Goal: Task Accomplishment & Management: Complete application form

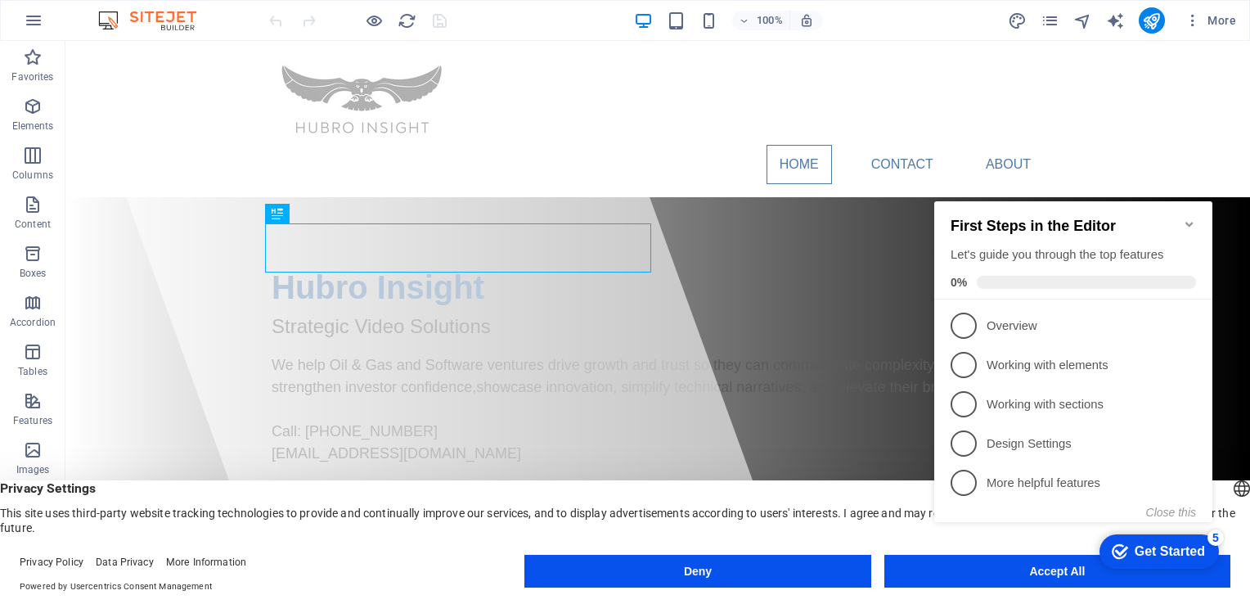
click div "checkmark Get Started 5 First Steps in the Editor Let's guide you through the t…"
click at [844, 223] on div "Hubro Insight Strategic Video Solutions We help Oil & Gas and Software ventures…" at bounding box center [657, 370] width 1184 height 346
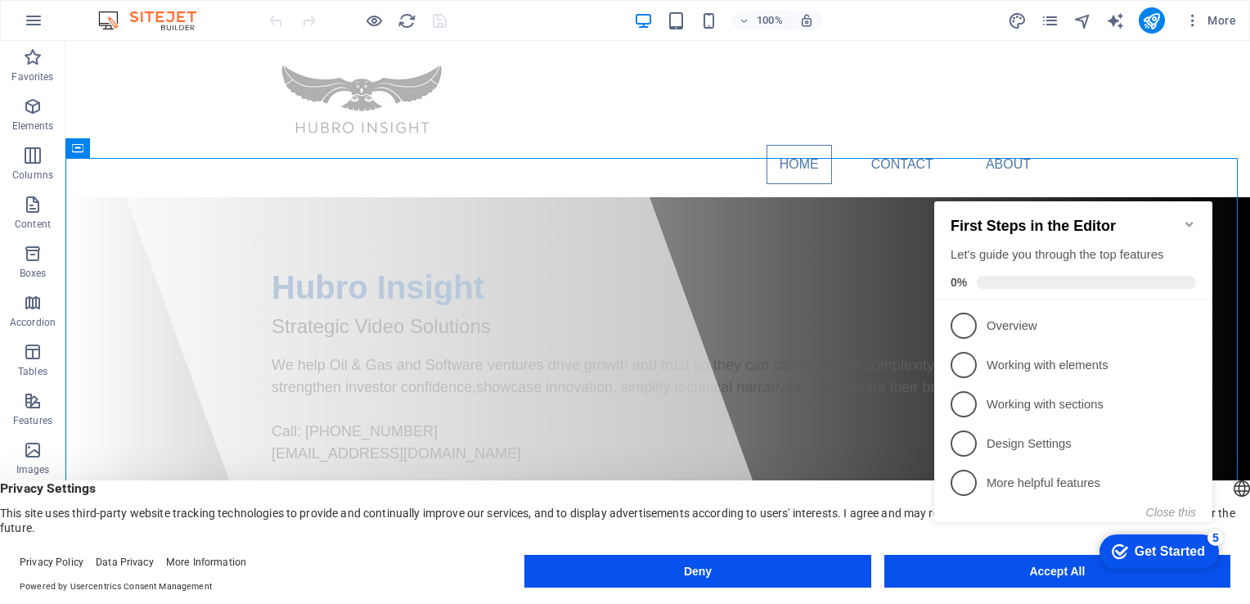
click at [1190, 218] on icon "Minimize checklist" at bounding box center [1189, 224] width 13 height 13
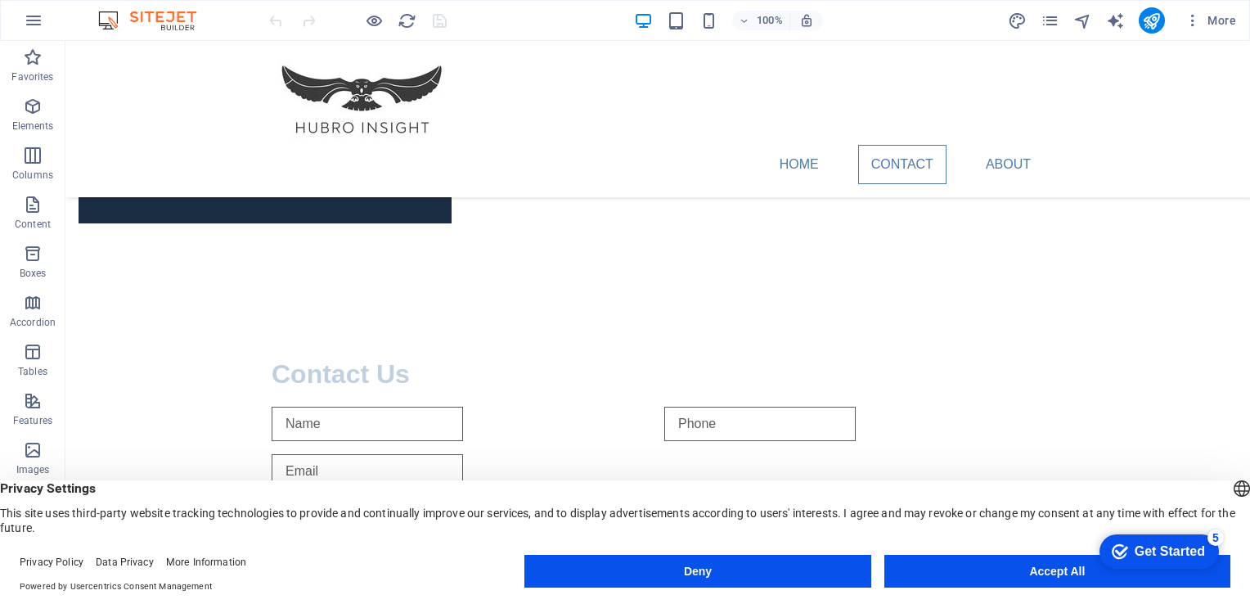
scroll to position [1578, 0]
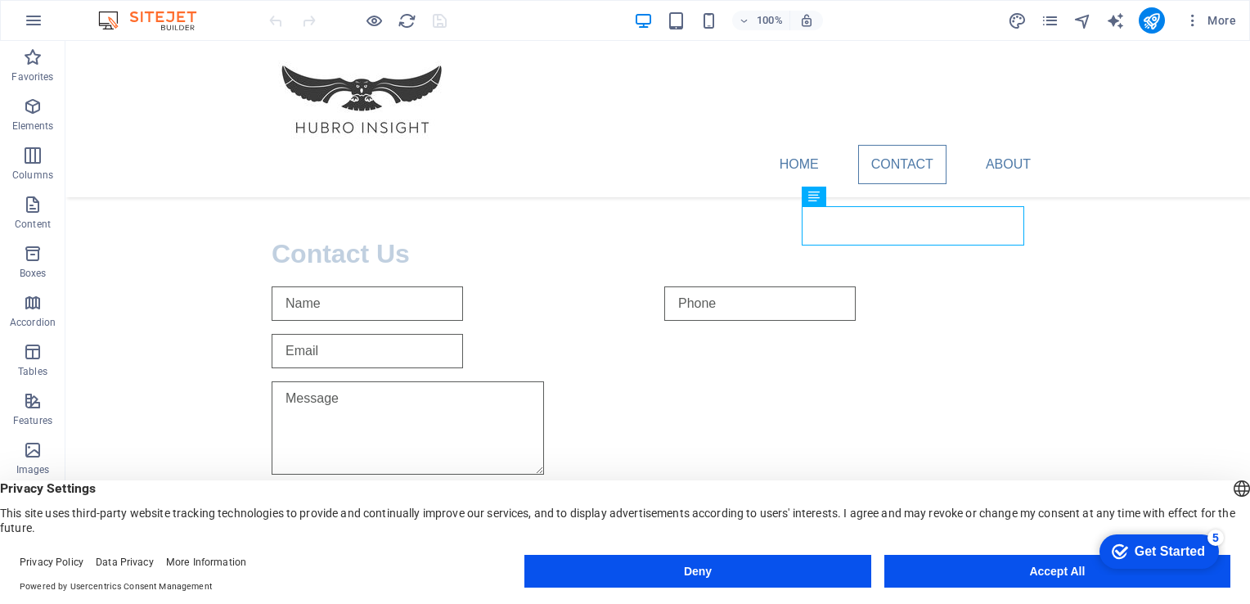
scroll to position [1759, 0]
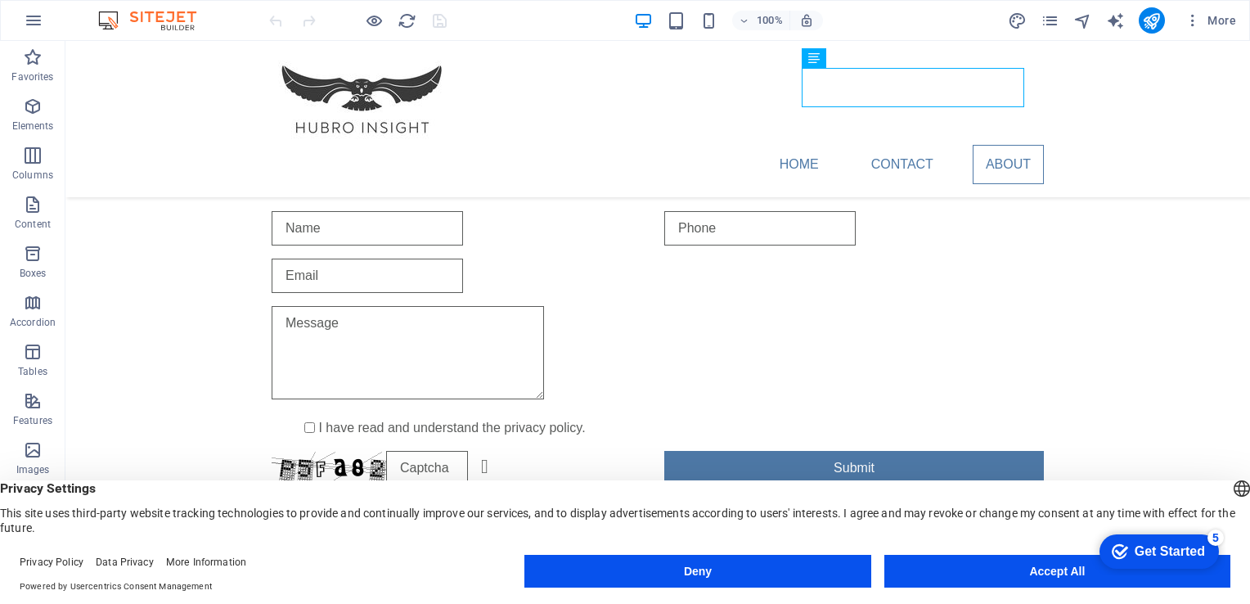
drag, startPoint x: 1243, startPoint y: 420, endPoint x: 1298, endPoint y: 504, distance: 99.8
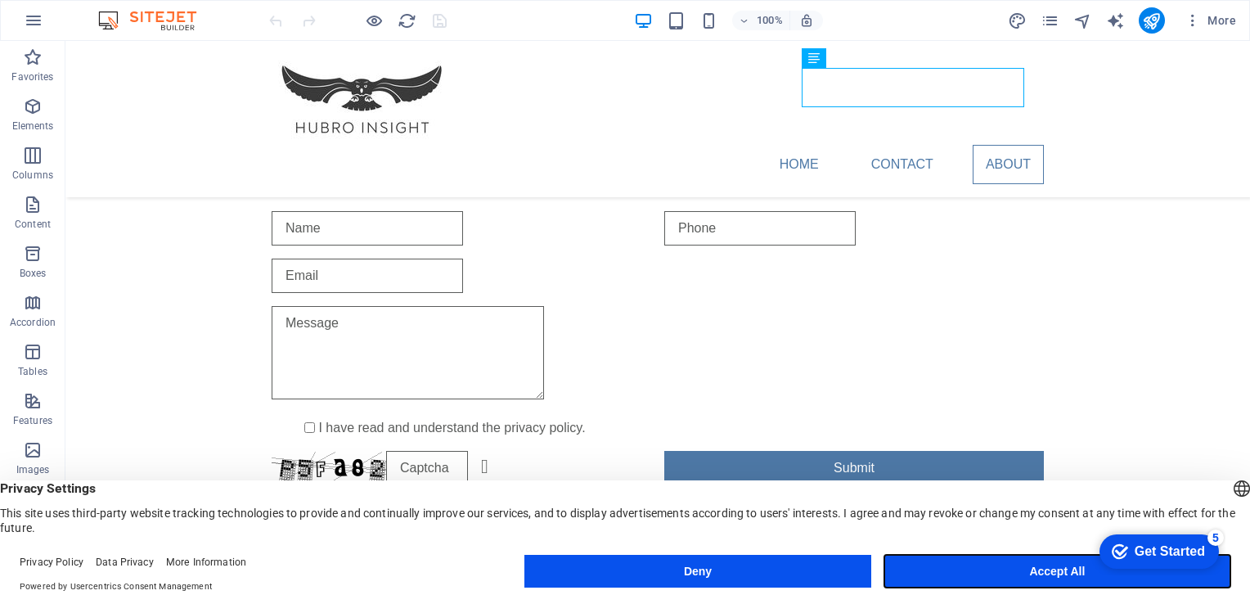
click at [1018, 573] on button "Accept All" at bounding box center [1057, 571] width 346 height 33
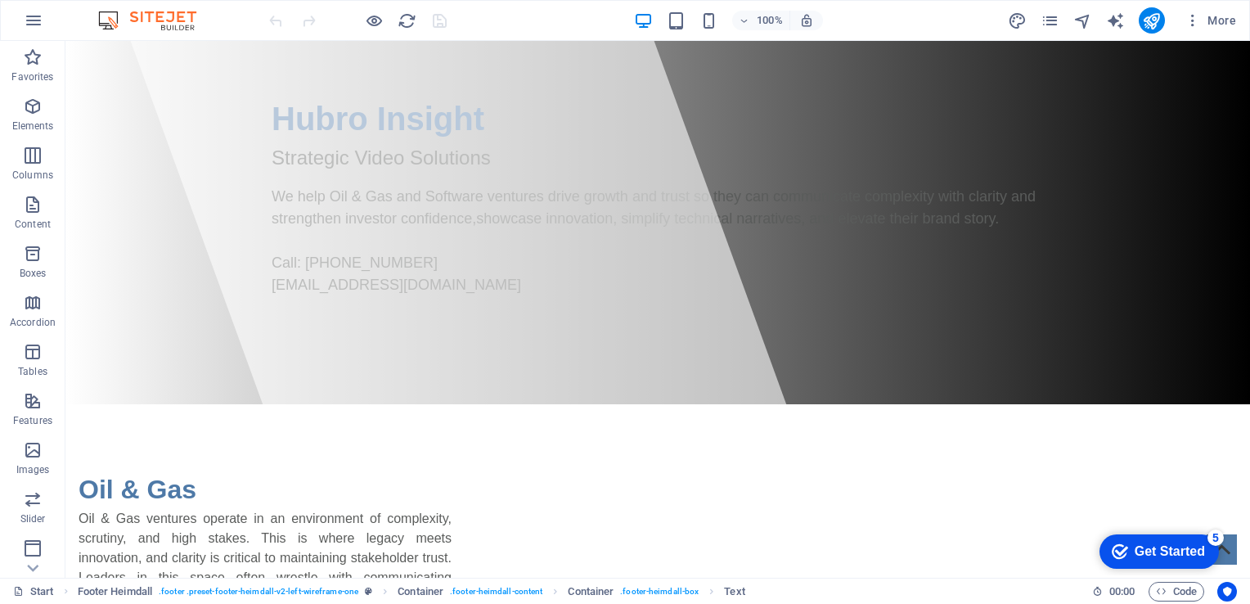
scroll to position [0, 0]
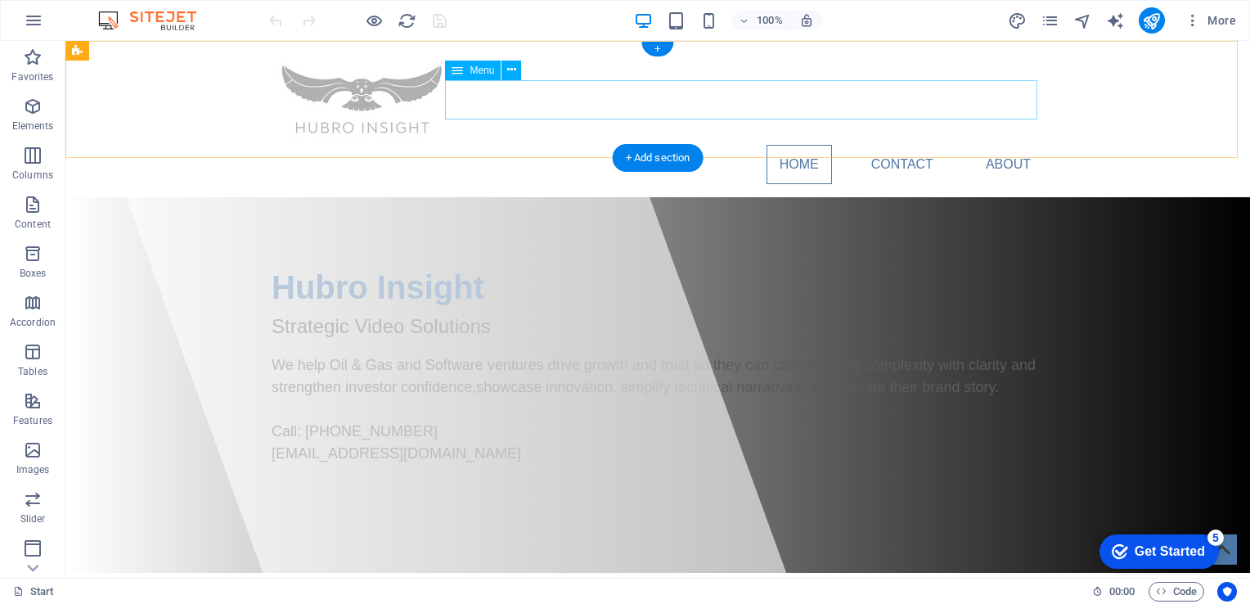
click at [994, 145] on nav "Home Contact About" at bounding box center [658, 164] width 772 height 39
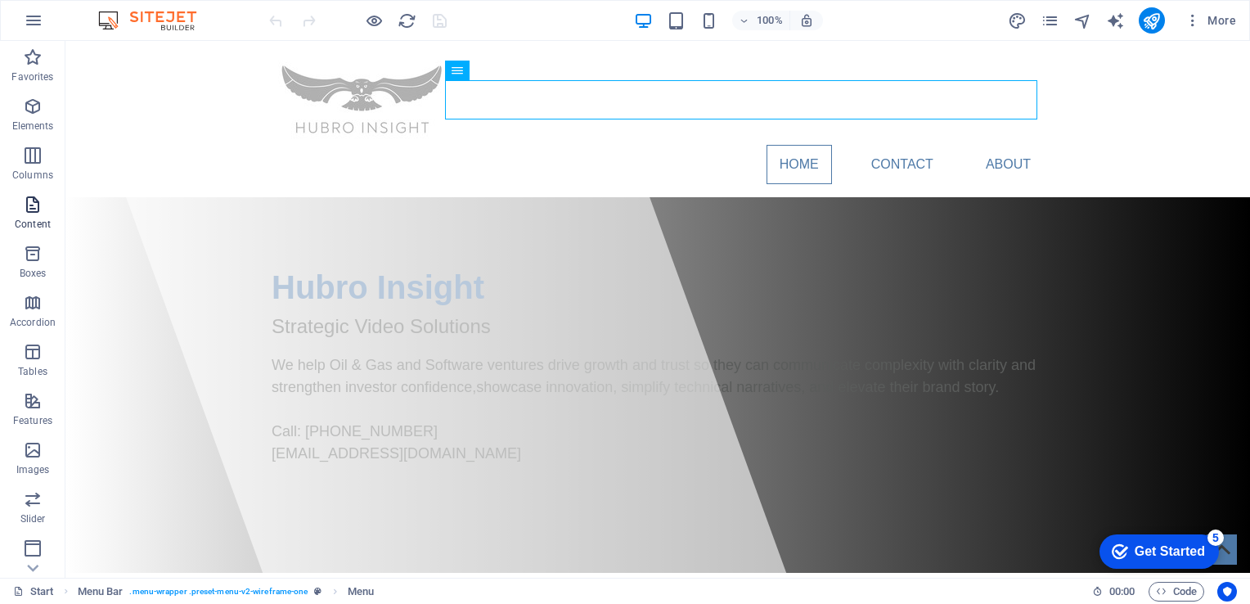
click at [30, 202] on icon "button" at bounding box center [33, 205] width 20 height 20
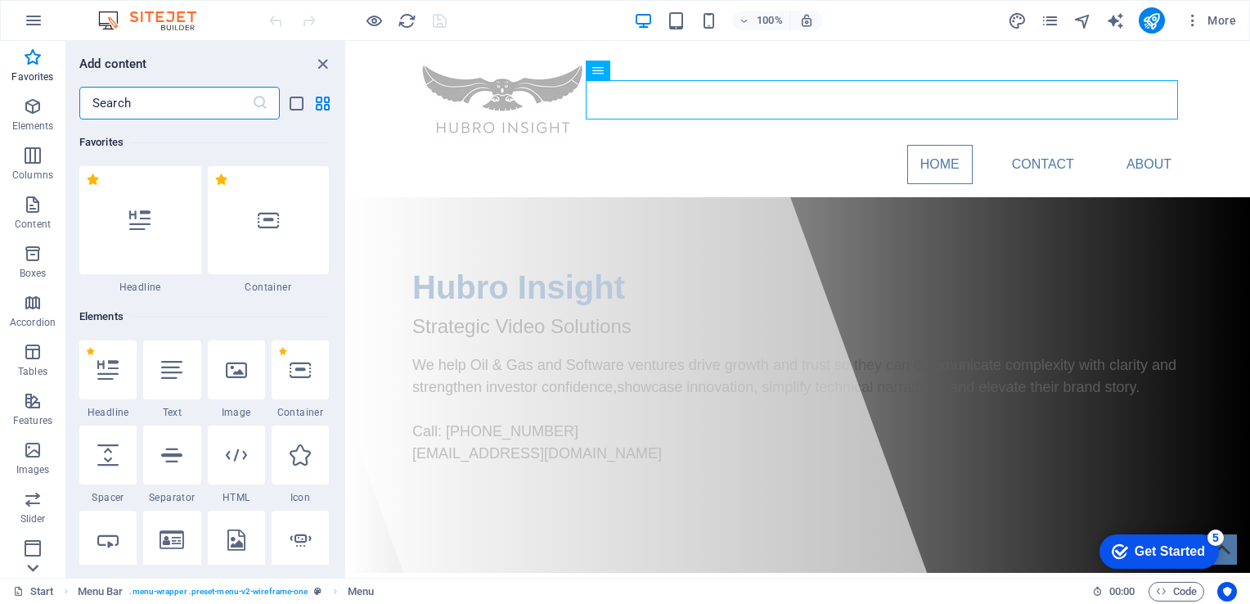
click at [33, 62] on icon at bounding box center [32, 50] width 23 height 23
click at [33, 568] on p "Collections" at bounding box center [32, 565] width 50 height 13
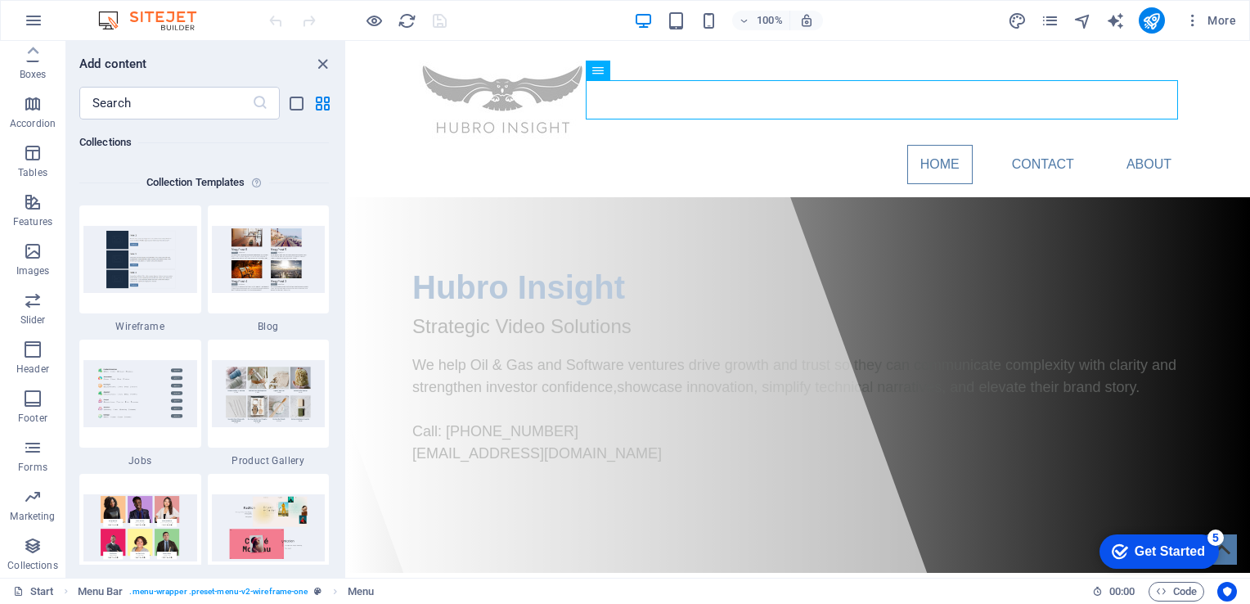
scroll to position [14975, 0]
click at [33, 568] on p "Collections" at bounding box center [32, 565] width 50 height 13
click at [35, 51] on icon at bounding box center [33, 50] width 11 height 7
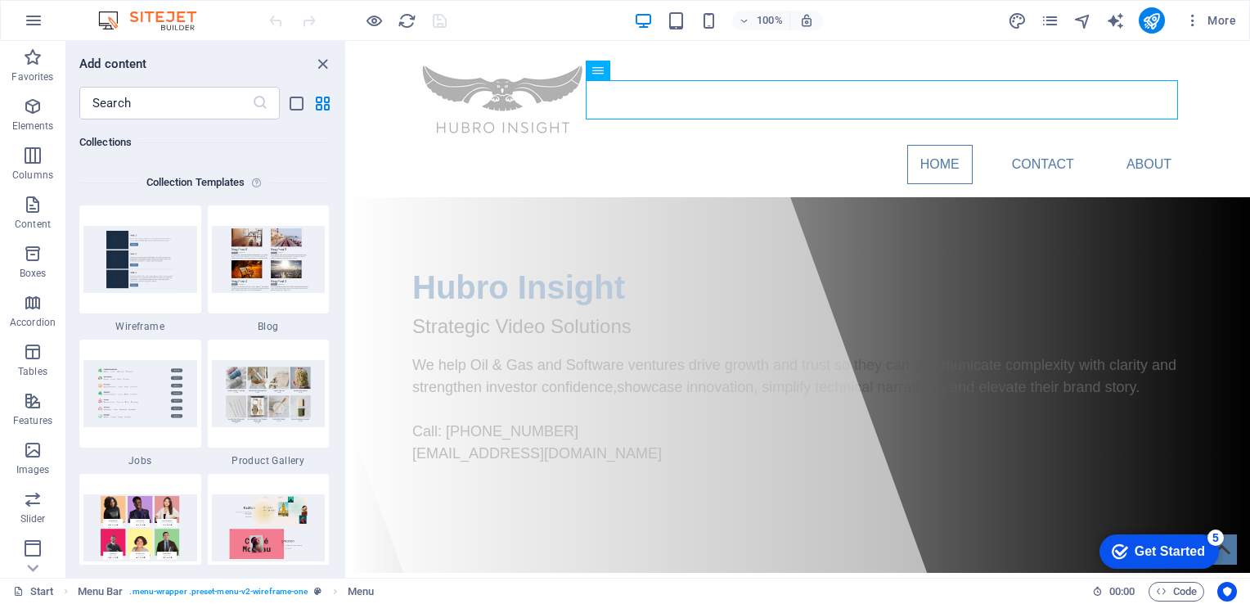
click at [35, 51] on icon "button" at bounding box center [33, 57] width 20 height 20
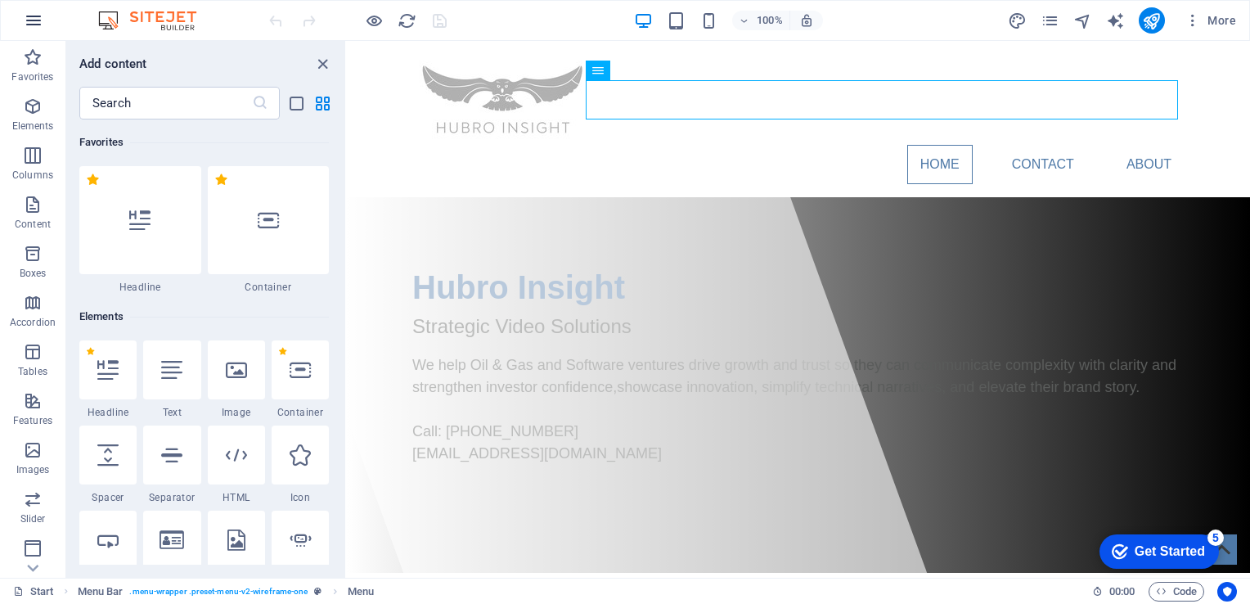
click at [33, 21] on icon "button" at bounding box center [34, 21] width 20 height 20
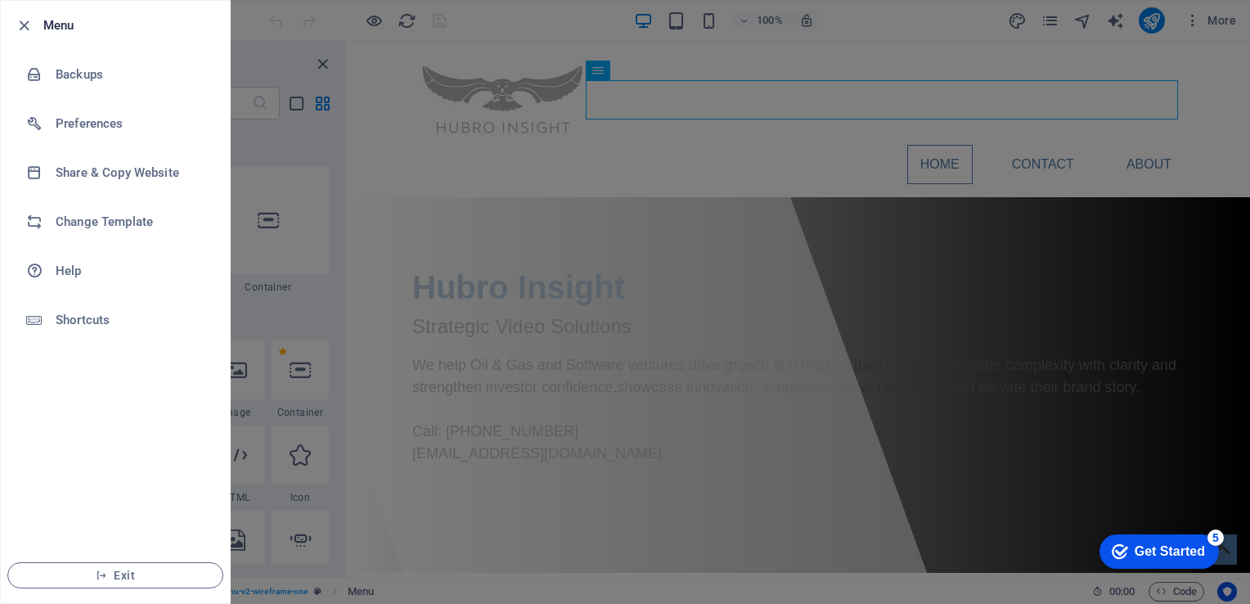
click at [930, 57] on div at bounding box center [625, 302] width 1250 height 604
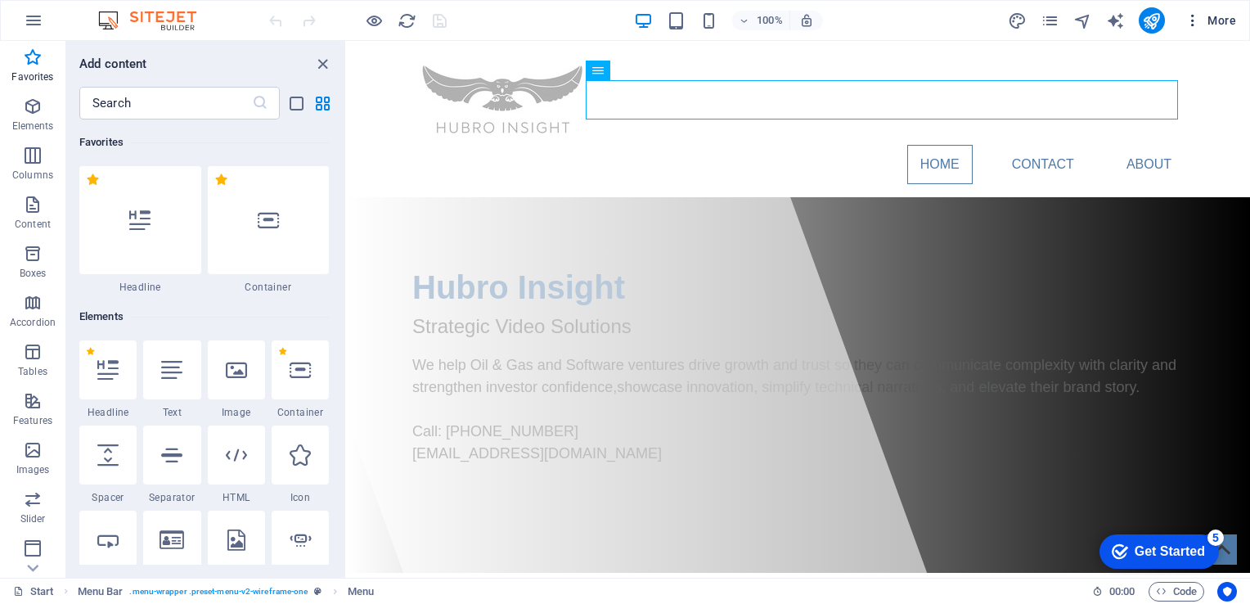
click at [1194, 22] on icon "button" at bounding box center [1192, 20] width 16 height 16
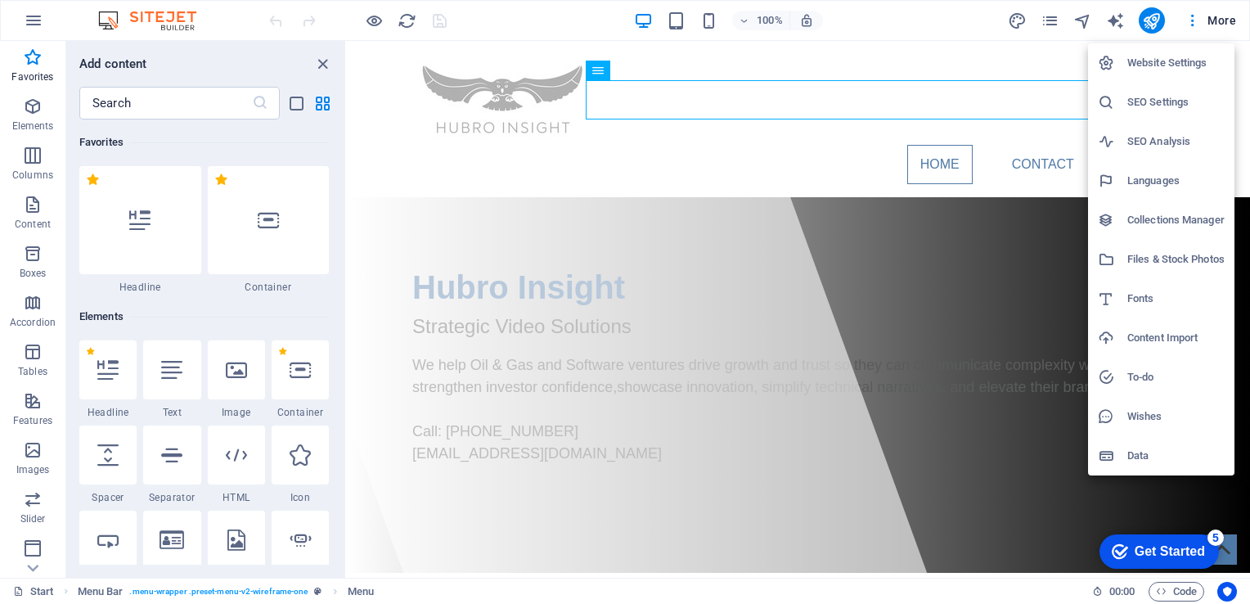
click at [708, 52] on div at bounding box center [625, 302] width 1250 height 604
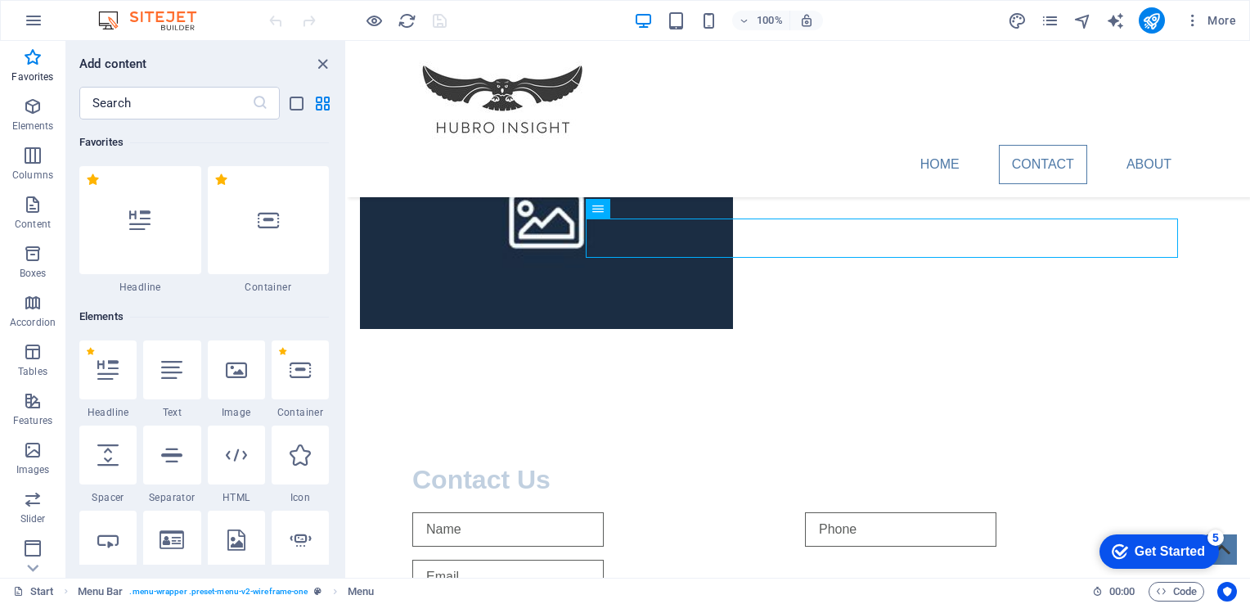
scroll to position [1394, 0]
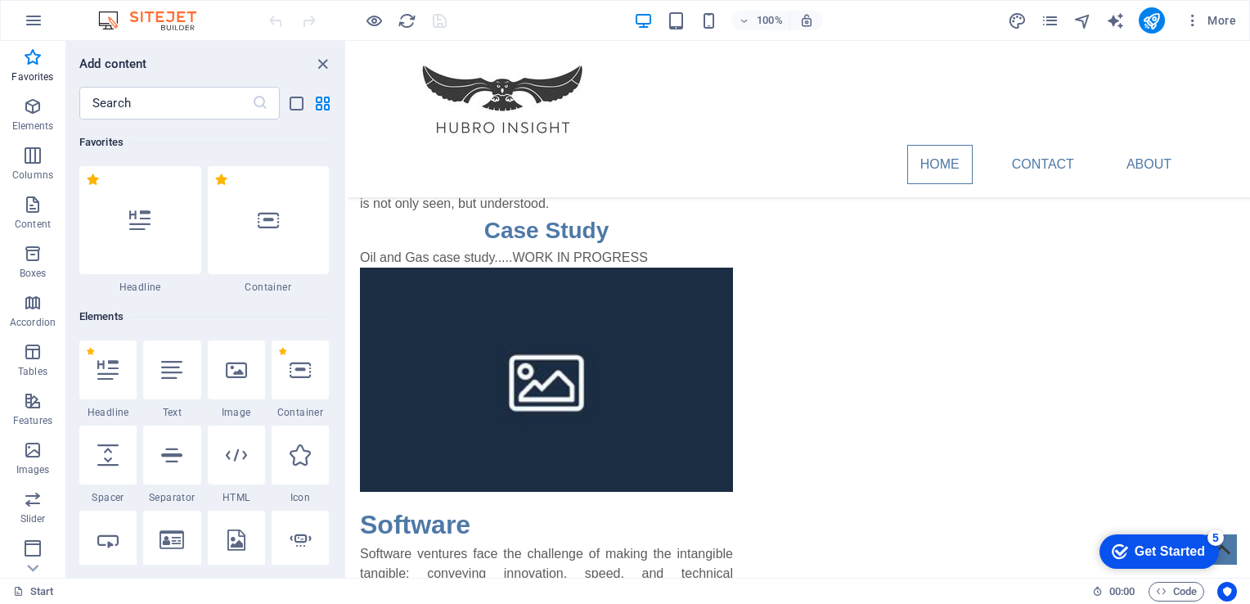
scroll to position [699, 0]
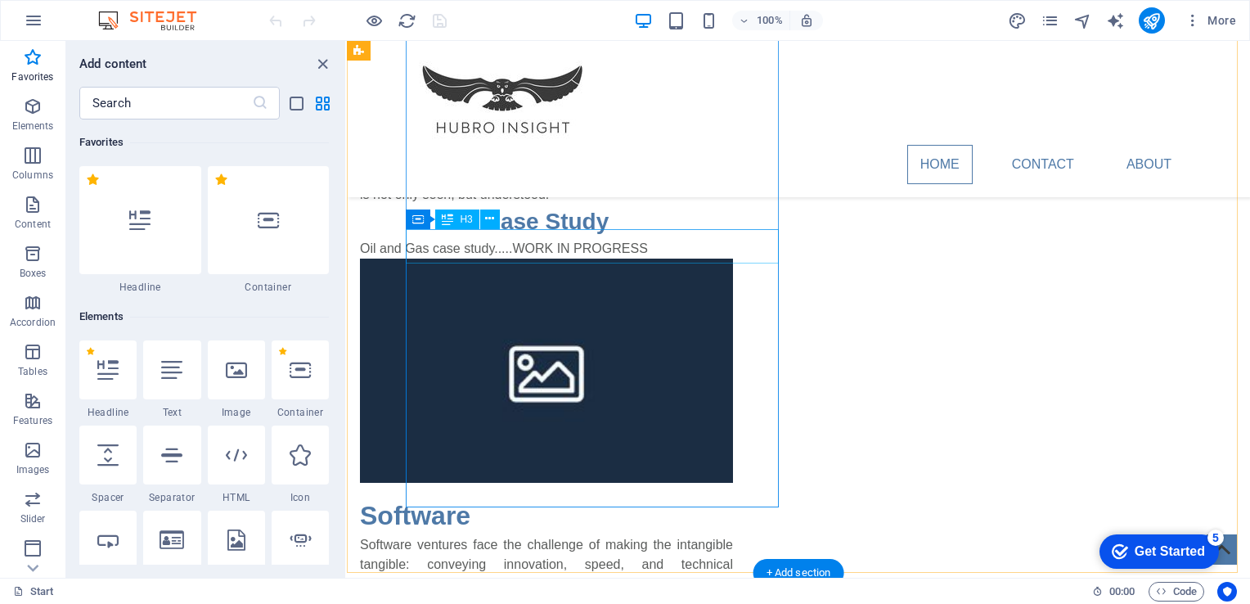
click at [557, 239] on div "Case Study" at bounding box center [546, 222] width 373 height 34
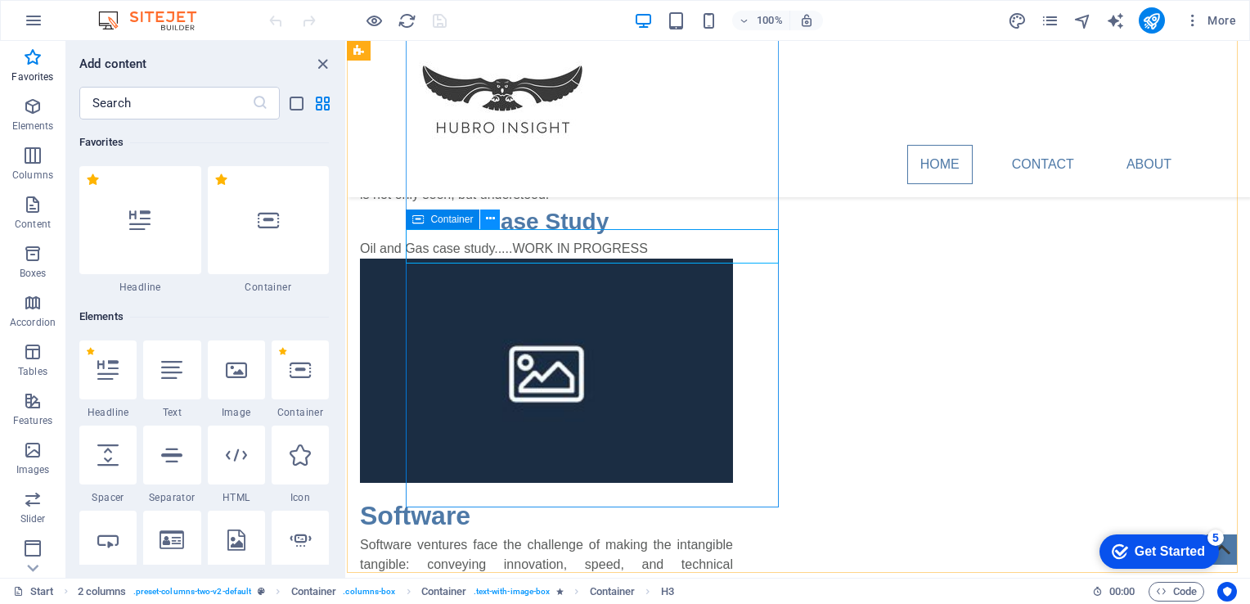
click at [493, 220] on icon at bounding box center [490, 218] width 9 height 17
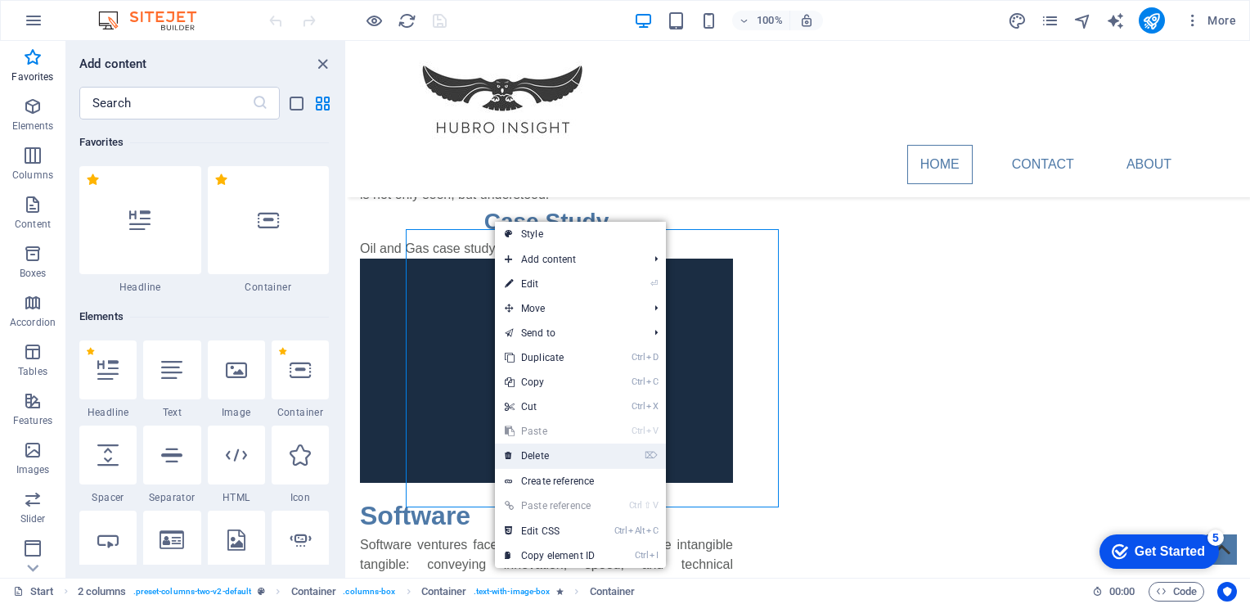
click at [547, 449] on link "⌦ Delete" at bounding box center [550, 455] width 110 height 25
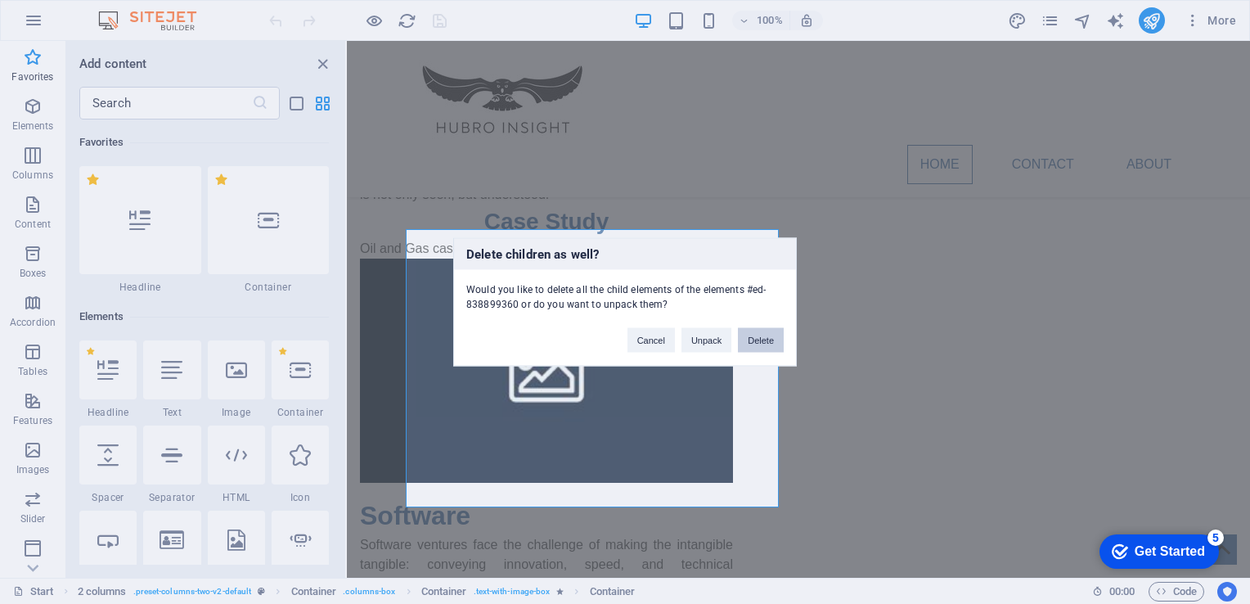
click at [758, 342] on button "Delete" at bounding box center [761, 340] width 46 height 25
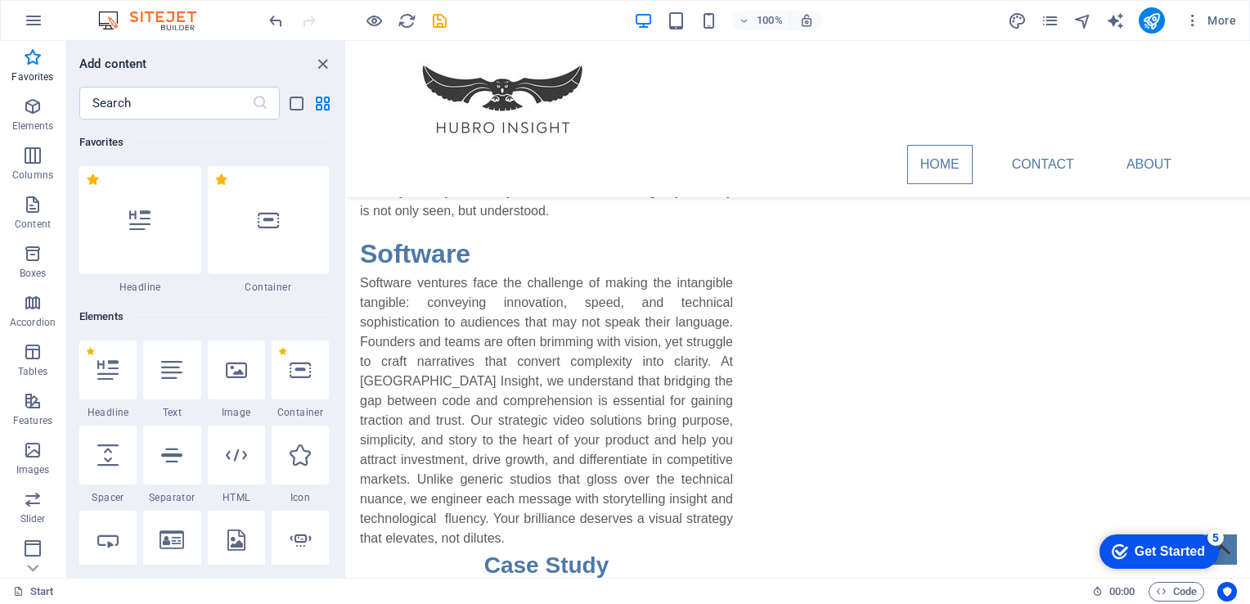
scroll to position [685, 0]
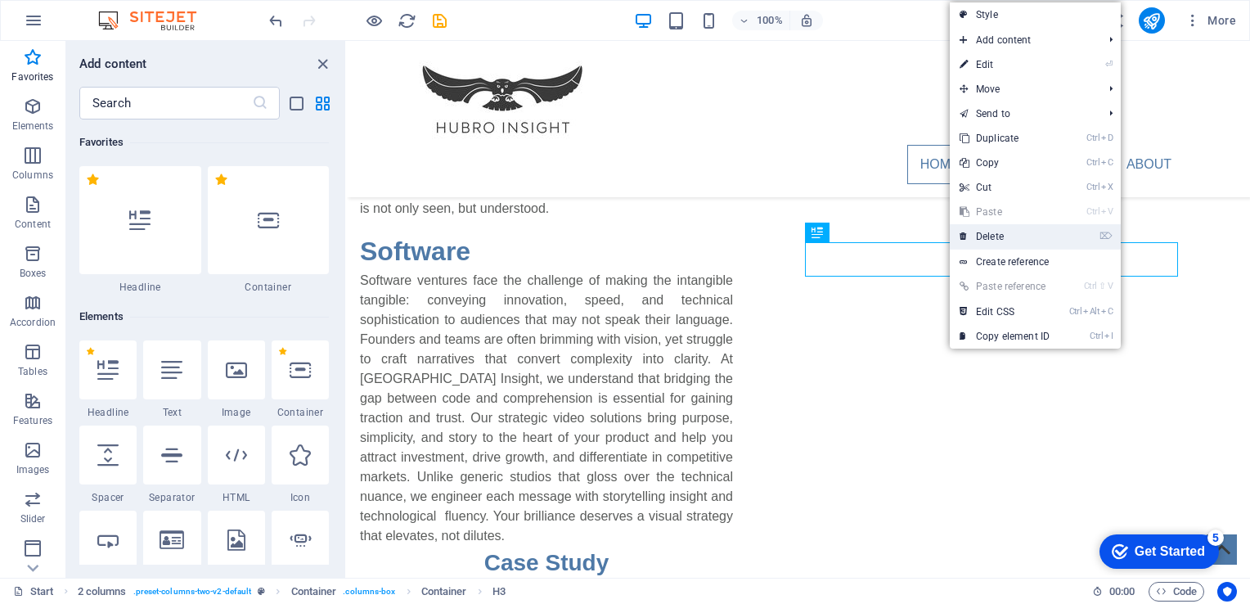
click at [985, 233] on link "⌦ Delete" at bounding box center [1005, 236] width 110 height 25
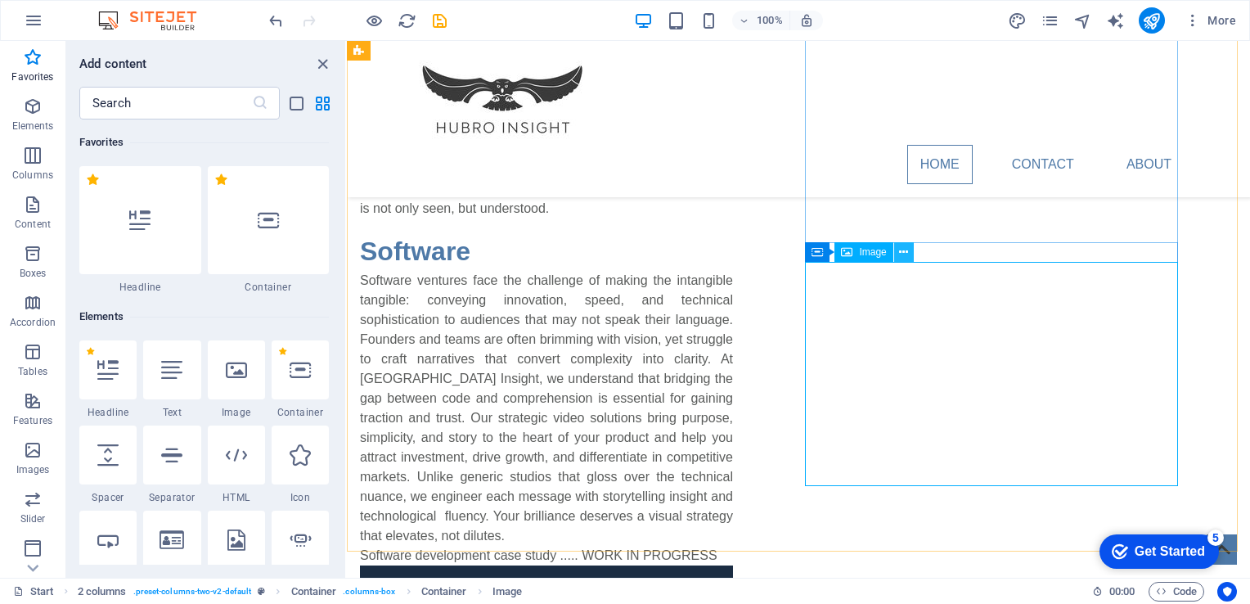
click at [903, 252] on icon at bounding box center [903, 252] width 9 height 17
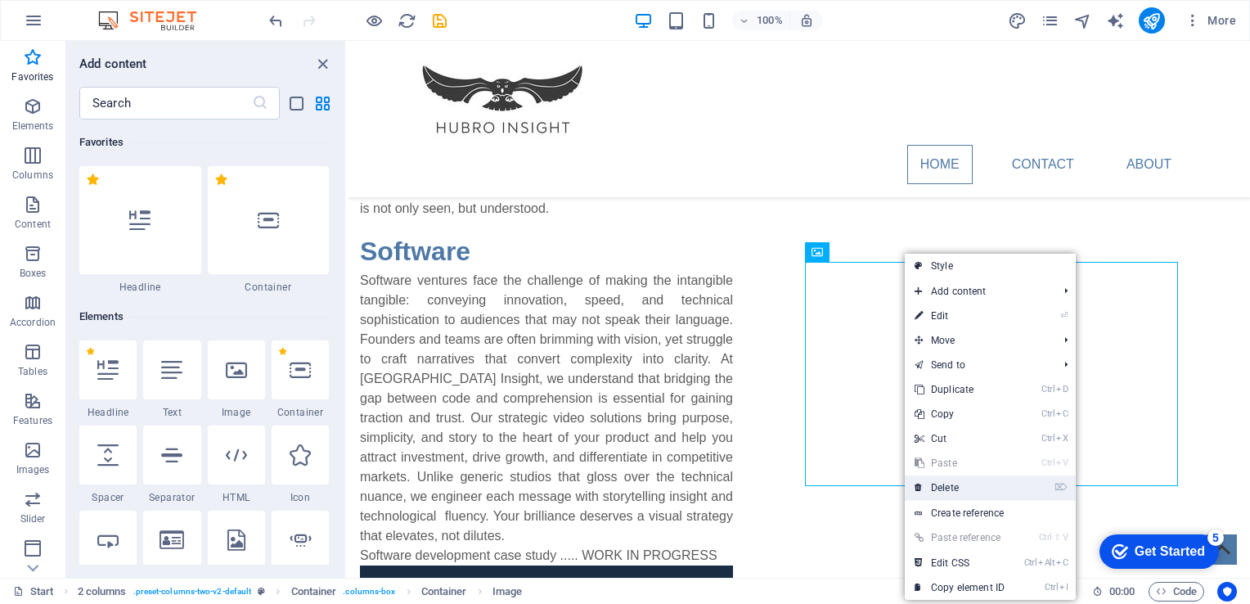
click at [947, 486] on link "⌦ Delete" at bounding box center [960, 487] width 110 height 25
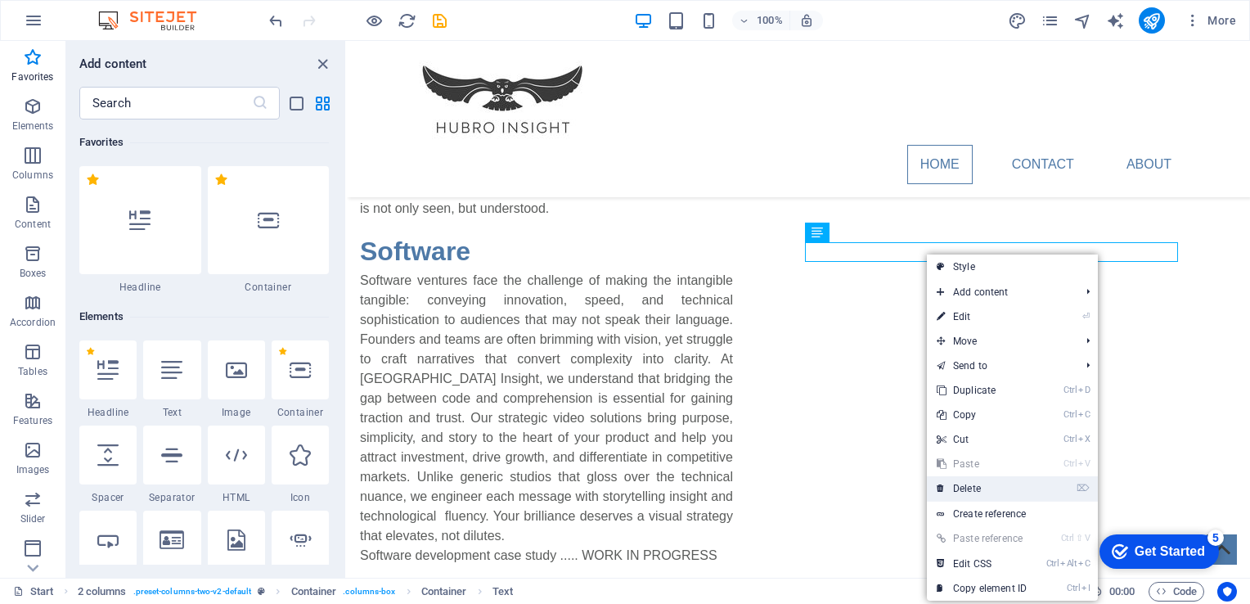
click at [964, 482] on link "⌦ Delete" at bounding box center [982, 488] width 110 height 25
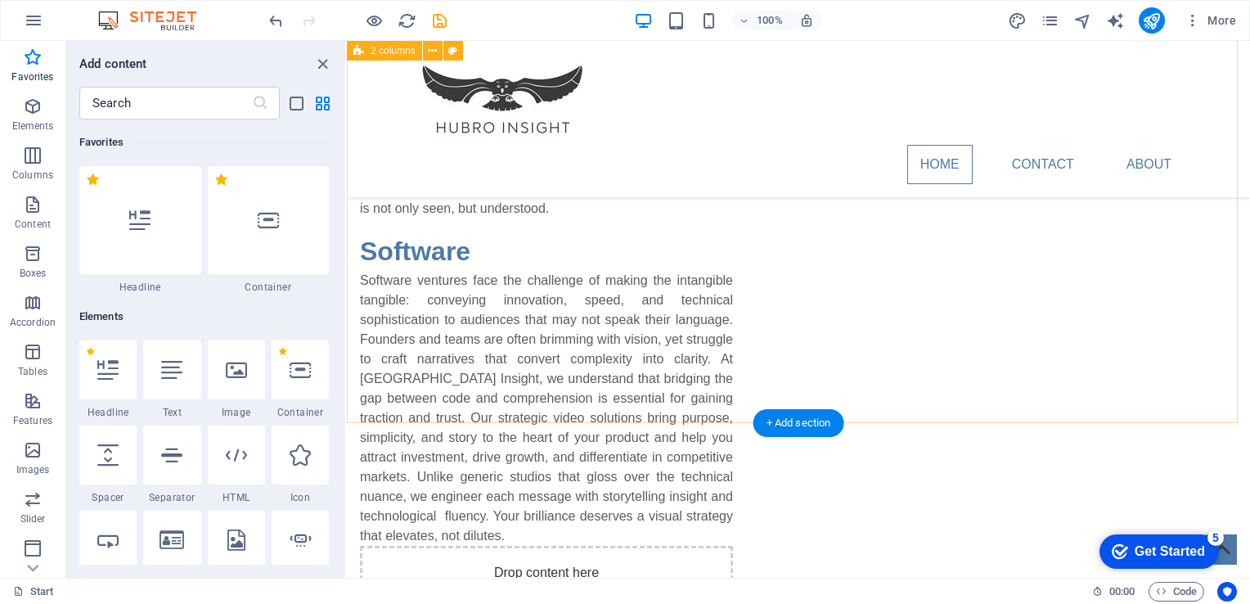
click at [1204, 280] on div "Oil & Gas Oil & Gas ventures operate in an environment of complexity, scrutiny,…" at bounding box center [798, 273] width 903 height 908
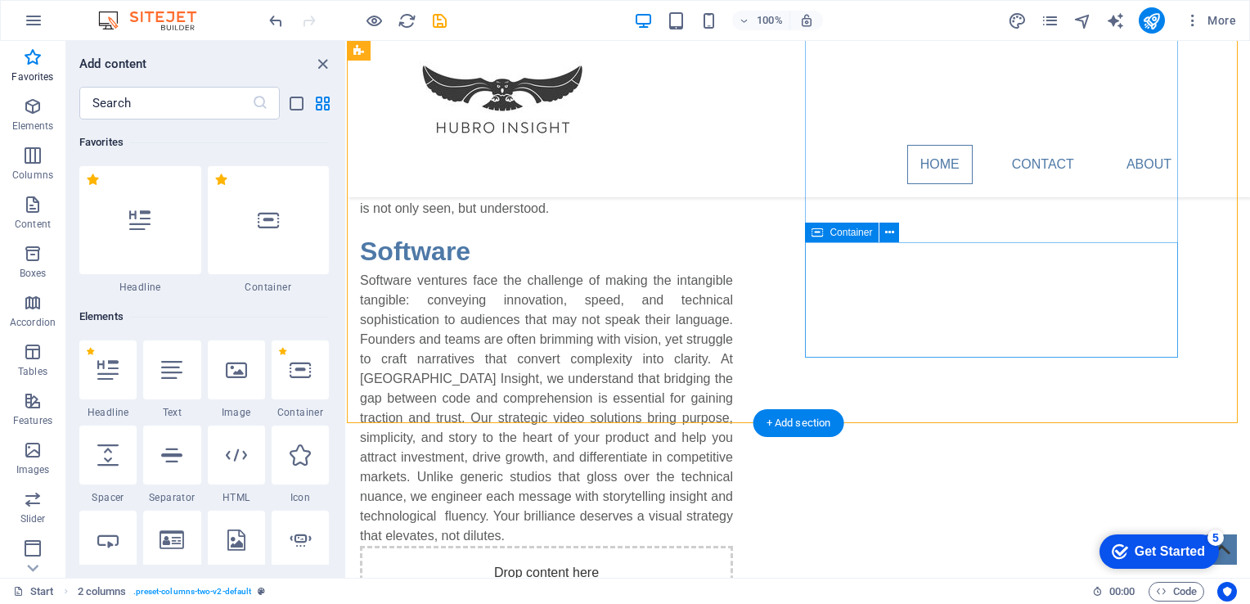
click at [733, 546] on div "Drop content here or Add elements Paste clipboard" at bounding box center [546, 604] width 373 height 116
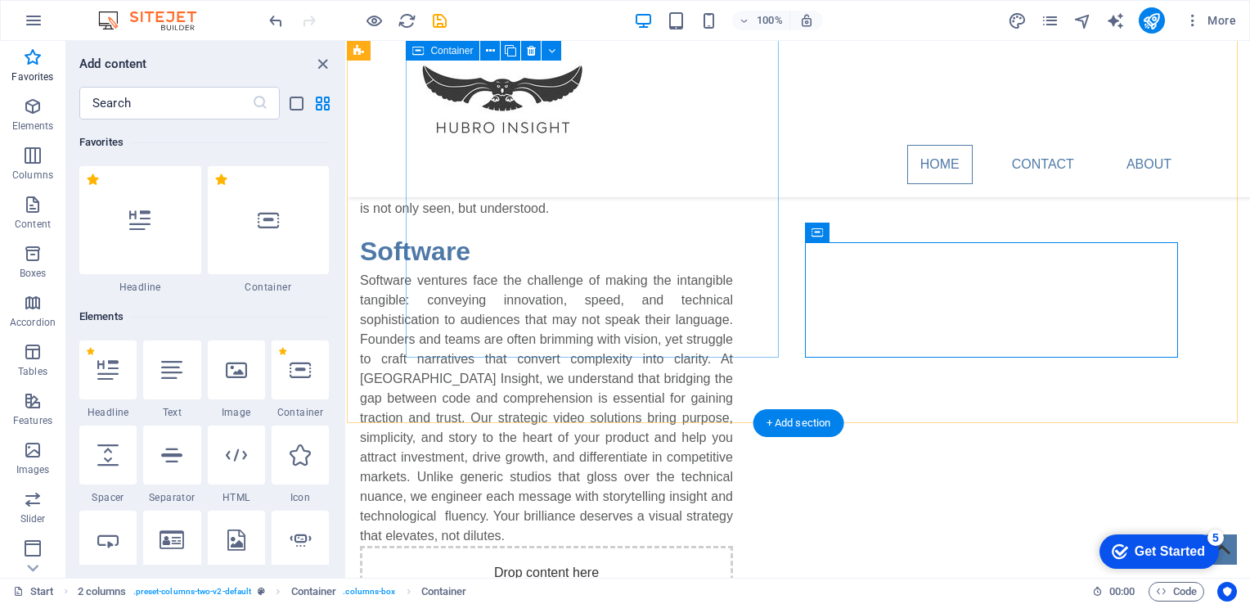
click at [595, 218] on div "Oil & Gas Oil & Gas ventures operate in an environment of complexity, scrutiny,…" at bounding box center [546, 52] width 373 height 334
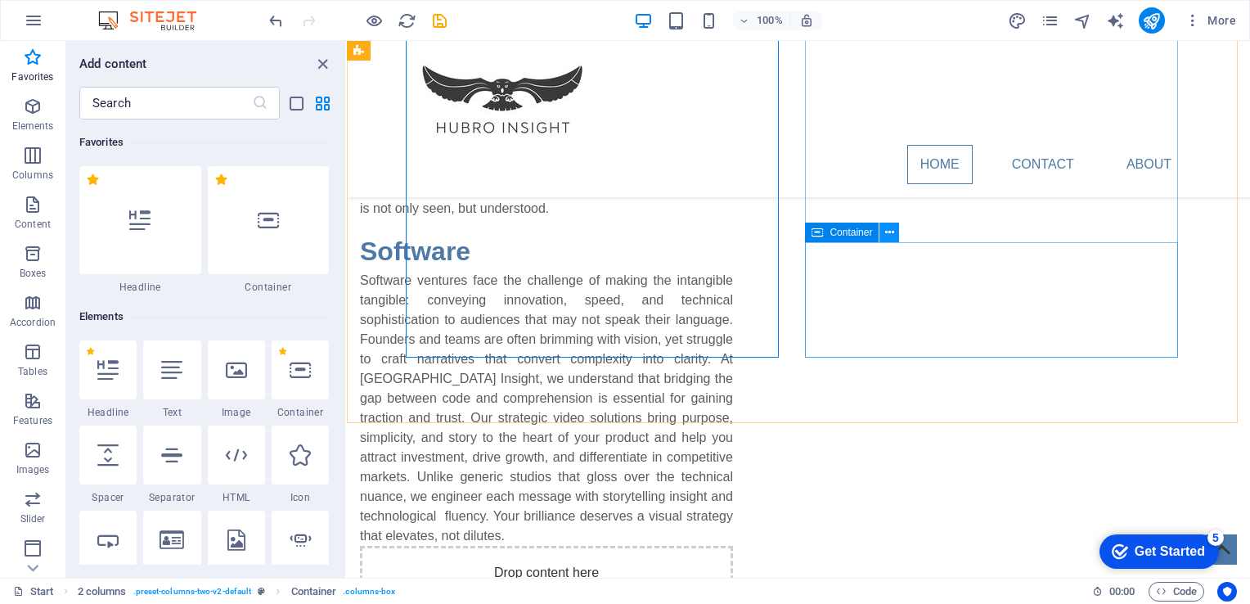
click at [891, 234] on icon at bounding box center [889, 232] width 9 height 17
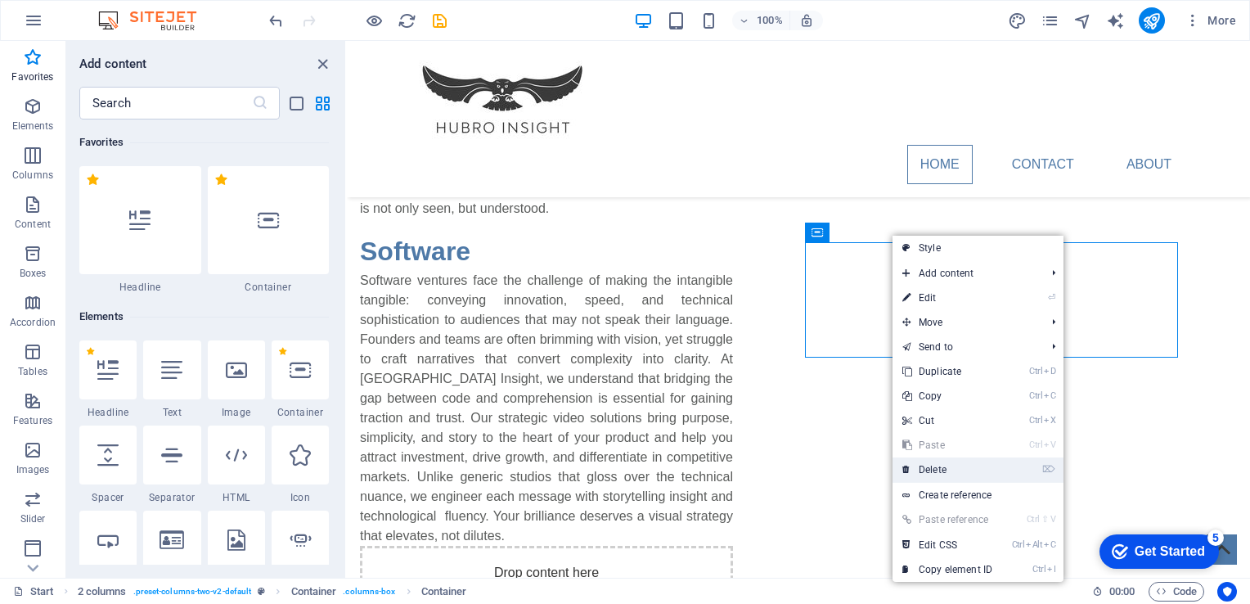
click at [934, 469] on link "⌦ Delete" at bounding box center [947, 469] width 110 height 25
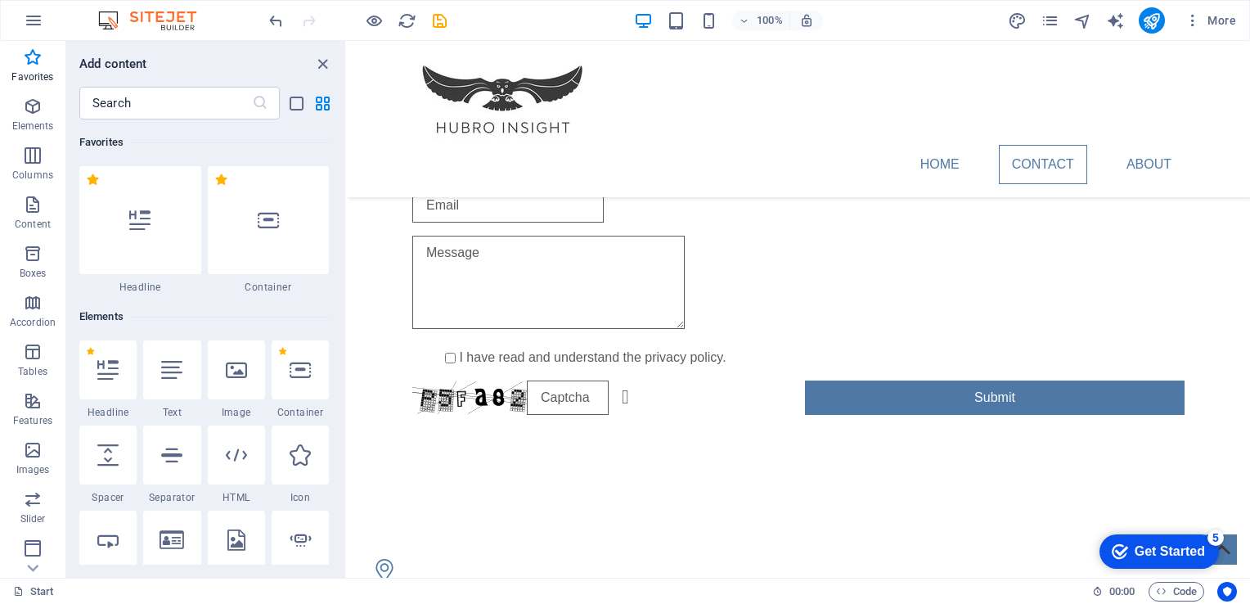
scroll to position [1308, 0]
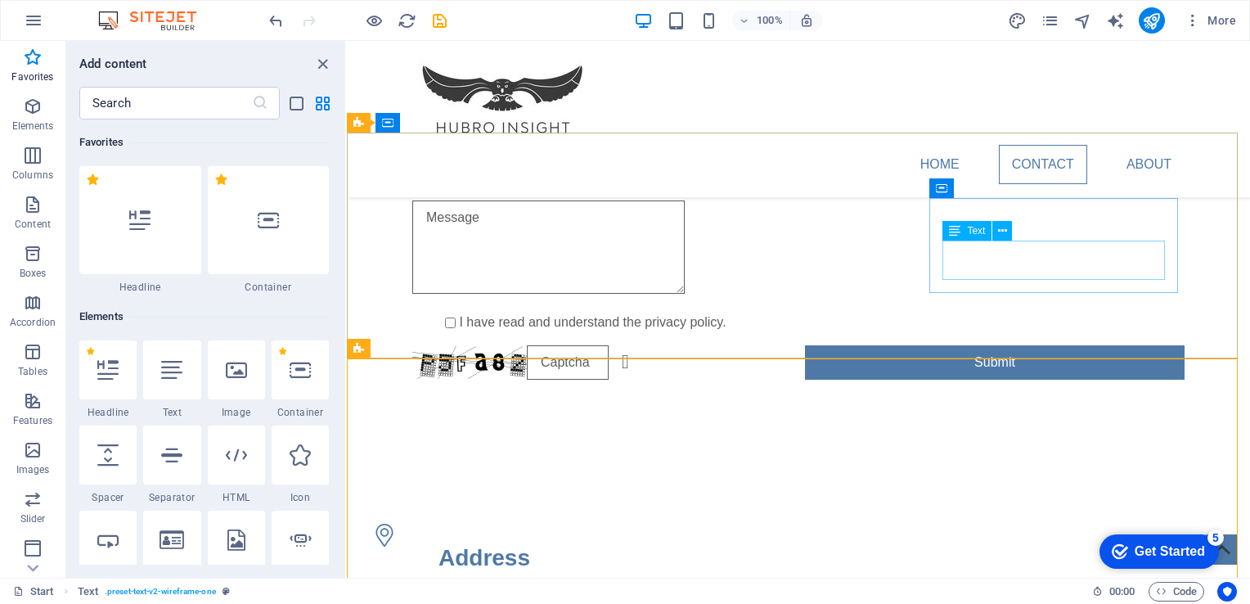
click at [951, 234] on icon at bounding box center [954, 231] width 11 height 20
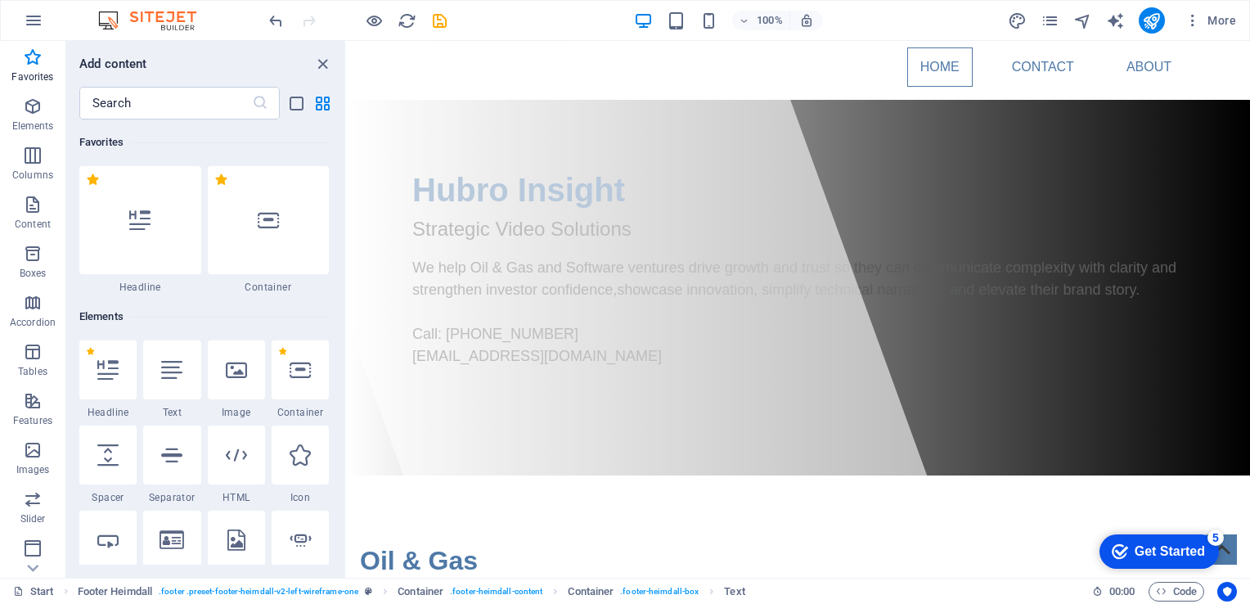
scroll to position [0, 0]
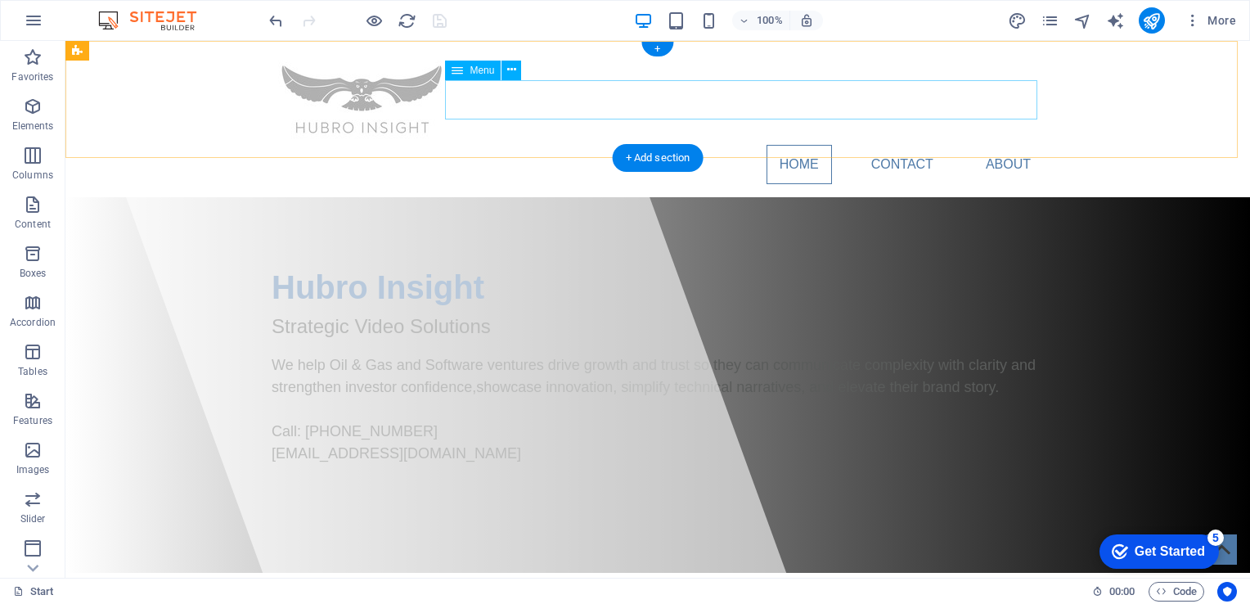
click at [1002, 145] on nav "Home Contact About" at bounding box center [658, 164] width 772 height 39
click at [991, 145] on nav "Home Contact About" at bounding box center [658, 164] width 772 height 39
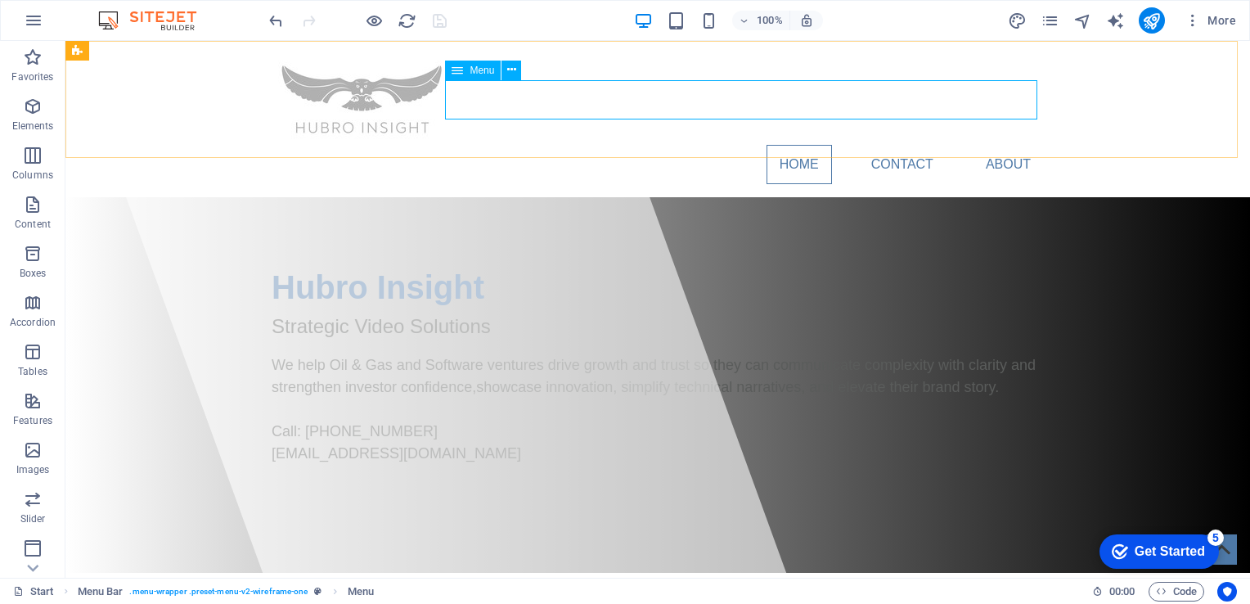
click at [455, 74] on icon at bounding box center [457, 71] width 11 height 20
click at [517, 67] on button at bounding box center [511, 71] width 20 height 20
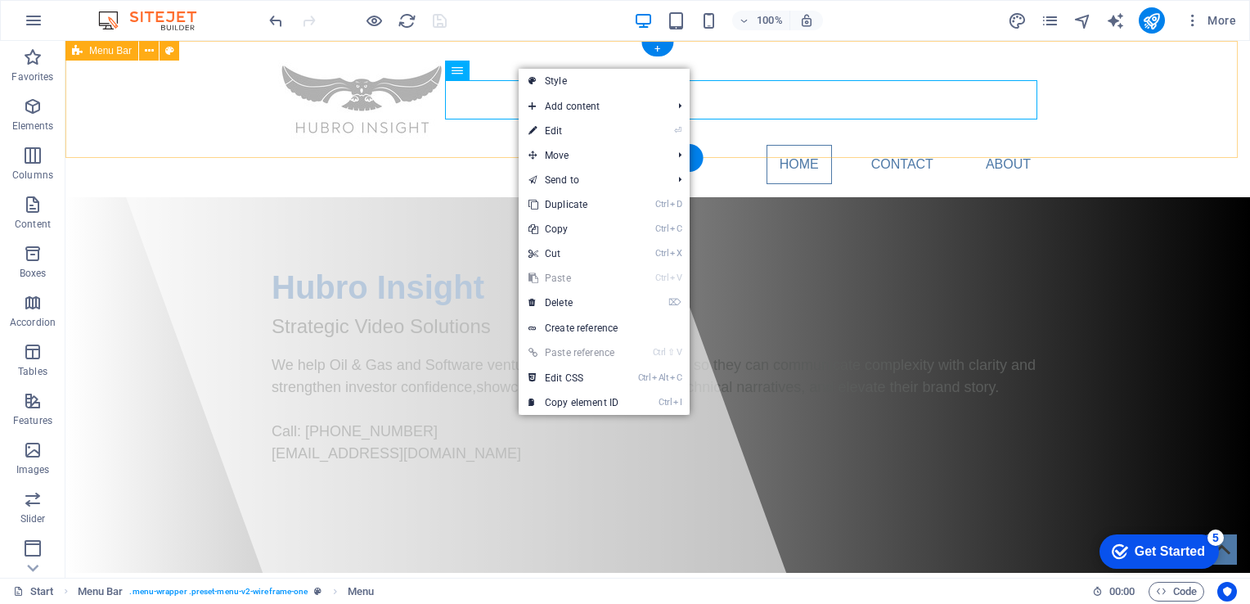
click at [178, 115] on div "Home Contact About" at bounding box center [657, 119] width 1184 height 156
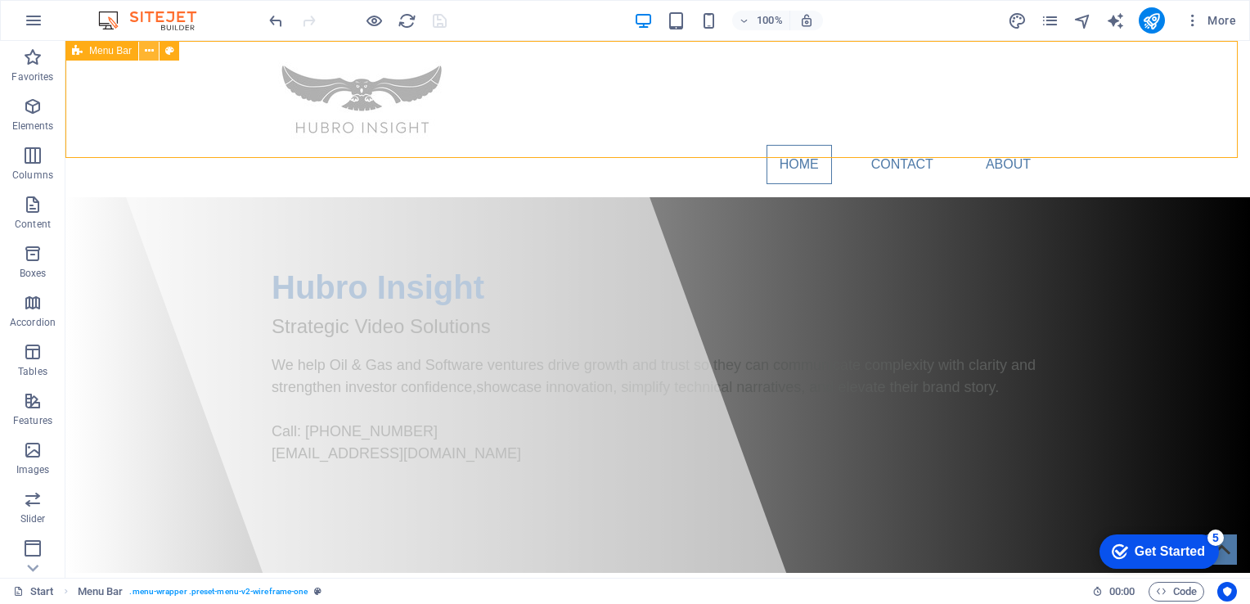
click at [155, 51] on button at bounding box center [149, 51] width 20 height 20
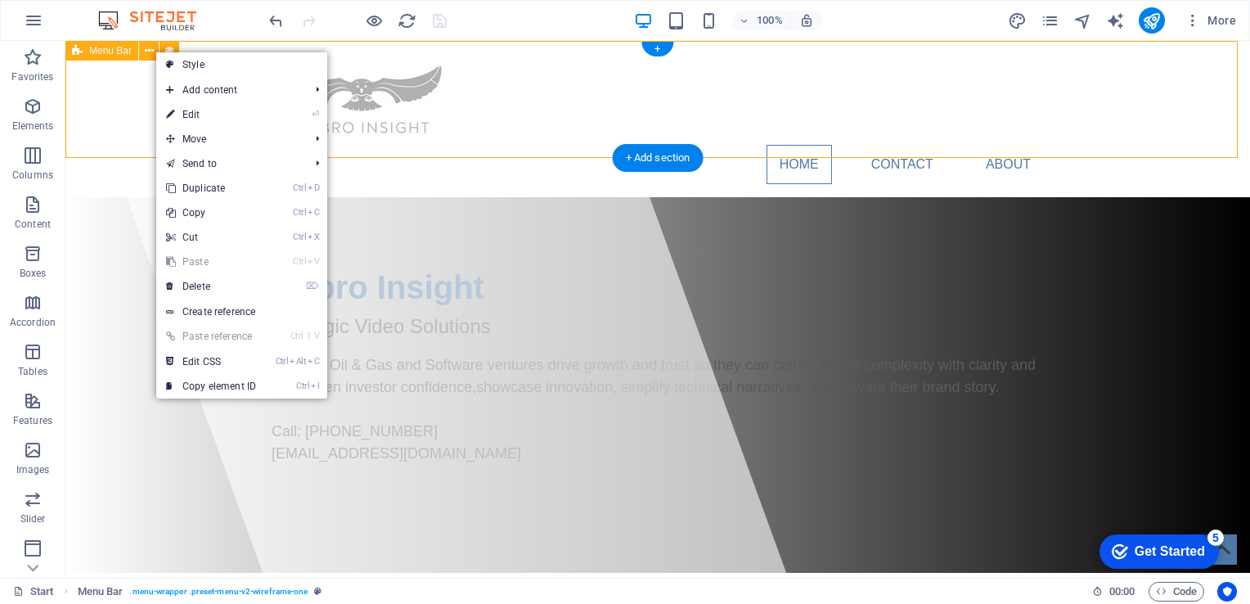
click at [96, 123] on div "Home Contact About" at bounding box center [657, 119] width 1184 height 156
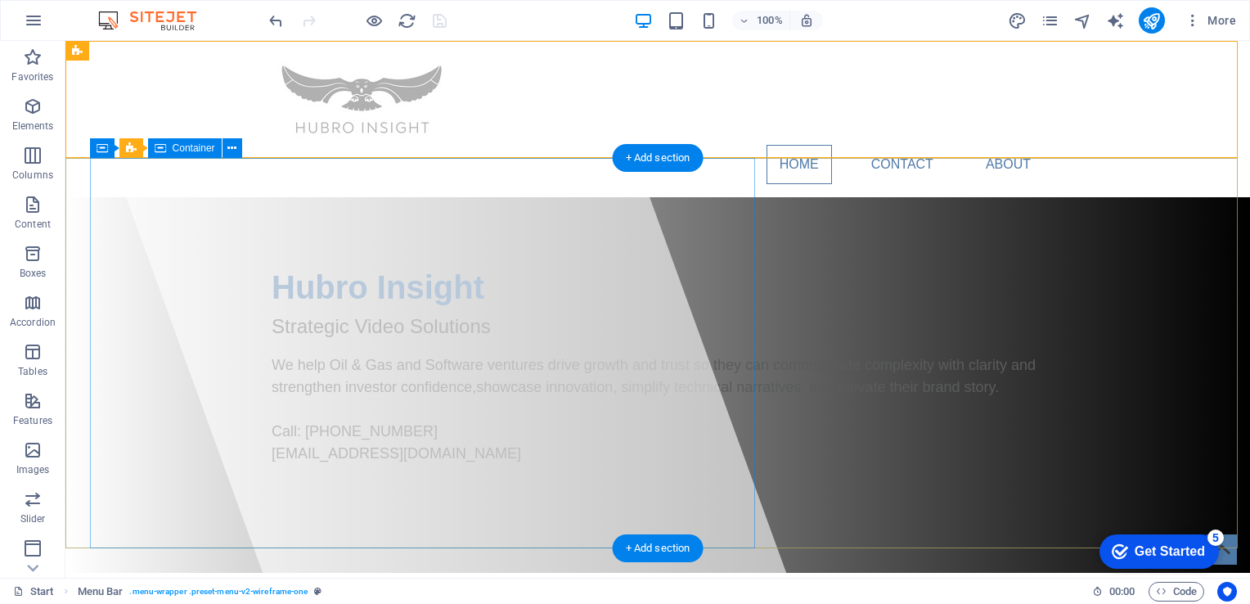
click at [137, 222] on div at bounding box center [429, 309] width 719 height 537
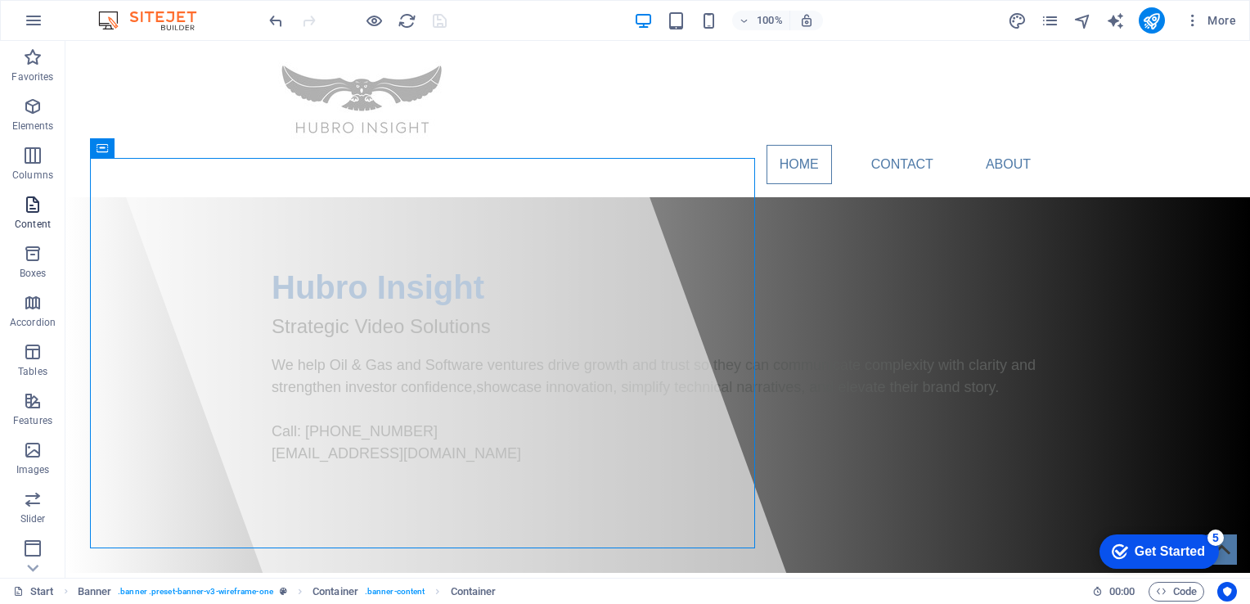
click at [35, 205] on icon "button" at bounding box center [33, 205] width 20 height 20
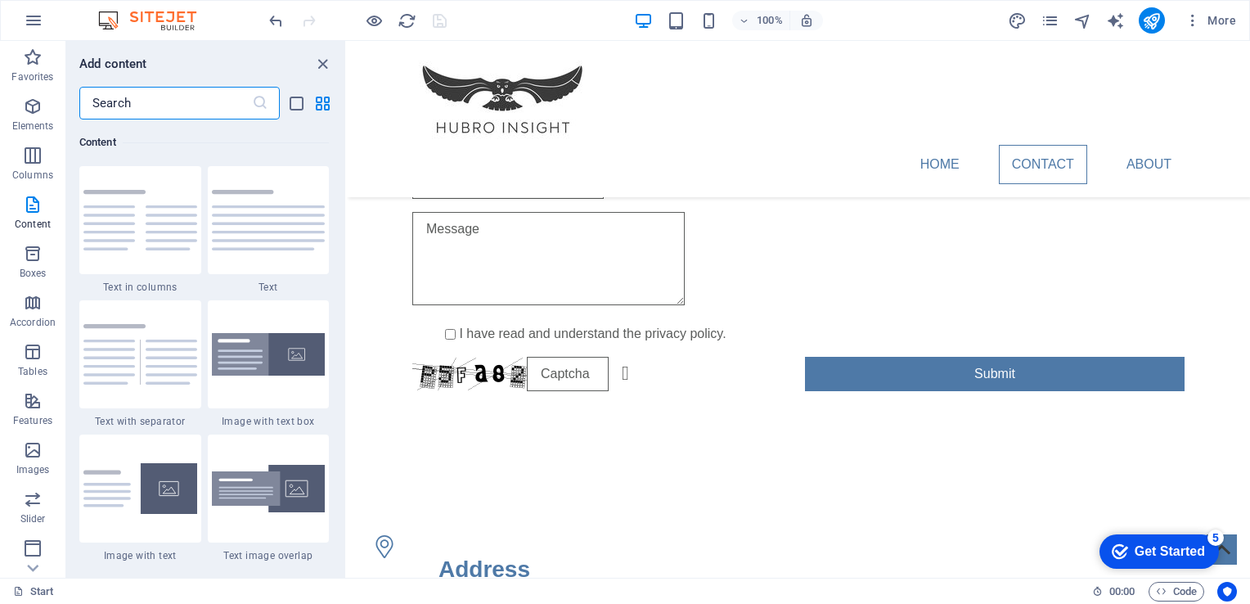
scroll to position [1260, 0]
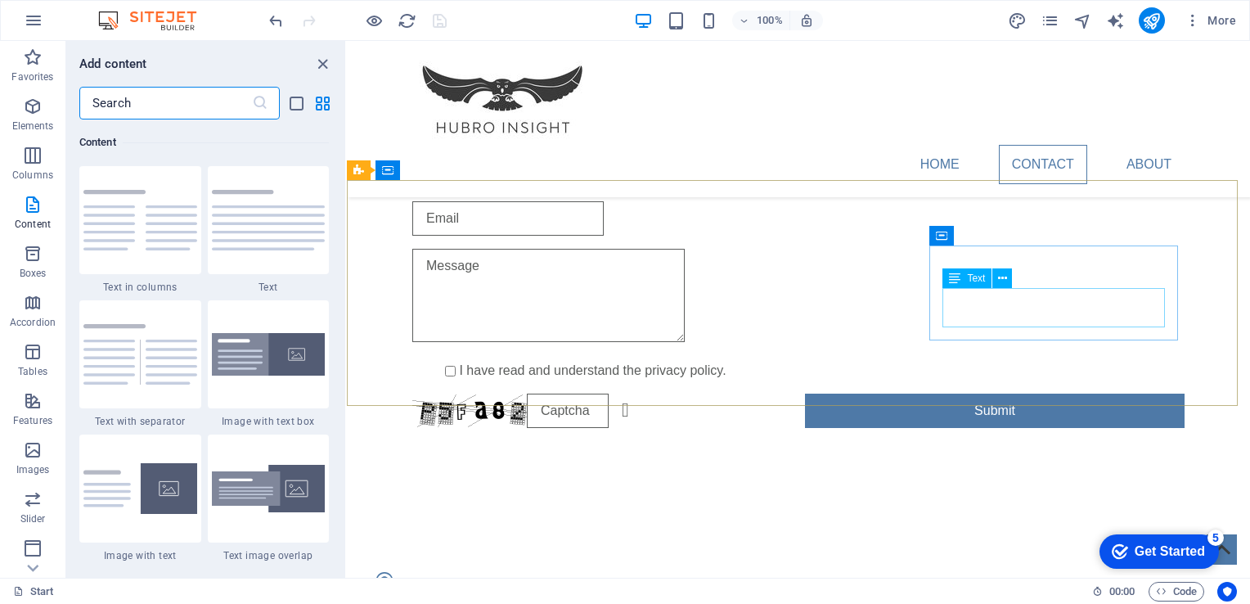
click at [955, 281] on icon at bounding box center [954, 278] width 11 height 20
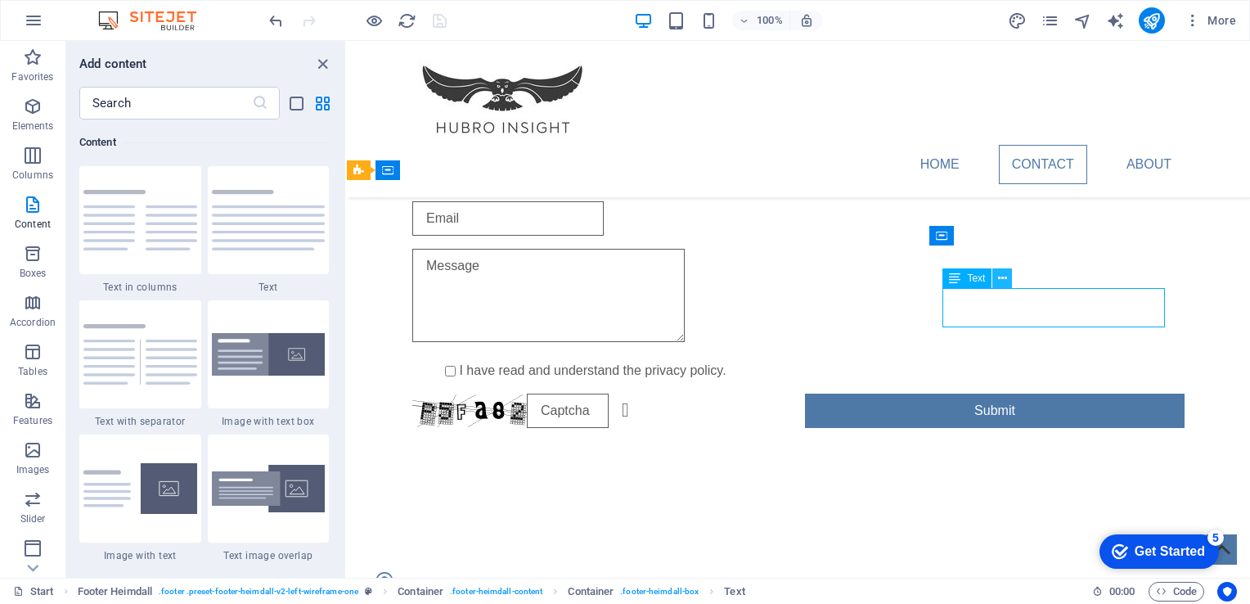
click at [1005, 278] on icon at bounding box center [1002, 278] width 9 height 17
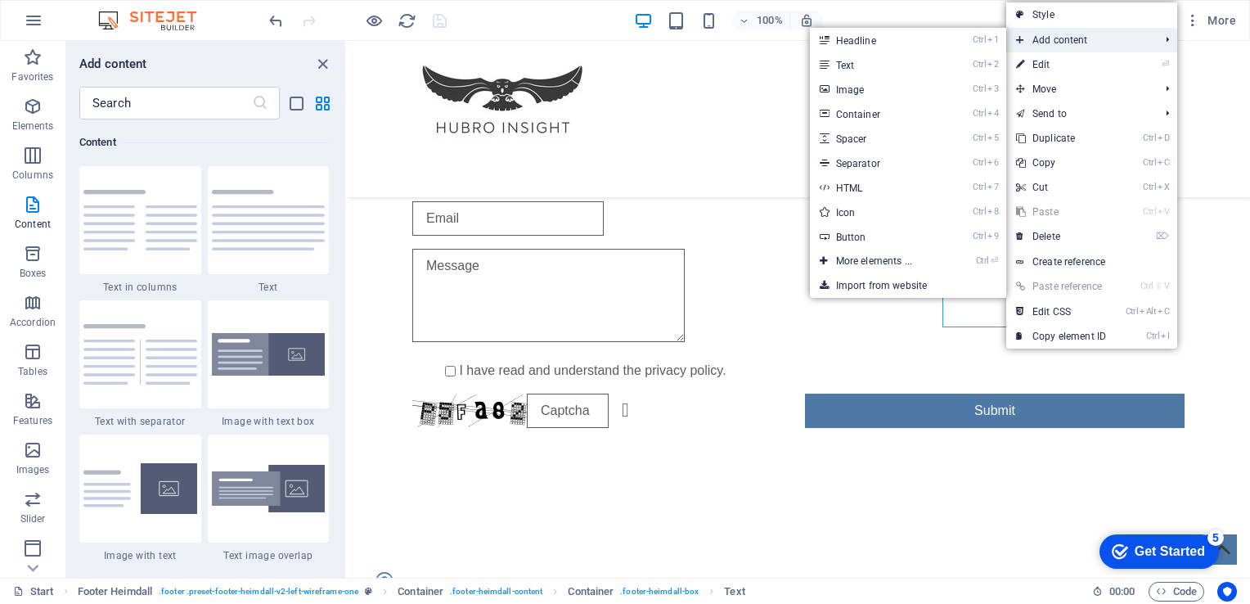
click at [1099, 44] on span "Add content" at bounding box center [1079, 40] width 146 height 25
click at [1050, 37] on span "Add content" at bounding box center [1079, 40] width 146 height 25
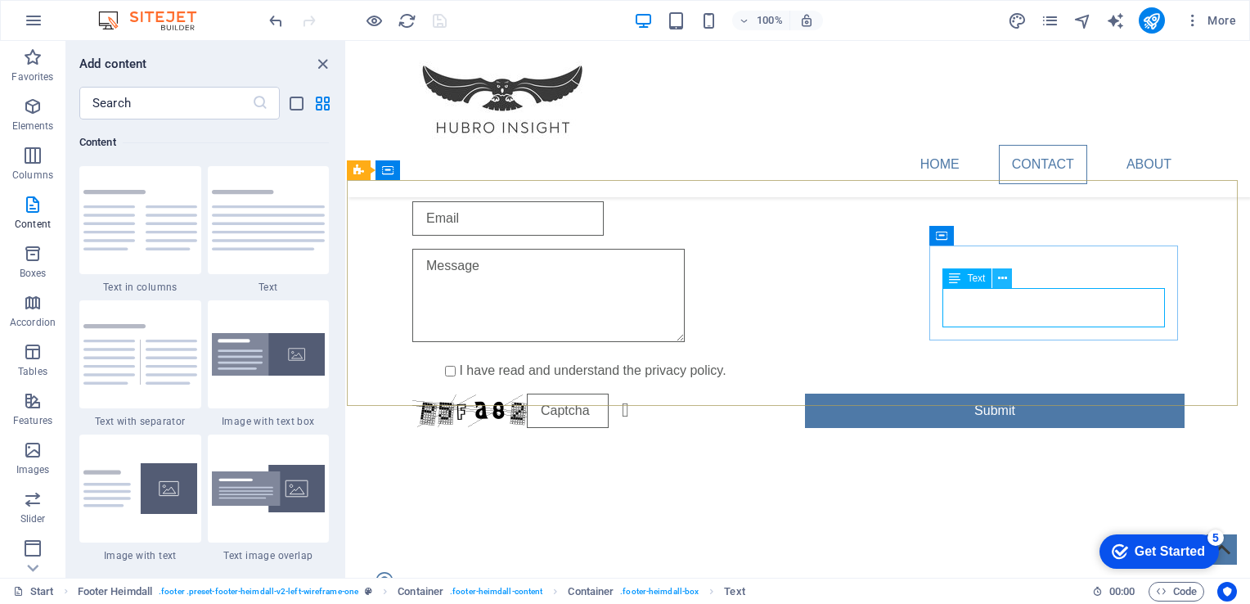
click at [1010, 276] on button at bounding box center [1002, 278] width 20 height 20
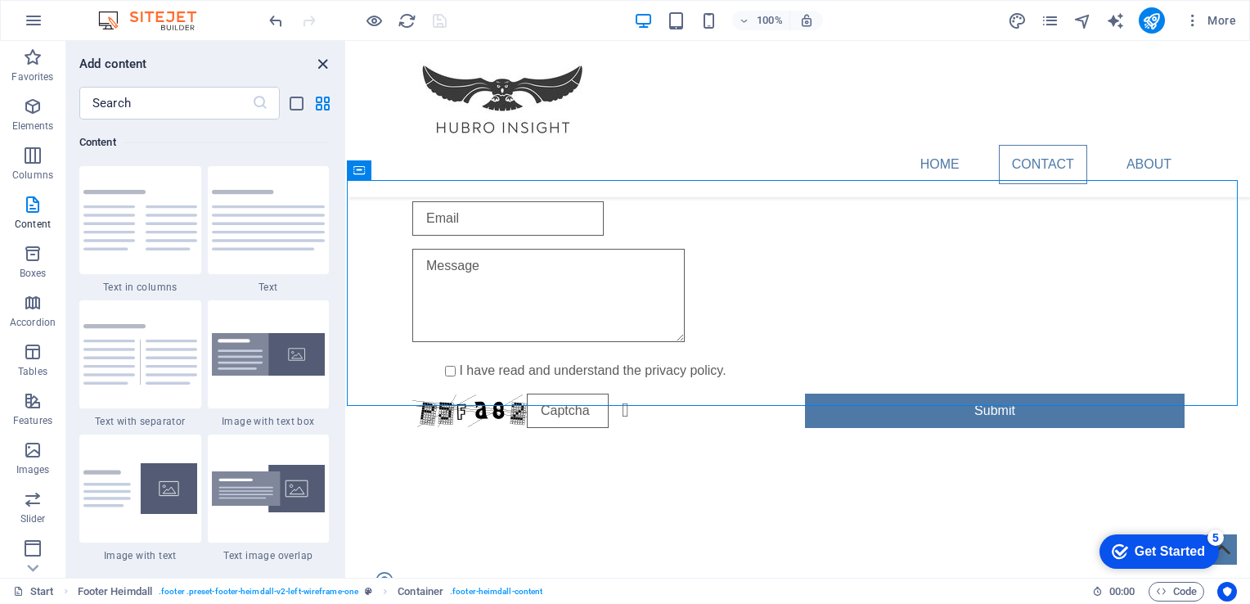
click at [318, 62] on icon "close panel" at bounding box center [322, 64] width 19 height 19
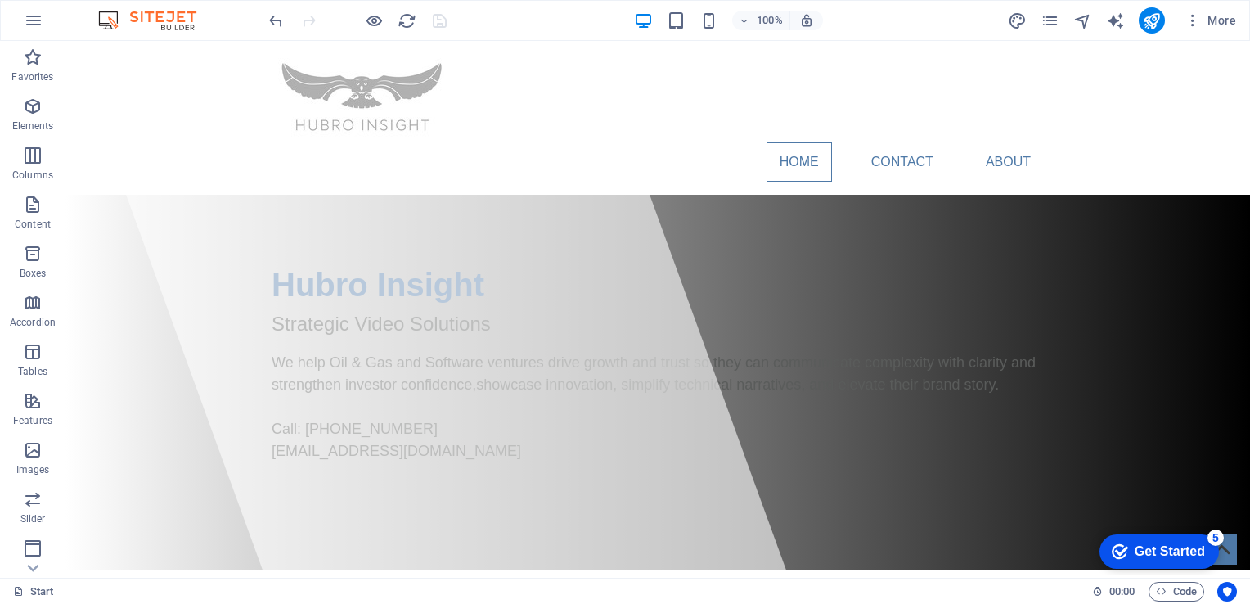
scroll to position [0, 0]
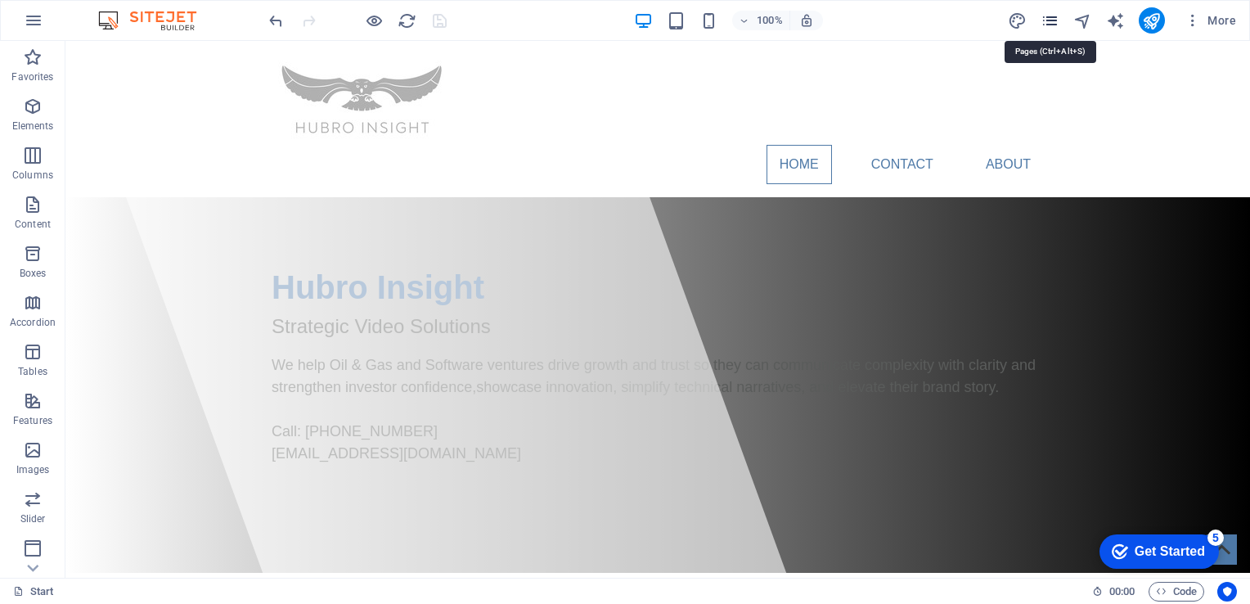
click at [1050, 19] on icon "pages" at bounding box center [1050, 20] width 19 height 19
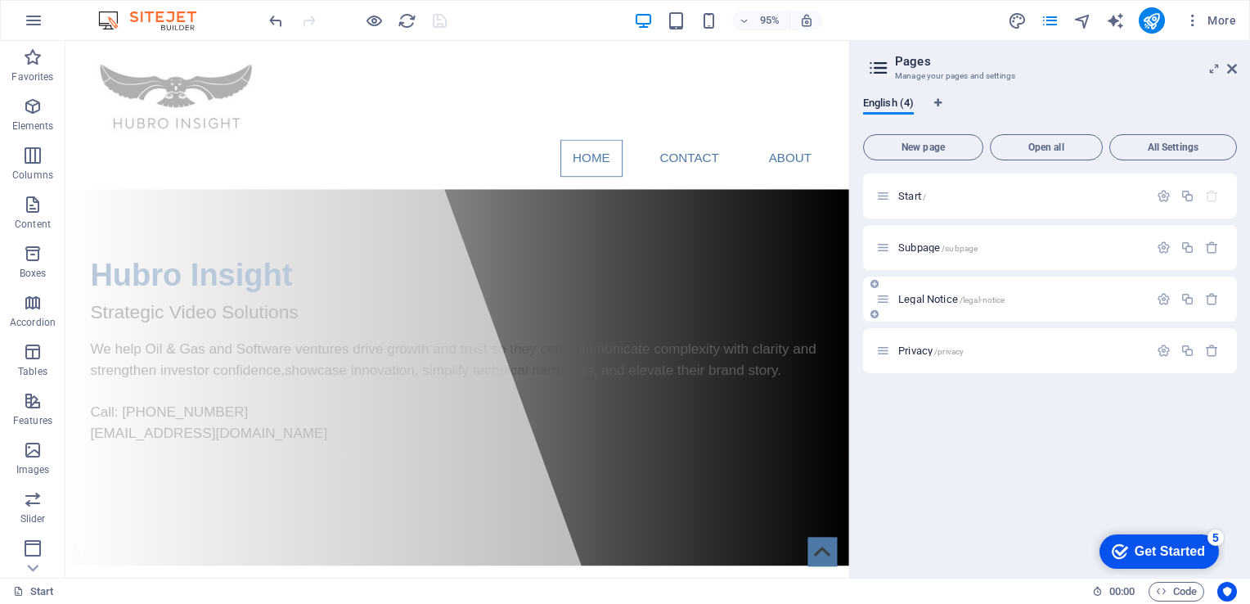
click at [1047, 298] on p "Legal Notice /legal-notice" at bounding box center [1020, 299] width 245 height 11
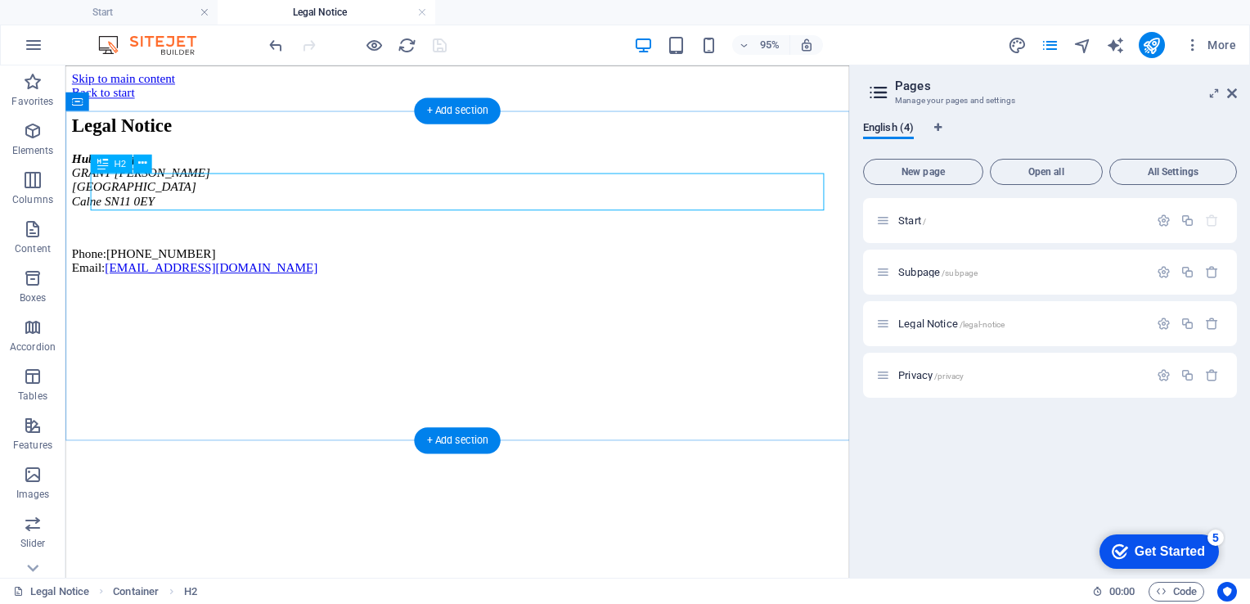
click at [275, 140] on div "Legal Notice" at bounding box center [477, 129] width 811 height 22
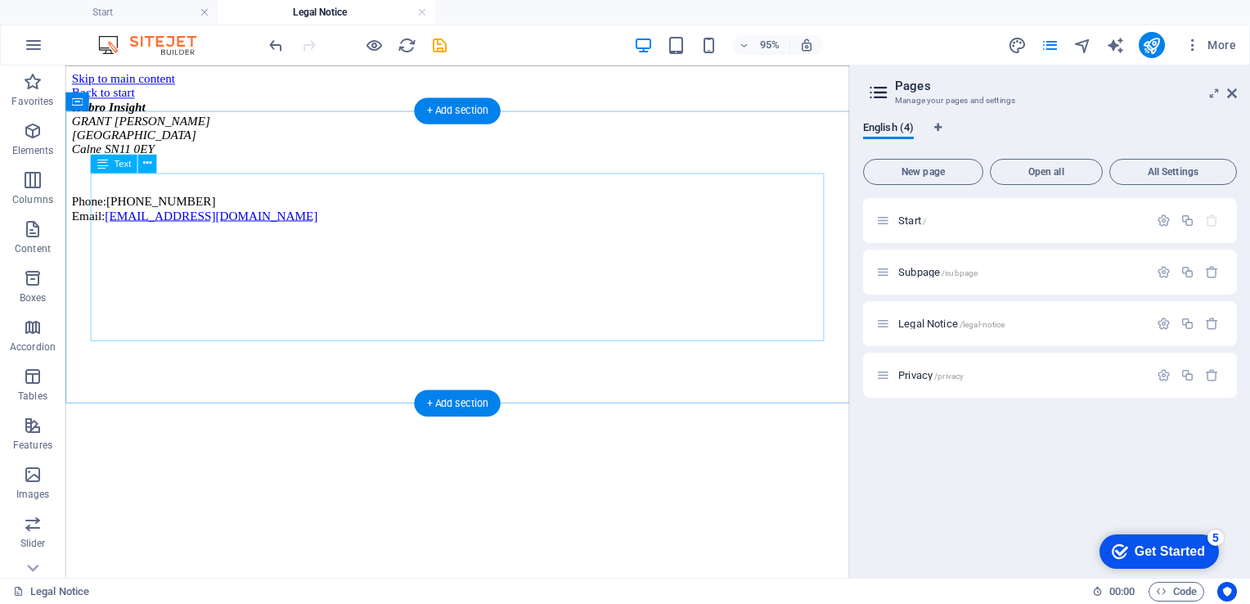
click at [274, 201] on div "Hubro Insight GRANT HUTCHINSON Suite 9, Castle House Calne SN11 0EY Phone: +44 …" at bounding box center [477, 193] width 811 height 185
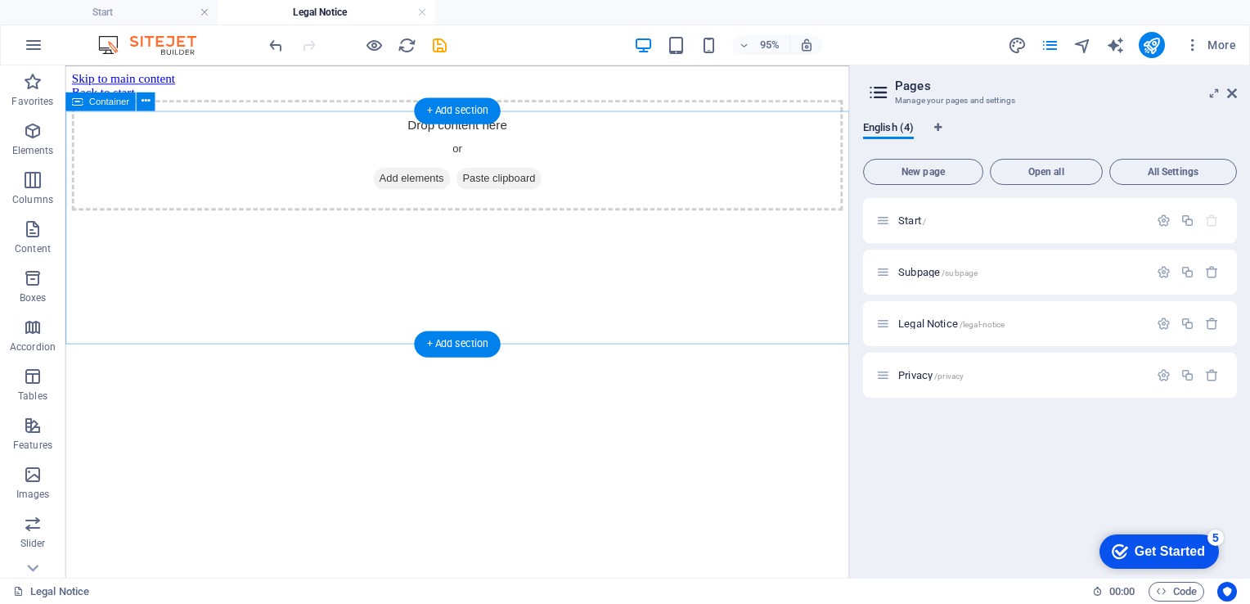
click at [192, 208] on div "Drop content here or Add elements Paste clipboard" at bounding box center [477, 159] width 811 height 116
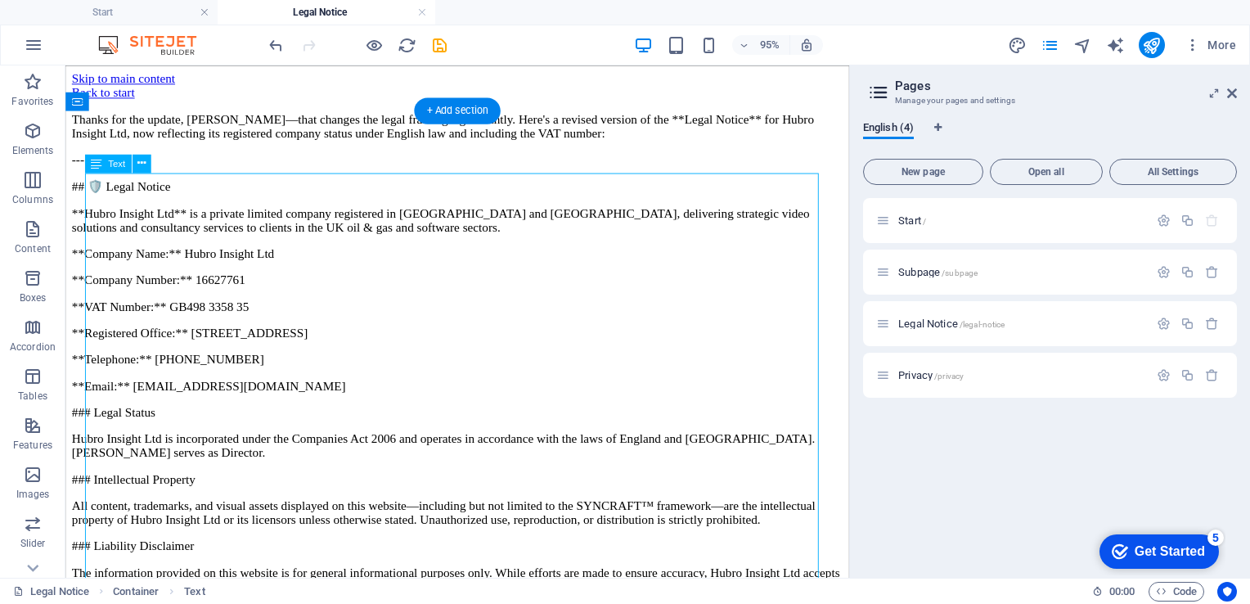
drag, startPoint x: 92, startPoint y: 185, endPoint x: 91, endPoint y: 221, distance: 36.0
click at [91, 221] on div "Thanks for the update, Grant—that changes the legal framing significantly. Here…" at bounding box center [477, 473] width 811 height 717
click at [135, 248] on div "Thanks for the update, Grant—that changes the legal framing significantly. Here…" at bounding box center [477, 473] width 811 height 717
click at [143, 164] on icon at bounding box center [141, 163] width 8 height 16
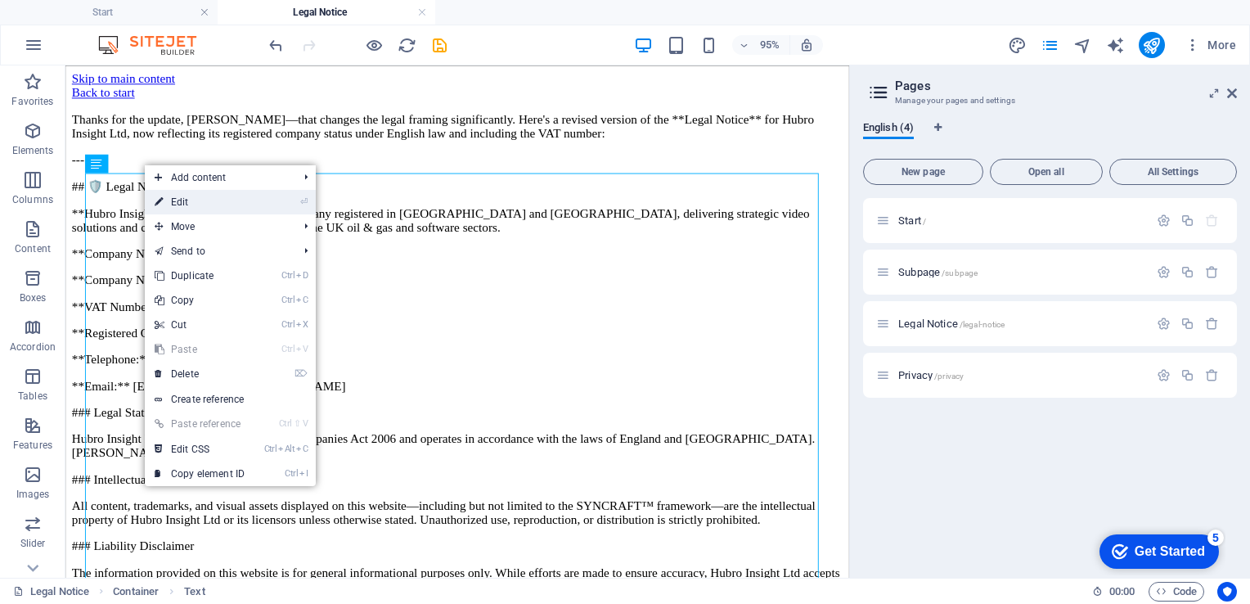
click at [175, 205] on link "⏎ Edit" at bounding box center [200, 202] width 110 height 25
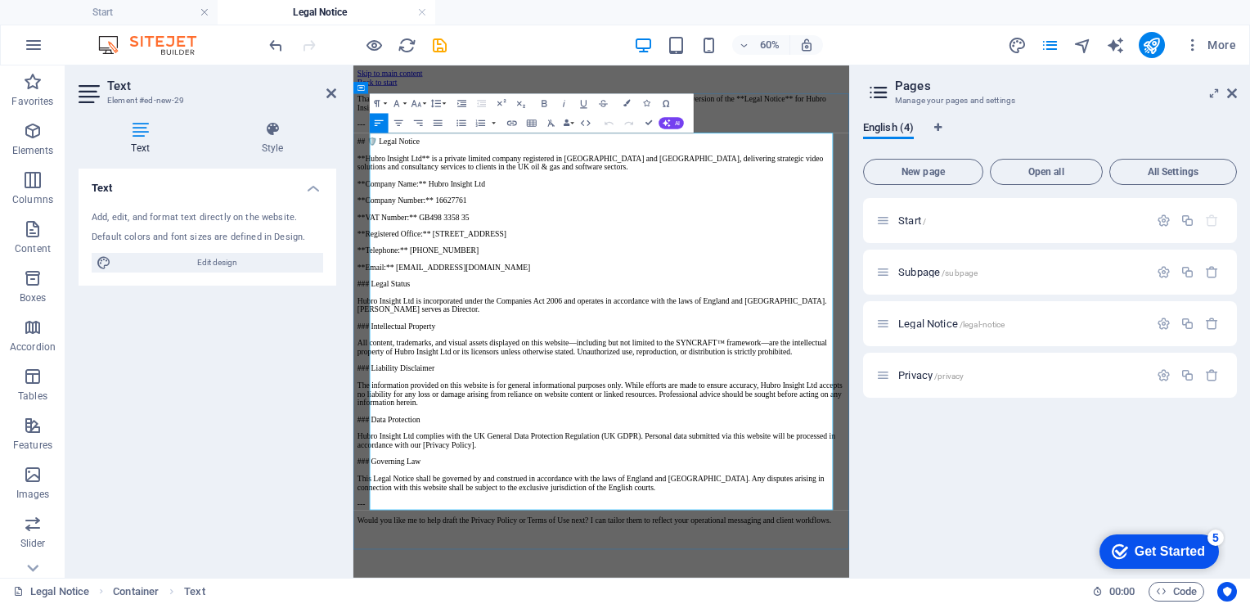
click at [407, 144] on p "Thanks for the update, Grant—that changes the legal framing significantly. Here…" at bounding box center [766, 129] width 813 height 29
drag, startPoint x: 1016, startPoint y: 209, endPoint x: 374, endPoint y: 193, distance: 642.4
click at [374, 193] on div "Thanks for the update, Grant—that changes the legal framing significantly. Here…" at bounding box center [766, 473] width 813 height 717
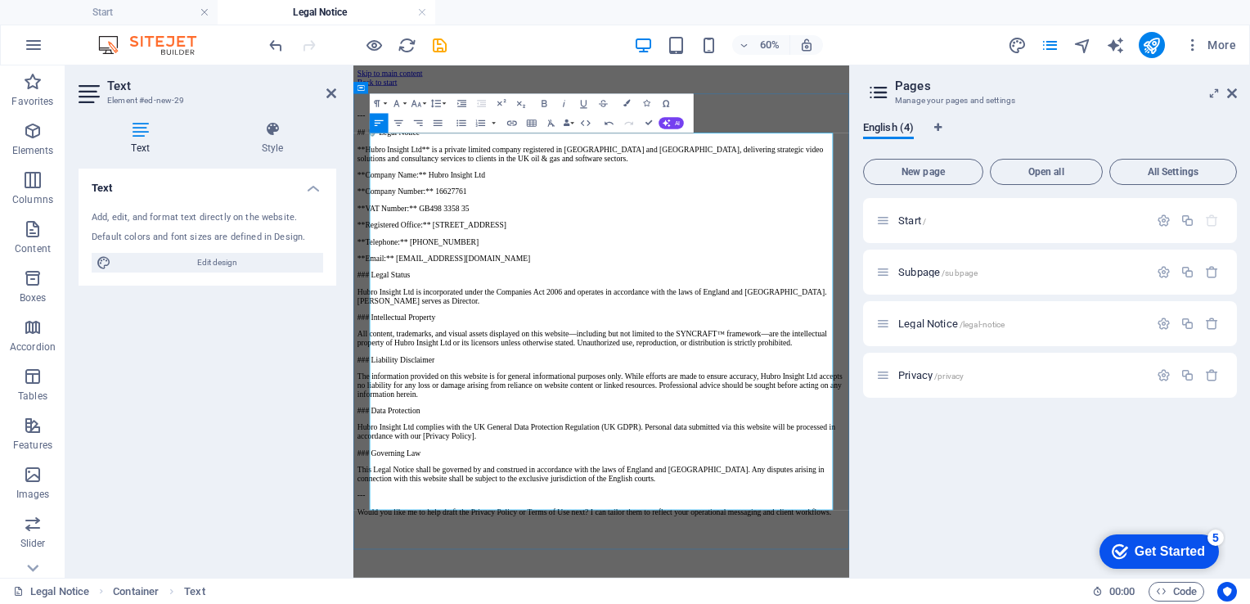
click at [390, 129] on p at bounding box center [766, 122] width 813 height 15
drag, startPoint x: 422, startPoint y: 219, endPoint x: 361, endPoint y: 172, distance: 77.6
click at [361, 172] on div "--- ## 🛡️ Legal Notice **Hubro Insight Ltd** is a private limited company regis…" at bounding box center [766, 480] width 813 height 730
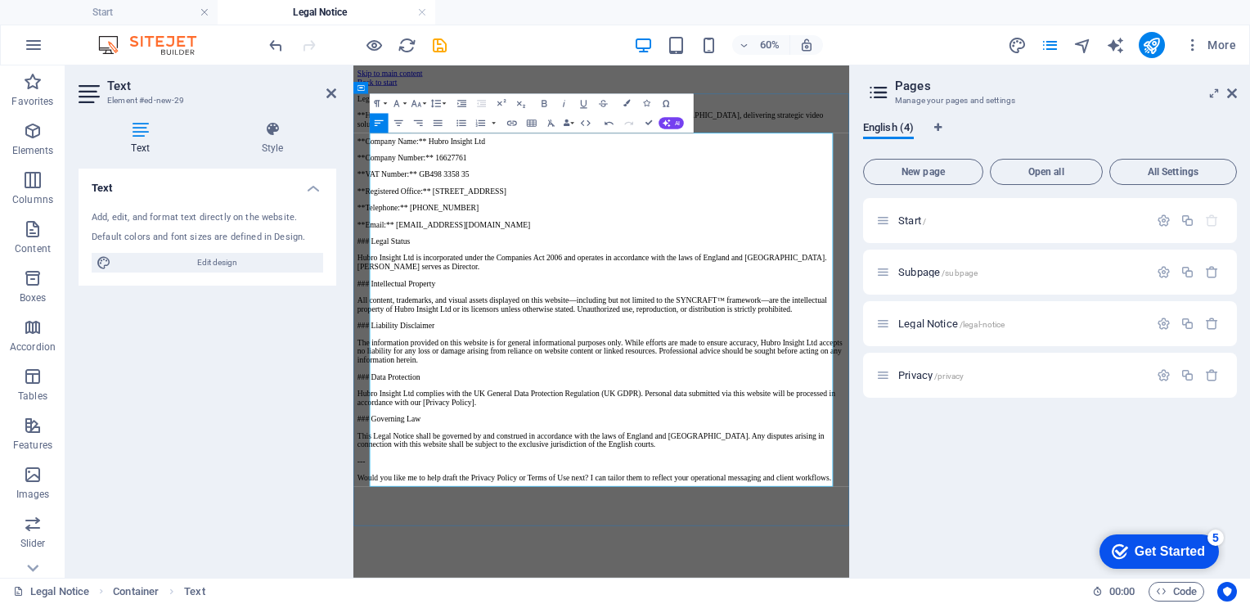
click at [463, 129] on p "Legal Notice" at bounding box center [766, 122] width 813 height 15
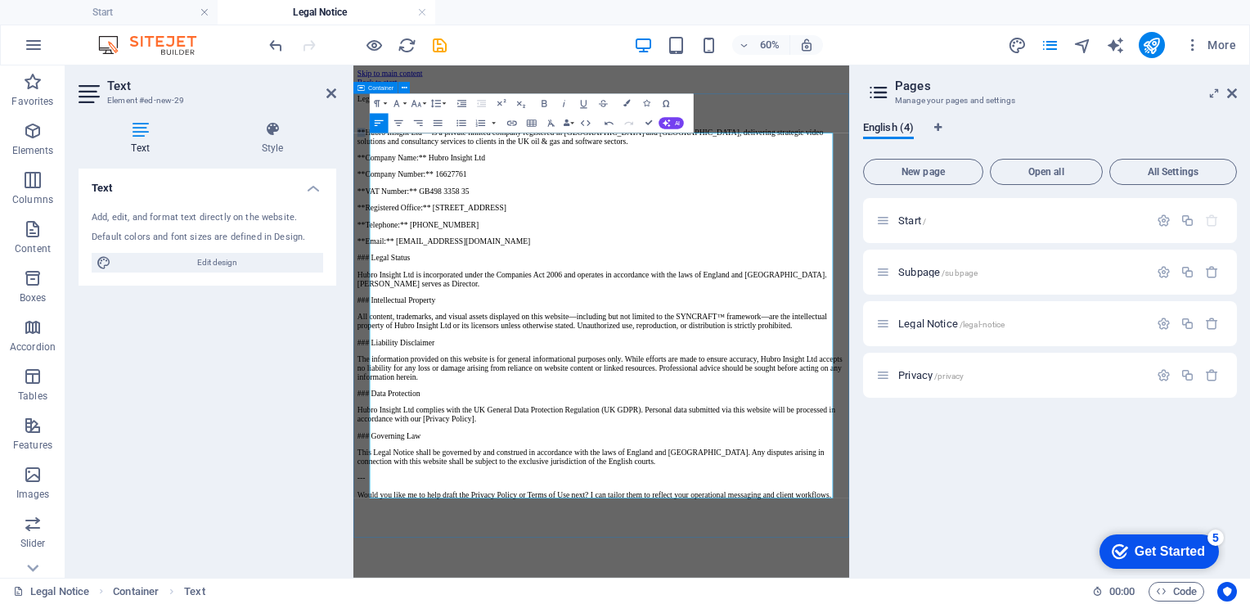
drag, startPoint x: 390, startPoint y: 232, endPoint x: 363, endPoint y: 231, distance: 27.0
click at [363, 231] on div "Legal Notice **Hubro Insight Ltd** is a private limited company registered in E…" at bounding box center [766, 466] width 813 height 702
click at [363, 231] on div "Legal Notice Hubro Insight Ltd** is a private limited company registered in Eng…" at bounding box center [766, 466] width 813 height 702
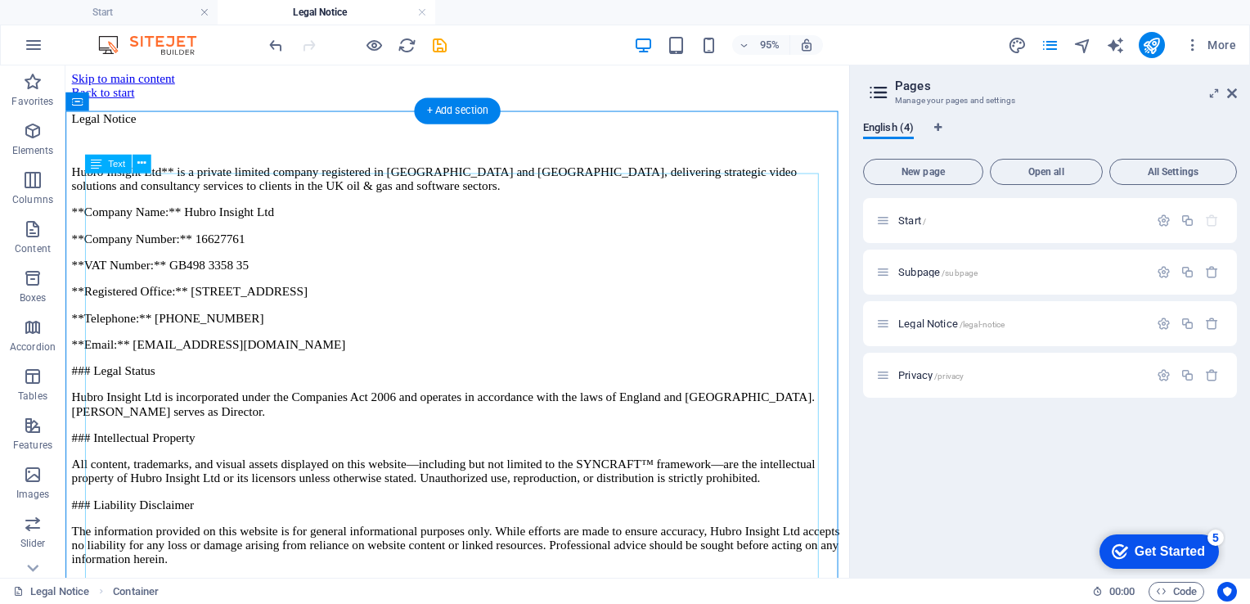
click at [200, 224] on div "Legal Notice Hubro Insight Ltd** is a private limited company registered in Eng…" at bounding box center [477, 466] width 811 height 702
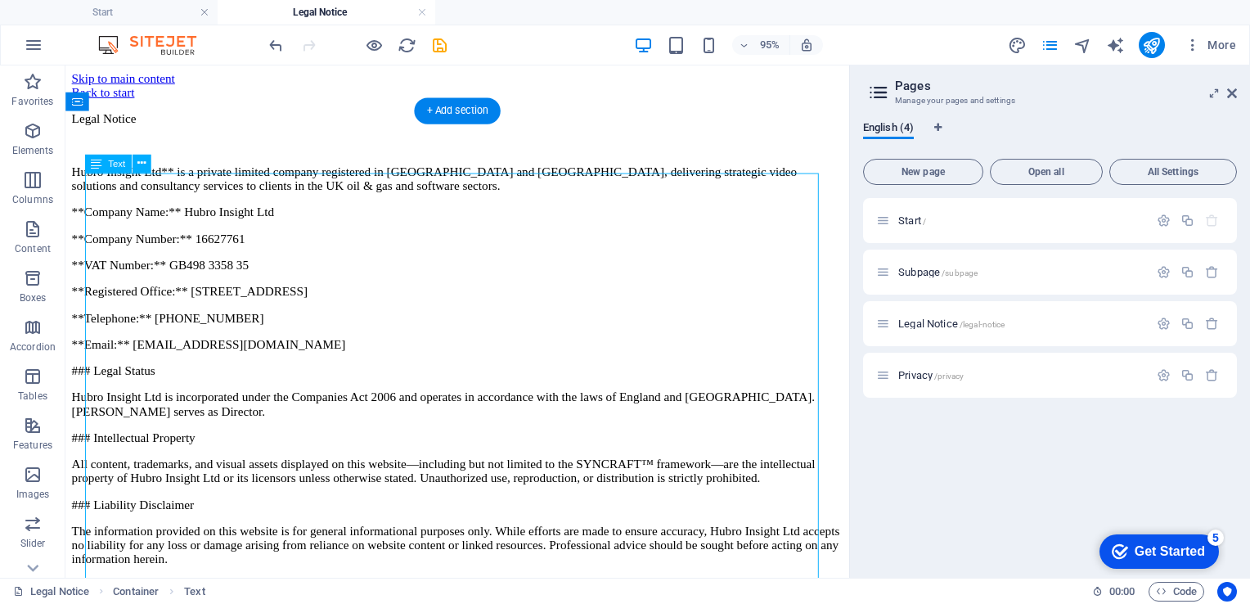
click at [193, 223] on div "Legal Notice Hubro Insight Ltd** is a private limited company registered in Eng…" at bounding box center [477, 466] width 811 height 702
click at [142, 164] on icon at bounding box center [141, 163] width 8 height 16
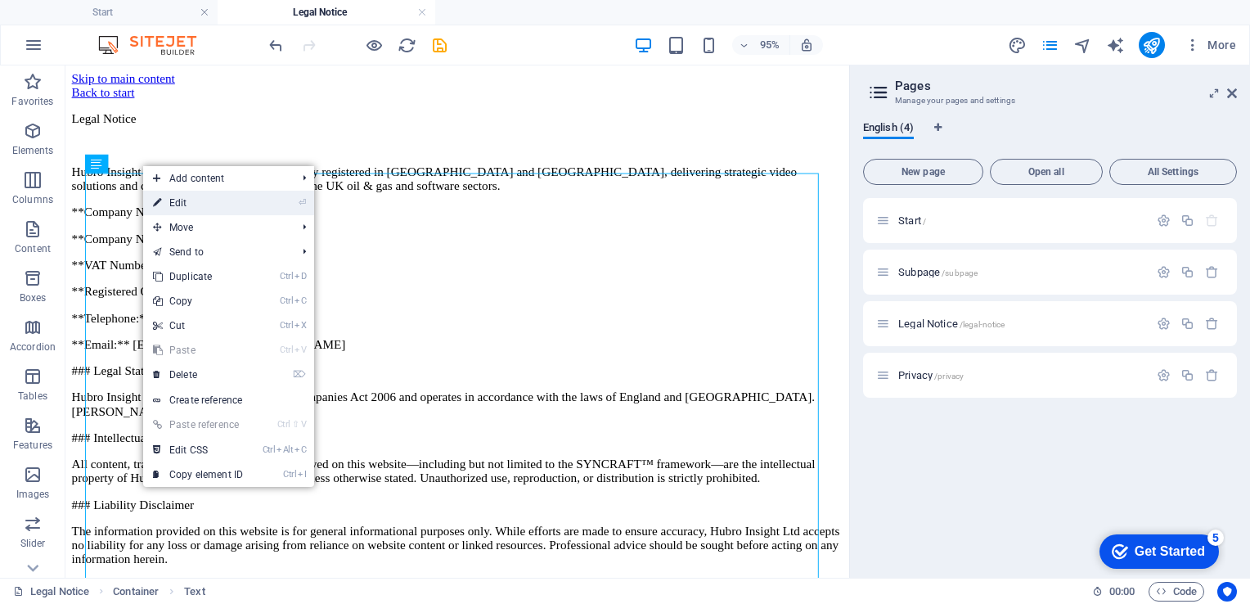
click at [165, 198] on link "⏎ Edit" at bounding box center [198, 203] width 110 height 25
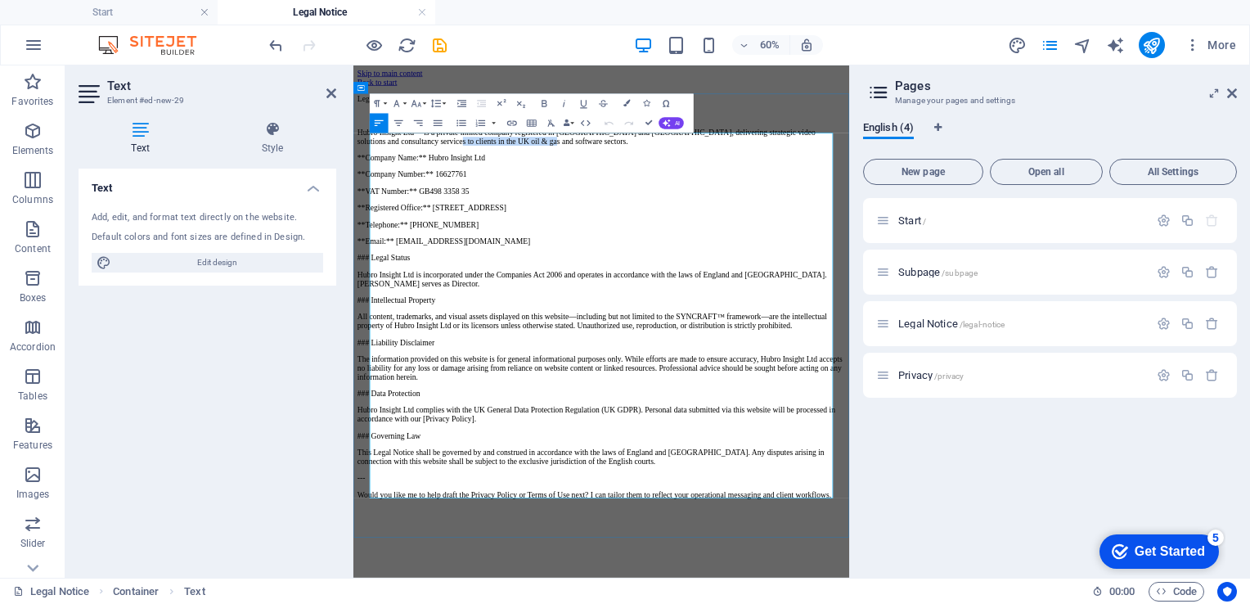
drag, startPoint x: 615, startPoint y: 245, endPoint x: 792, endPoint y: 254, distance: 176.9
click at [792, 200] on p "Hubro Insight Ltd** is a private limited company registered in England and Wale…" at bounding box center [766, 184] width 813 height 29
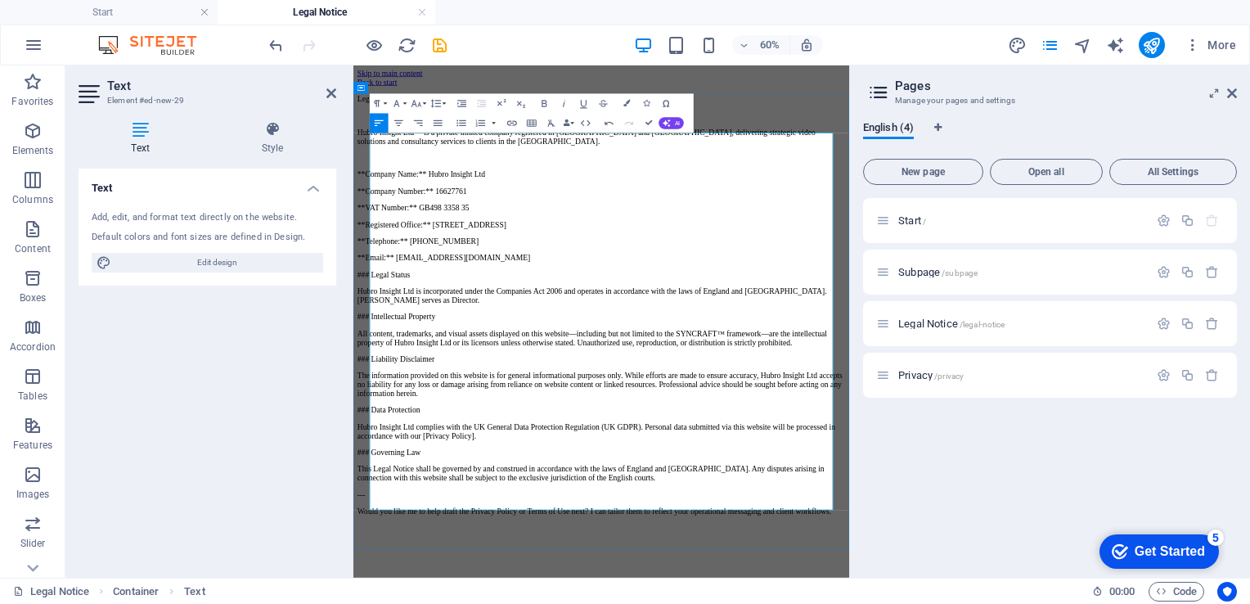
click at [492, 200] on p "Hubro Insight Ltd** is a private limited company registered in England and Wale…" at bounding box center [766, 184] width 813 height 29
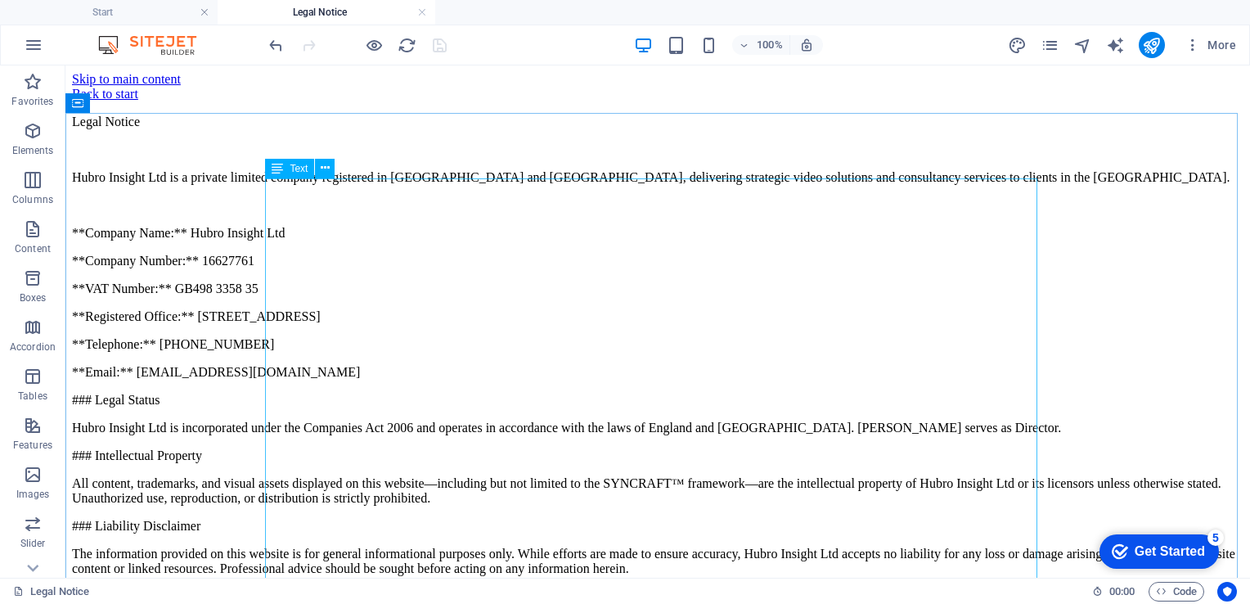
click at [279, 172] on icon at bounding box center [277, 169] width 11 height 20
click at [323, 168] on icon at bounding box center [325, 168] width 9 height 17
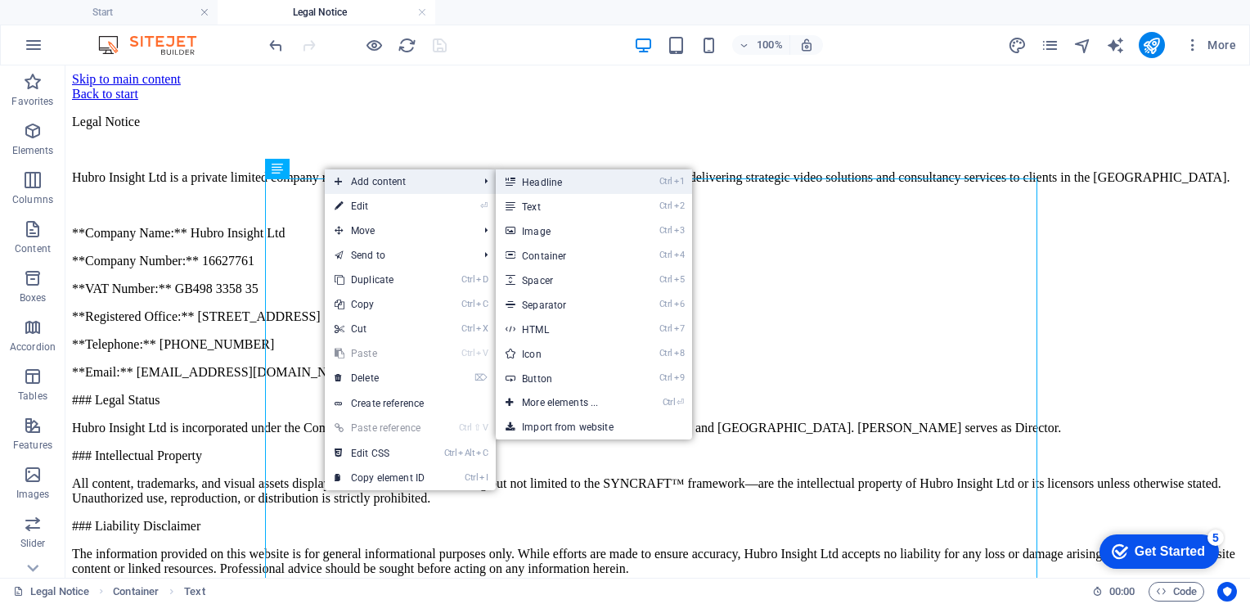
click at [529, 183] on link "Ctrl 1 Headline" at bounding box center [563, 181] width 135 height 25
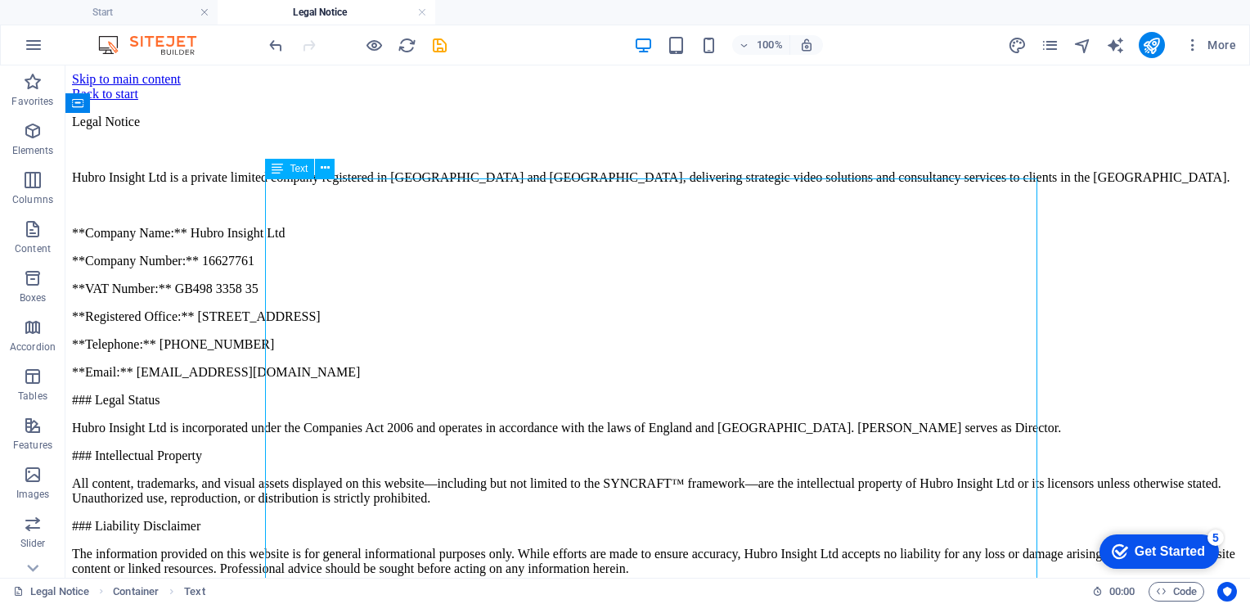
drag, startPoint x: 200, startPoint y: 186, endPoint x: 407, endPoint y: 181, distance: 207.8
click at [407, 181] on div "Legal Notice Hubro Insight Ltd is a private limited company registered in Engla…" at bounding box center [657, 450] width 1171 height 671
drag, startPoint x: 339, startPoint y: 184, endPoint x: 291, endPoint y: 187, distance: 47.6
click at [291, 187] on div "Legal Notice Hubro Insight Ltd is a private limited company registered in Engla…" at bounding box center [657, 450] width 1171 height 671
drag, startPoint x: 339, startPoint y: 187, endPoint x: 275, endPoint y: 182, distance: 64.0
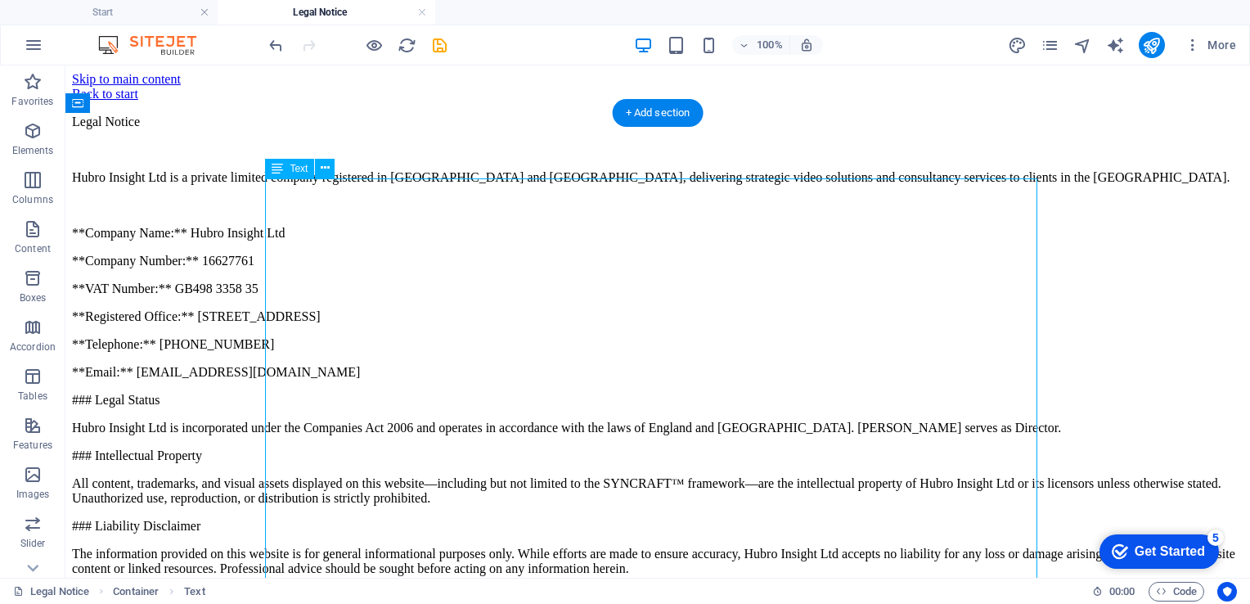
click at [275, 182] on div "Legal Notice Hubro Insight Ltd is a private limited company registered in Engla…" at bounding box center [657, 450] width 1171 height 671
click at [269, 169] on div "Text" at bounding box center [289, 169] width 49 height 20
click at [323, 169] on icon at bounding box center [325, 168] width 9 height 17
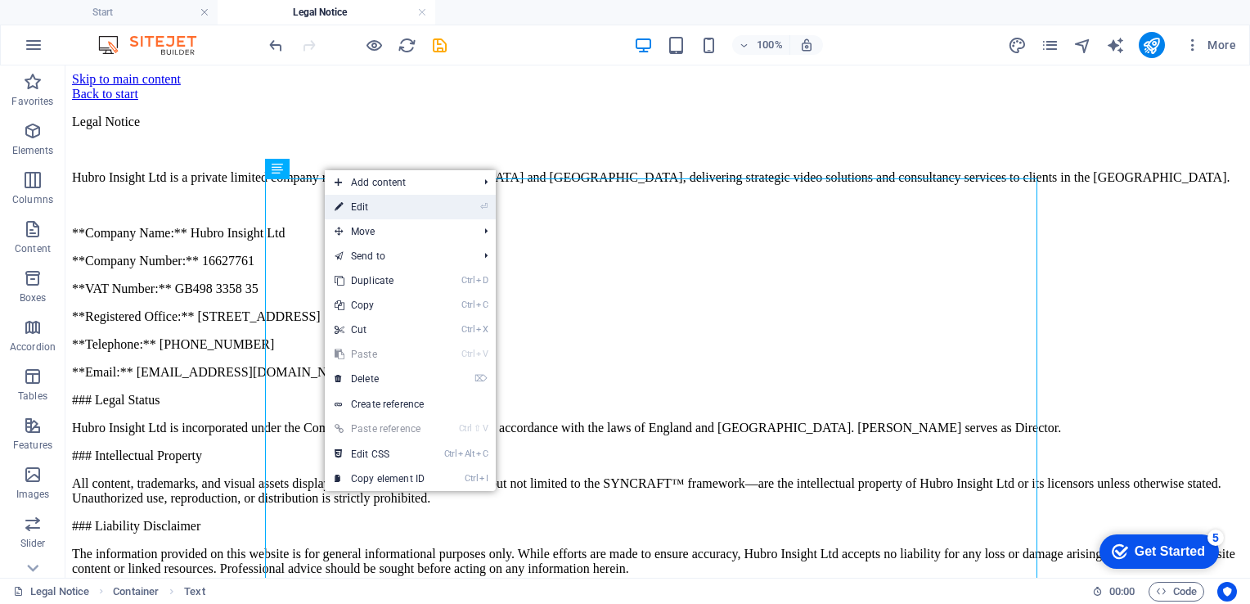
click at [354, 205] on link "⏎ Edit" at bounding box center [380, 207] width 110 height 25
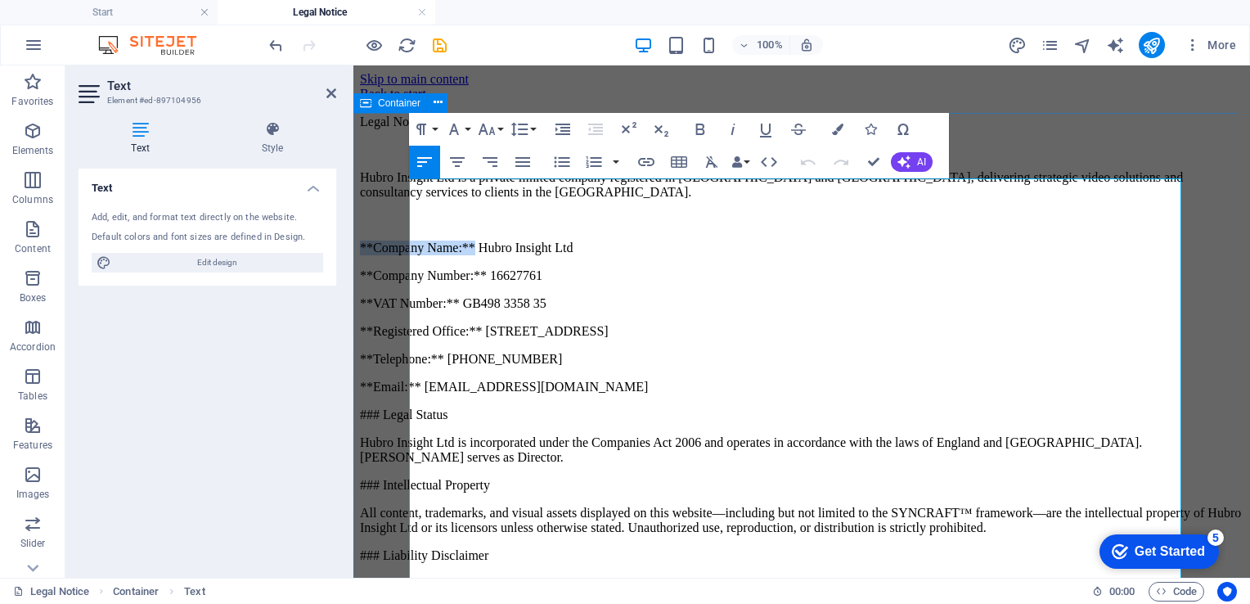
drag, startPoint x: 530, startPoint y: 289, endPoint x: 403, endPoint y: 290, distance: 126.8
click at [403, 290] on div "Legal Notice Hubro Insight Ltd is a private limited company registered in Engla…" at bounding box center [801, 491] width 883 height 753
drag, startPoint x: 422, startPoint y: 306, endPoint x: 401, endPoint y: 303, distance: 21.5
click at [401, 303] on div "Legal Notice Hubro Insight Ltd is a private limited company registered in Engla…" at bounding box center [801, 491] width 883 height 753
click at [412, 255] on p "Hubro Insight Ltd" at bounding box center [801, 247] width 883 height 15
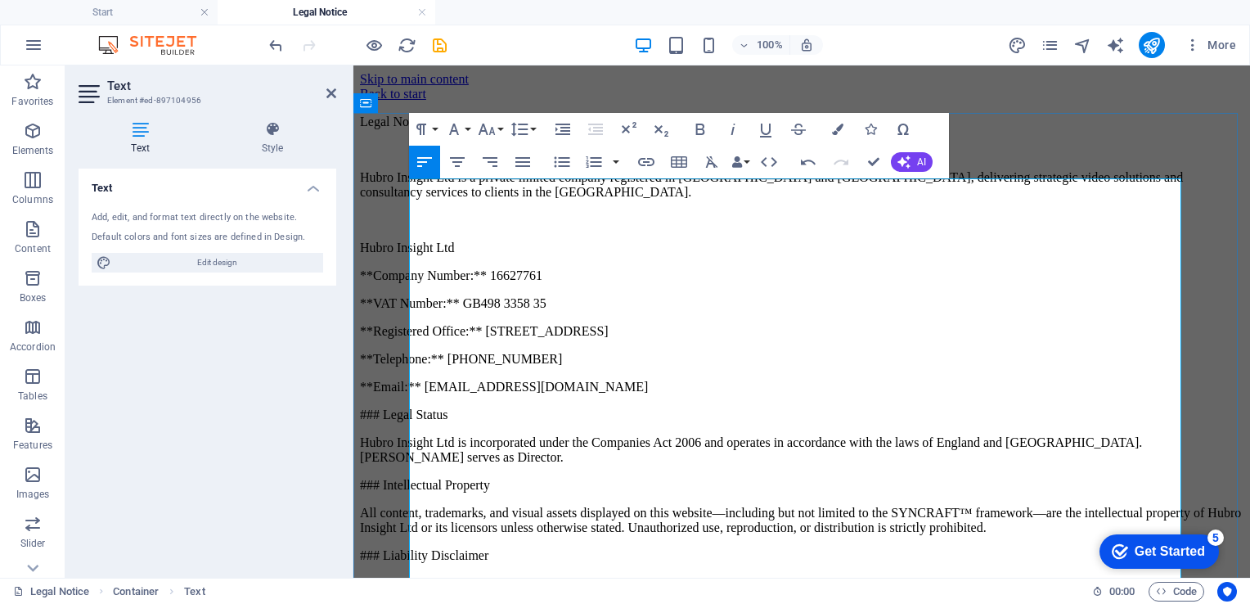
click at [412, 255] on p "Hubro Insight Ltd" at bounding box center [801, 247] width 883 height 15
drag, startPoint x: 422, startPoint y: 305, endPoint x: 395, endPoint y: 303, distance: 27.0
click at [395, 303] on div "Legal Notice Hubro Insight Ltd is a private limited company registered in Engla…" at bounding box center [801, 491] width 883 height 753
drag, startPoint x: 420, startPoint y: 323, endPoint x: 399, endPoint y: 322, distance: 20.5
click at [399, 322] on div "Legal Notice Hubro Insight Ltd is a private limited company registered in Engla…" at bounding box center [801, 491] width 883 height 753
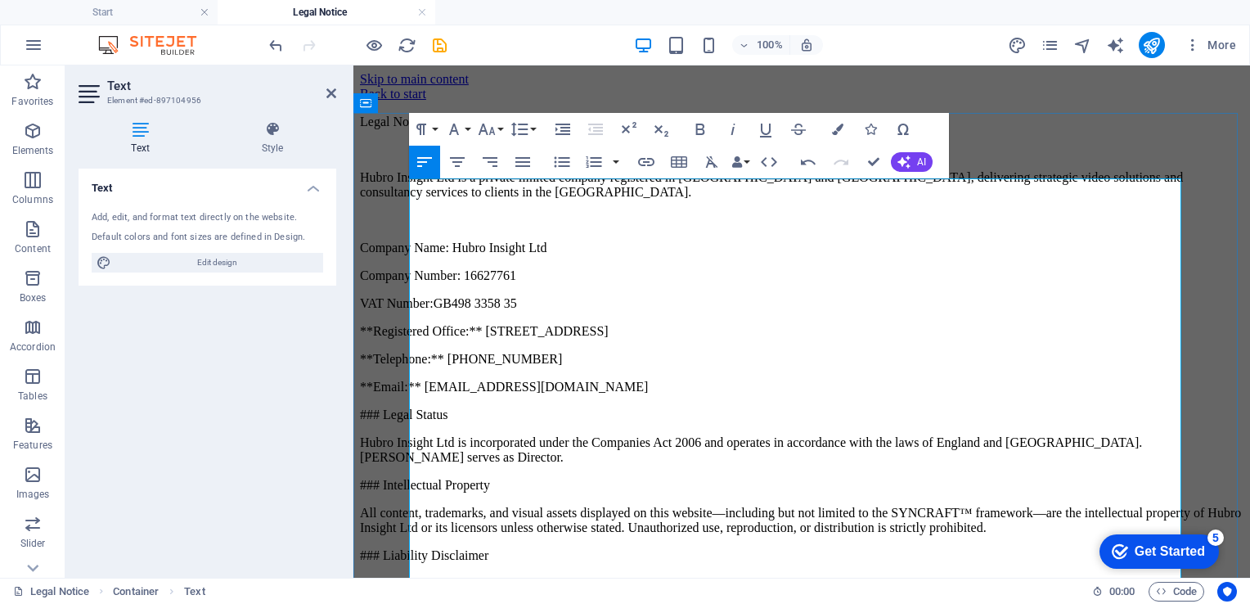
click at [505, 311] on p "VAT Number: GB498 3358 35" at bounding box center [801, 303] width 883 height 15
drag, startPoint x: 423, startPoint y: 343, endPoint x: 398, endPoint y: 343, distance: 25.4
click at [398, 343] on div "Legal Notice Hubro Insight Ltd is a private limited company registered in Engla…" at bounding box center [801, 491] width 883 height 753
drag, startPoint x: 422, startPoint y: 366, endPoint x: 402, endPoint y: 363, distance: 19.9
click at [402, 363] on div "Legal Notice Hubro Insight Ltd is a private limited company registered in Engla…" at bounding box center [801, 491] width 883 height 753
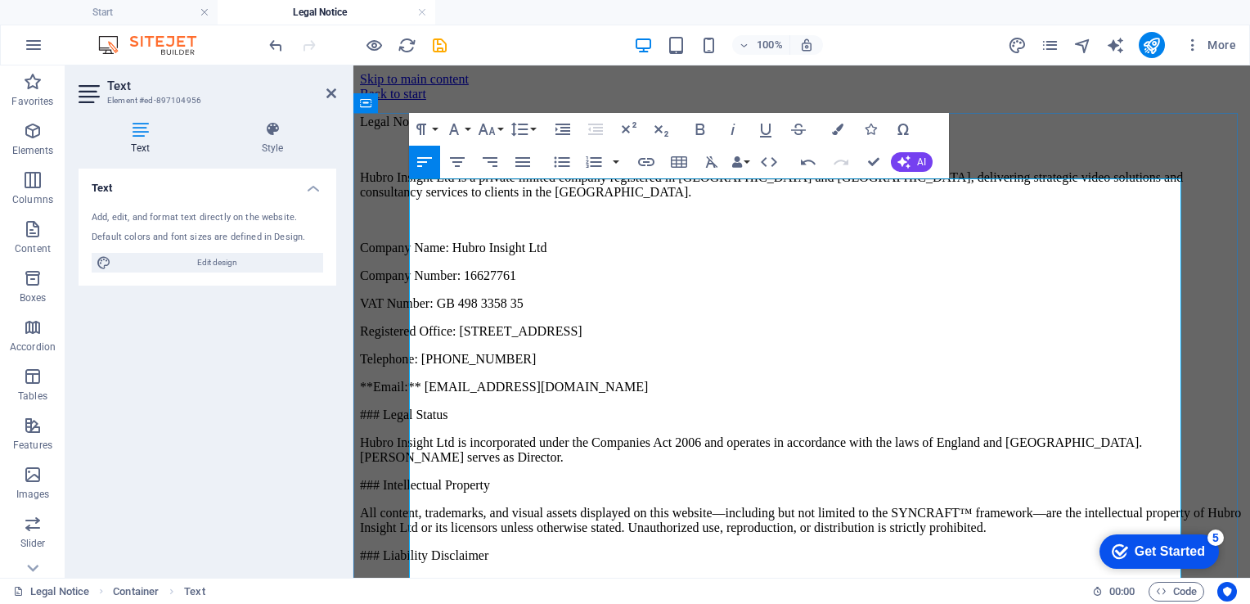
click at [423, 384] on p "**Email:** grant@hubroinsight.com" at bounding box center [801, 387] width 883 height 15
click at [600, 384] on p "Email: grant@hubroinsight.com" at bounding box center [801, 387] width 883 height 15
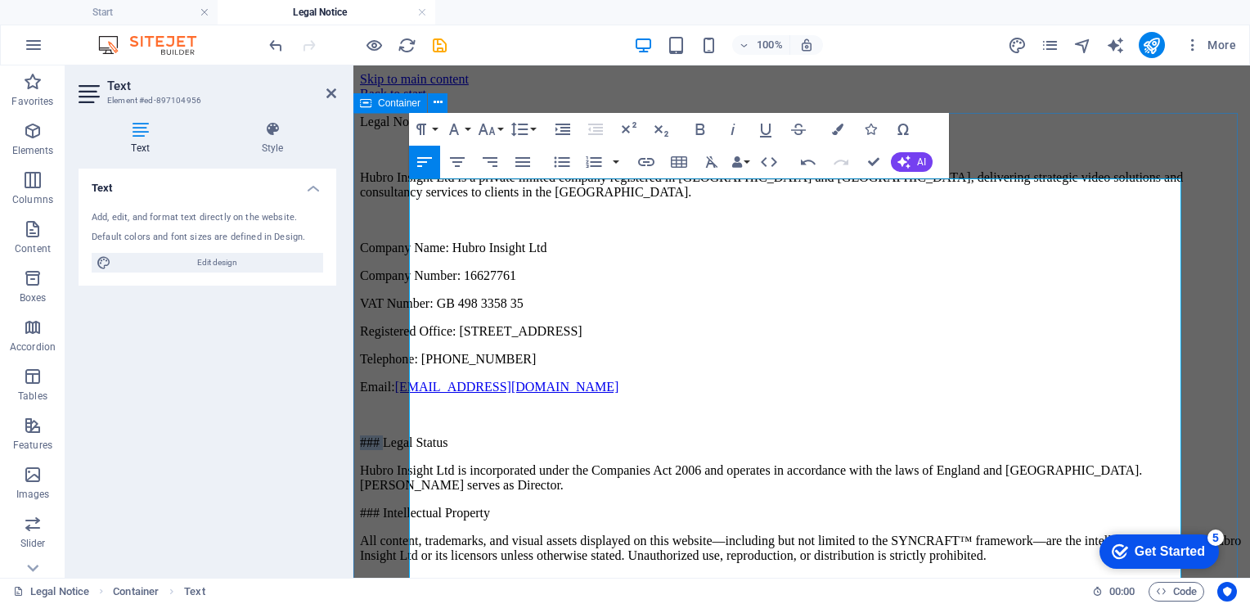
drag, startPoint x: 437, startPoint y: 422, endPoint x: 397, endPoint y: 420, distance: 40.2
click at [397, 420] on div "Legal Notice Hubro Insight Ltd is a private limited company registered in Engla…" at bounding box center [801, 505] width 883 height 781
click at [623, 466] on p "Hubro Insight Ltd is incorporated under the Companies Act 2006 and operates in …" at bounding box center [801, 477] width 883 height 29
click at [514, 465] on p "Hubro Insight Ltd is incorporated under the Companies Act 2006 and operates in …" at bounding box center [801, 477] width 883 height 29
click at [736, 463] on p "Hubro Insight Ltd is incorporated under the Companies Act 2006 and operates in …" at bounding box center [801, 477] width 883 height 29
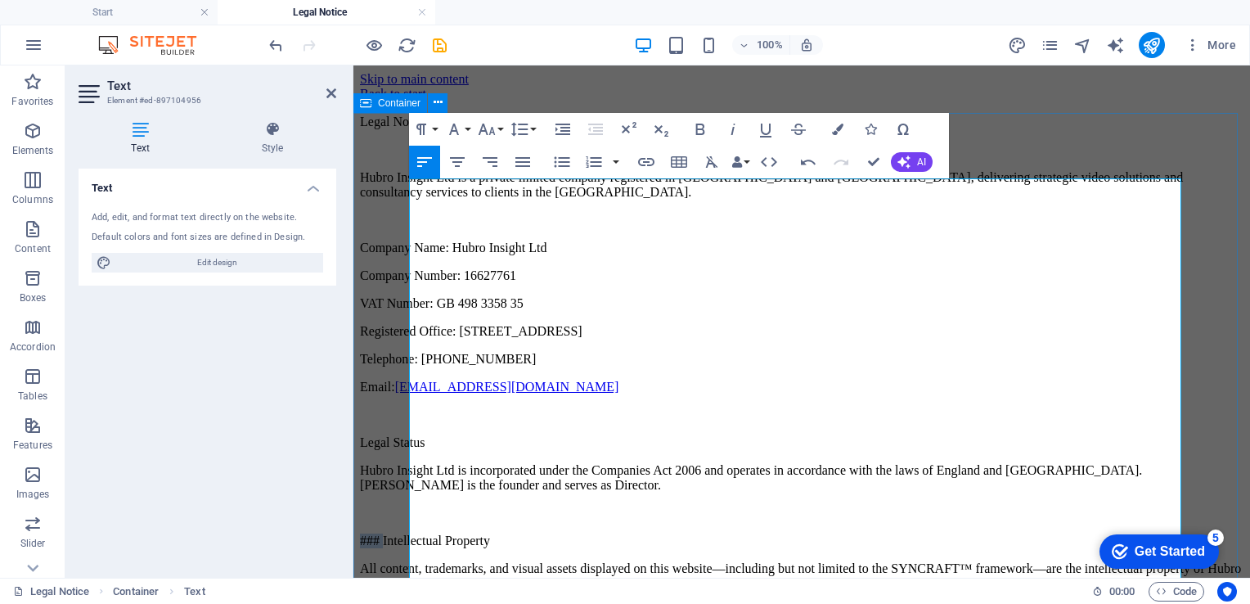
drag, startPoint x: 438, startPoint y: 500, endPoint x: 399, endPoint y: 499, distance: 39.3
click at [399, 499] on div "Legal Notice Hubro Insight Ltd is a private limited company registered in Engla…" at bounding box center [801, 519] width 883 height 809
drag, startPoint x: 492, startPoint y: 187, endPoint x: 409, endPoint y: 180, distance: 82.9
click at [409, 129] on p "Legal Notice" at bounding box center [801, 122] width 883 height 15
click at [445, 227] on p at bounding box center [801, 220] width 883 height 15
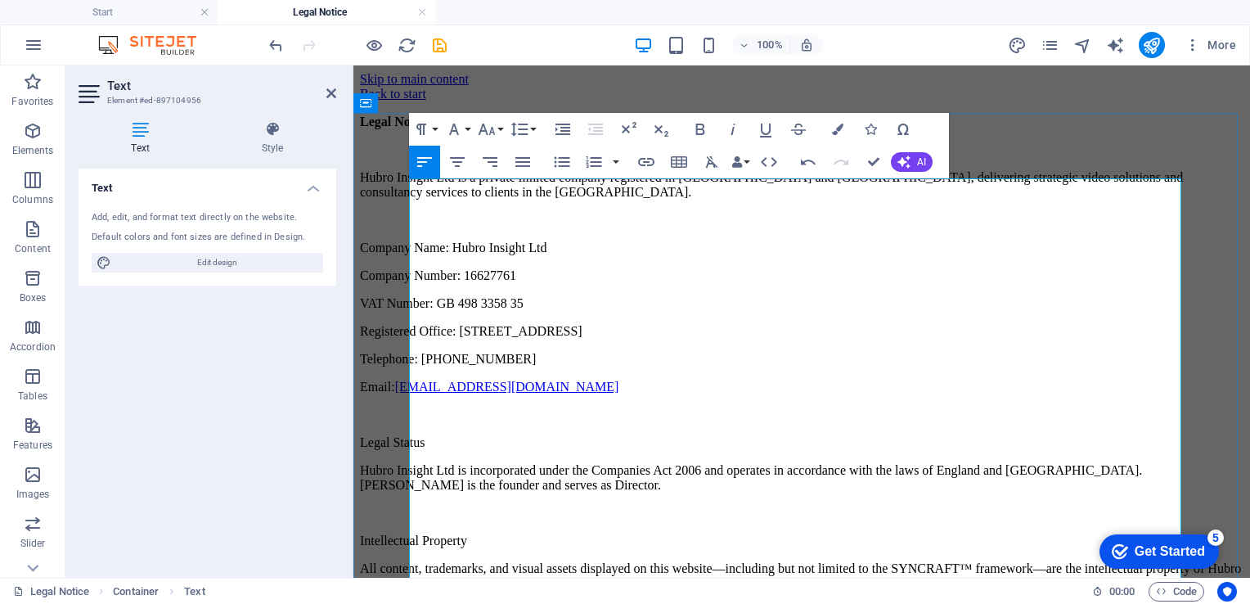
click at [419, 157] on p at bounding box center [801, 149] width 883 height 15
click at [497, 129] on p "Legal Notice" at bounding box center [801, 122] width 883 height 15
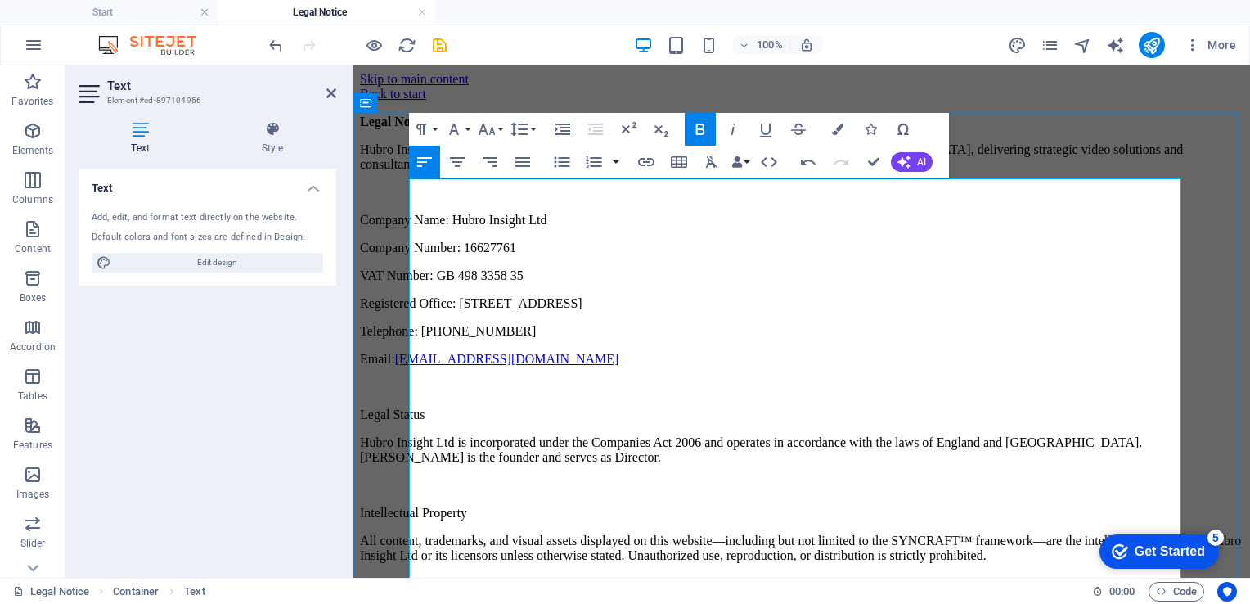
click at [413, 200] on p at bounding box center [801, 192] width 883 height 15
drag, startPoint x: 494, startPoint y: 405, endPoint x: 393, endPoint y: 396, distance: 101.0
click at [393, 396] on div "Legal Notice Hubro Insight Ltd is a private limited company registered in Engla…" at bounding box center [801, 505] width 883 height 781
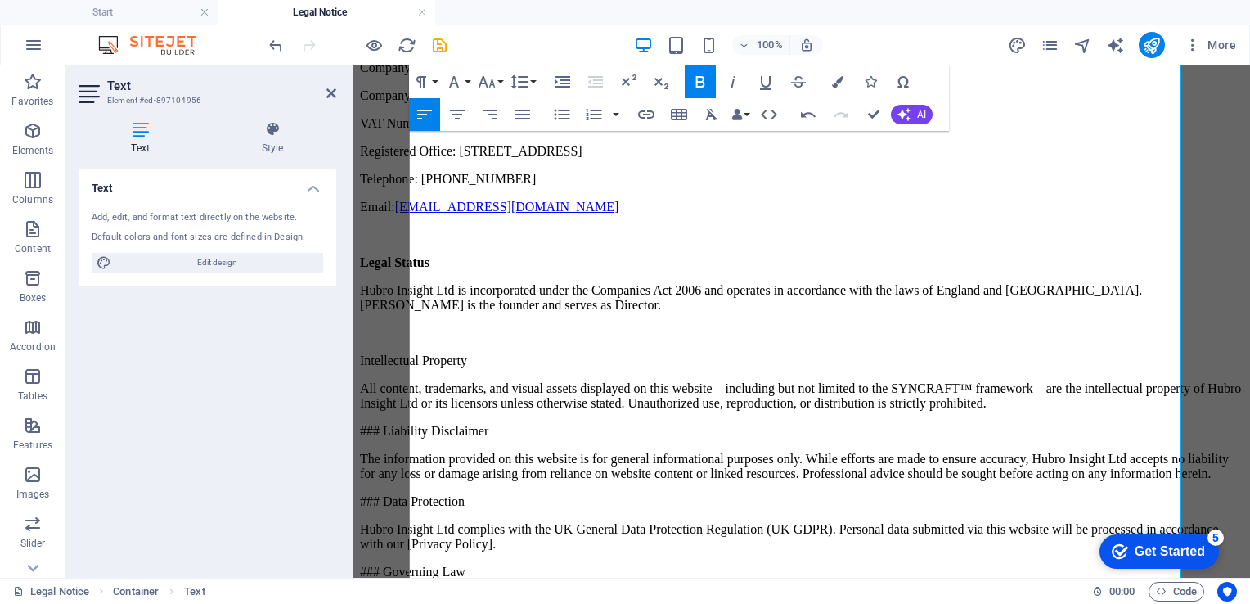
scroll to position [160, 0]
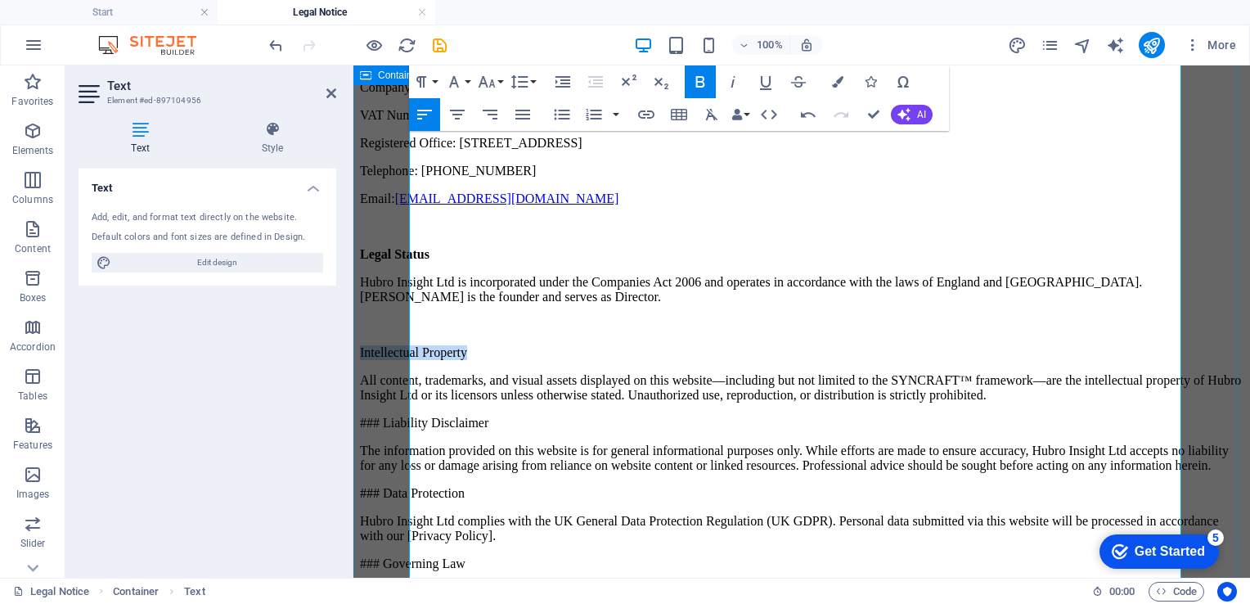
drag, startPoint x: 537, startPoint y: 321, endPoint x: 406, endPoint y: 313, distance: 132.0
click at [406, 313] on div "Legal Notice Hubro Insight Ltd is a private limited company registered in Engla…" at bounding box center [801, 344] width 883 height 781
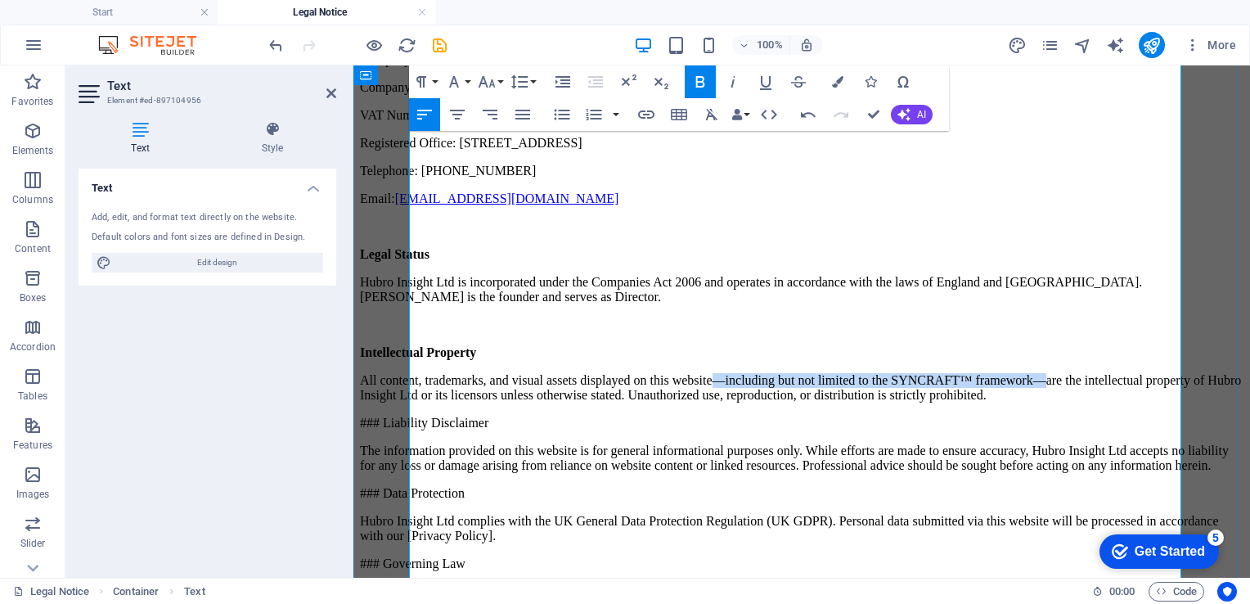
drag, startPoint x: 799, startPoint y: 342, endPoint x: 1145, endPoint y: 339, distance: 346.0
click at [1145, 373] on p "All content, trademarks, and visual assets displayed on this website—including …" at bounding box center [801, 387] width 883 height 29
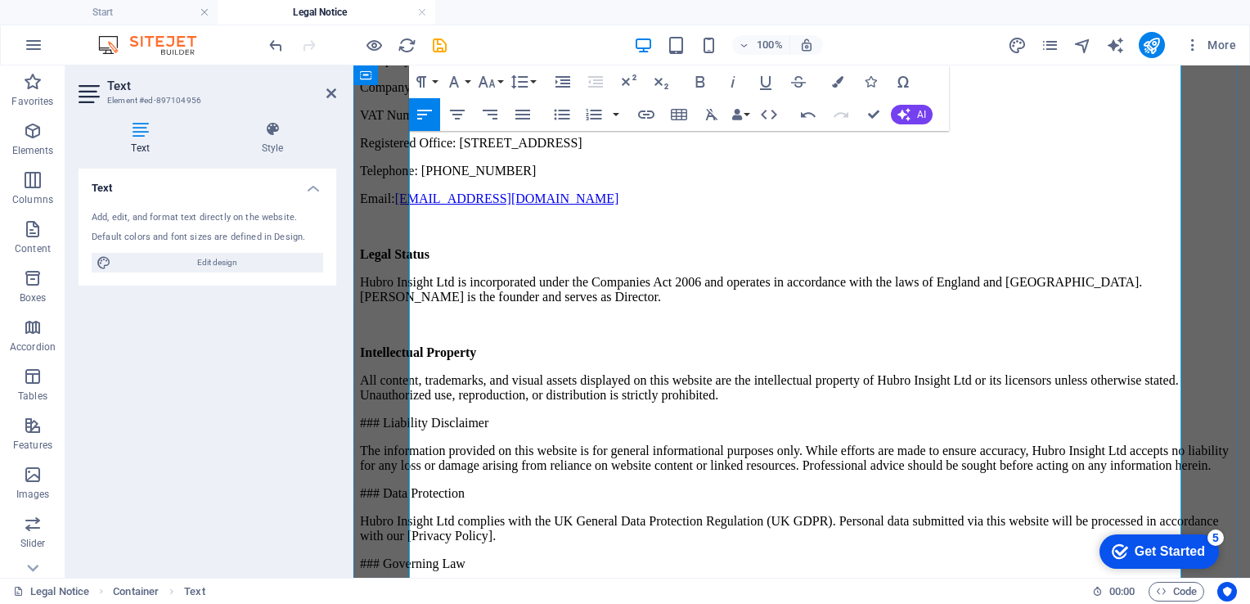
click at [955, 373] on p "All content, trademarks, and visual assets displayed on this website are the in…" at bounding box center [801, 387] width 883 height 29
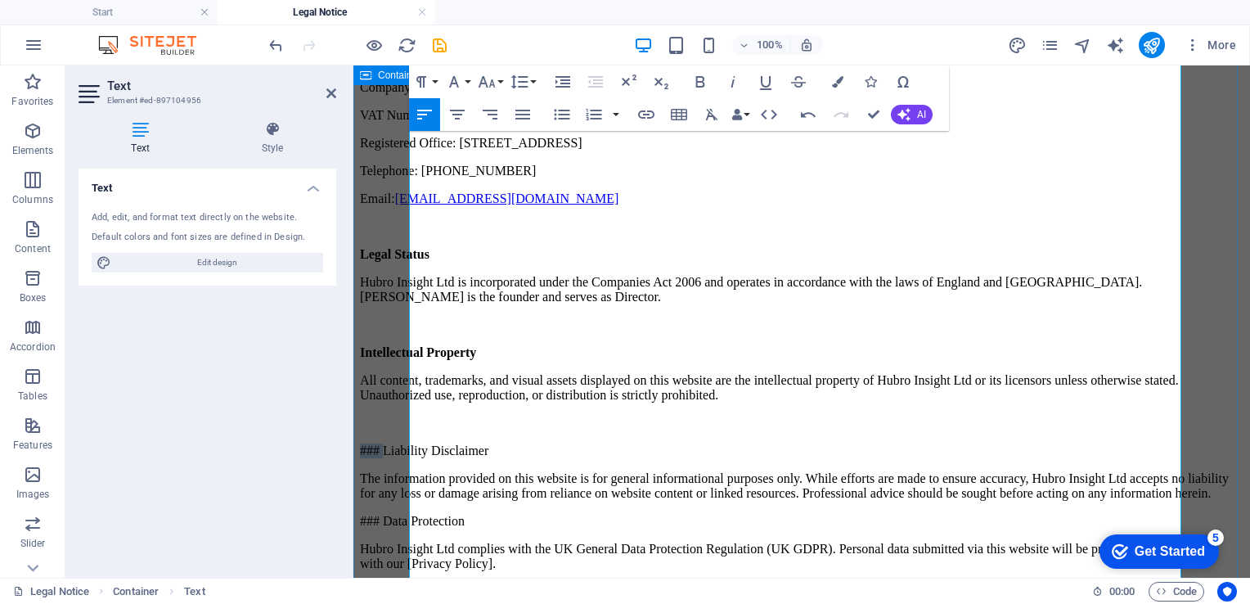
drag, startPoint x: 436, startPoint y: 399, endPoint x: 395, endPoint y: 393, distance: 41.3
click at [395, 393] on div "Legal Notice Hubro Insight Ltd is a private limited company registered in Engla…" at bounding box center [801, 358] width 883 height 809
drag, startPoint x: 529, startPoint y: 400, endPoint x: 399, endPoint y: 396, distance: 130.1
click at [399, 396] on div "Legal Notice Hubro Insight Ltd is a private limited company registered in Engla…" at bounding box center [801, 358] width 883 height 809
click at [416, 471] on p "The information provided on this website is for general informational purposes …" at bounding box center [801, 485] width 883 height 29
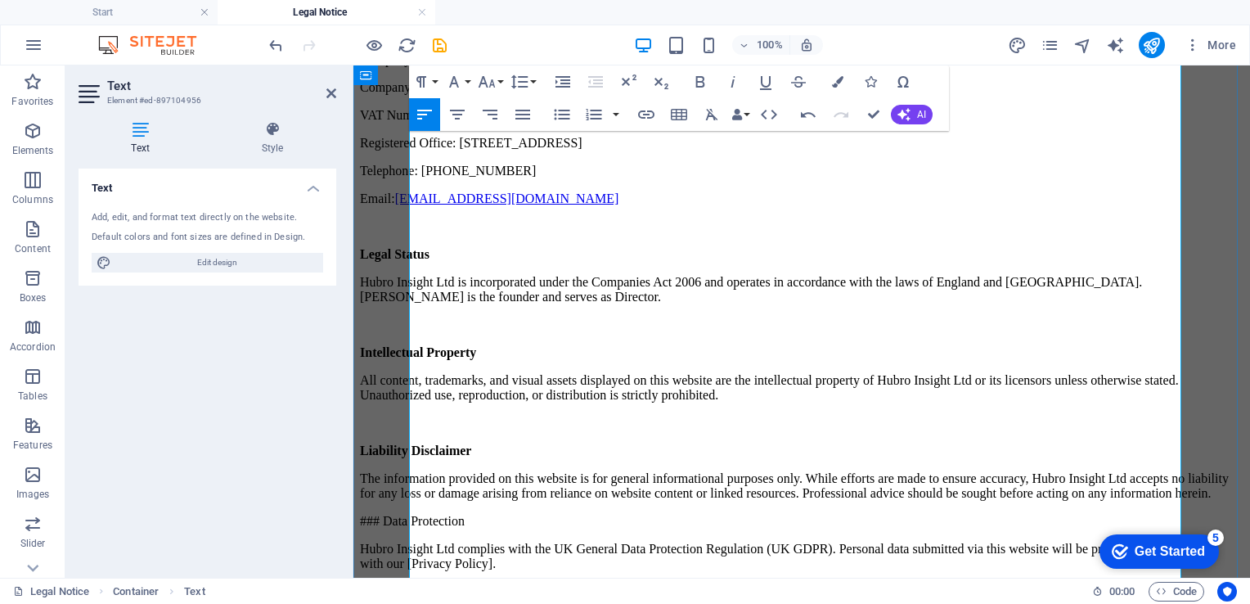
click at [864, 471] on p "The information provided on this website is for general informational purposes …" at bounding box center [801, 485] width 883 height 29
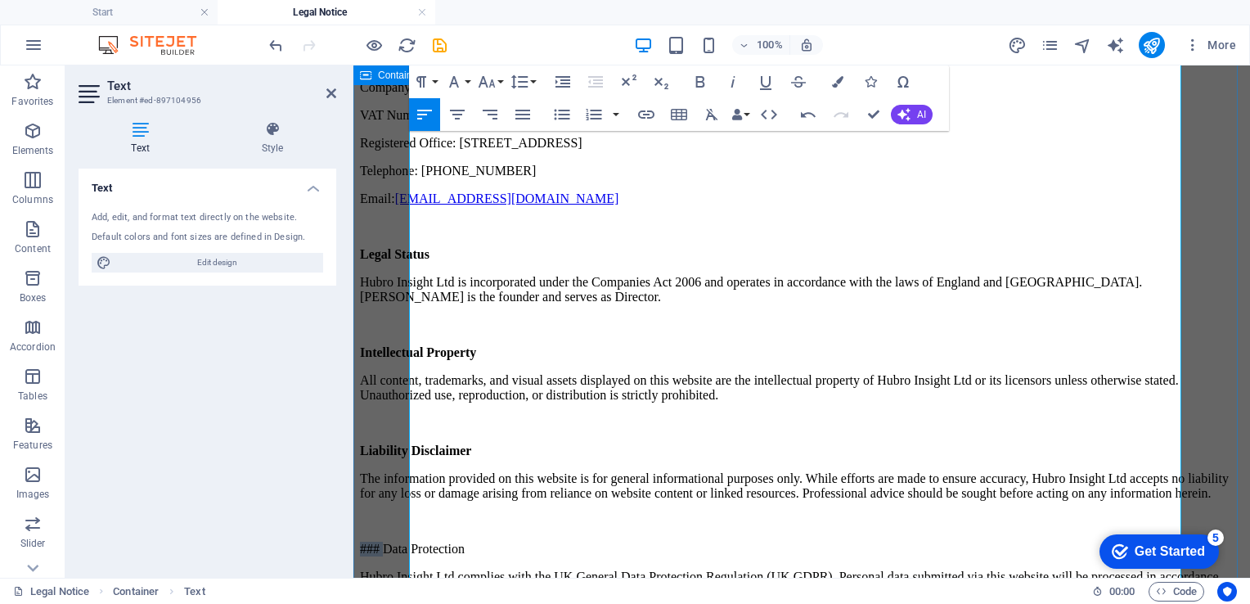
drag, startPoint x: 435, startPoint y: 493, endPoint x: 406, endPoint y: 499, distance: 30.0
click at [406, 499] on div "Legal Notice Hubro Insight Ltd is a private limited company registered in Engla…" at bounding box center [801, 372] width 883 height 837
drag, startPoint x: 511, startPoint y: 500, endPoint x: 399, endPoint y: 497, distance: 112.1
click at [399, 497] on div "Legal Notice Hubro Insight Ltd is a private limited company registered in Engla…" at bounding box center [801, 372] width 883 height 837
click at [720, 569] on p "Hubro Insight Ltd complies with the UK General Data Protection Regulation (UK G…" at bounding box center [801, 583] width 883 height 29
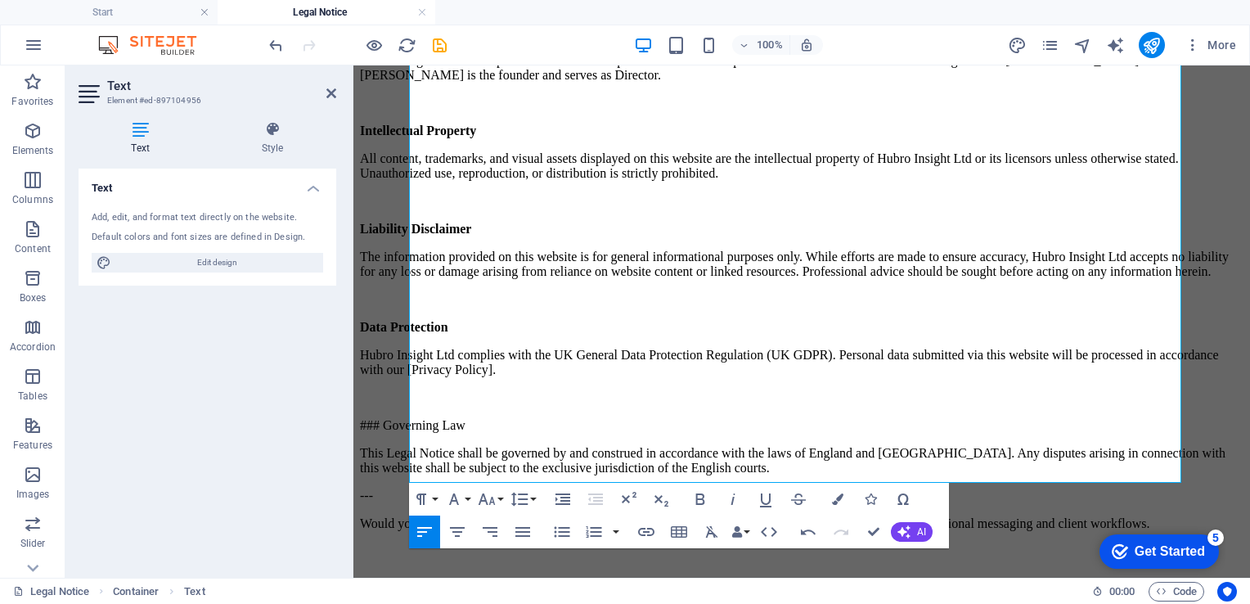
scroll to position [392, 0]
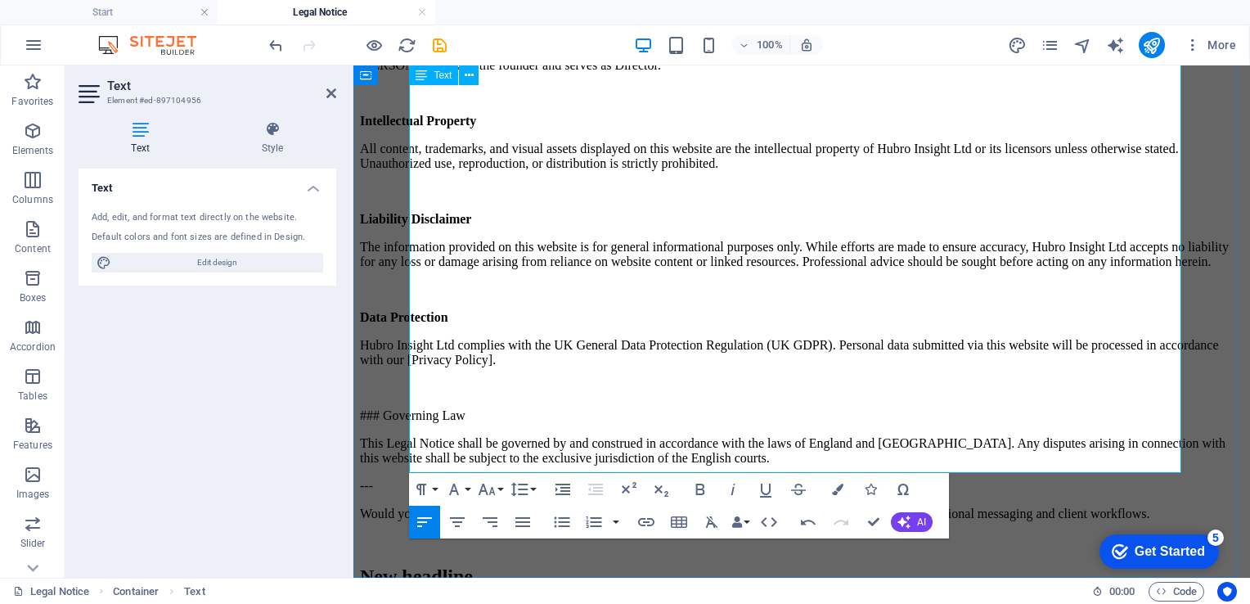
click at [632, 338] on p "Hubro Insight Ltd complies with the UK General Data Protection Regulation (UK G…" at bounding box center [801, 352] width 883 height 29
click at [416, 380] on p at bounding box center [801, 387] width 883 height 15
drag, startPoint x: 435, startPoint y: 345, endPoint x: 400, endPoint y: 340, distance: 35.5
click at [400, 340] on div "Legal Notice Hubro Insight Ltd is a private limited company registered in Engla…" at bounding box center [801, 155] width 883 height 865
drag, startPoint x: 515, startPoint y: 344, endPoint x: 384, endPoint y: 339, distance: 131.0
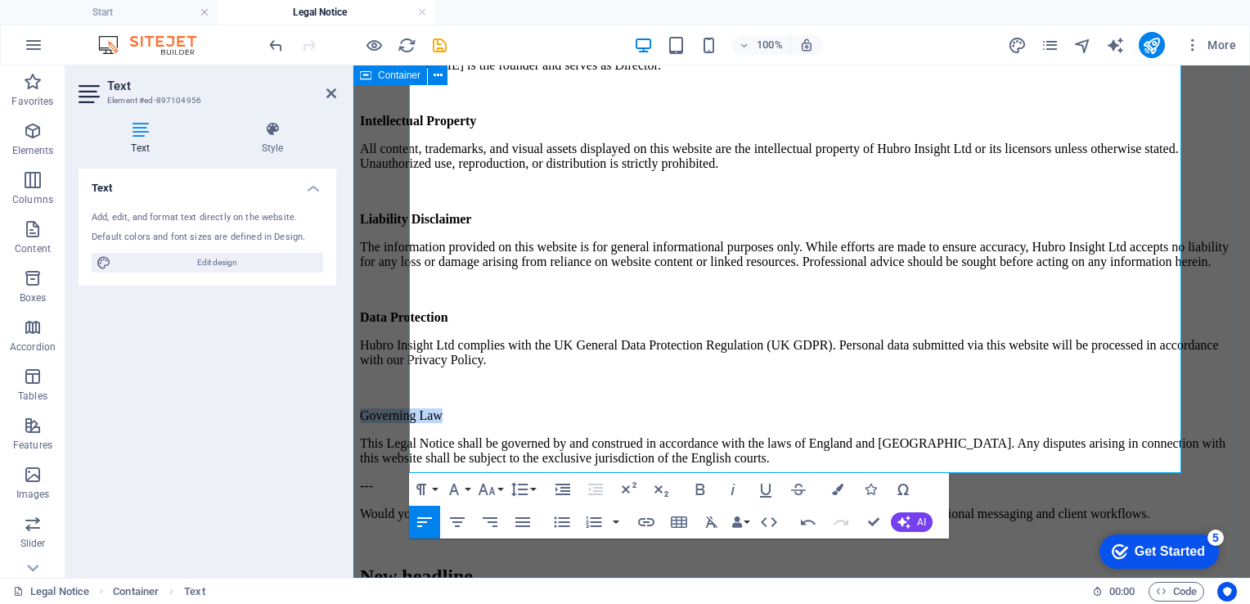
click at [384, 339] on div "Legal Notice Hubro Insight Ltd is a private limited company registered in Engla…" at bounding box center [801, 155] width 883 height 865
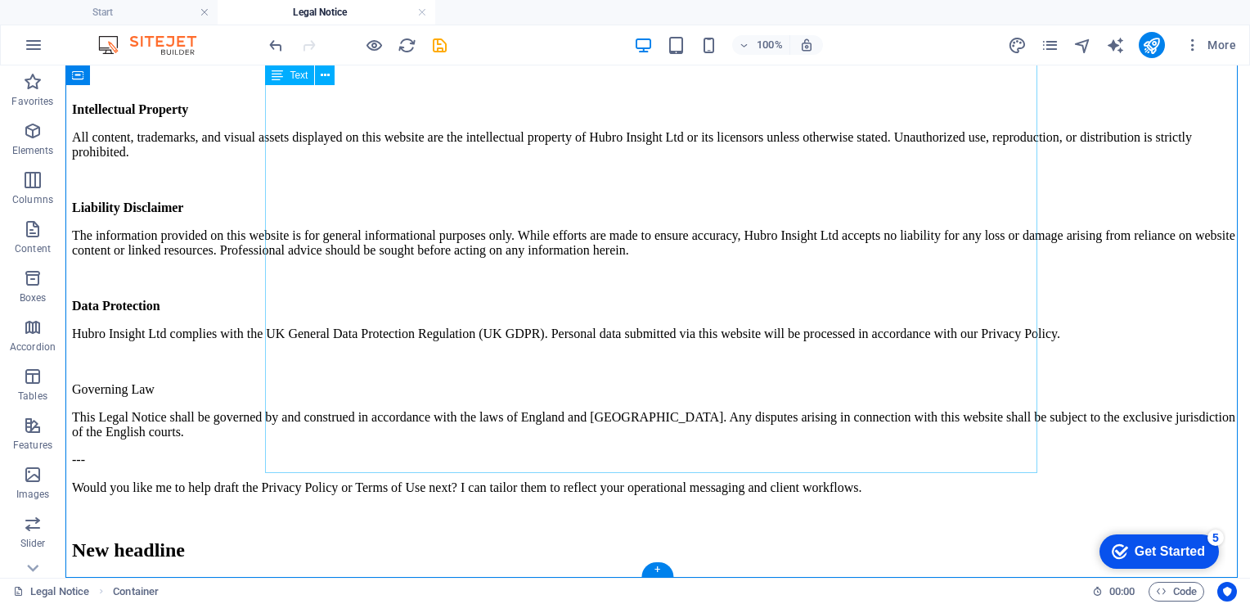
click at [357, 342] on div "Legal Notice Hubro Insight Ltd is a private limited company registered in Engla…" at bounding box center [657, 132] width 1171 height 782
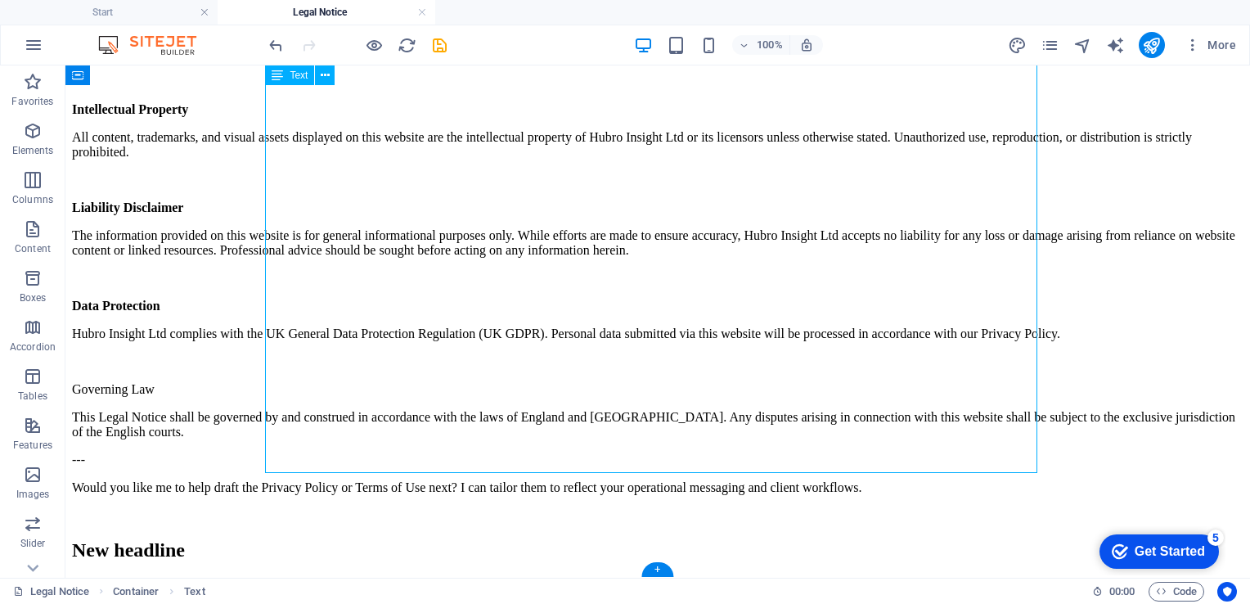
click at [357, 342] on div "Legal Notice Hubro Insight Ltd is a private limited company registered in Engla…" at bounding box center [657, 132] width 1171 height 782
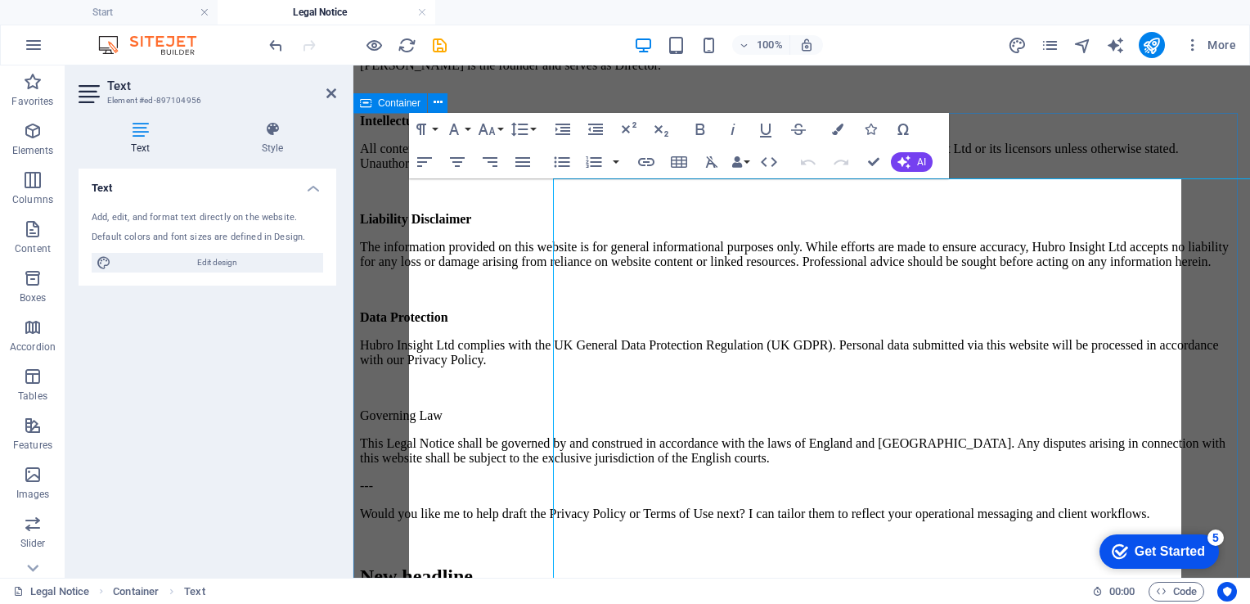
scroll to position [0, 0]
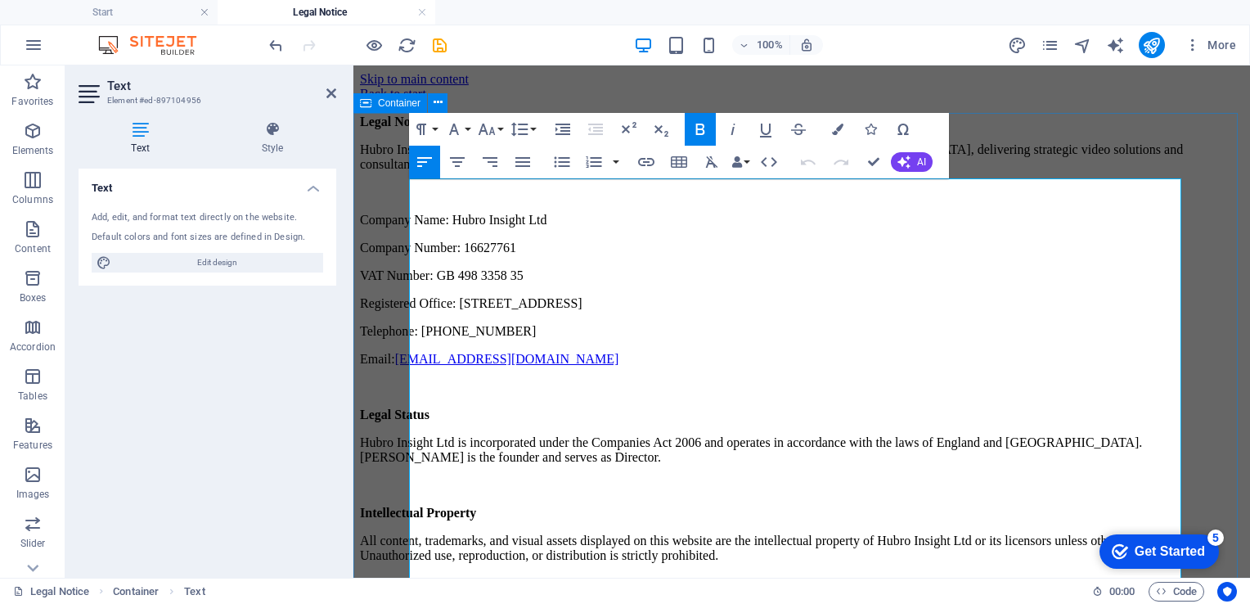
click at [360, 342] on div "Legal Notice Hubro Insight Ltd is a private limited company registered in Engla…" at bounding box center [801, 547] width 883 height 865
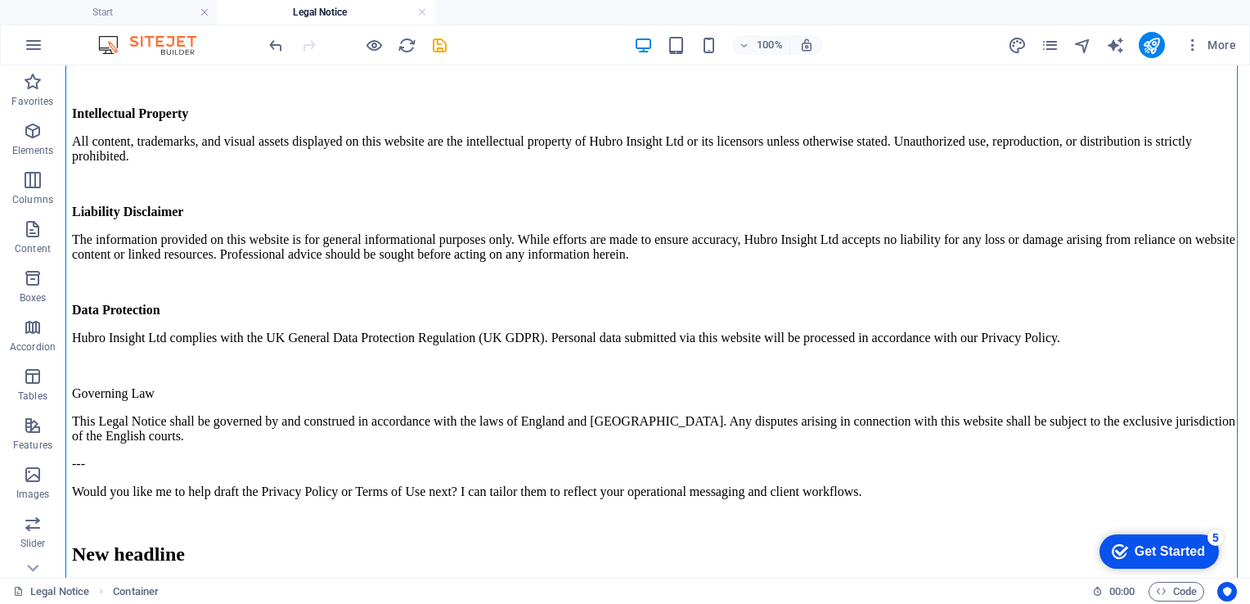
scroll to position [392, 0]
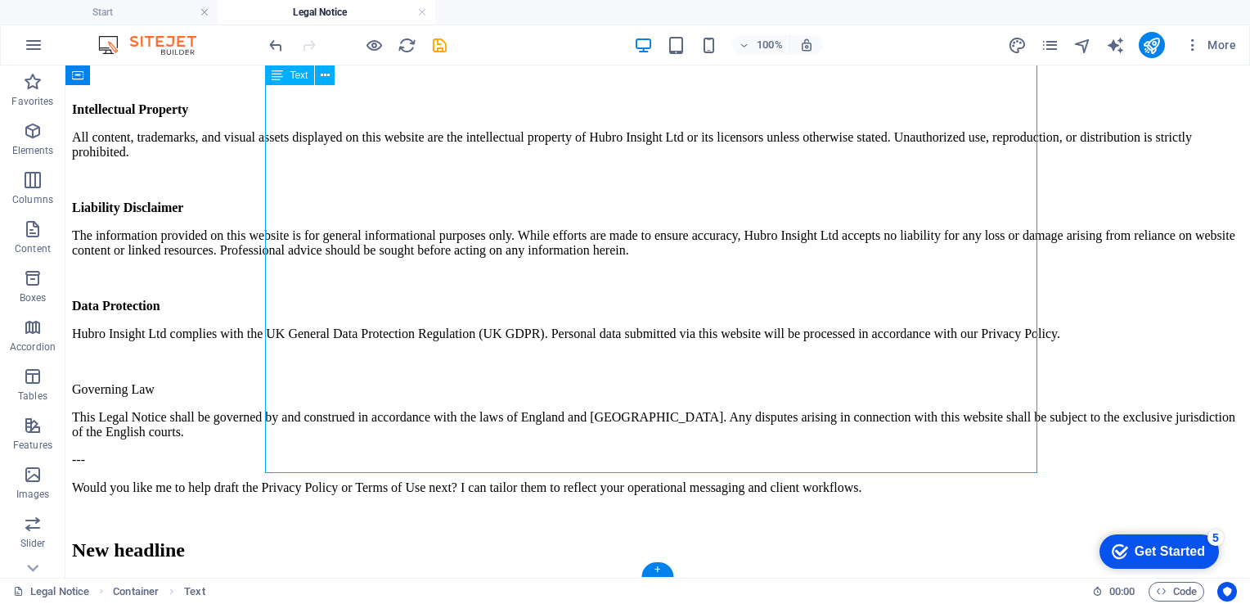
drag, startPoint x: 353, startPoint y: 346, endPoint x: 291, endPoint y: 357, distance: 62.4
click at [291, 357] on div "Legal Notice Hubro Insight Ltd is a private limited company registered in Engla…" at bounding box center [657, 132] width 1171 height 782
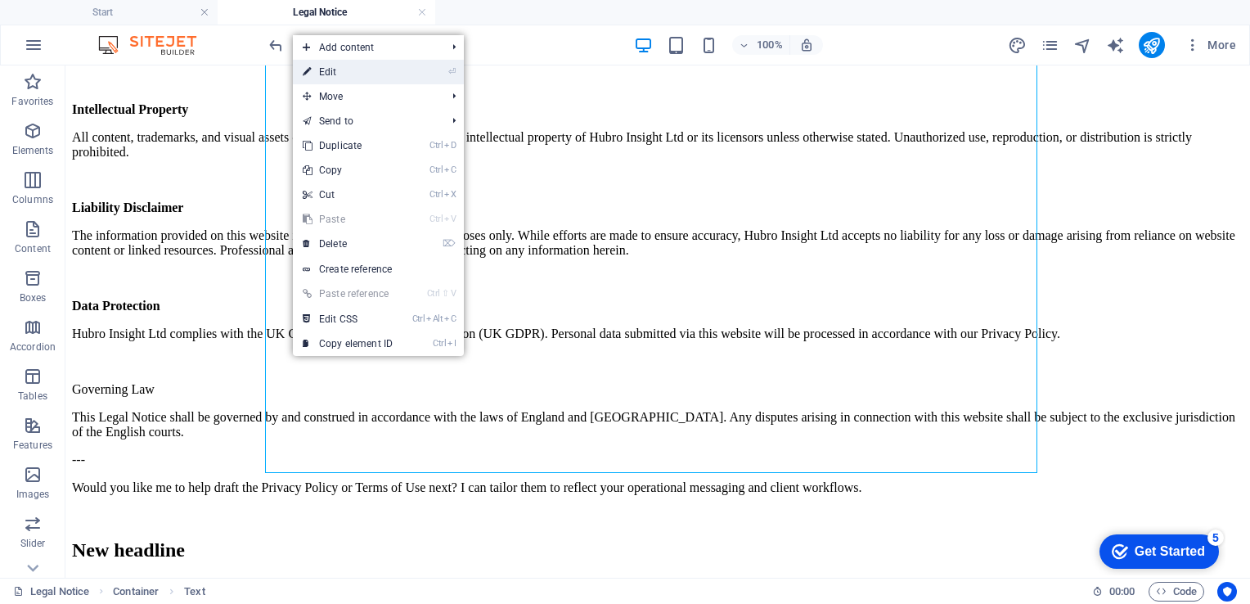
click at [328, 70] on link "⏎ Edit" at bounding box center [348, 72] width 110 height 25
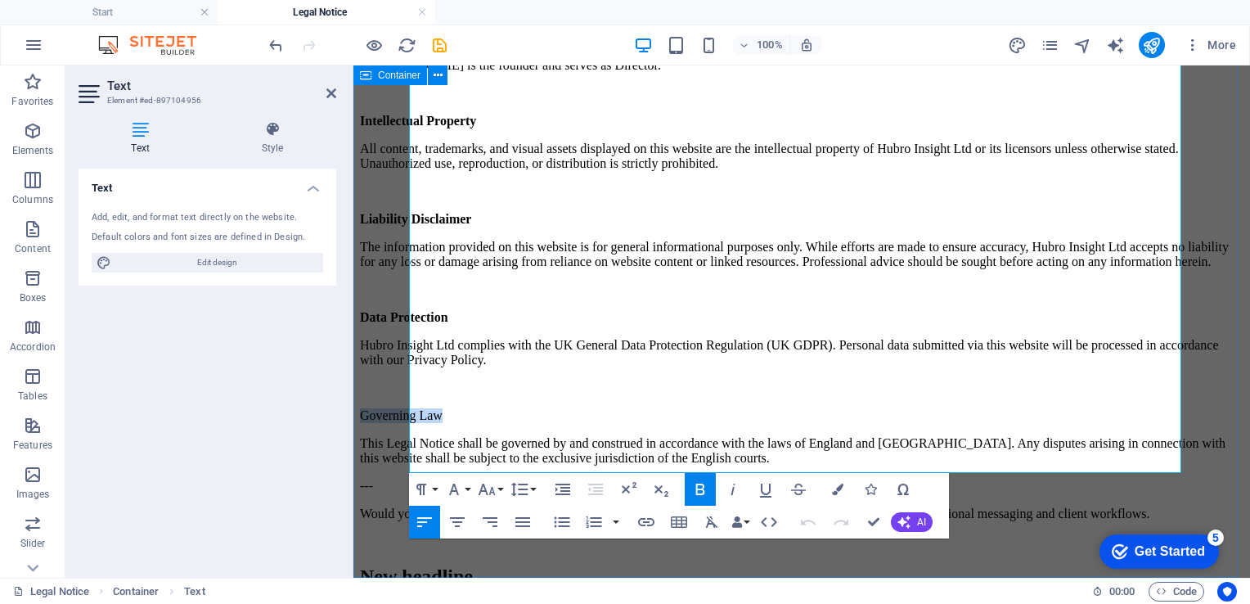
drag, startPoint x: 505, startPoint y: 345, endPoint x: 404, endPoint y: 347, distance: 100.6
click at [404, 347] on div "Legal Notice Hubro Insight Ltd is a private limited company registered in Engla…" at bounding box center [801, 155] width 883 height 865
click at [959, 436] on p "This Legal Notice shall be governed by and construed in accordance with the law…" at bounding box center [801, 450] width 883 height 29
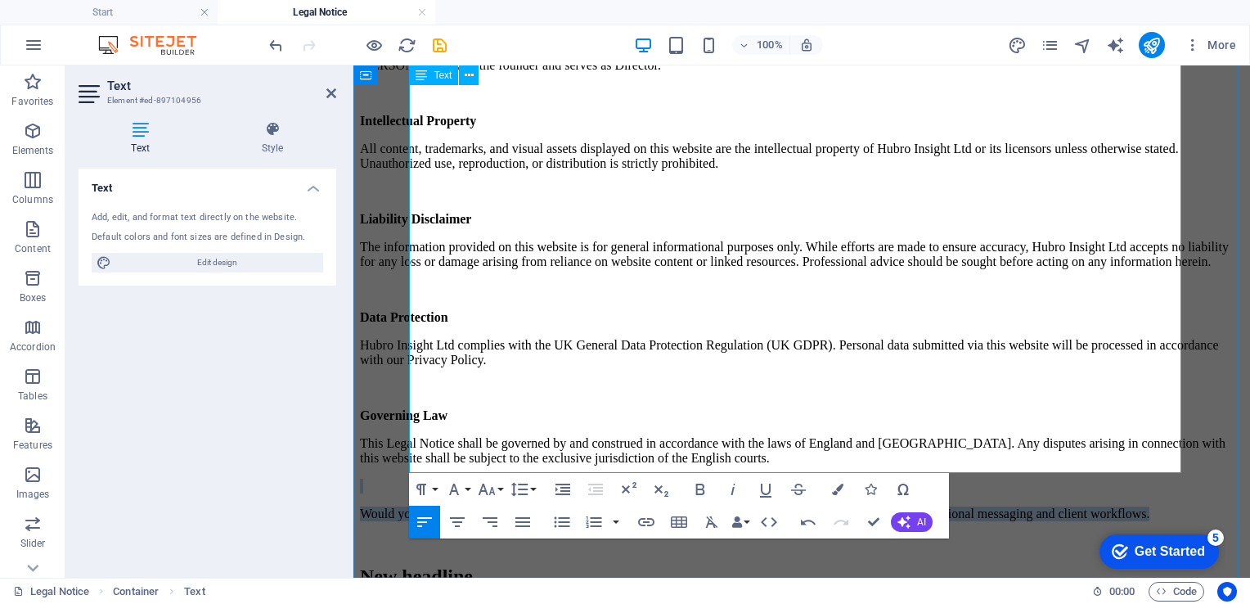
drag, startPoint x: 416, startPoint y: 409, endPoint x: 629, endPoint y: 449, distance: 217.2
click at [629, 449] on div "Legal Notice Hubro Insight Ltd is a private limited company registered in Engla…" at bounding box center [801, 136] width 883 height 826
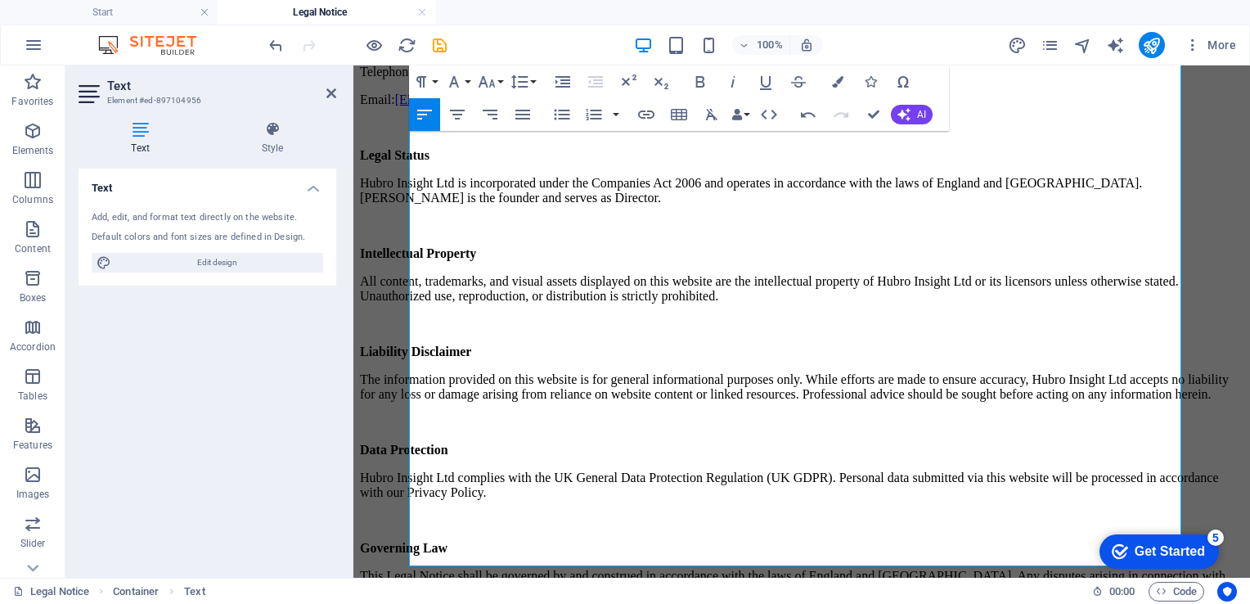
scroll to position [262, 0]
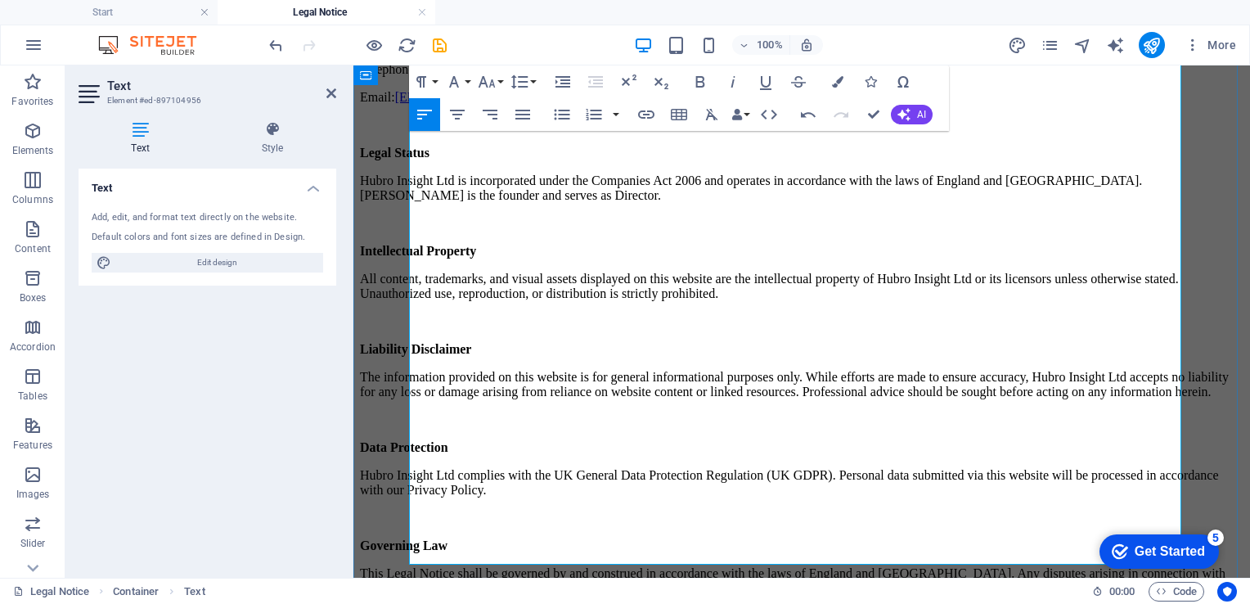
click at [682, 178] on p "Hubro Insight Ltd is incorporated under the Companies Act 2006 and operates in …" at bounding box center [801, 187] width 883 height 29
click at [1148, 45] on icon "publish" at bounding box center [1151, 45] width 19 height 19
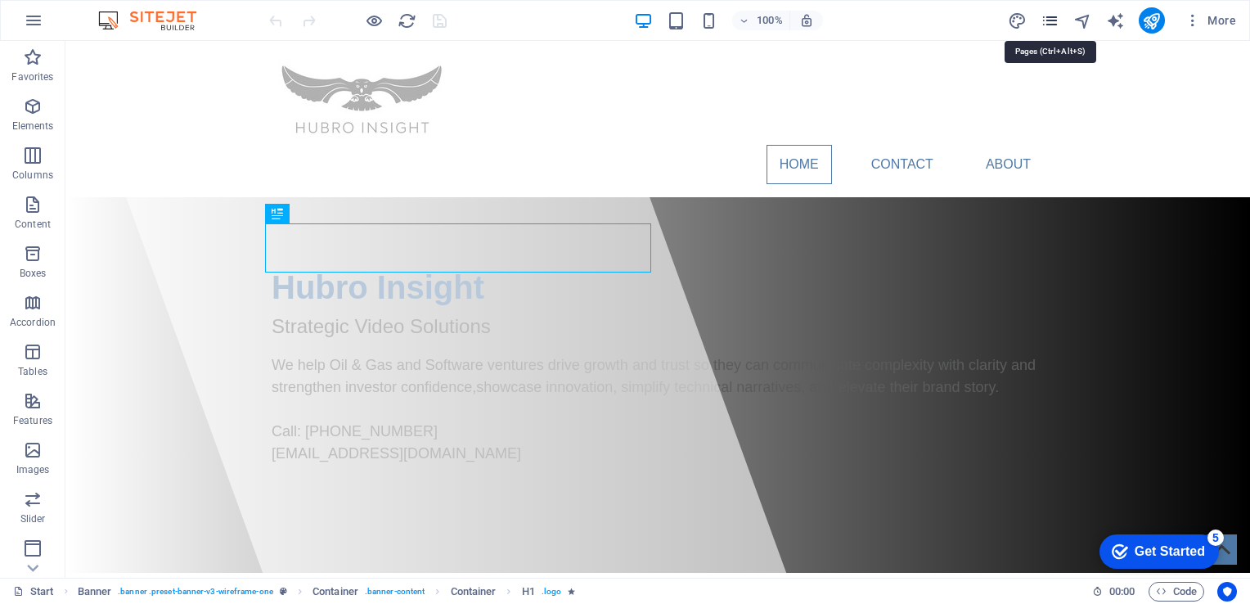
click at [1050, 16] on icon "pages" at bounding box center [1050, 20] width 19 height 19
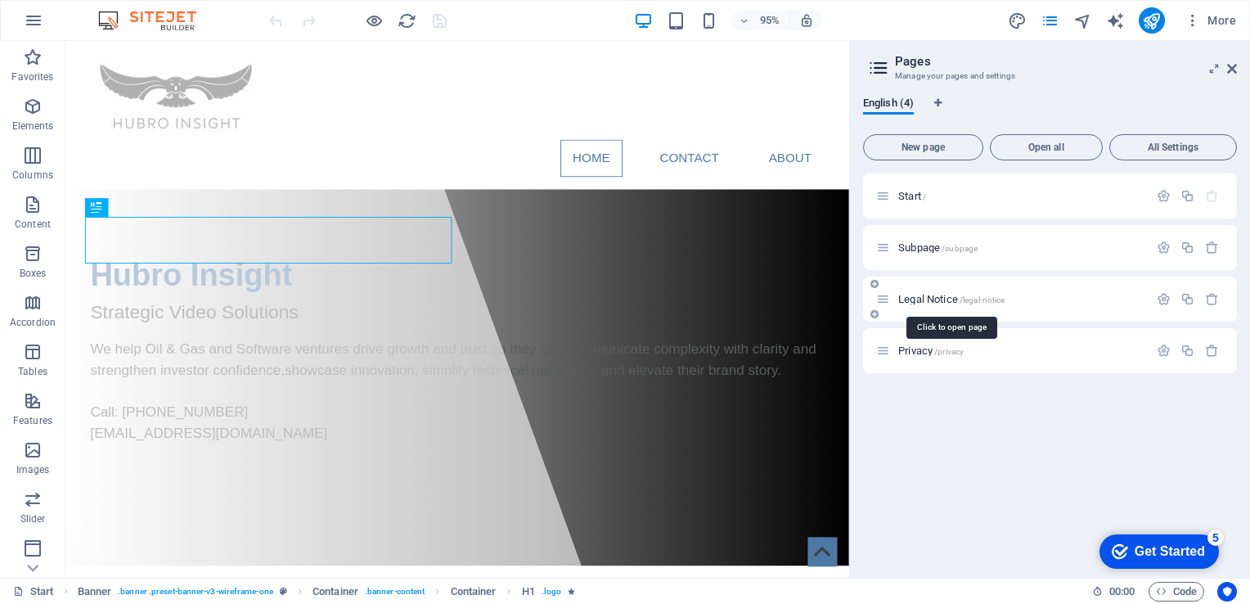
click at [952, 298] on span "Legal Notice /legal-notice" at bounding box center [951, 299] width 106 height 12
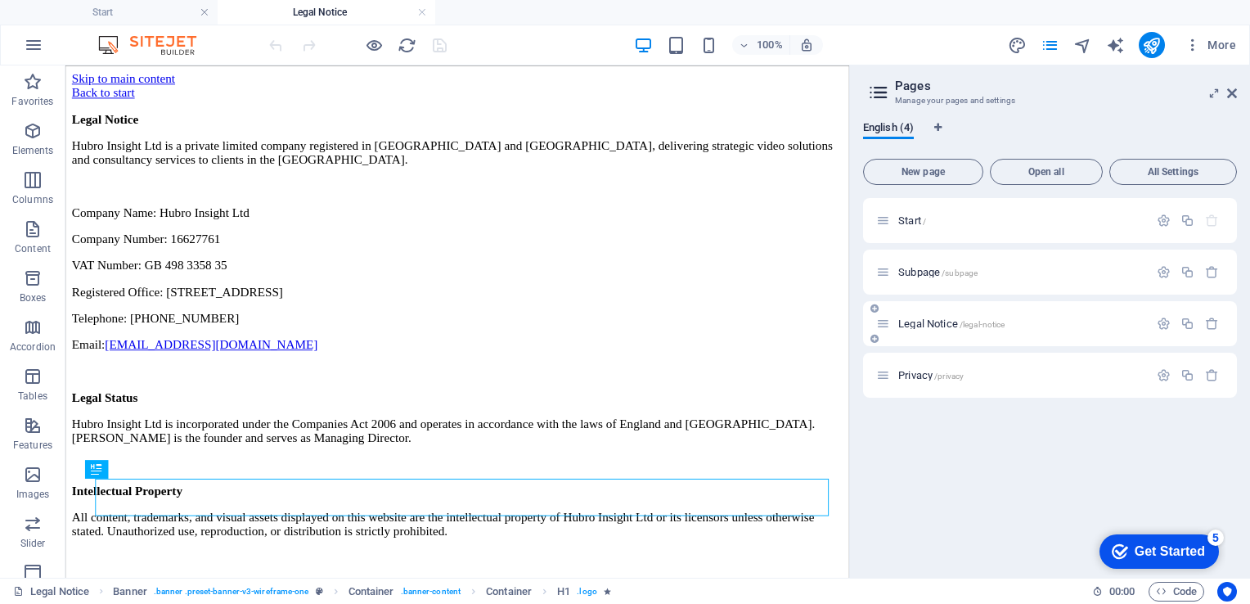
scroll to position [326, 0]
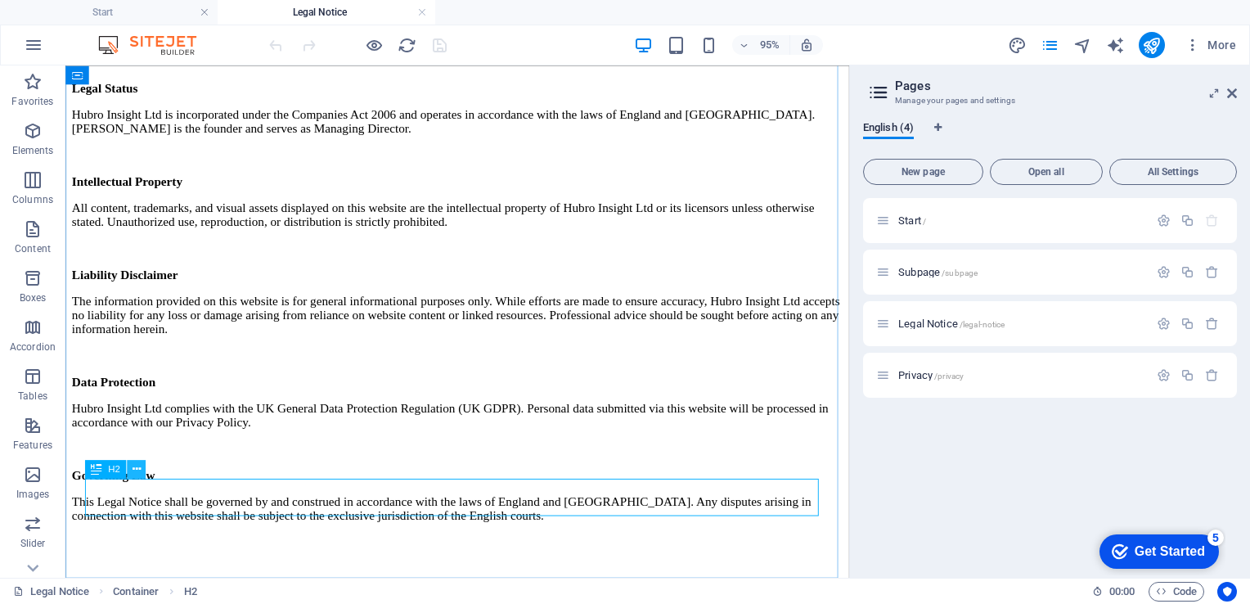
click at [134, 466] on icon at bounding box center [136, 469] width 8 height 16
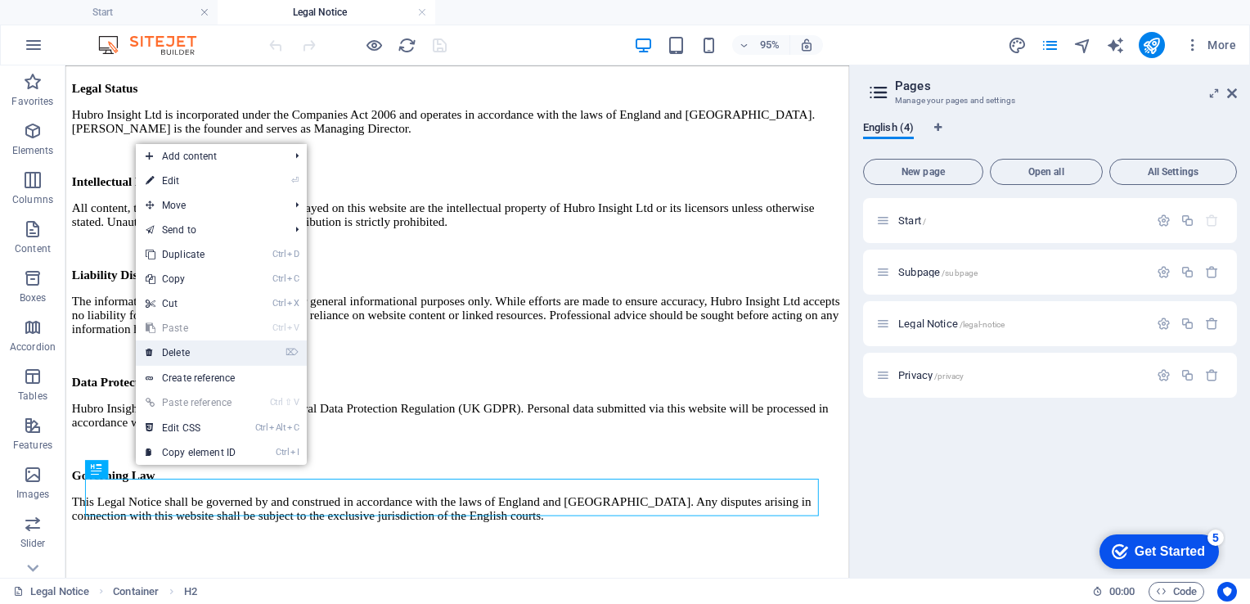
click at [173, 352] on link "⌦ Delete" at bounding box center [191, 352] width 110 height 25
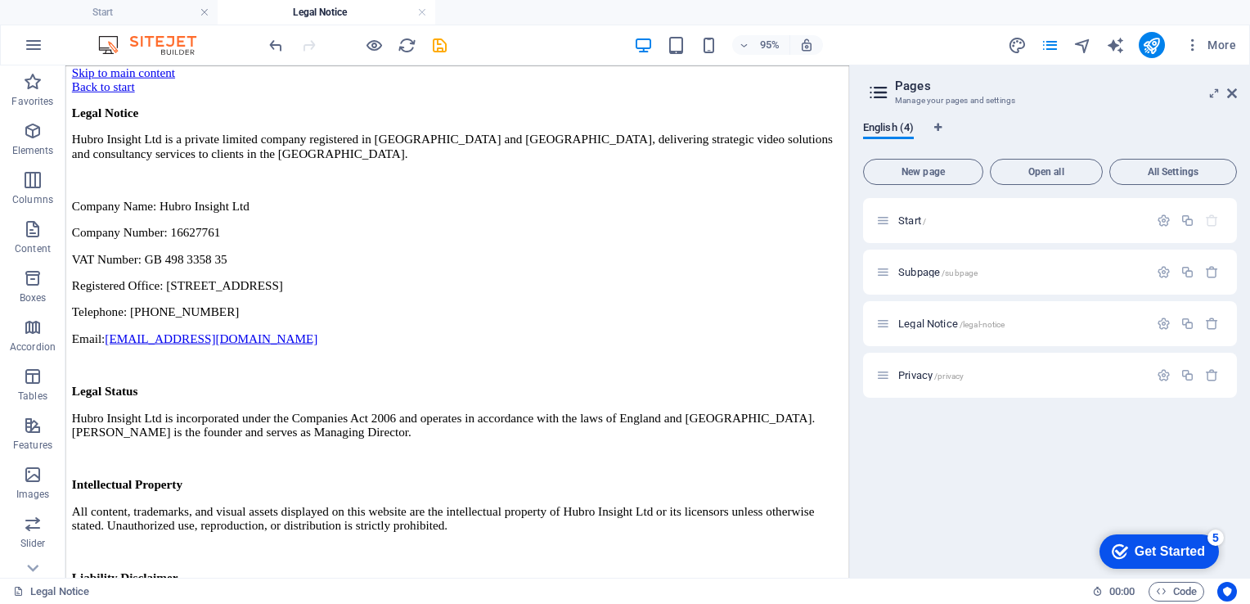
scroll to position [0, 0]
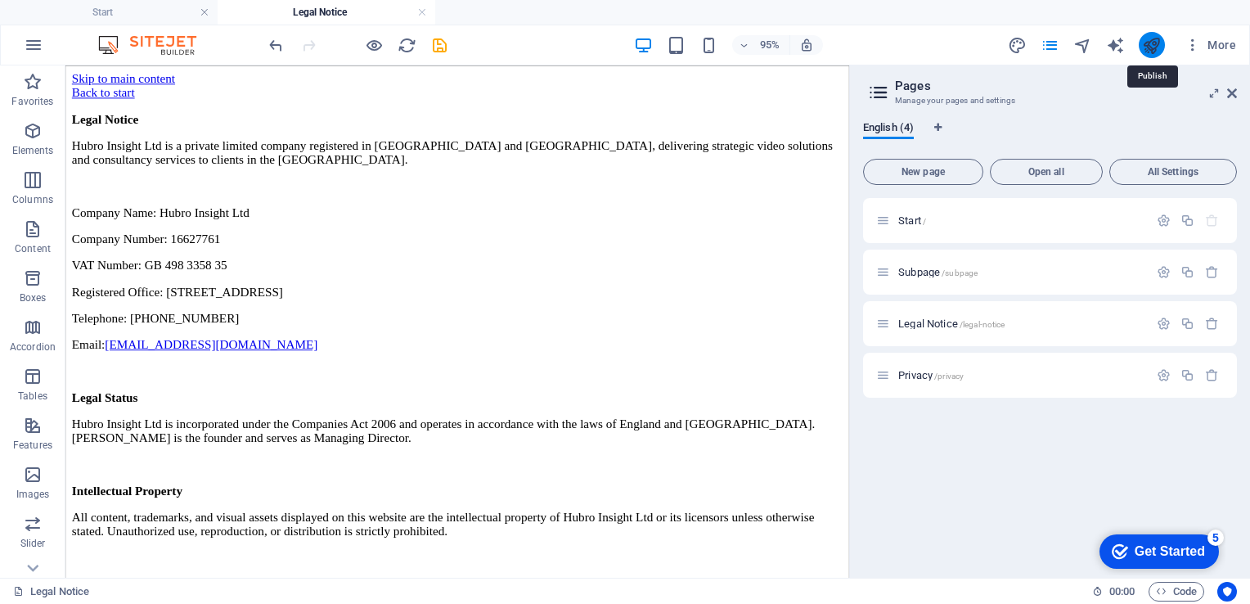
click at [1155, 44] on icon "publish" at bounding box center [1151, 45] width 19 height 19
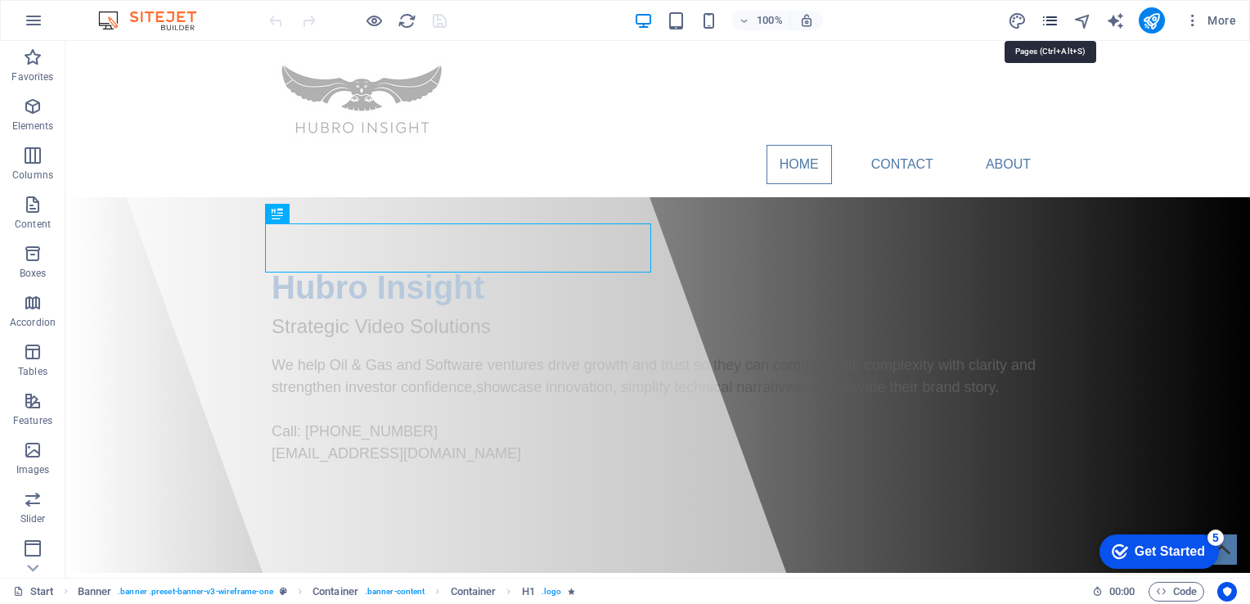
click at [1052, 21] on icon "pages" at bounding box center [1050, 20] width 19 height 19
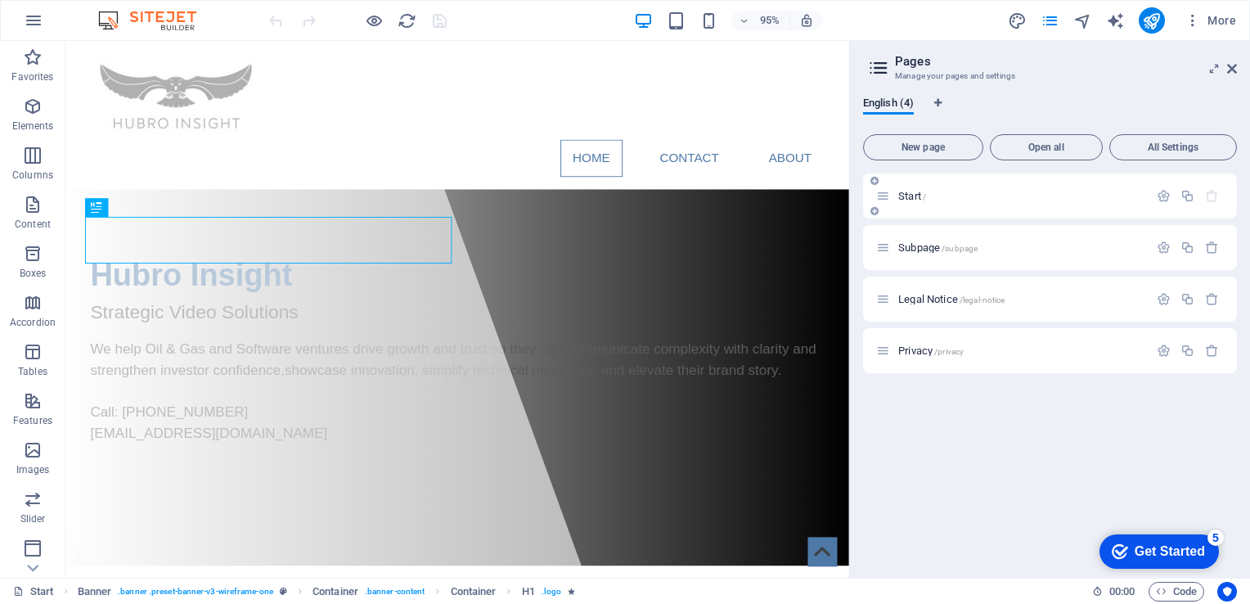
click at [945, 198] on p "Start /" at bounding box center [1020, 196] width 245 height 11
click at [901, 196] on span "Start /" at bounding box center [912, 196] width 28 height 12
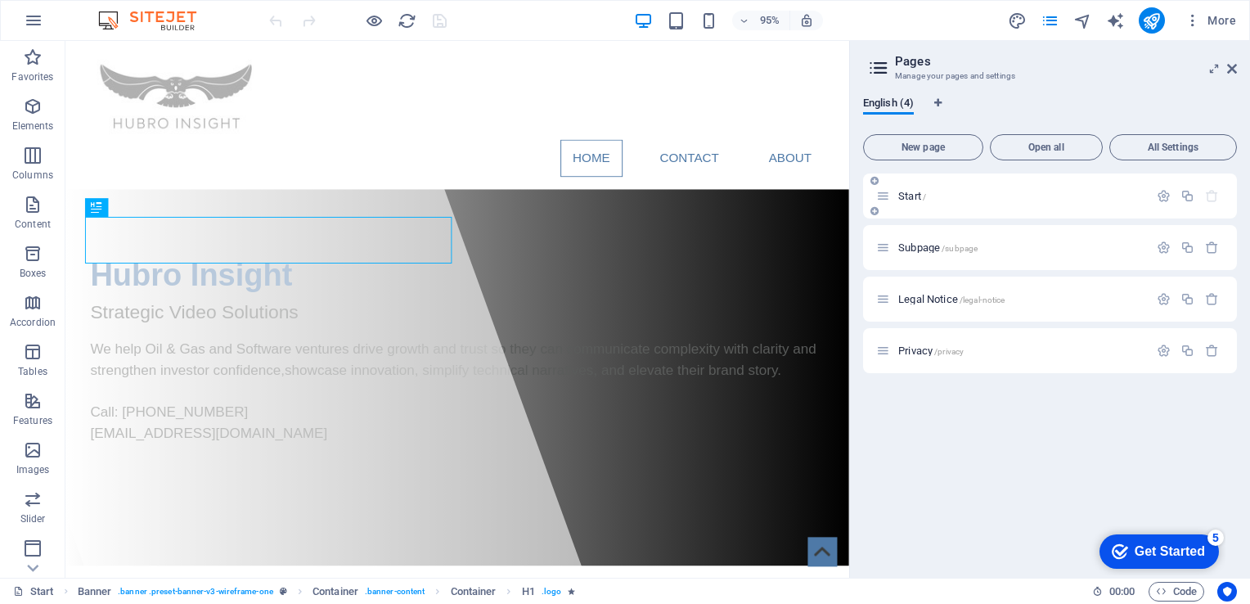
click at [883, 195] on icon at bounding box center [883, 196] width 14 height 14
click at [999, 196] on p "Start /" at bounding box center [1020, 196] width 245 height 11
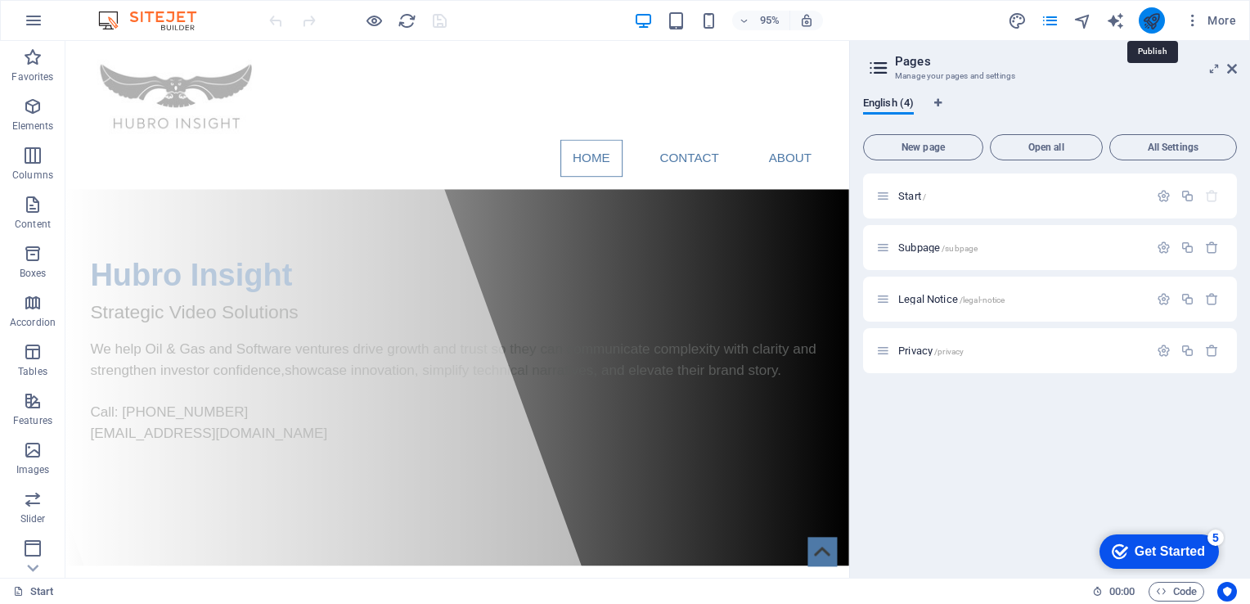
click at [1152, 20] on icon "publish" at bounding box center [1151, 20] width 19 height 19
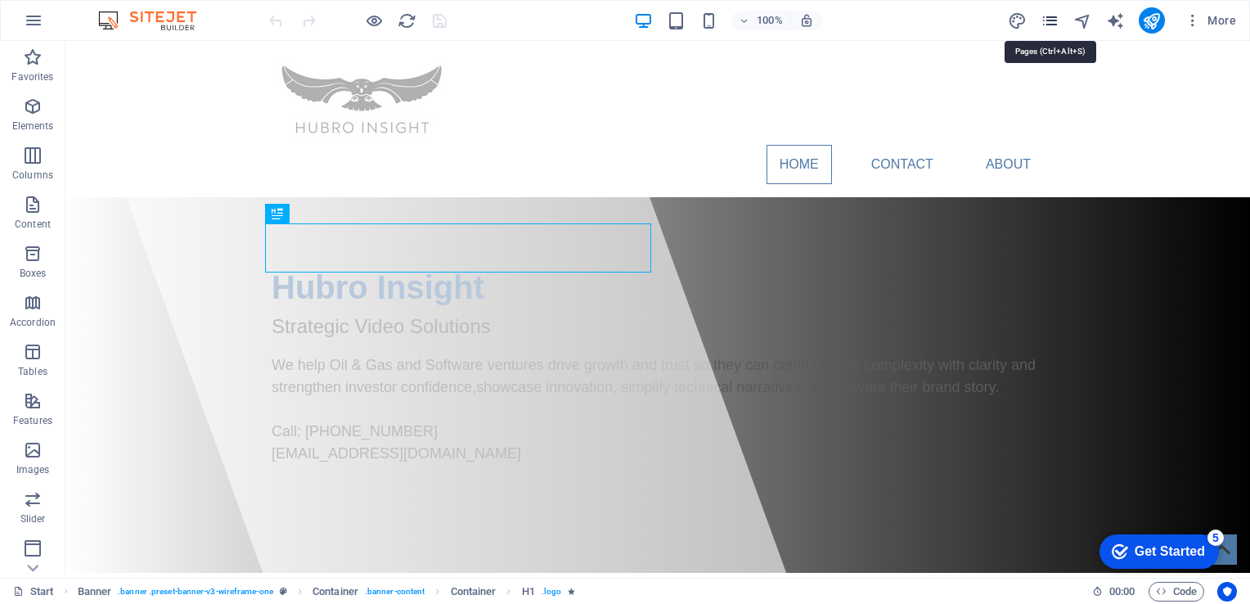
click at [1049, 13] on icon "pages" at bounding box center [1050, 20] width 19 height 19
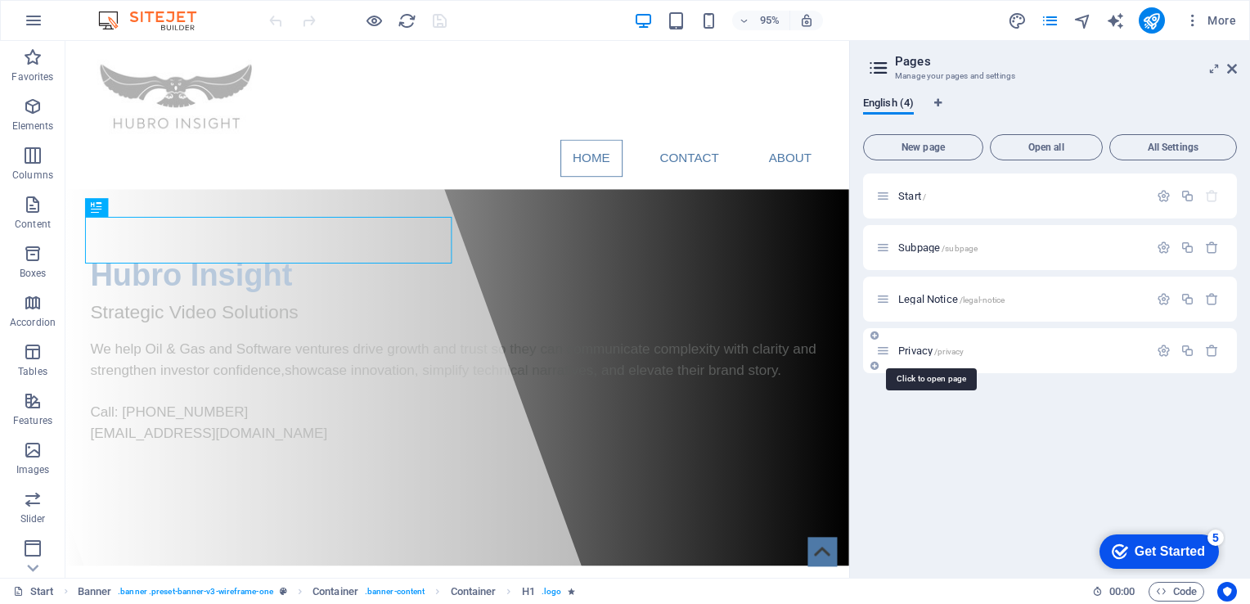
click at [913, 352] on span "Privacy /privacy" at bounding box center [930, 350] width 65 height 12
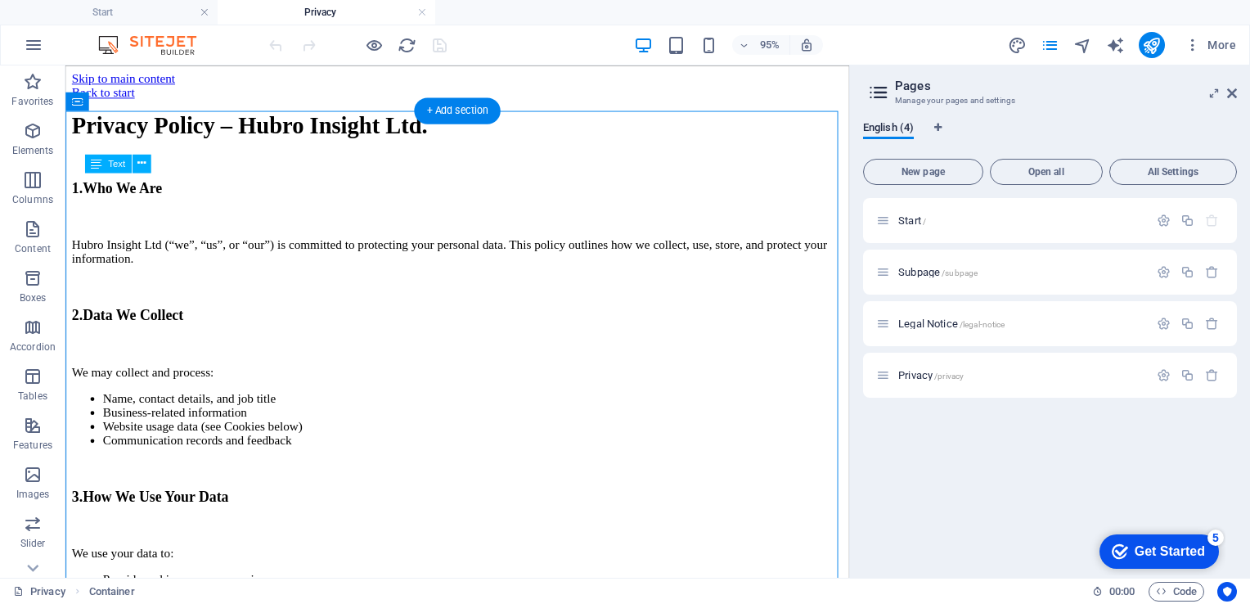
drag, startPoint x: 91, startPoint y: 190, endPoint x: 114, endPoint y: 267, distance: 81.0
click at [147, 169] on button at bounding box center [142, 163] width 19 height 19
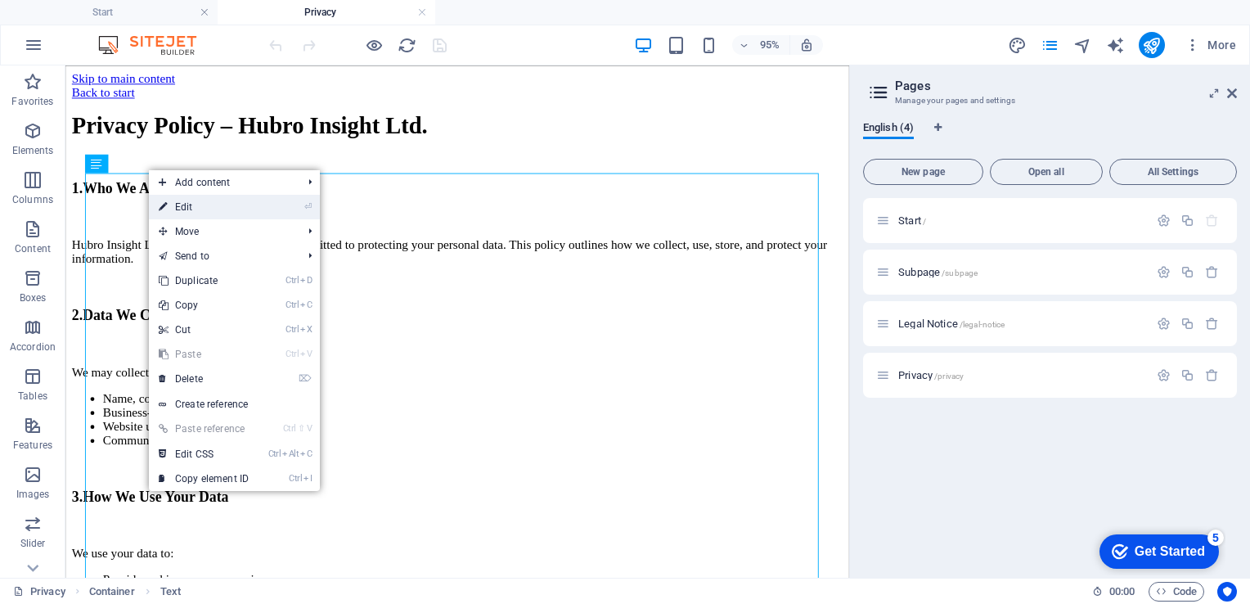
click at [178, 204] on link "⏎ Edit" at bounding box center [204, 207] width 110 height 25
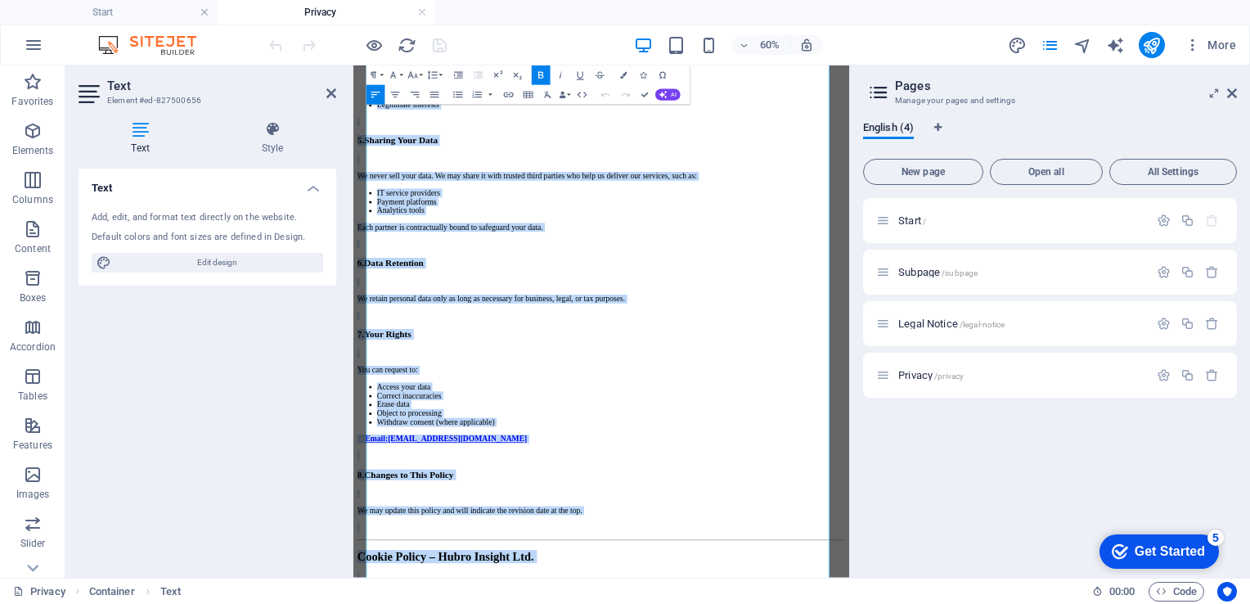
scroll to position [1065, 0]
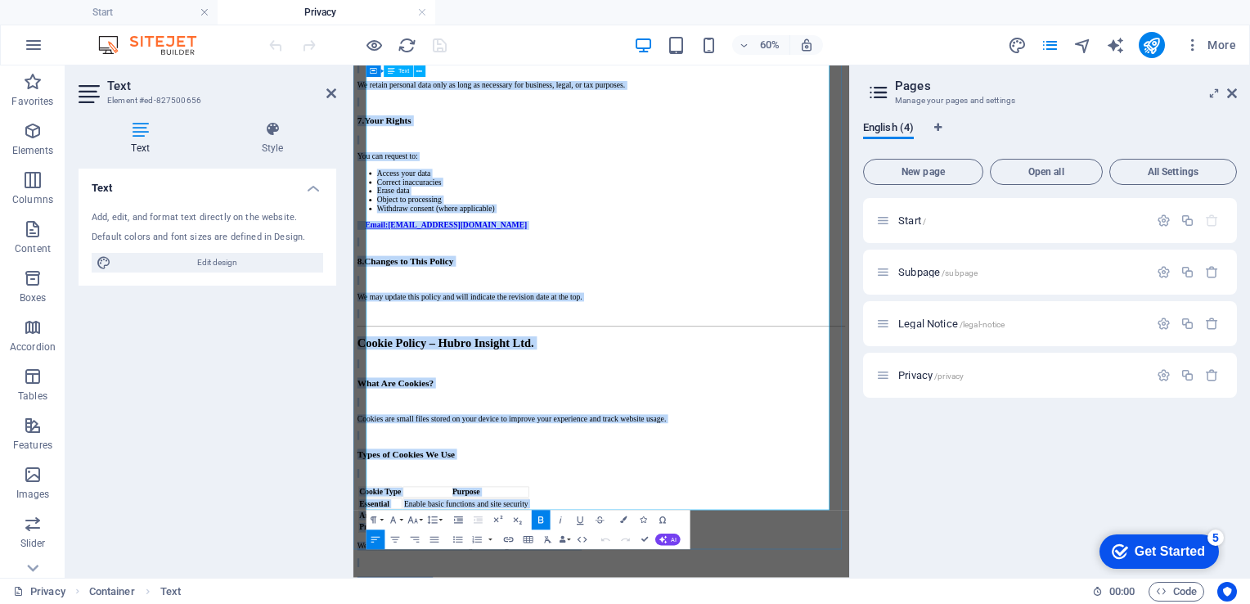
drag, startPoint x: 378, startPoint y: 195, endPoint x: 1057, endPoint y: 780, distance: 896.7
click at [1057, 603] on div "Privacy Policy – Hubro Insight Ltd. 1. Who We Are Hubro Insight Ltd (“we”, “us”…" at bounding box center [766, 42] width 813 height 1987
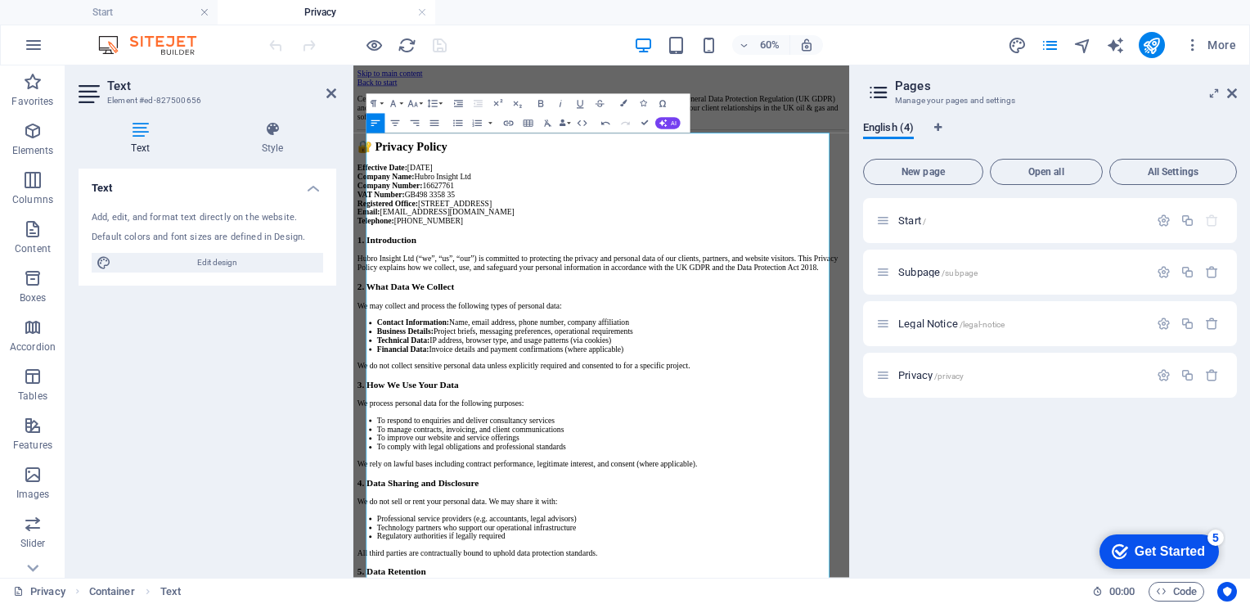
drag, startPoint x: 748, startPoint y: 231, endPoint x: 350, endPoint y: 179, distance: 401.0
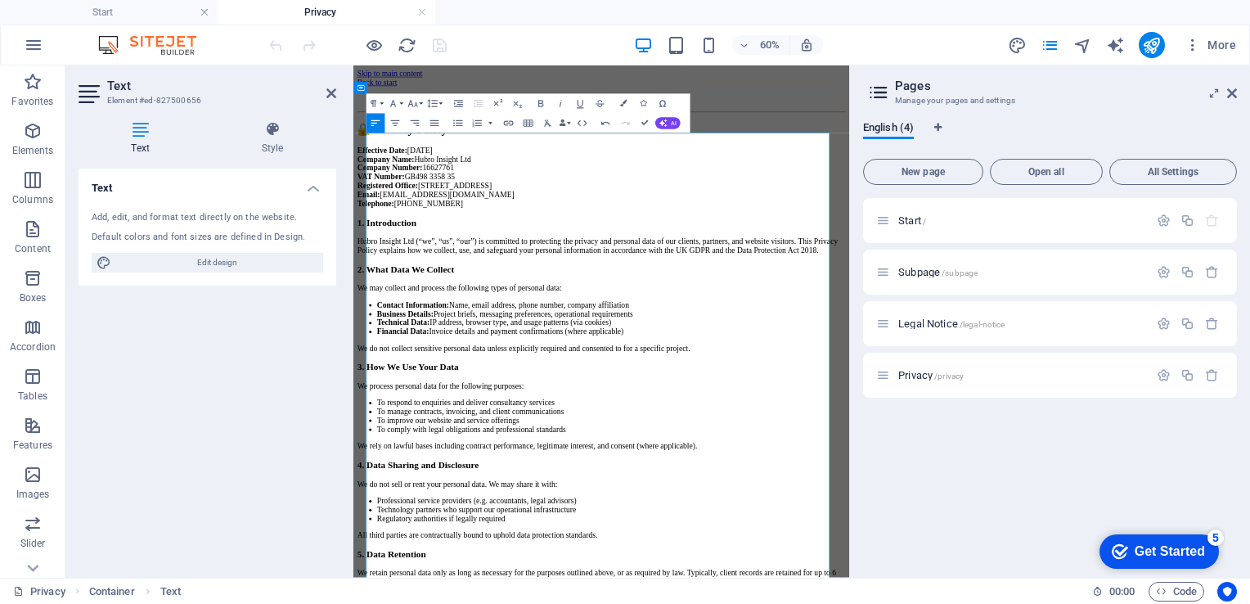
click at [381, 129] on p at bounding box center [766, 122] width 813 height 15
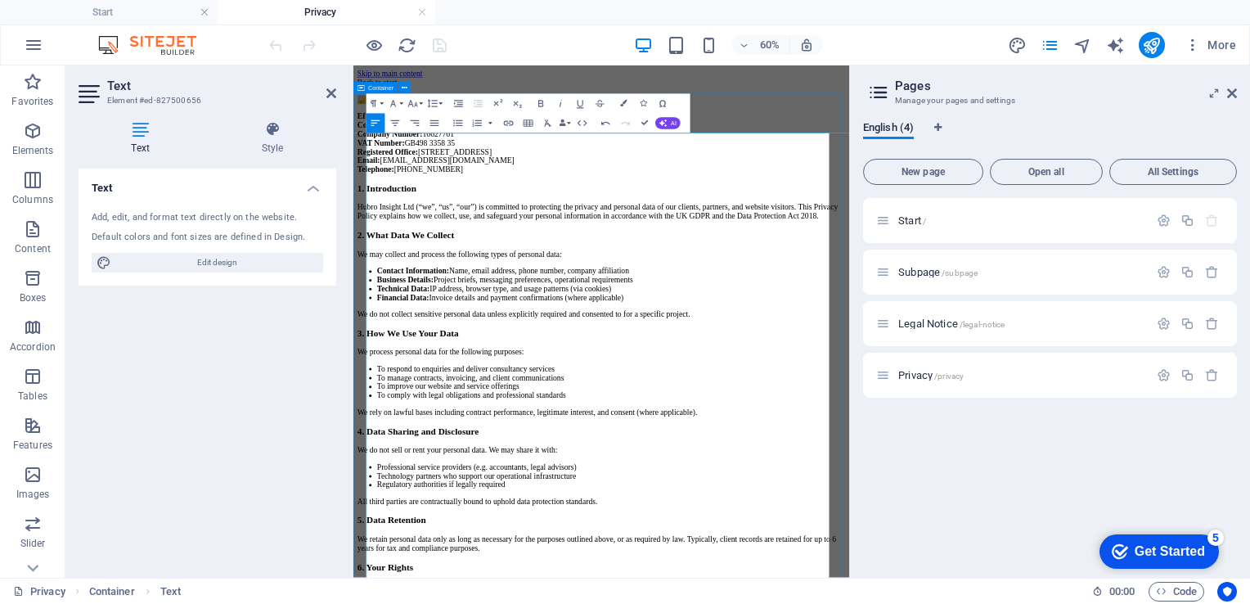
drag, startPoint x: 401, startPoint y: 185, endPoint x: 364, endPoint y: 182, distance: 36.9
drag, startPoint x: 471, startPoint y: 188, endPoint x: 362, endPoint y: 182, distance: 109.8
click at [383, 156] on strong "Effective Date:" at bounding box center [401, 149] width 83 height 14
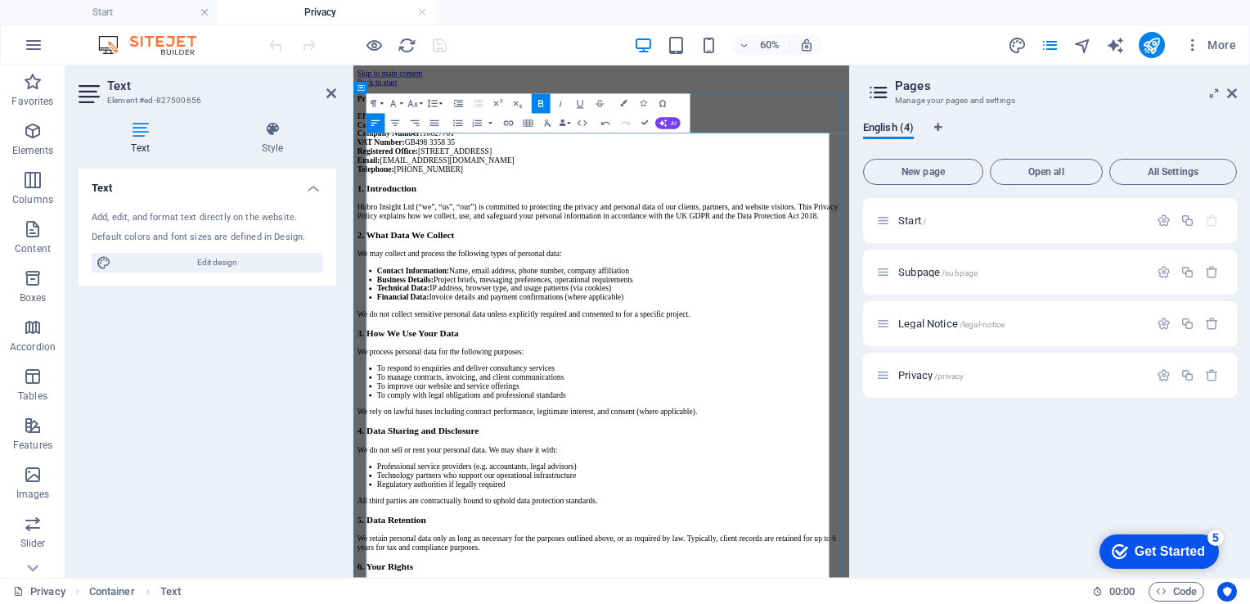
click at [374, 156] on strong "Effective Date:" at bounding box center [401, 149] width 83 height 14
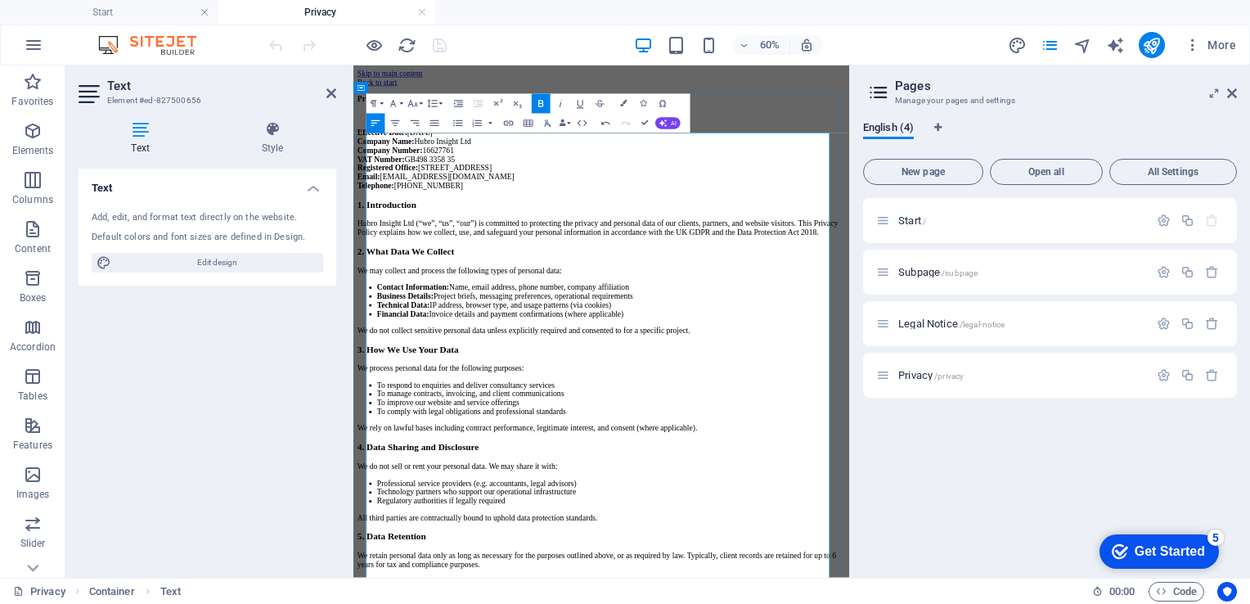
click at [560, 273] on p "Effective Date: 1 September 2025 Company Name: Hubro Insight Ltd Company Number…" at bounding box center [766, 221] width 813 height 103
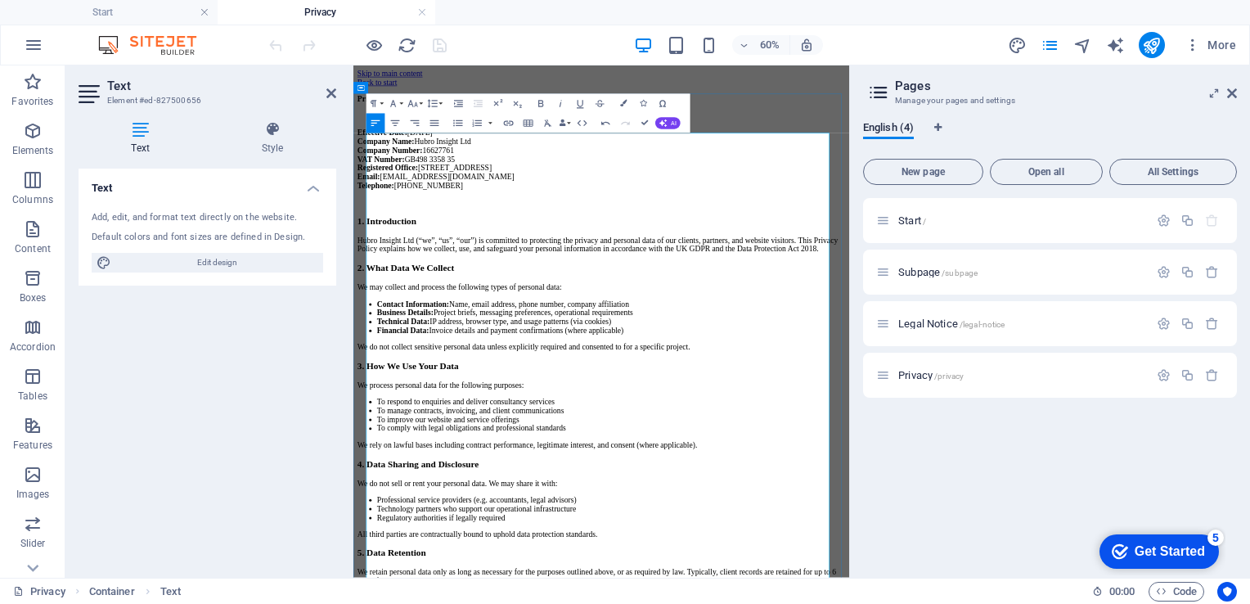
click at [374, 184] on strong "Effective Date:" at bounding box center [401, 177] width 83 height 14
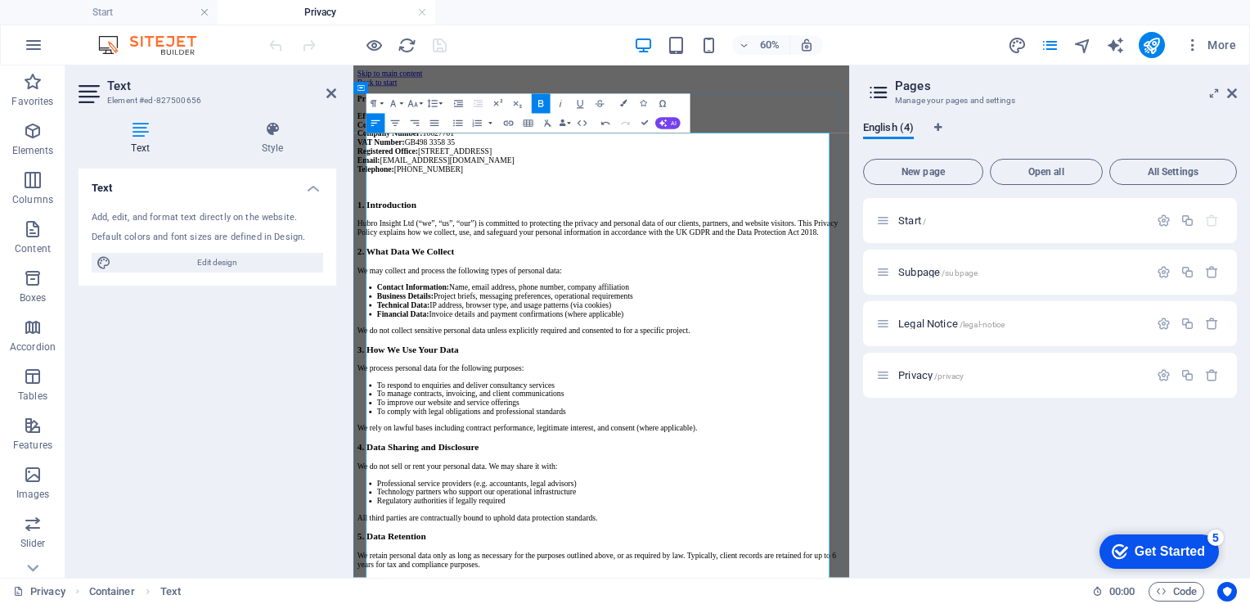
click at [474, 245] on p "Effective Date: 1 September 2025 Company Name: Hubro Insight Ltd Company Number…" at bounding box center [766, 193] width 813 height 103
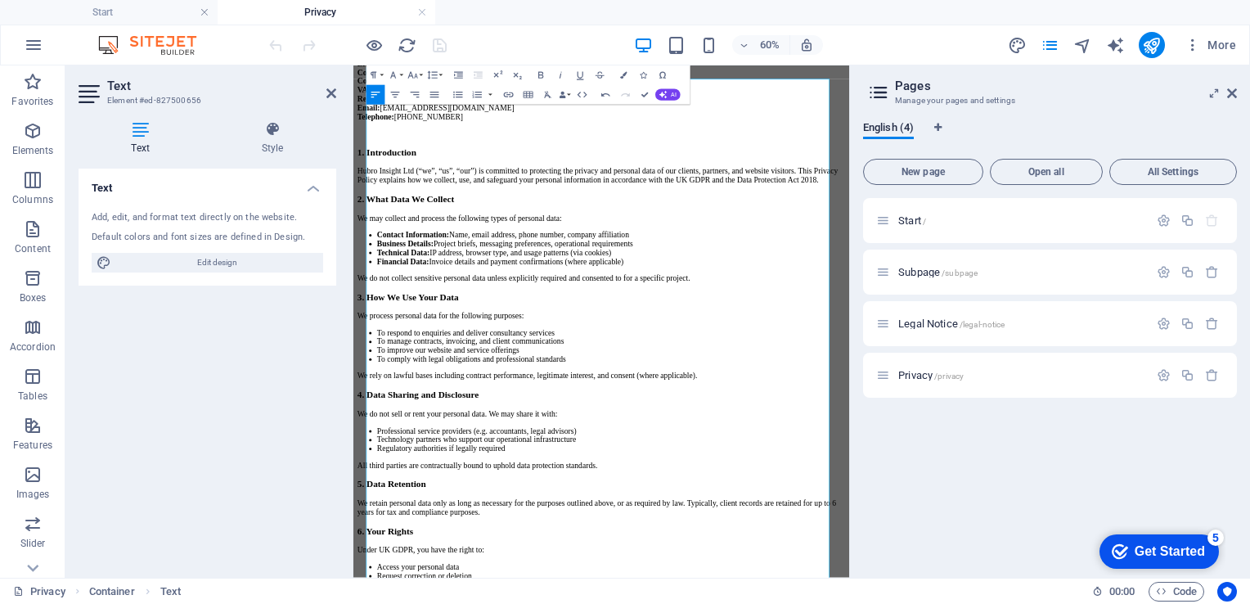
scroll to position [89, 0]
click at [573, 262] on p "Hubro Insight Ltd (“we”, “us”, “our”) is committed to protecting the privacy an…" at bounding box center [766, 246] width 813 height 29
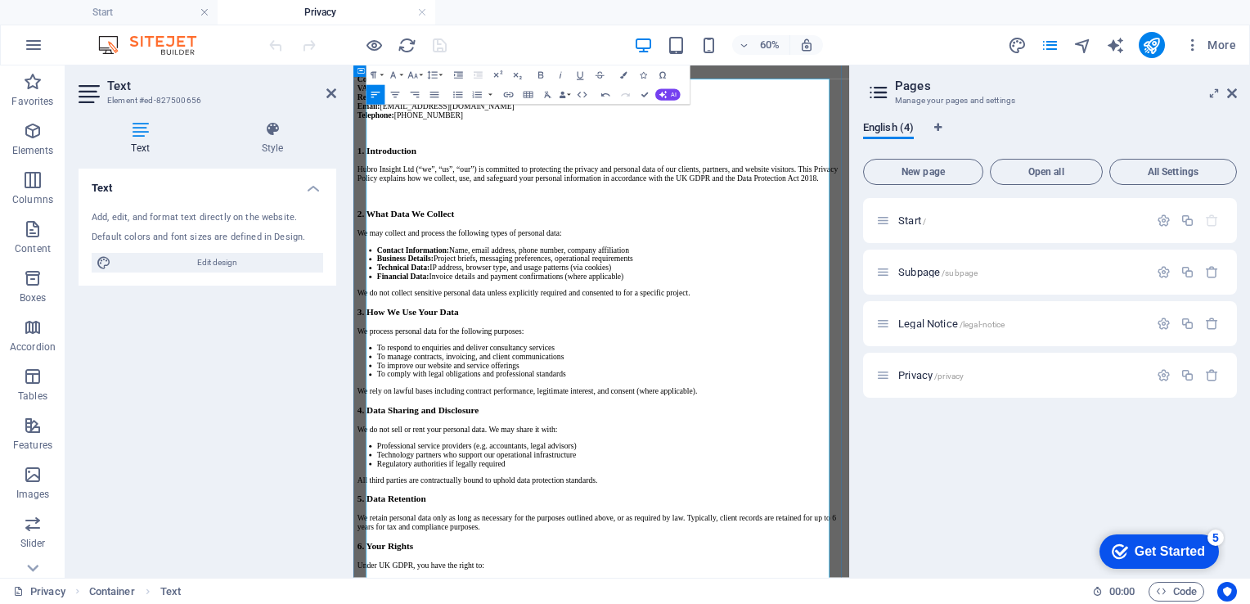
click at [1005, 453] on p "We do not collect sensitive personal data unless explicitly required and consen…" at bounding box center [766, 445] width 813 height 15
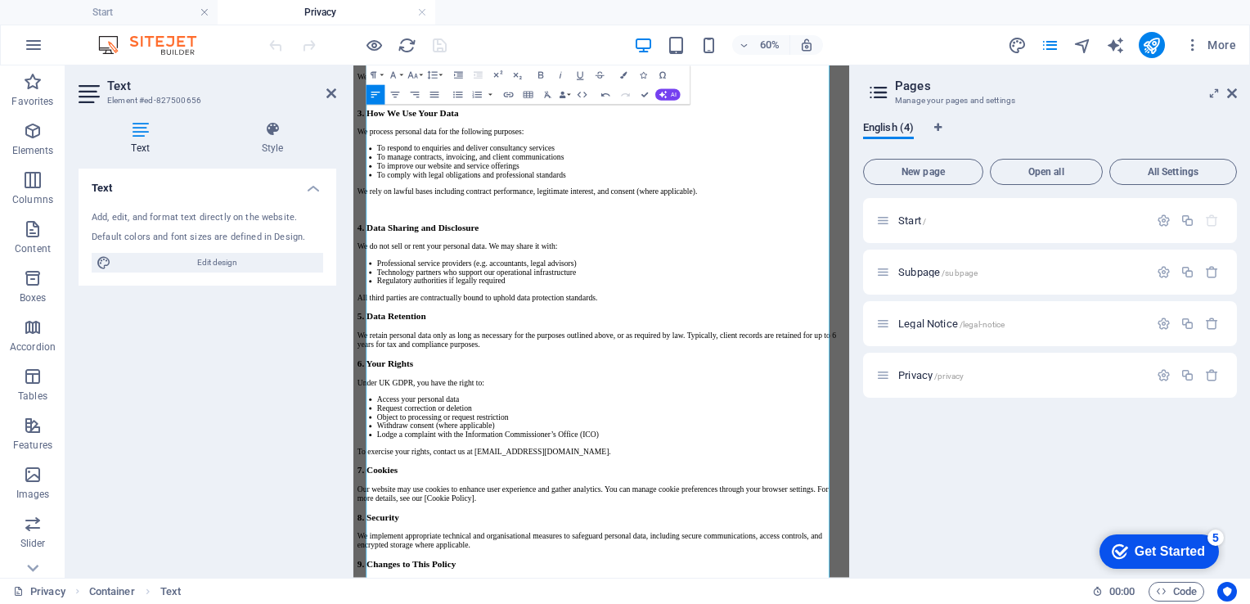
scroll to position [507, 0]
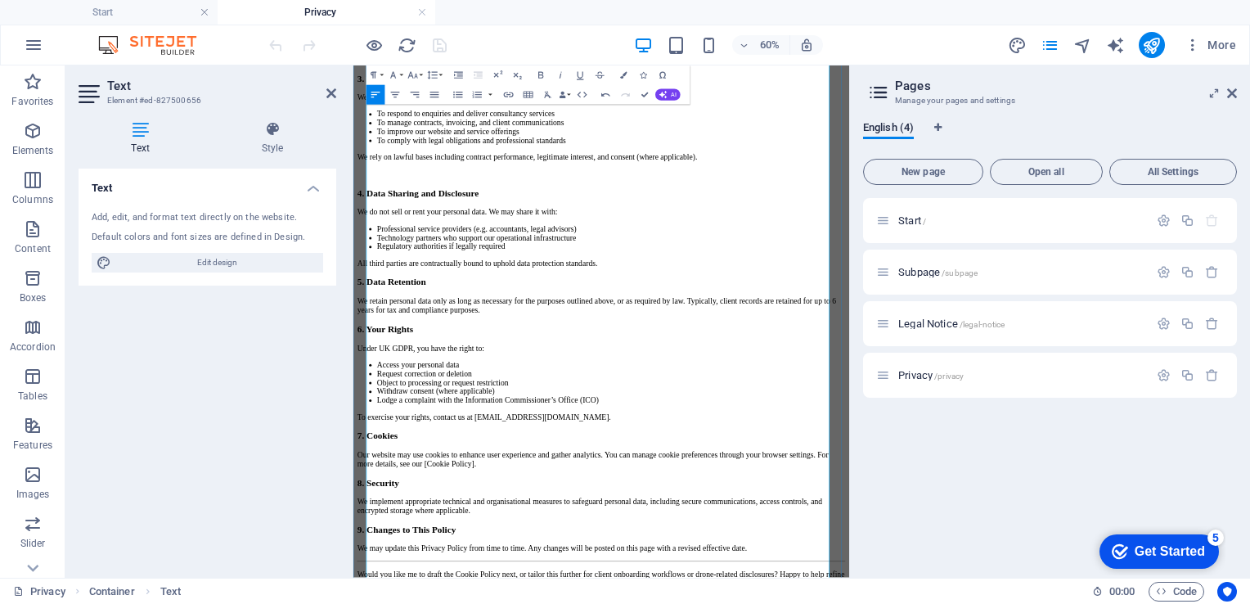
click at [846, 402] on p "All third parties are contractually bound to uphold data protection standards." at bounding box center [766, 395] width 813 height 15
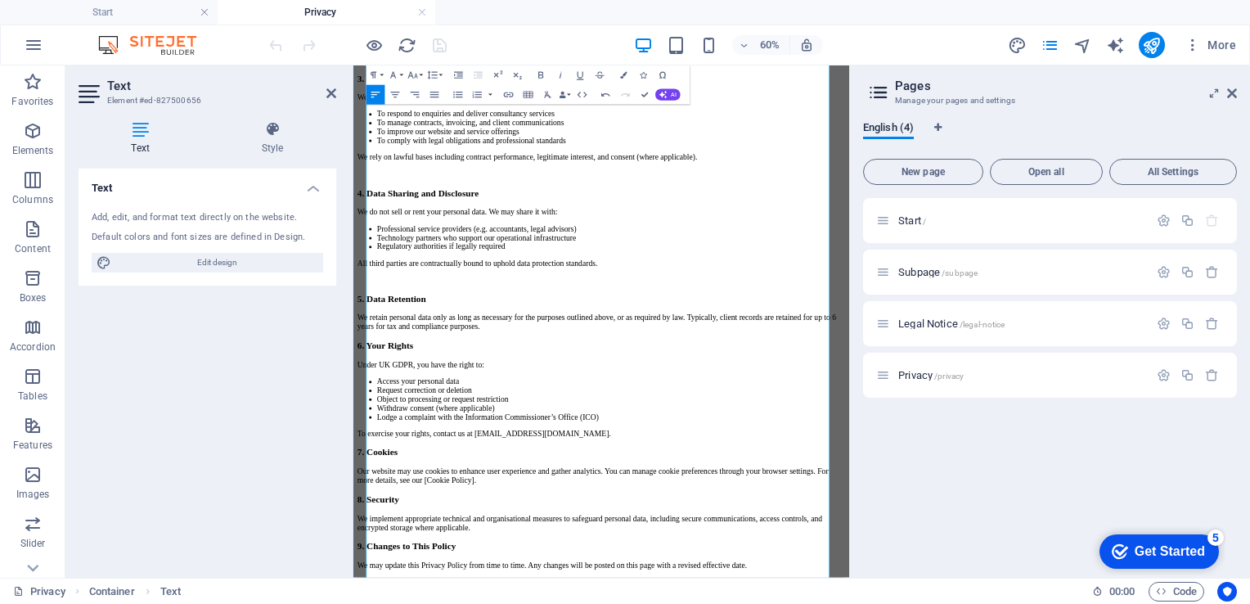
click at [740, 508] on p "We retain personal data only as long as necessary for the purposes outlined abo…" at bounding box center [766, 493] width 813 height 29
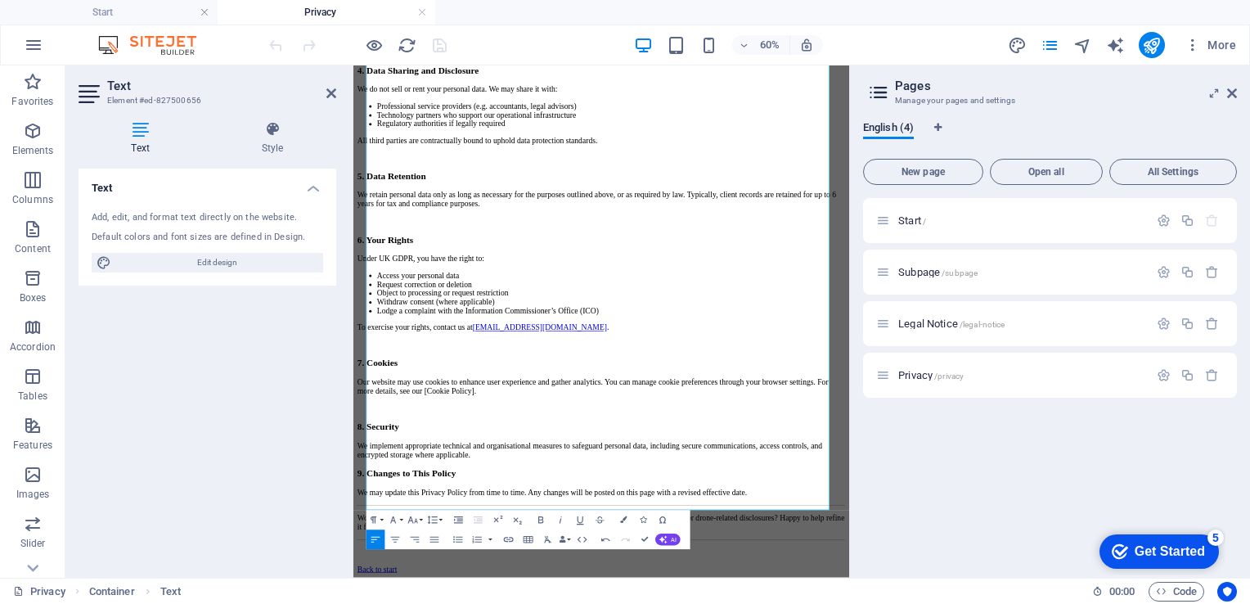
scroll to position [734, 0]
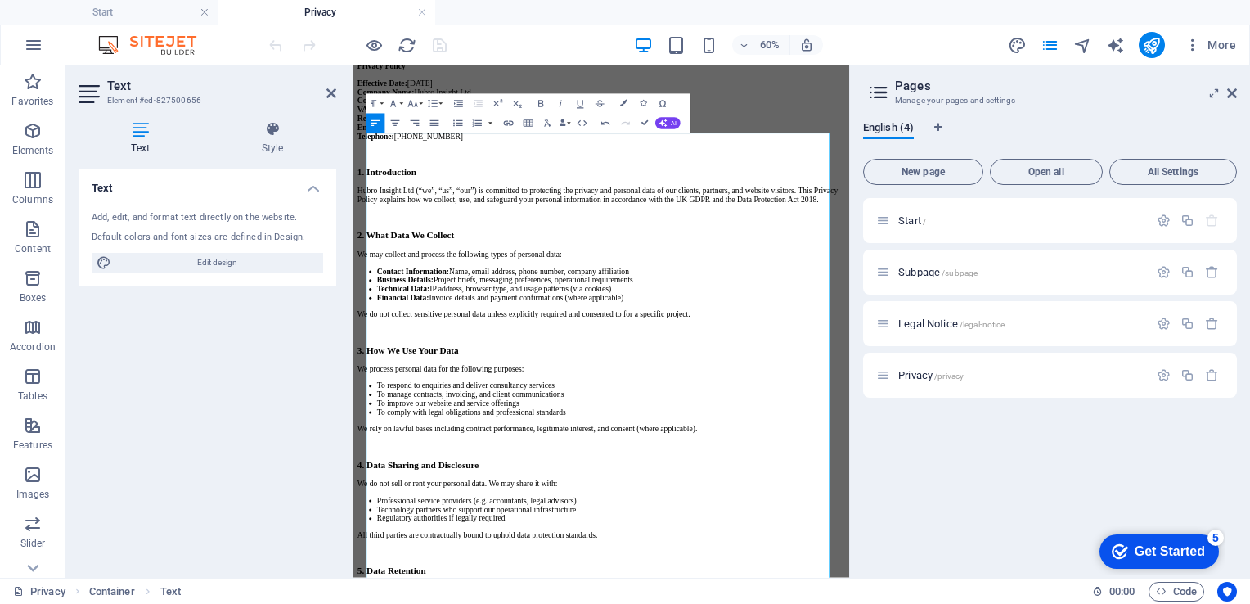
scroll to position [0, 0]
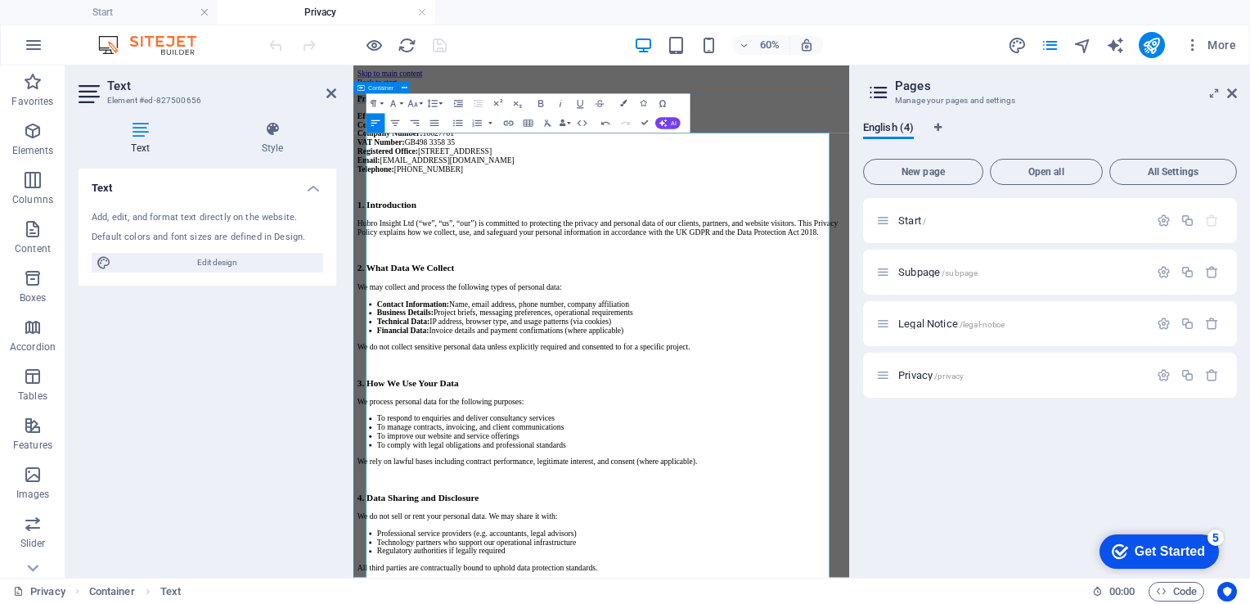
drag, startPoint x: 482, startPoint y: 191, endPoint x: 355, endPoint y: 170, distance: 128.6
click at [393, 102] on icon "button" at bounding box center [392, 102] width 11 height 11
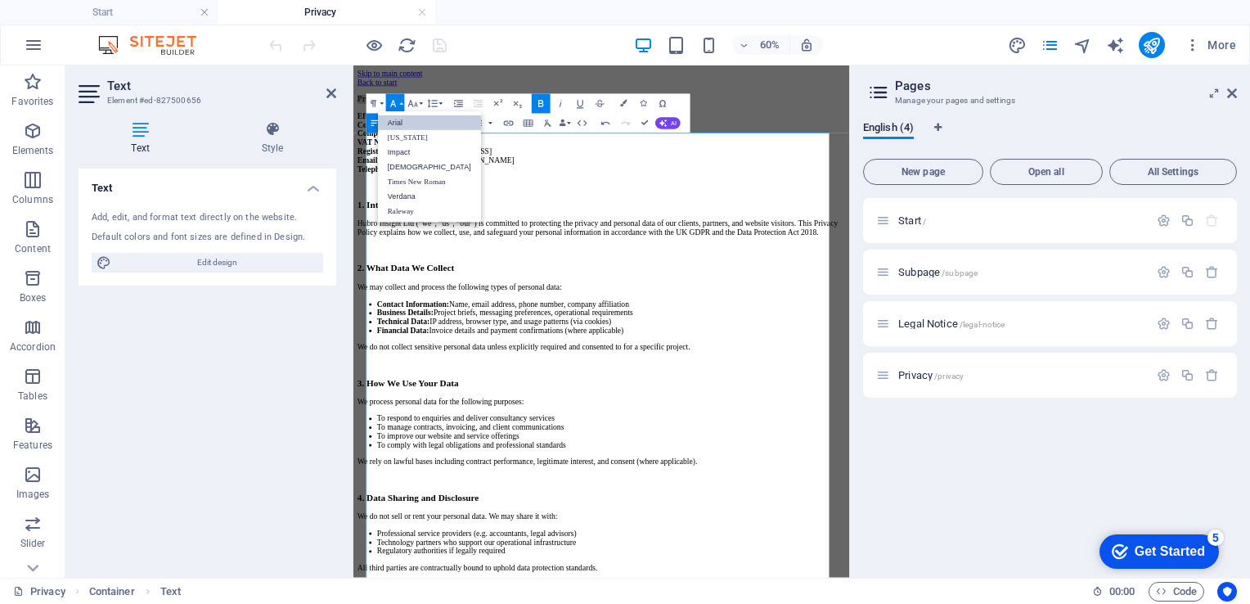
click at [394, 101] on icon "button" at bounding box center [392, 102] width 11 height 11
click at [418, 103] on icon "button" at bounding box center [412, 102] width 11 height 11
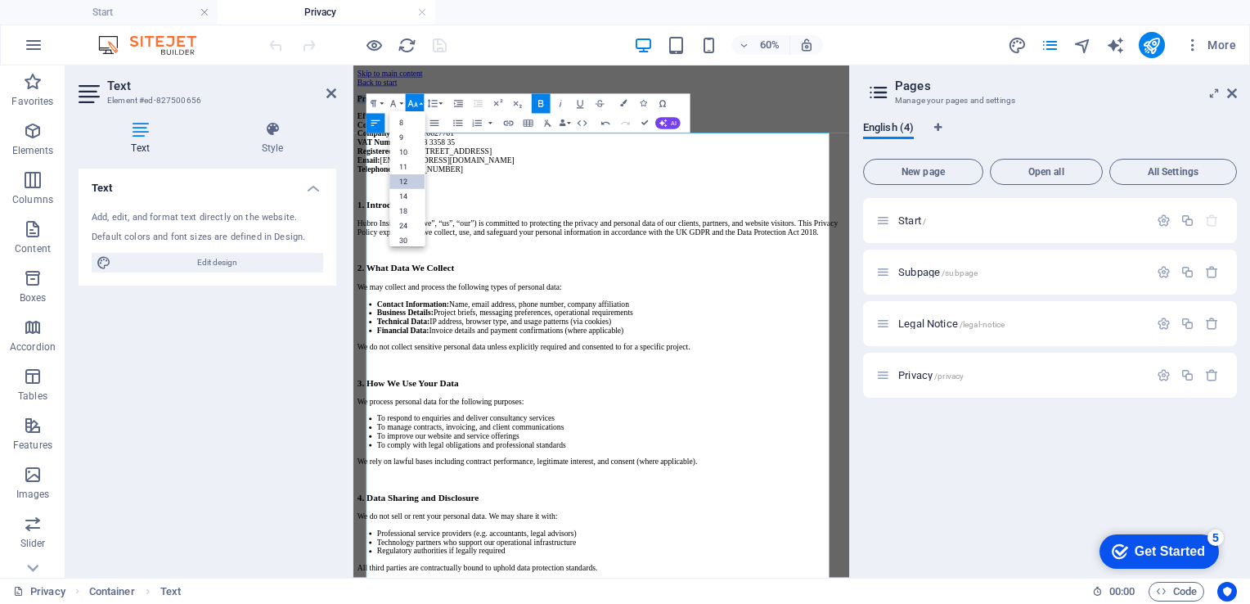
click at [412, 176] on link "12" at bounding box center [406, 181] width 35 height 15
click at [420, 102] on button "Font Size" at bounding box center [414, 104] width 19 height 20
click at [411, 182] on link "36" at bounding box center [406, 185] width 35 height 15
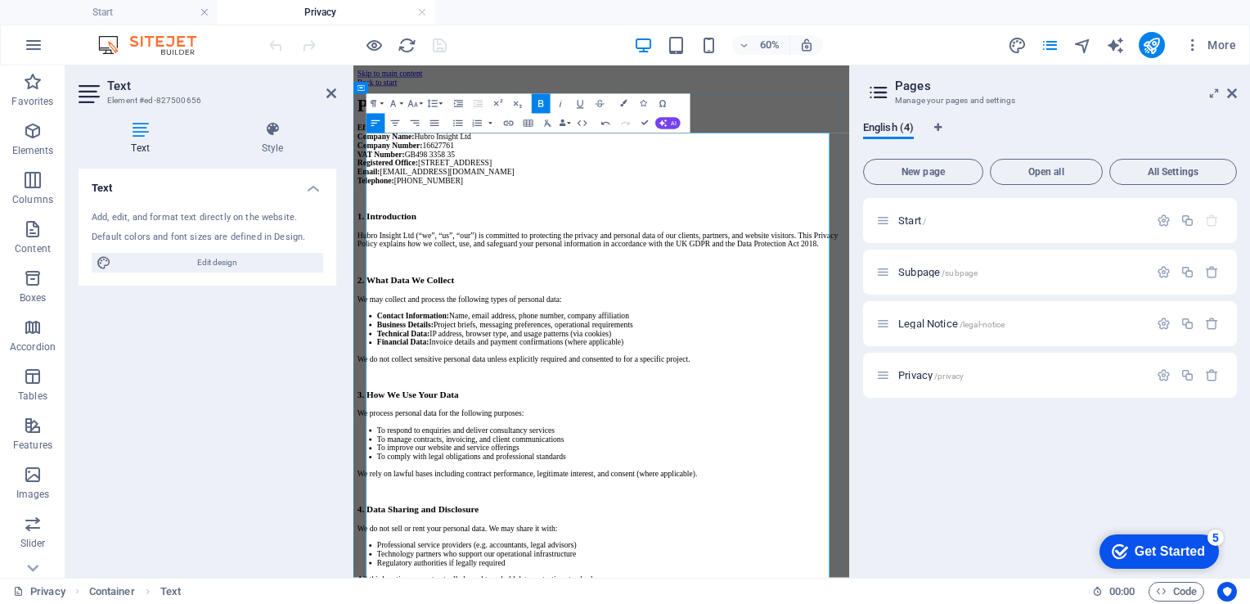
click at [380, 176] on strong "Effective Date:" at bounding box center [401, 169] width 83 height 14
drag, startPoint x: 592, startPoint y: 201, endPoint x: 366, endPoint y: 163, distance: 229.0
click at [654, 149] on p "Privacy Policy" at bounding box center [766, 132] width 813 height 34
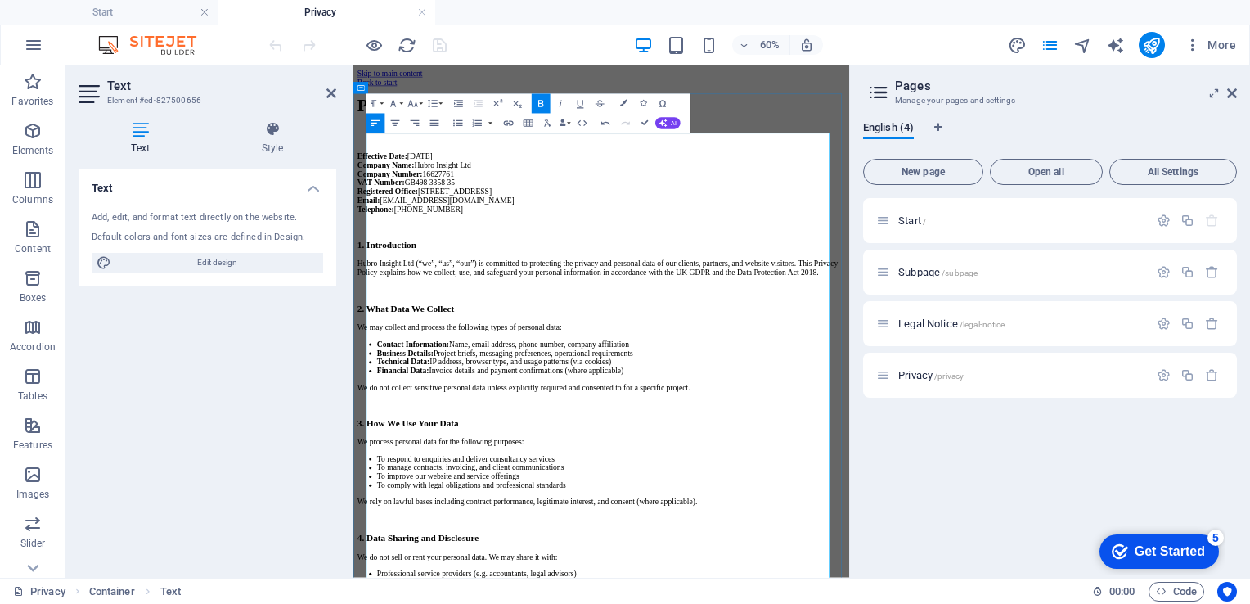
click at [452, 196] on p "​" at bounding box center [766, 179] width 813 height 34
click at [380, 196] on p "​" at bounding box center [766, 179] width 813 height 34
click at [420, 105] on button "Font Size" at bounding box center [414, 104] width 19 height 20
click at [410, 143] on link "24" at bounding box center [406, 147] width 35 height 15
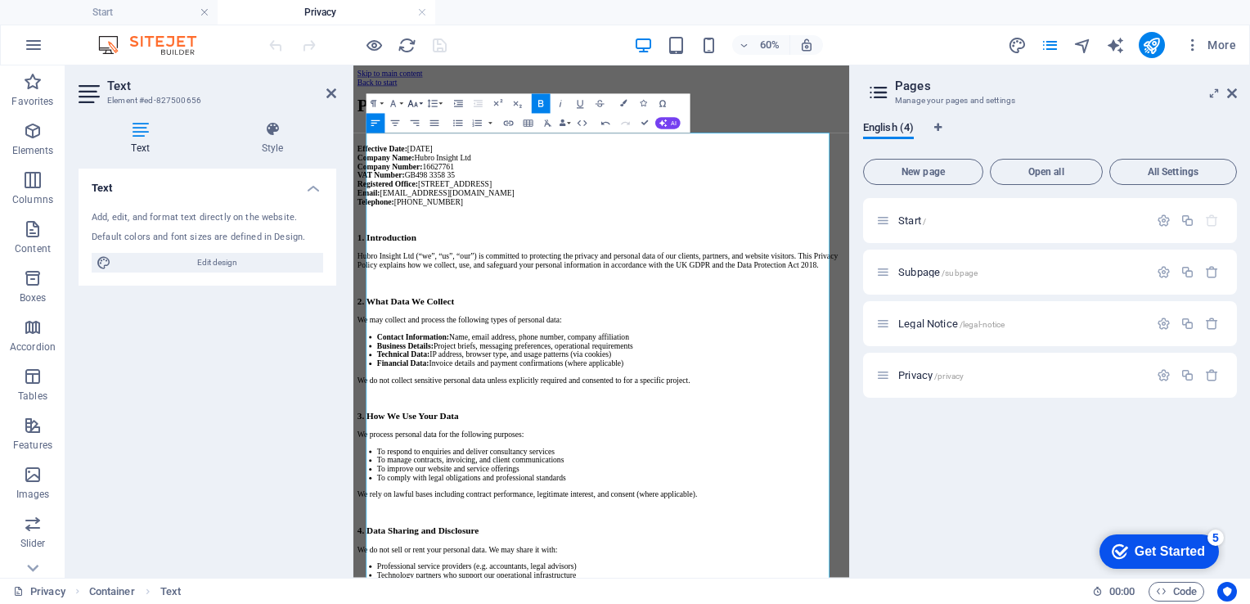
click at [418, 101] on icon "button" at bounding box center [412, 102] width 11 height 11
click at [402, 130] on link "18" at bounding box center [406, 132] width 35 height 15
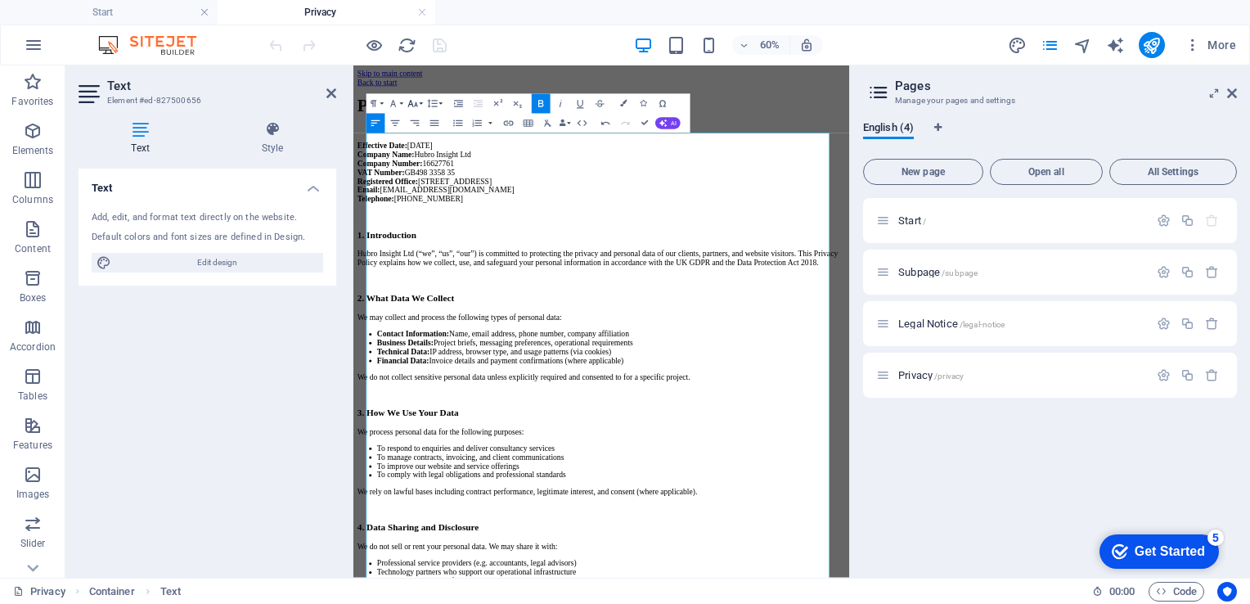
click at [420, 105] on button "Font Size" at bounding box center [414, 104] width 19 height 20
click at [404, 116] on link "14" at bounding box center [406, 117] width 35 height 15
click at [386, 177] on p "​" at bounding box center [766, 169] width 813 height 15
click at [422, 103] on button "Font Size" at bounding box center [414, 104] width 19 height 20
click at [414, 115] on link "14" at bounding box center [406, 117] width 35 height 15
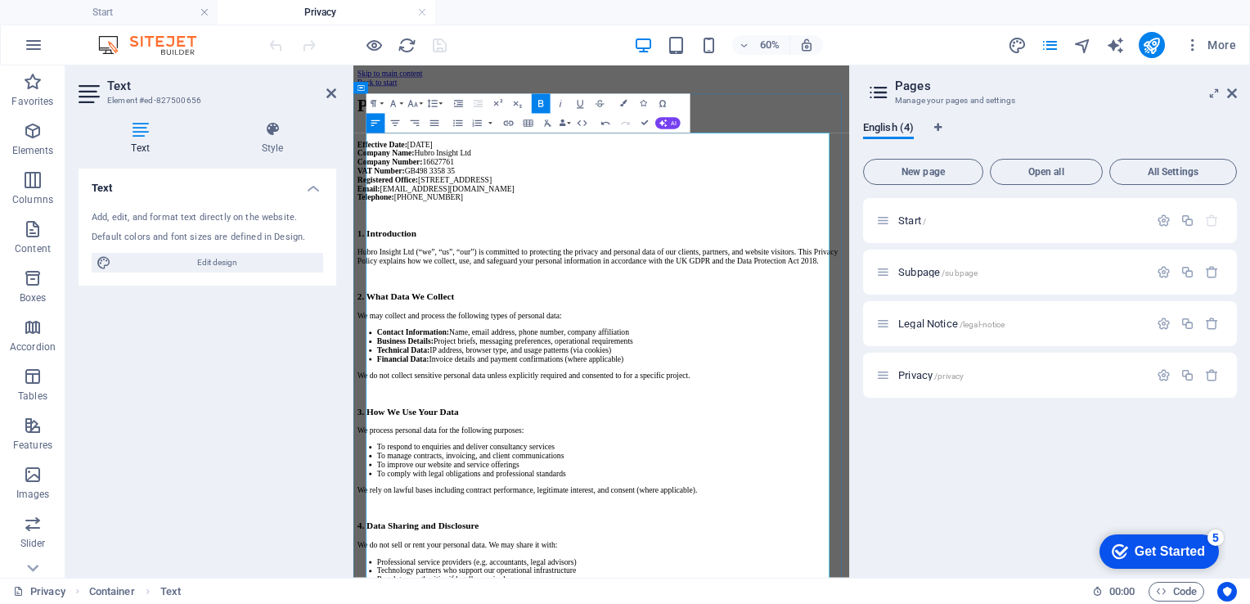
click at [580, 321] on p at bounding box center [766, 313] width 813 height 15
drag, startPoint x: 592, startPoint y: 209, endPoint x: 393, endPoint y: 212, distance: 199.6
click at [393, 149] on p "Privacy Policy" at bounding box center [766, 132] width 813 height 34
click at [701, 149] on p "Privacy Policy" at bounding box center [766, 132] width 813 height 34
click at [393, 120] on icon "button" at bounding box center [394, 123] width 9 height 6
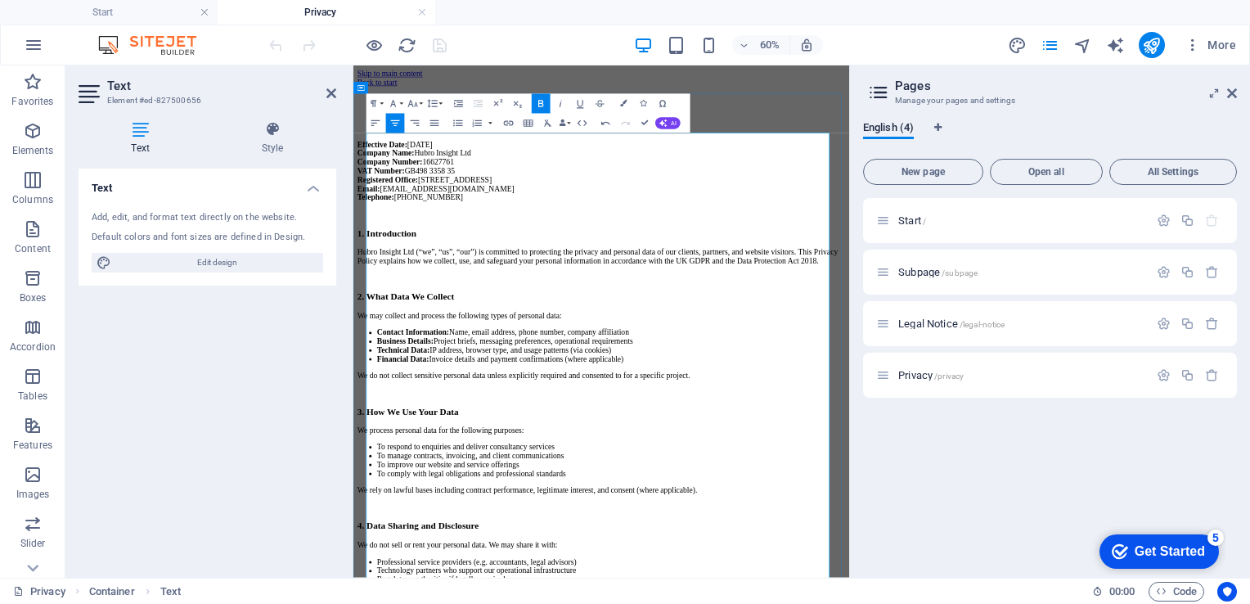
click at [402, 177] on p "​" at bounding box center [766, 169] width 813 height 15
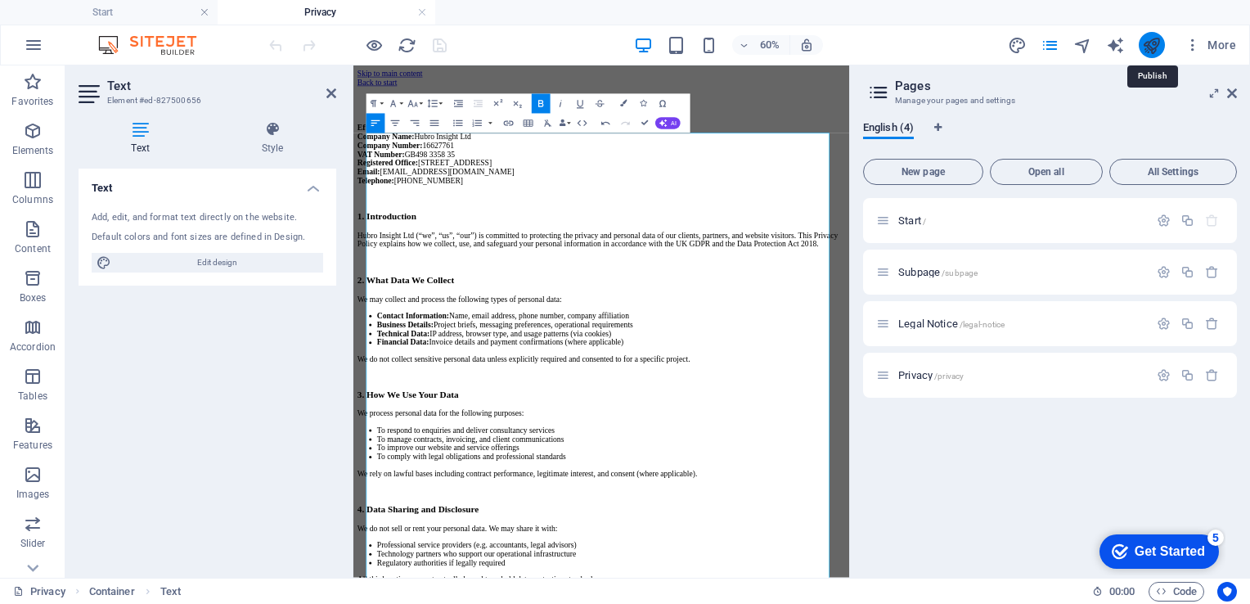
click at [1151, 48] on icon "publish" at bounding box center [1151, 45] width 19 height 19
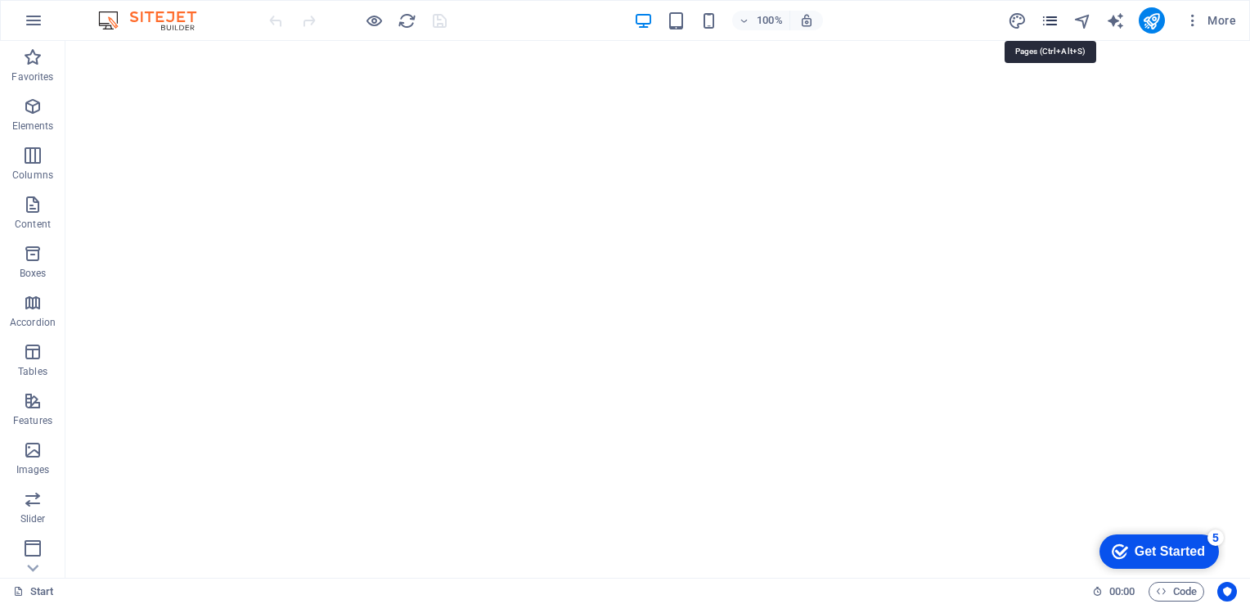
click at [1054, 20] on icon "pages" at bounding box center [1050, 20] width 19 height 19
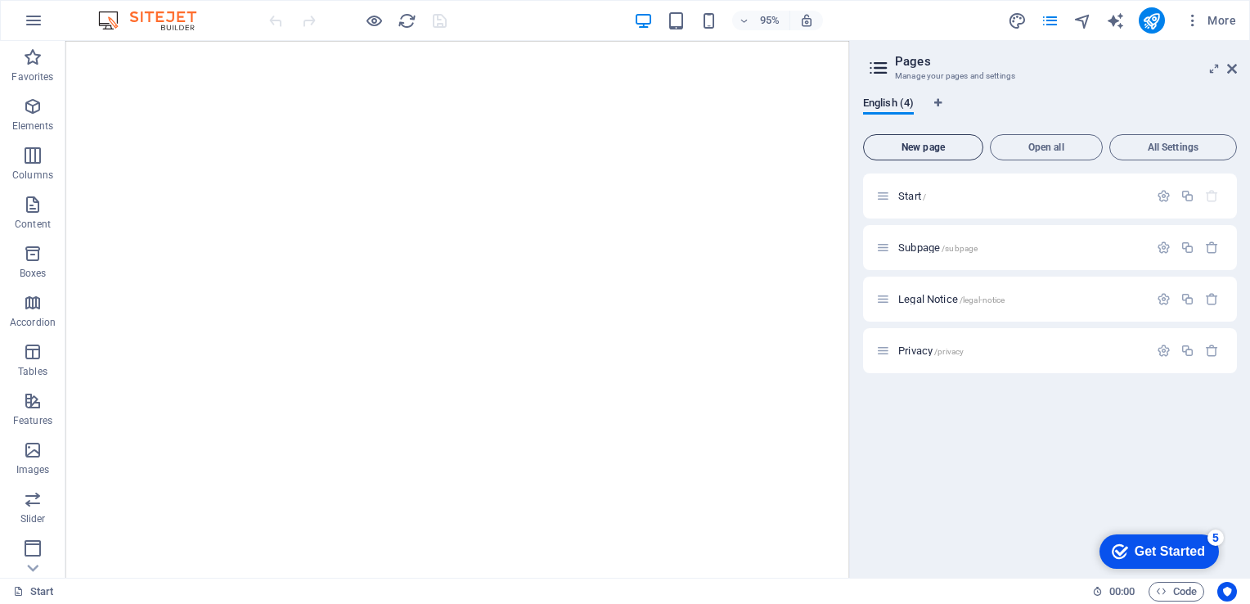
click at [939, 147] on span "New page" at bounding box center [923, 147] width 106 height 10
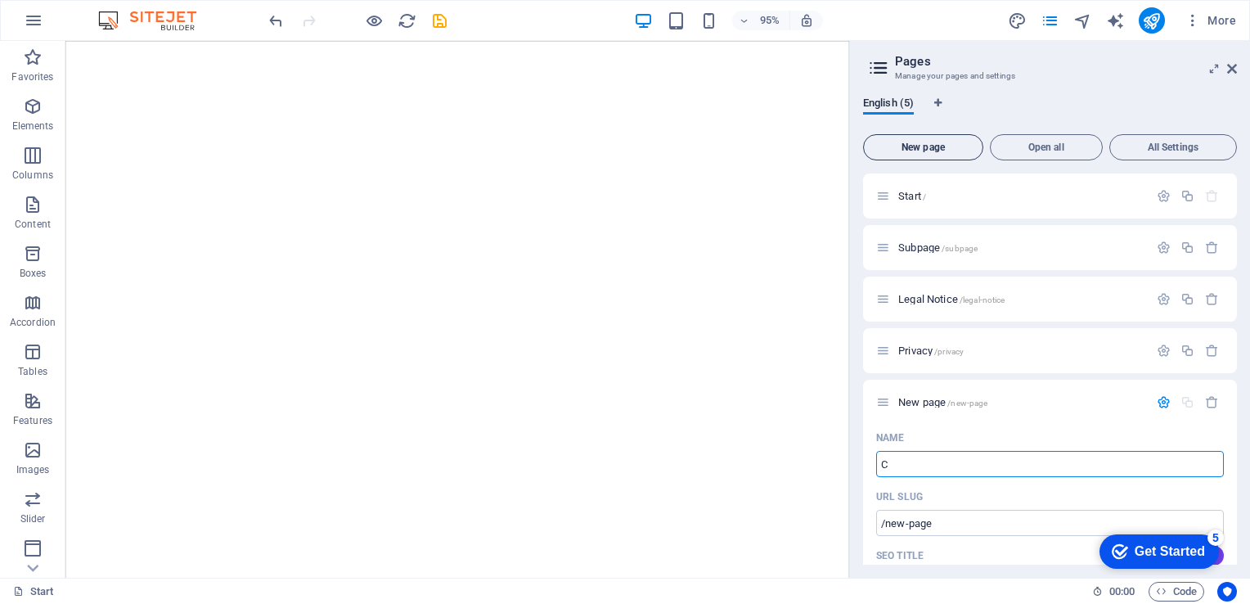
type input "C"
type input "/c"
type input "Cooki"
type input "/cooki"
type input "Cookie"
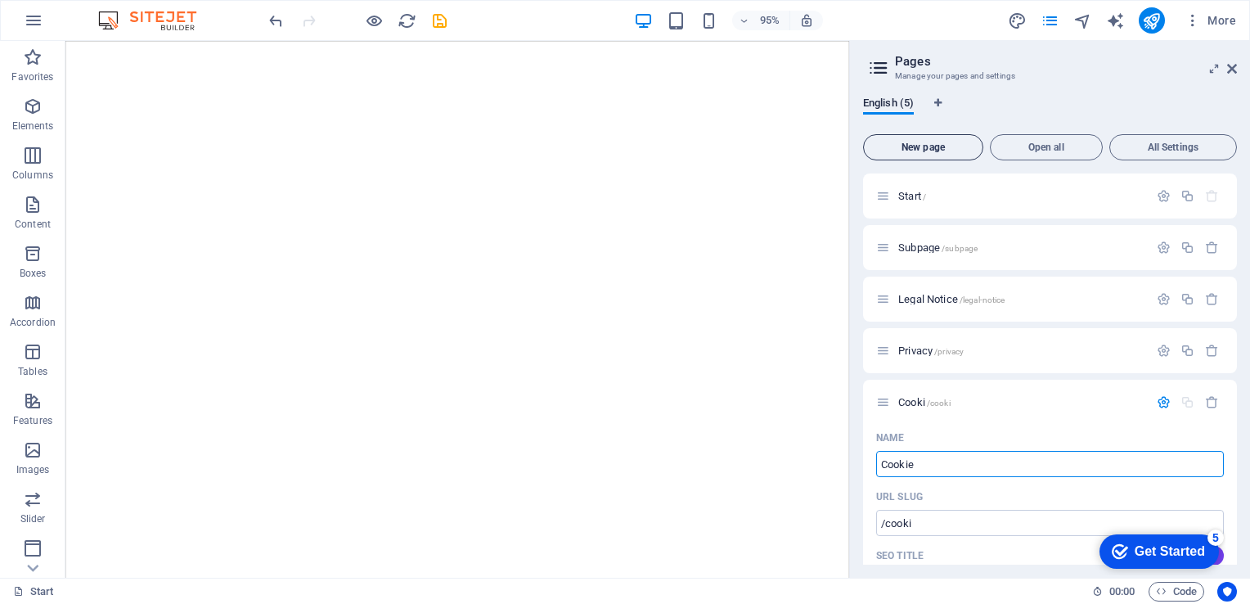
type input "/cookie"
type input "Cookie P"
type input "/cookie-p"
type input "Cookie Pol"
type input "/cookie-pol"
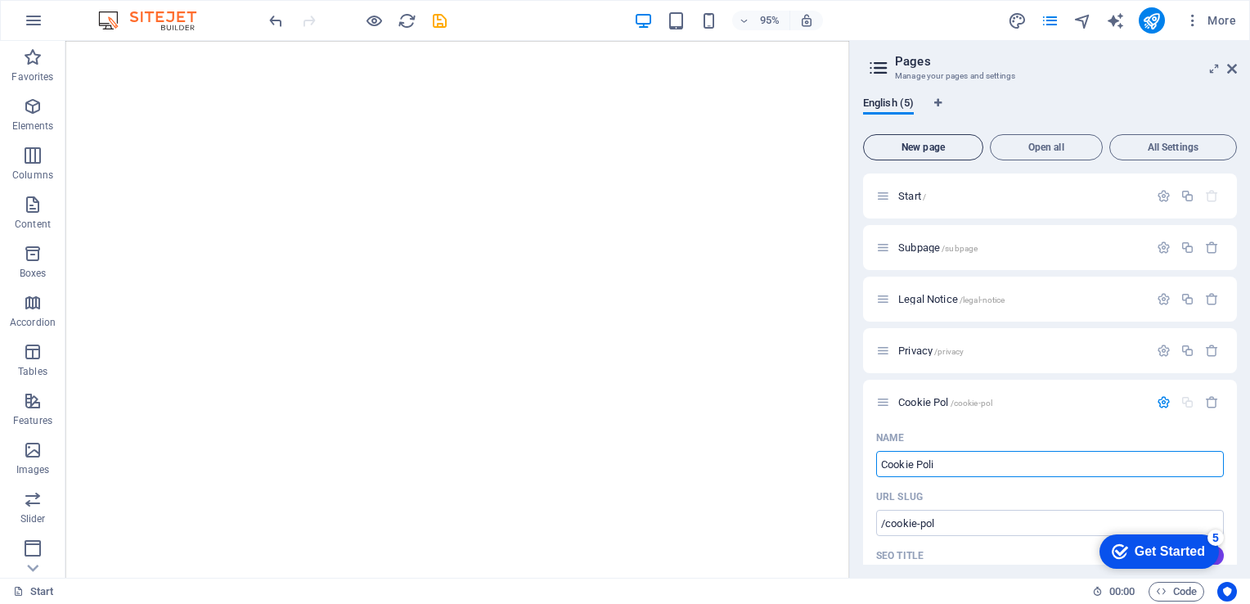
type input "Cookie Poli"
type input "/cookie-poli"
type input "Cookie Policy"
type input "/cookie-polic"
type input "Cookie Policy"
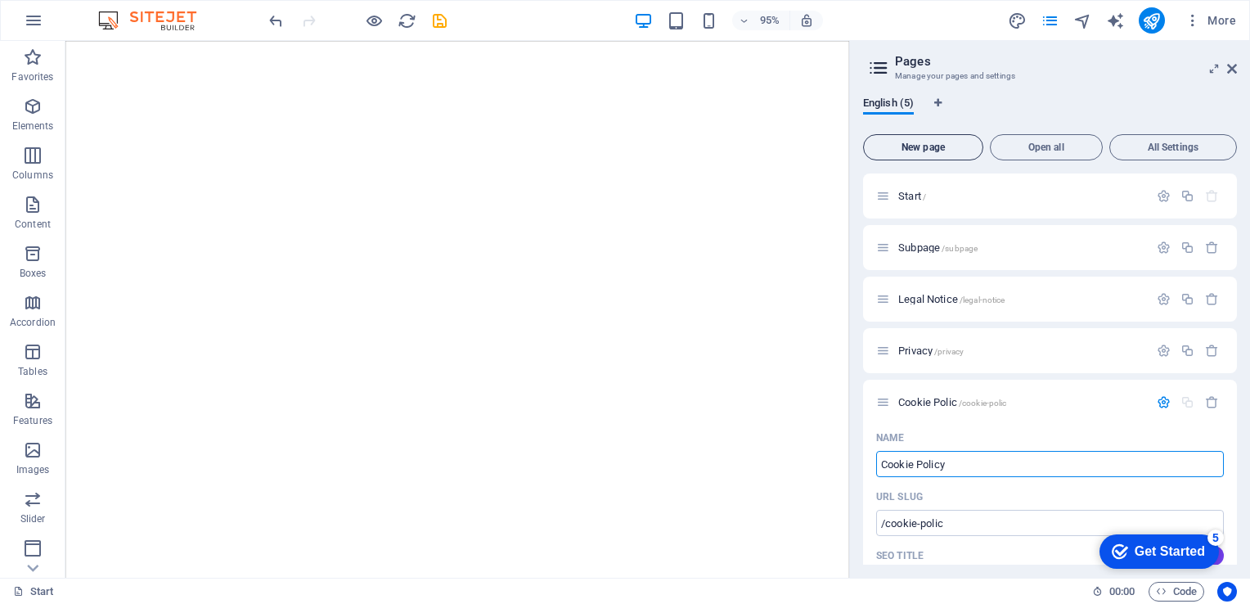
type input "/cookie-policy"
type input "Cookie Policy"
drag, startPoint x: 1239, startPoint y: 247, endPoint x: 1225, endPoint y: 281, distance: 36.3
click at [1225, 281] on div "English (5) New page Open all All Settings Start / Subpage /subpage Legal Notic…" at bounding box center [1050, 330] width 400 height 494
click at [1236, 285] on div "Start / Subpage /subpage Legal Notice /legal-notice Privacy /privacy Cookie Pol…" at bounding box center [1050, 368] width 374 height 391
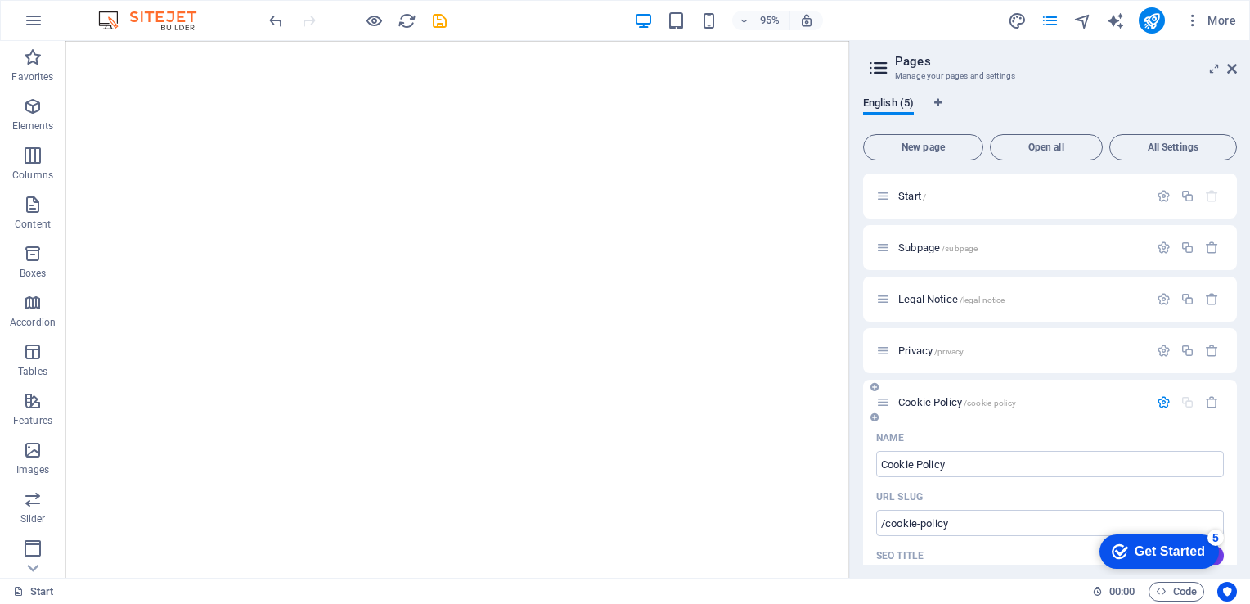
drag, startPoint x: 1236, startPoint y: 285, endPoint x: 1227, endPoint y: 392, distance: 106.7
click at [1227, 392] on div "Start / Subpage /subpage Legal Notice /legal-notice Privacy /privacy Cookie Pol…" at bounding box center [1050, 368] width 374 height 391
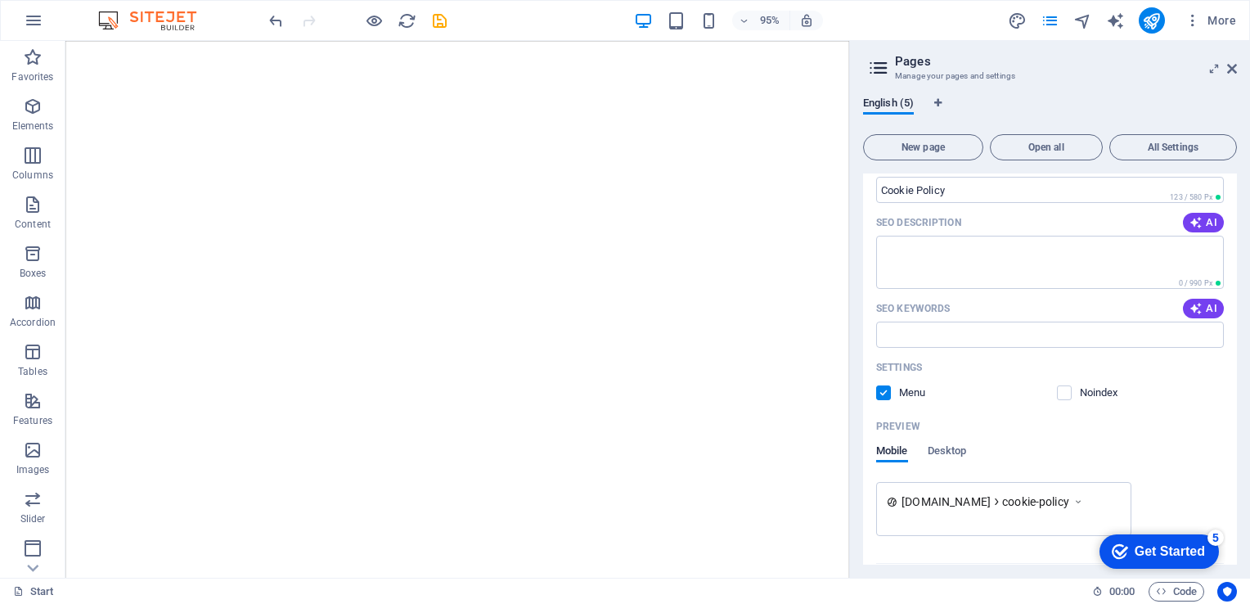
scroll to position [436, 0]
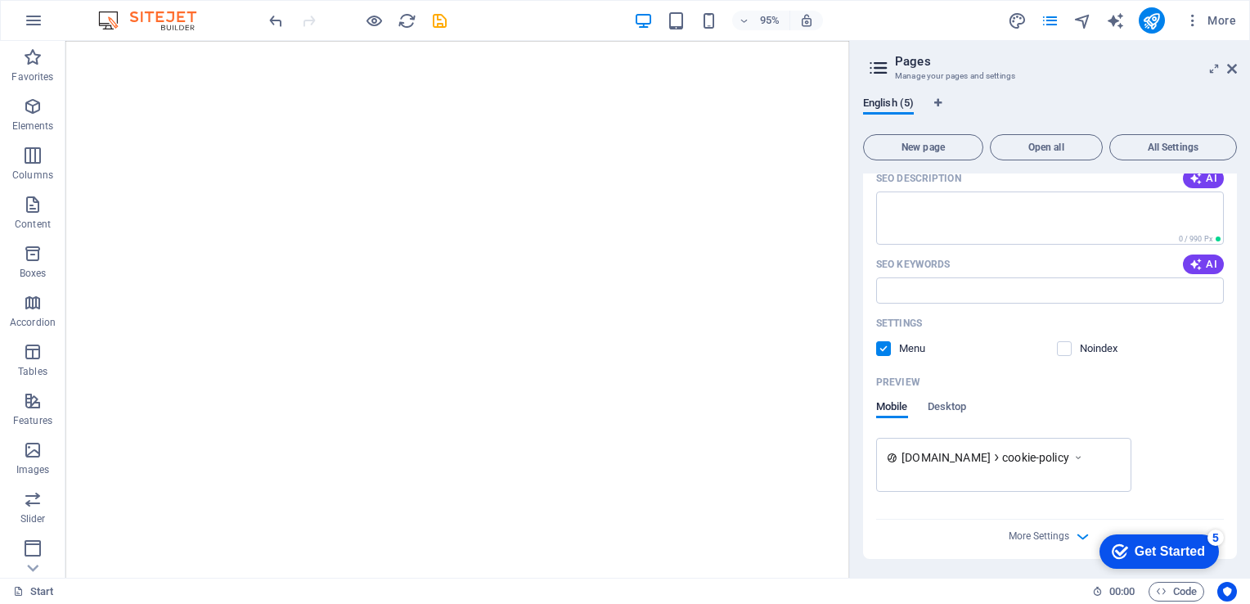
click at [1084, 458] on icon at bounding box center [1077, 457] width 11 height 16
click at [1081, 529] on icon "button" at bounding box center [1082, 536] width 19 height 19
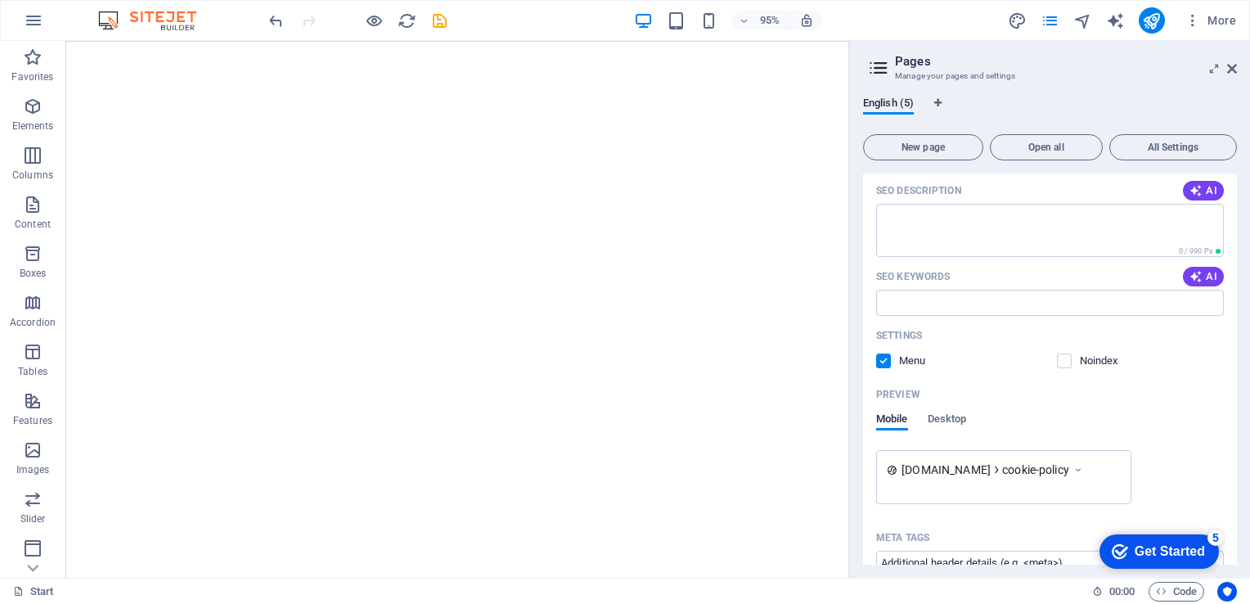
scroll to position [418, 0]
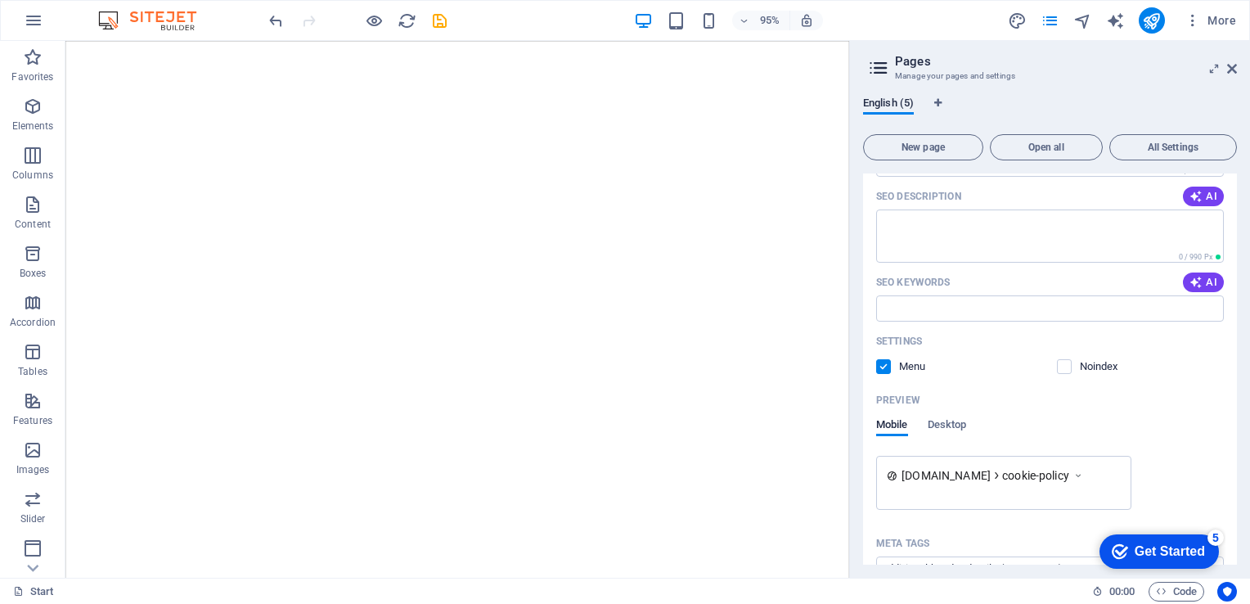
click at [1002, 476] on icon at bounding box center [996, 475] width 11 height 11
click at [1084, 476] on icon at bounding box center [1077, 475] width 11 height 16
click at [1084, 473] on icon at bounding box center [1077, 475] width 11 height 16
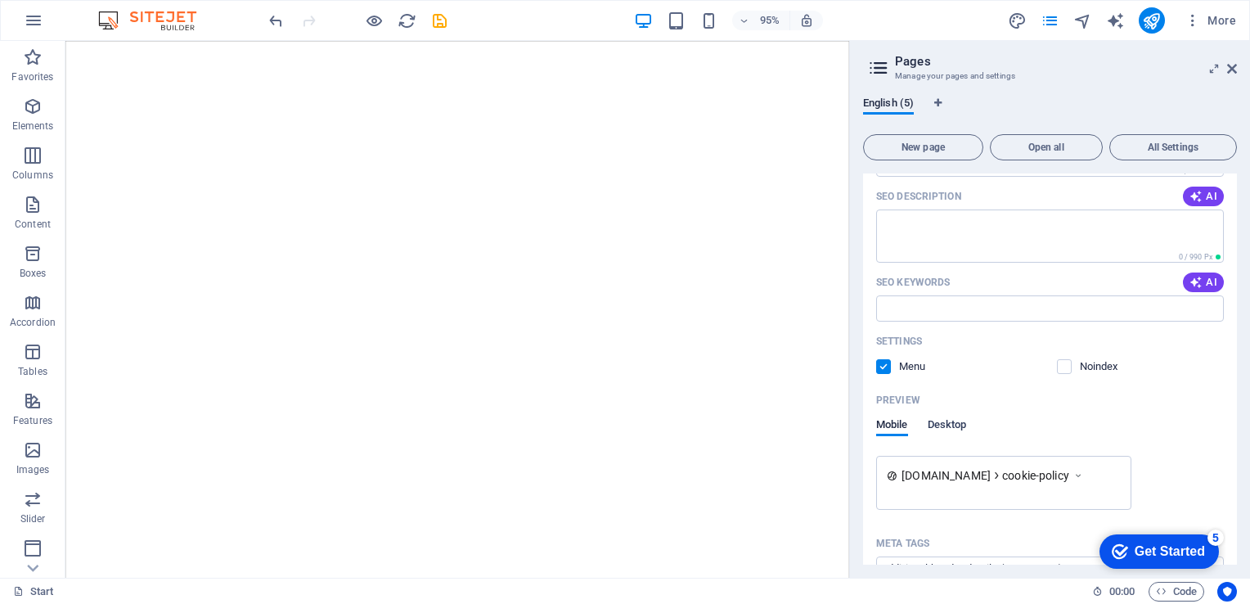
click at [947, 423] on span "Desktop" at bounding box center [947, 426] width 39 height 23
click at [1009, 470] on icon at bounding box center [1004, 472] width 7 height 10
click at [961, 473] on span "cookie-policy" at bounding box center [975, 472] width 45 height 10
drag, startPoint x: 1236, startPoint y: 362, endPoint x: 1234, endPoint y: 313, distance: 49.1
click at [1234, 313] on div "Start / Subpage /subpage Legal Notice /legal-notice Privacy /privacy Cookie Pol…" at bounding box center [1050, 368] width 374 height 391
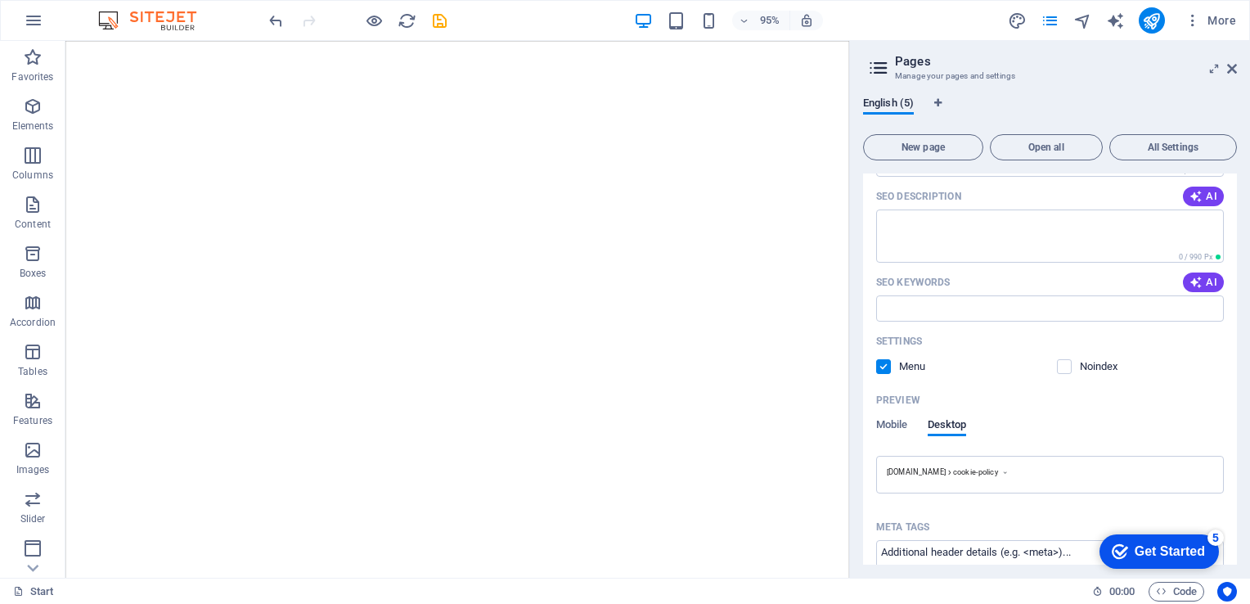
drag, startPoint x: 1233, startPoint y: 339, endPoint x: 1237, endPoint y: 273, distance: 65.6
click at [1237, 273] on div "English (5) New page Open all All Settings Start / Subpage /subpage Legal Notic…" at bounding box center [1050, 330] width 400 height 494
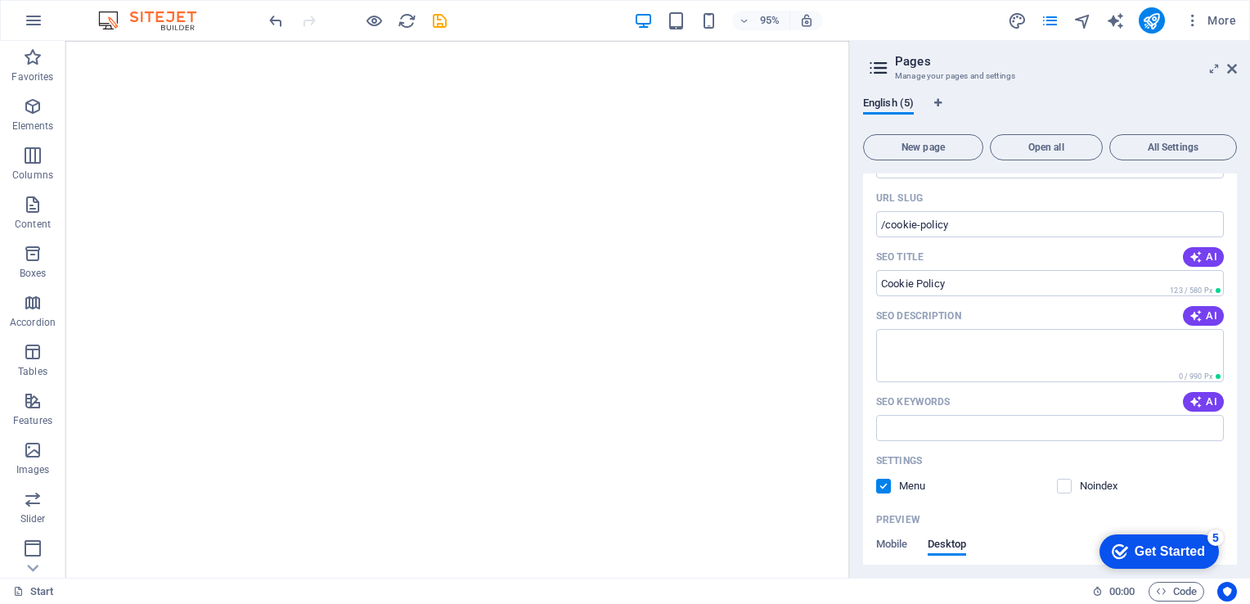
scroll to position [306, 0]
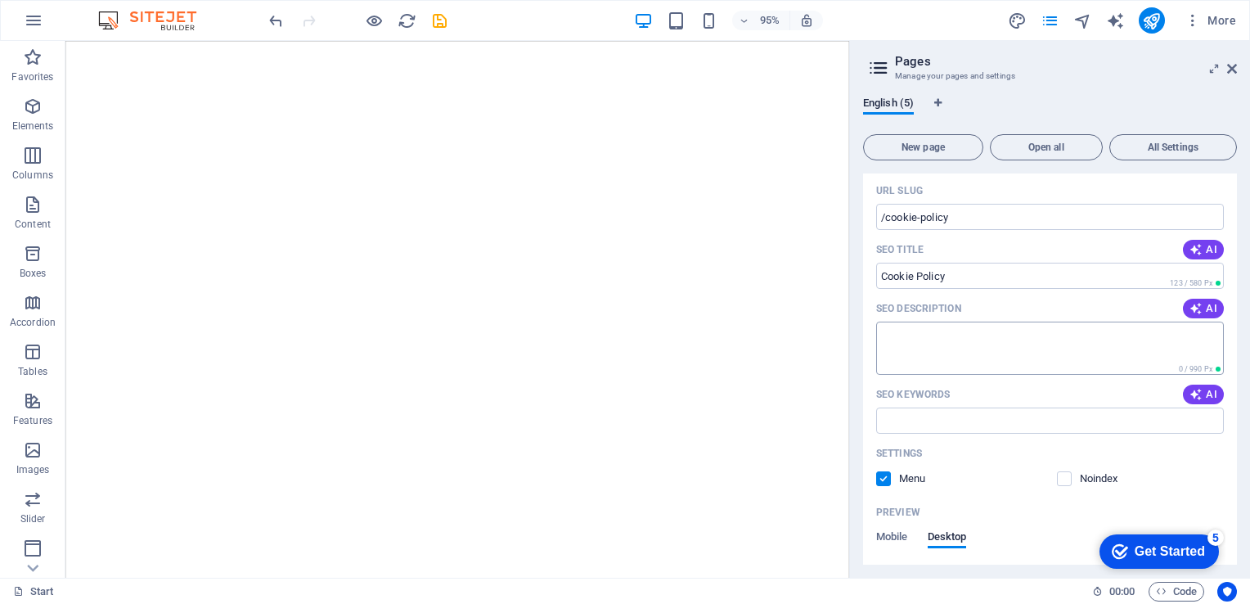
click at [899, 335] on textarea "SEO Description" at bounding box center [1050, 347] width 348 height 53
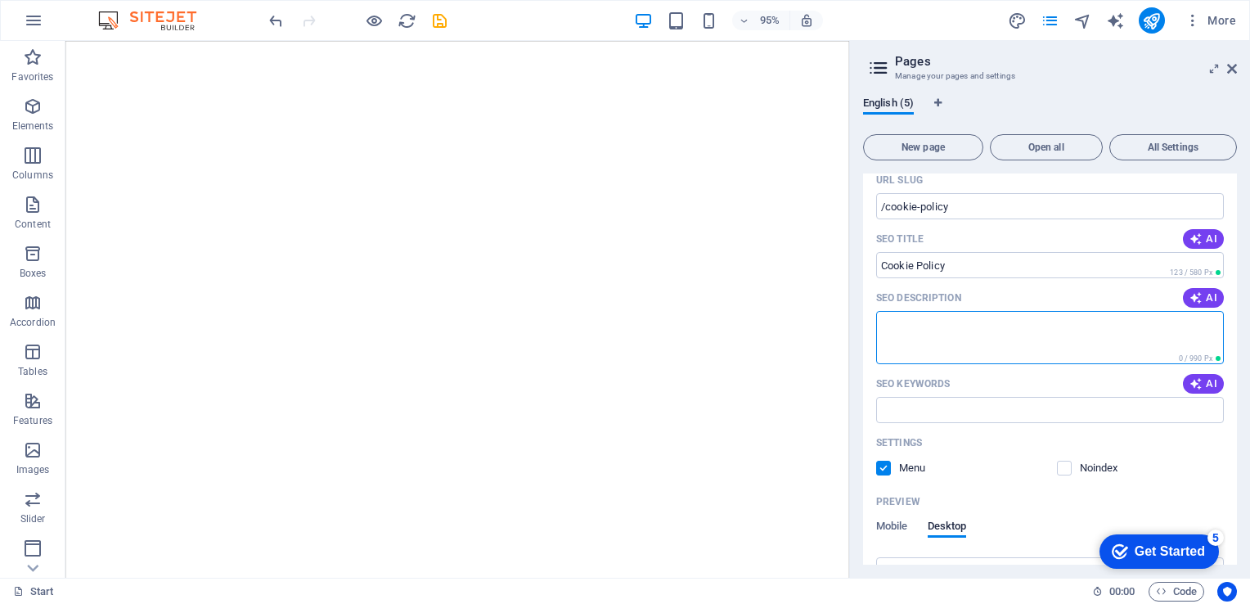
scroll to position [321, 0]
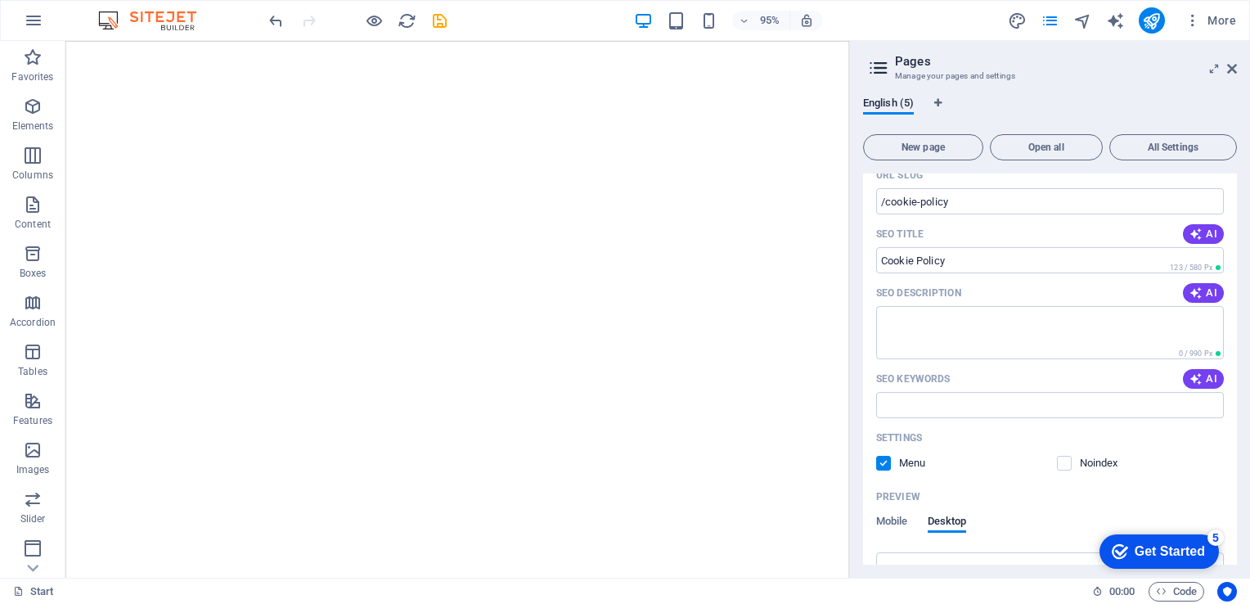
drag, startPoint x: 1236, startPoint y: 338, endPoint x: 1225, endPoint y: 372, distance: 36.2
click at [1225, 372] on div "Start / Subpage /subpage Legal Notice /legal-notice Privacy /privacy Cookie Pol…" at bounding box center [1050, 368] width 374 height 391
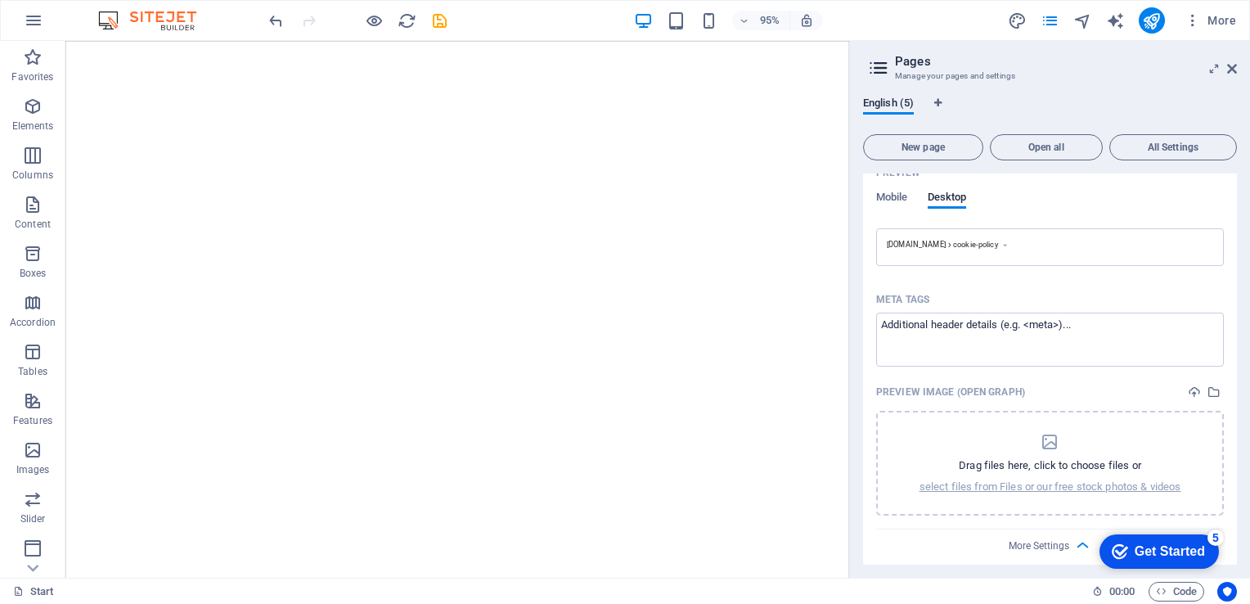
scroll to position [654, 0]
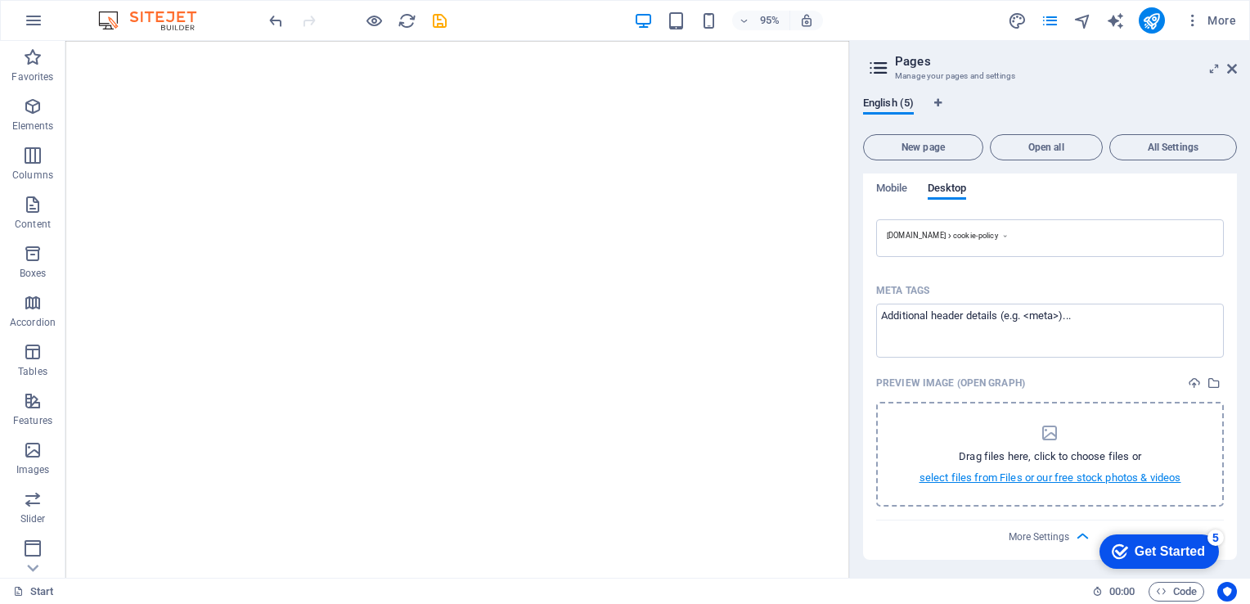
click at [942, 473] on p "select files from Files or our free stock photos & videos" at bounding box center [1050, 477] width 262 height 15
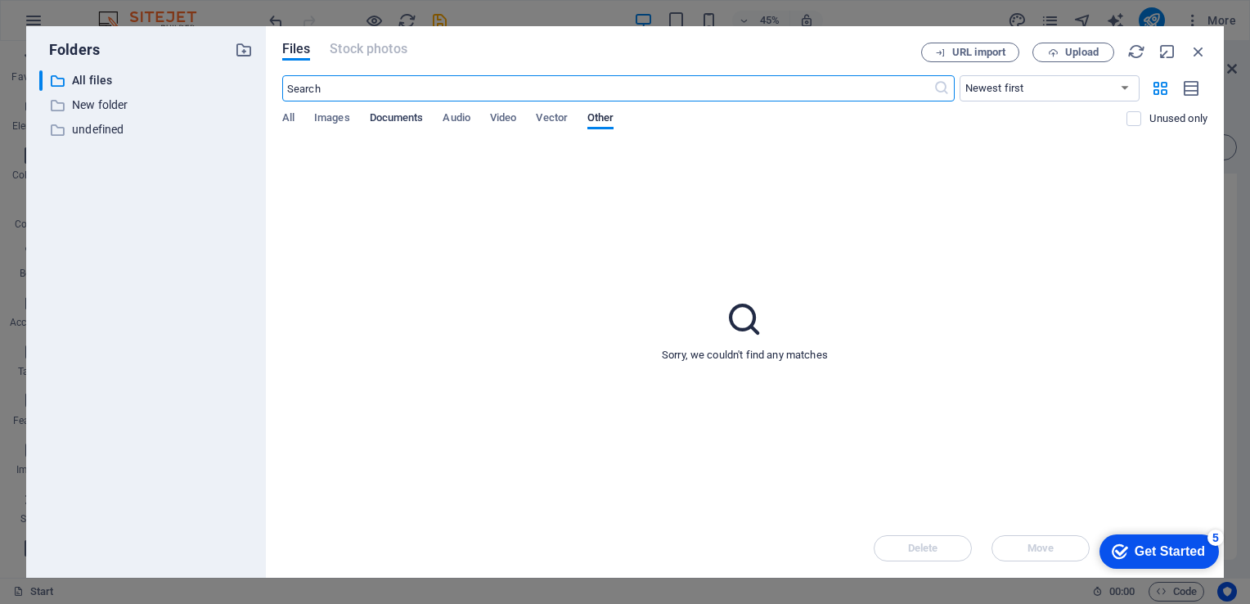
click at [400, 119] on span "Documents" at bounding box center [397, 119] width 54 height 23
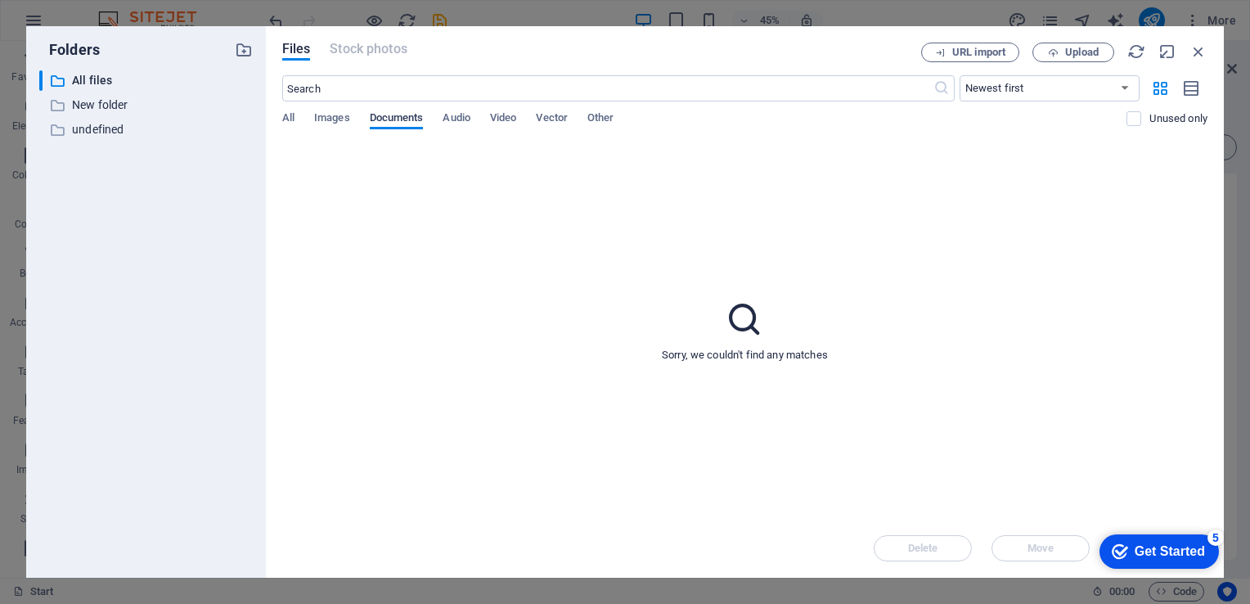
click at [400, 119] on span "Documents" at bounding box center [397, 119] width 54 height 23
click at [1135, 548] on div "Get Started" at bounding box center [1170, 551] width 70 height 15
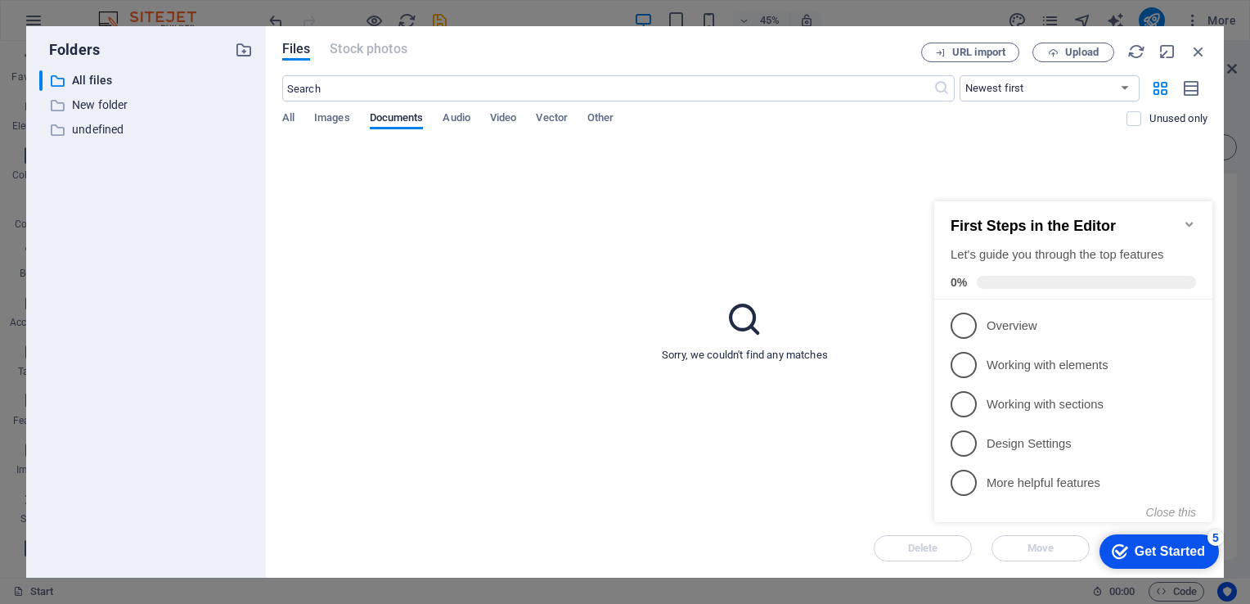
click at [543, 272] on div "Sorry, we couldn't find any matches" at bounding box center [744, 330] width 925 height 376
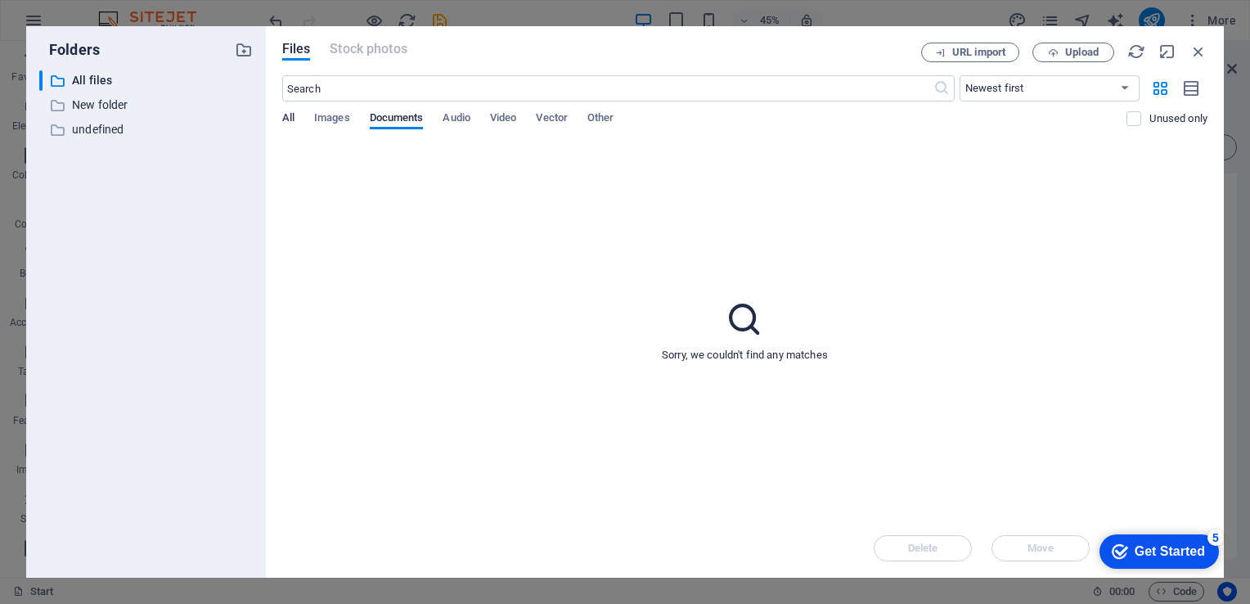
click at [287, 113] on span "All" at bounding box center [288, 119] width 12 height 23
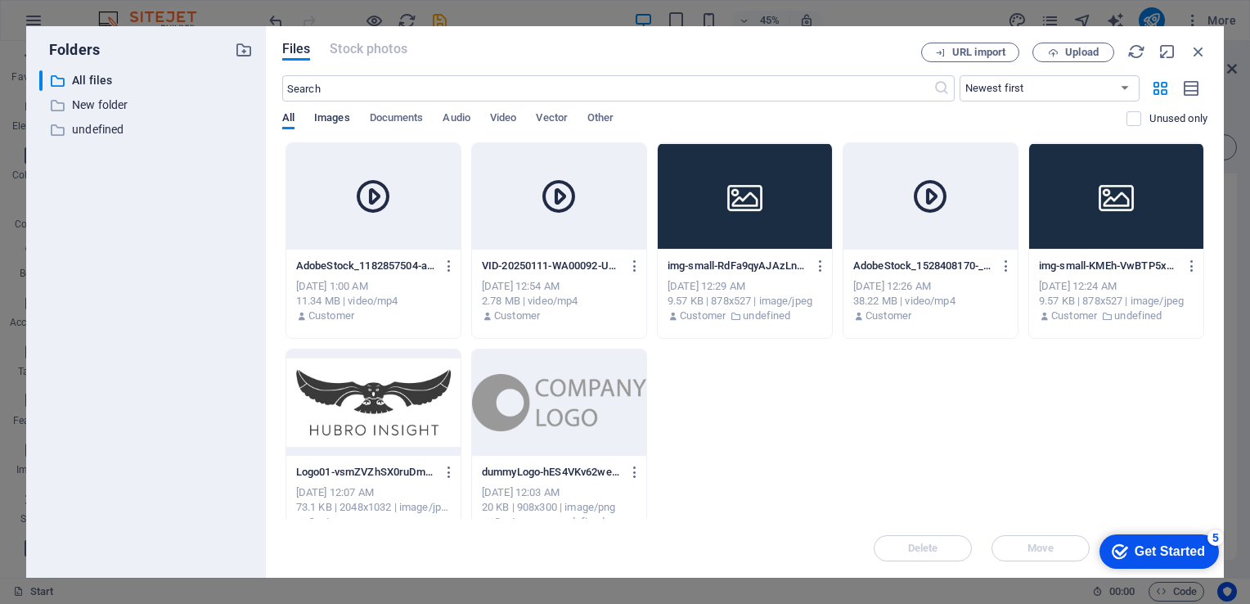
click at [336, 117] on span "Images" at bounding box center [332, 119] width 36 height 23
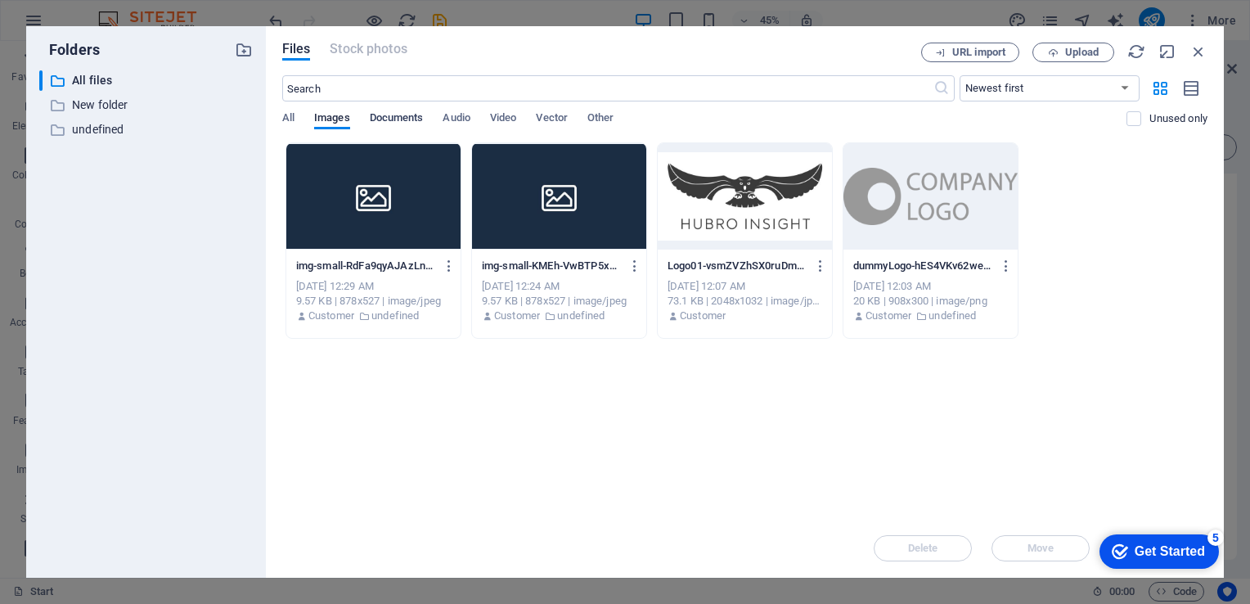
click at [401, 114] on span "Documents" at bounding box center [397, 119] width 54 height 23
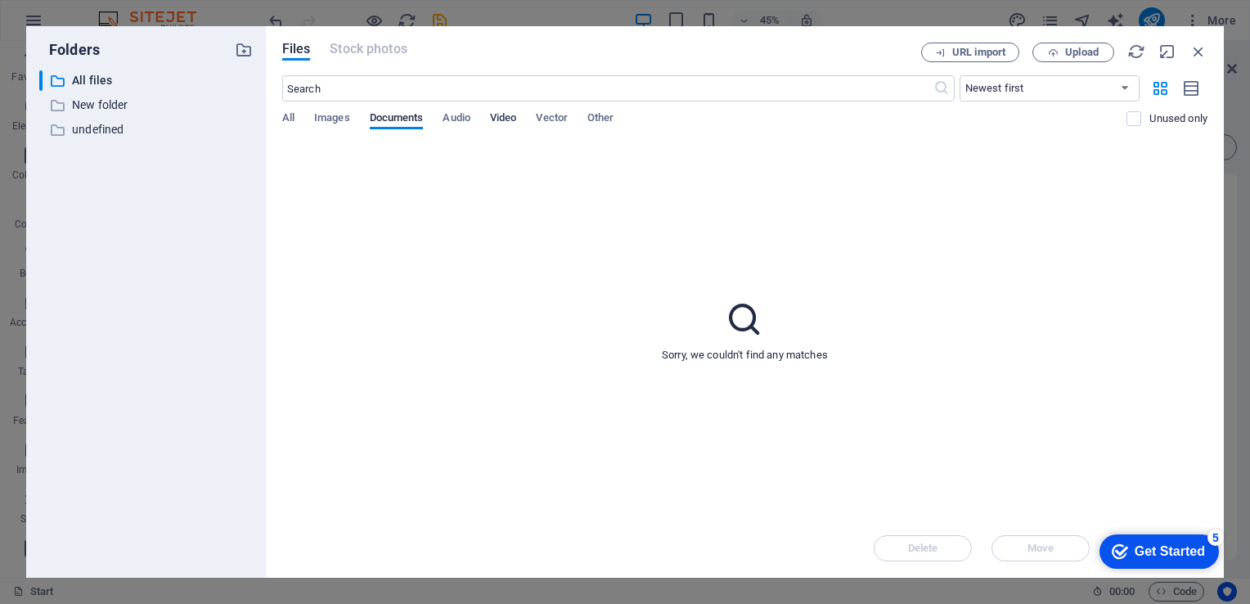
click at [504, 117] on span "Video" at bounding box center [503, 119] width 26 height 23
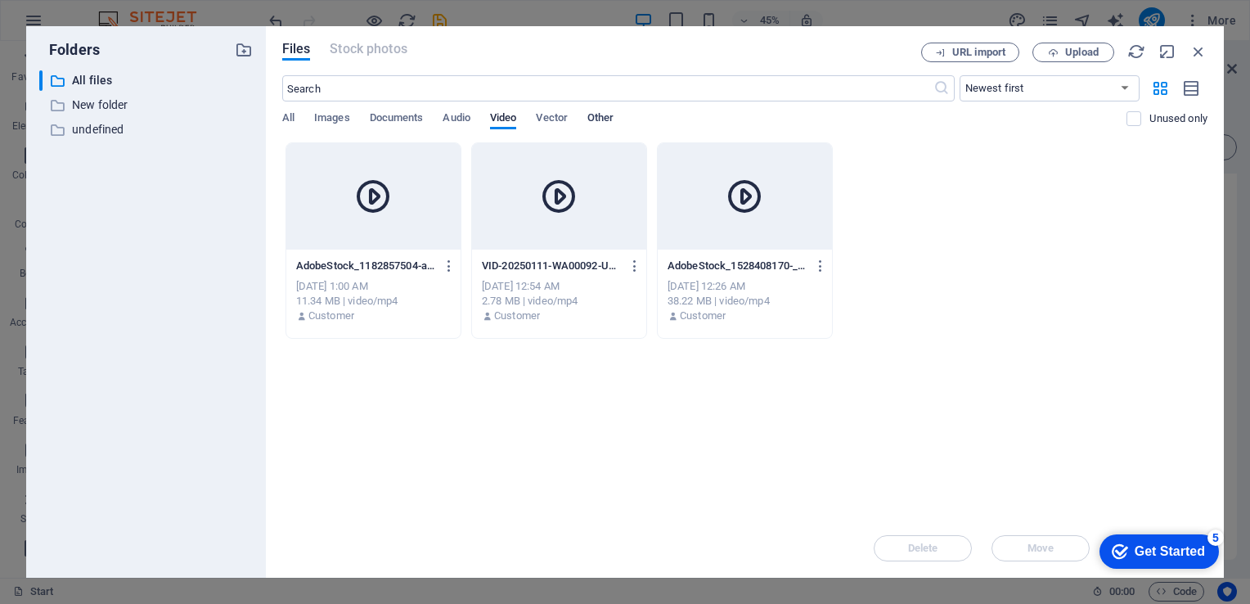
click at [608, 119] on span "Other" at bounding box center [600, 119] width 26 height 23
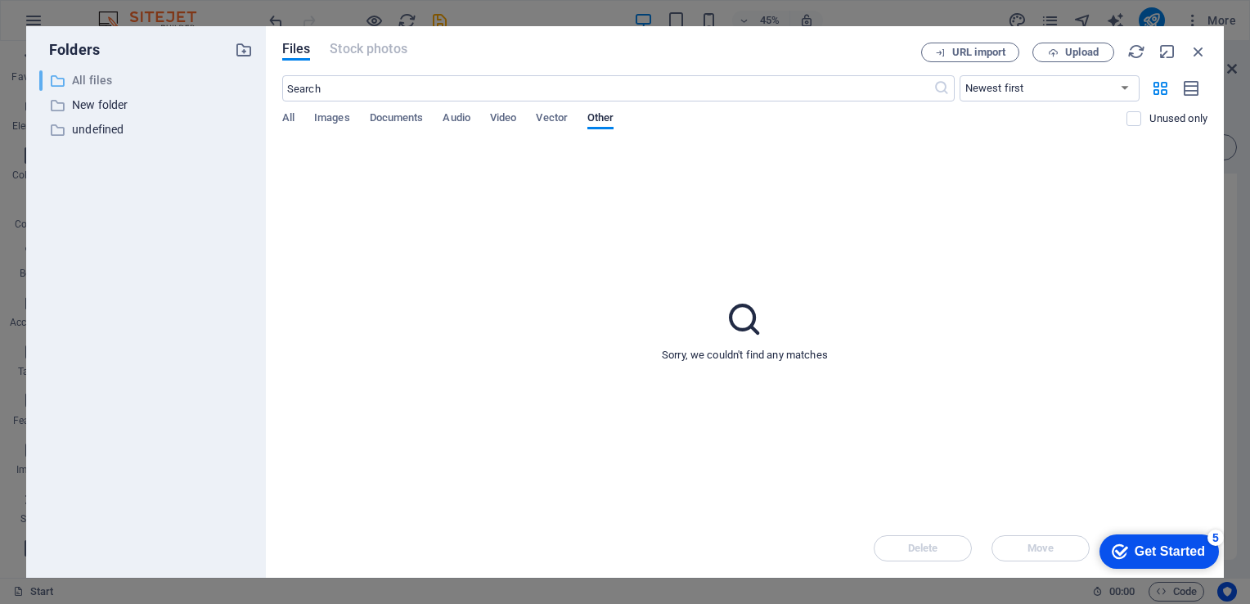
click at [86, 77] on p "All files" at bounding box center [147, 80] width 151 height 19
click at [324, 118] on span "Images" at bounding box center [332, 119] width 36 height 23
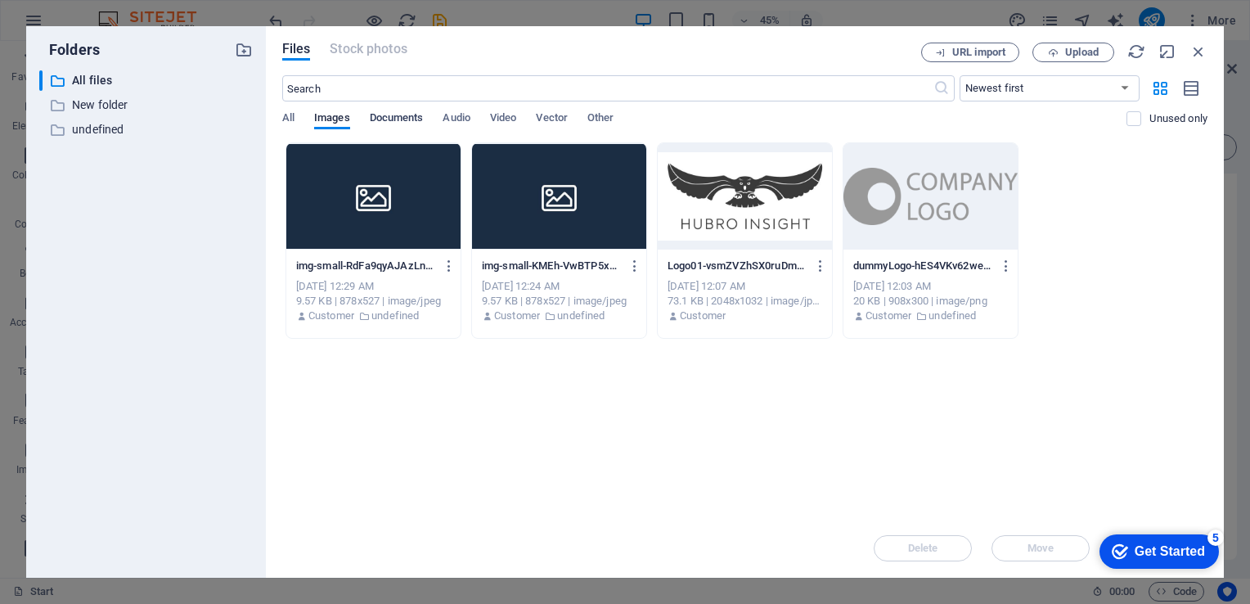
click at [395, 118] on span "Documents" at bounding box center [397, 119] width 54 height 23
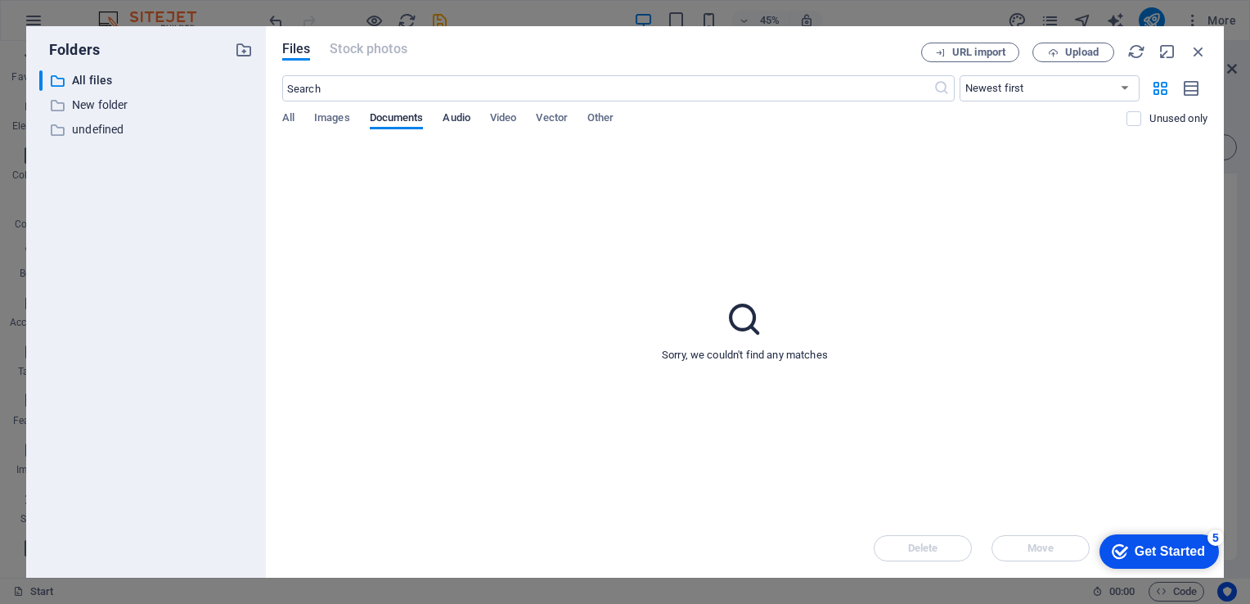
click at [456, 116] on span "Audio" at bounding box center [456, 119] width 27 height 23
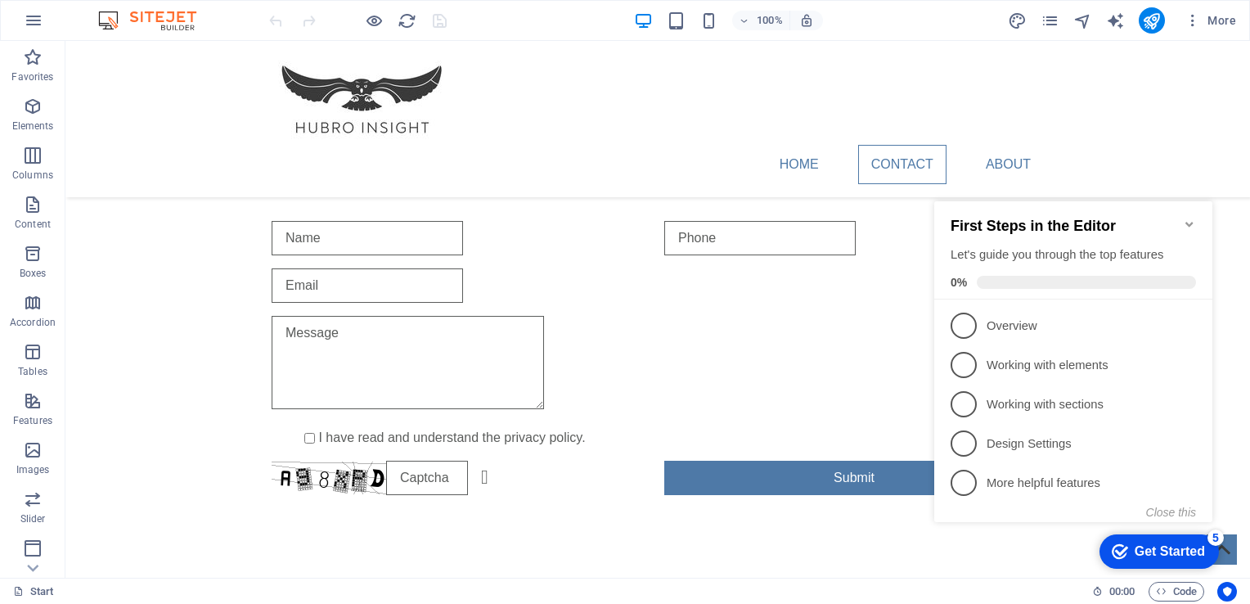
scroll to position [1184, 0]
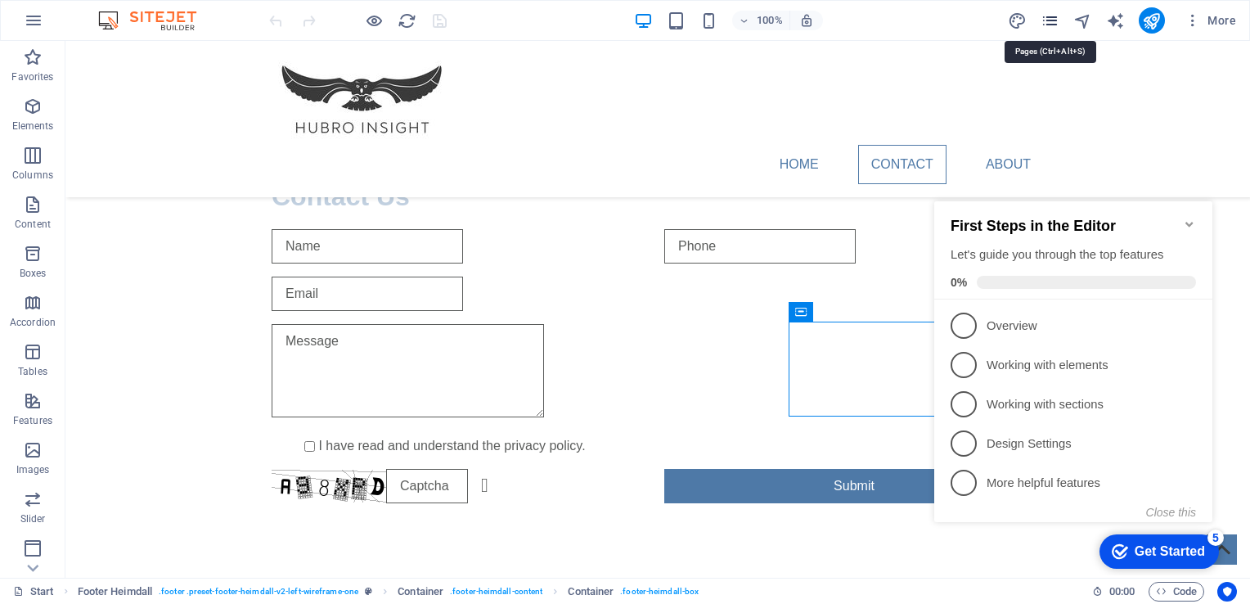
click at [1050, 18] on icon "pages" at bounding box center [1050, 20] width 19 height 19
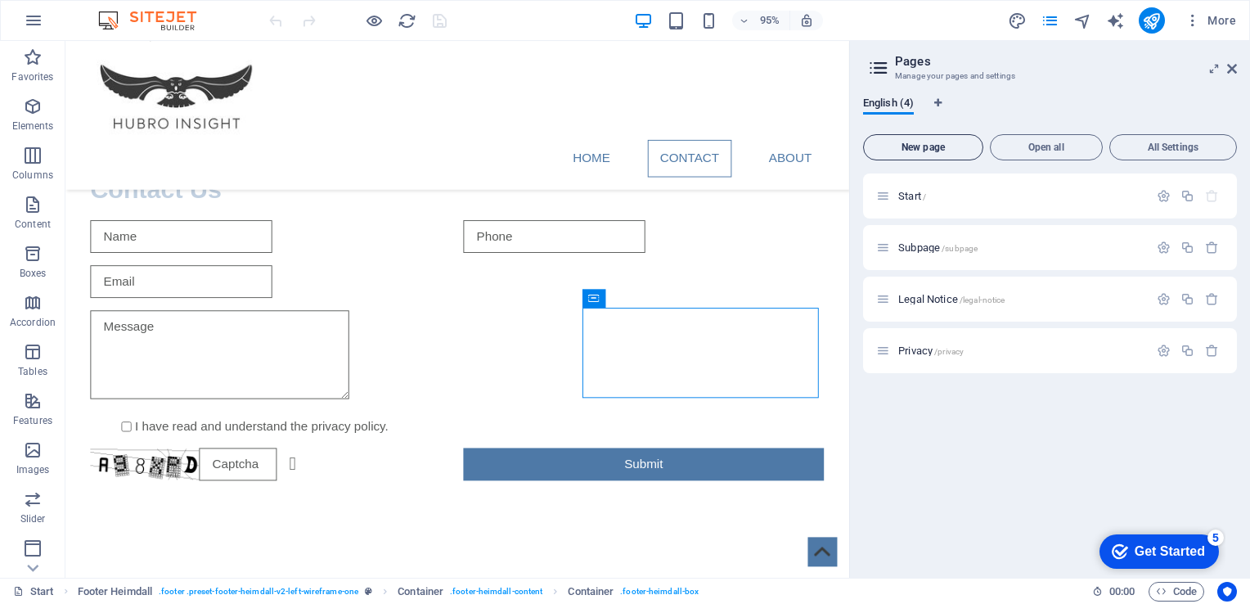
click at [923, 149] on span "New page" at bounding box center [923, 147] width 106 height 10
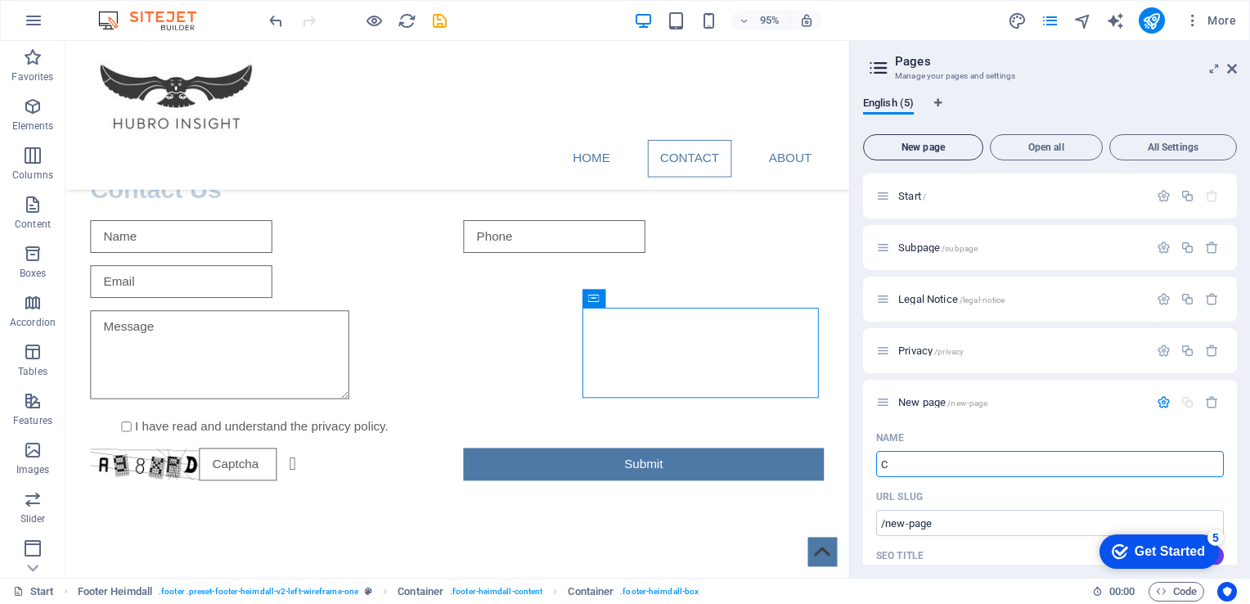
type input "C"
type input "/c"
type input "Cook"
type input "/coo"
type input "Cooki"
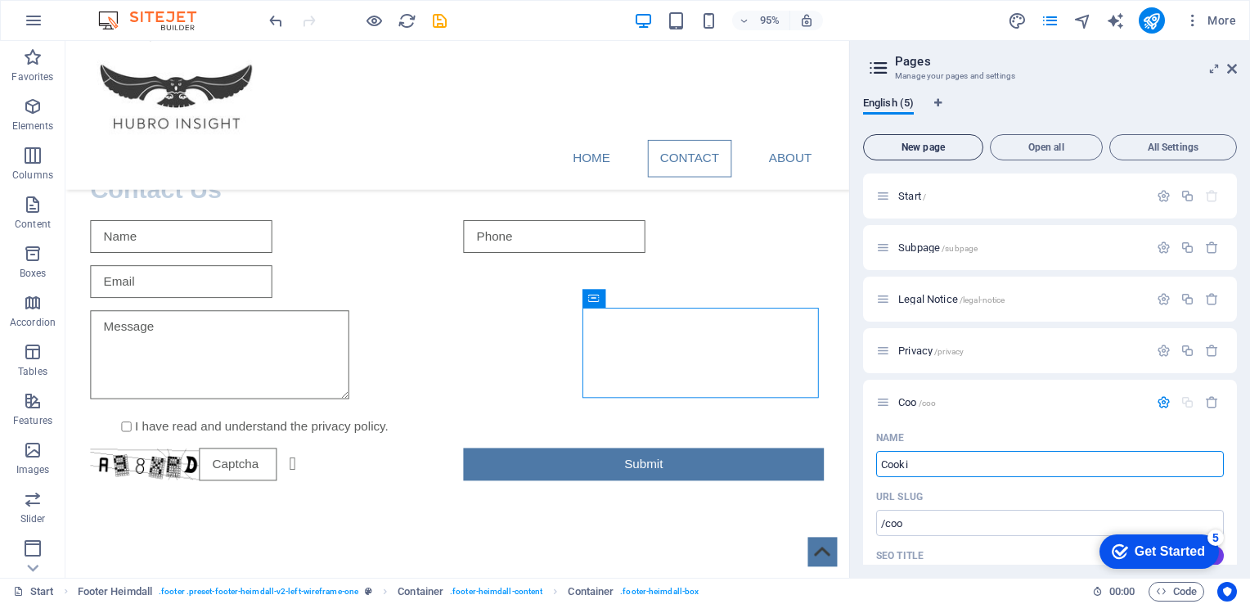
type input "/cooki"
type input "Cookies"
type input "/cookies"
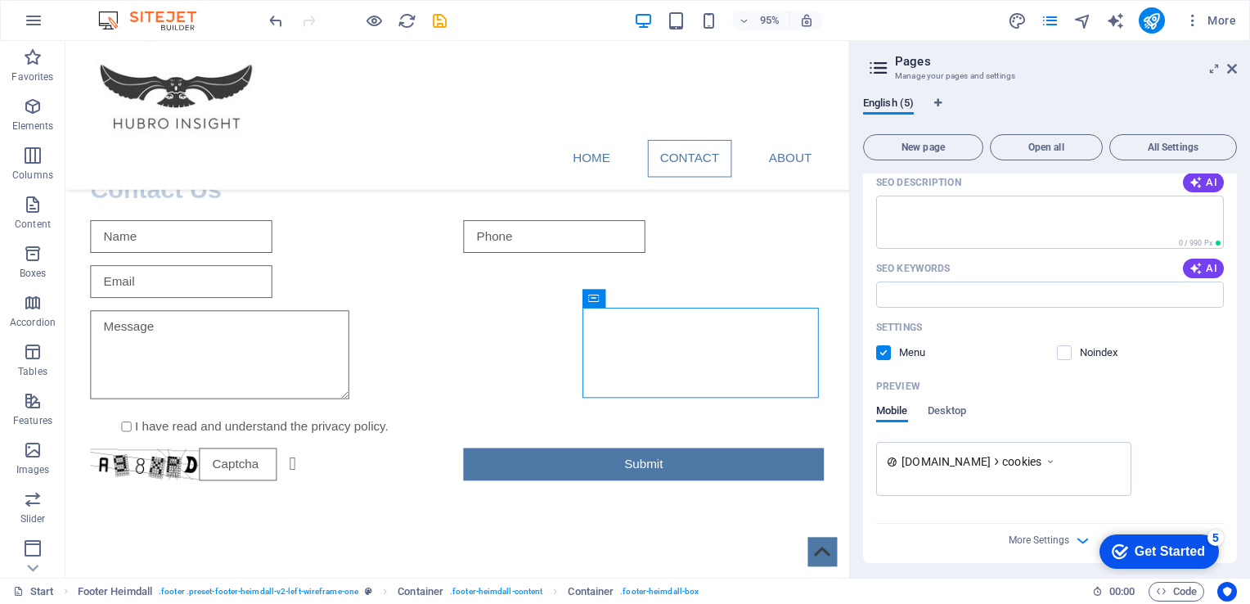
scroll to position [436, 0]
type input "Cookies"
click at [1079, 535] on icon "button" at bounding box center [1082, 536] width 19 height 19
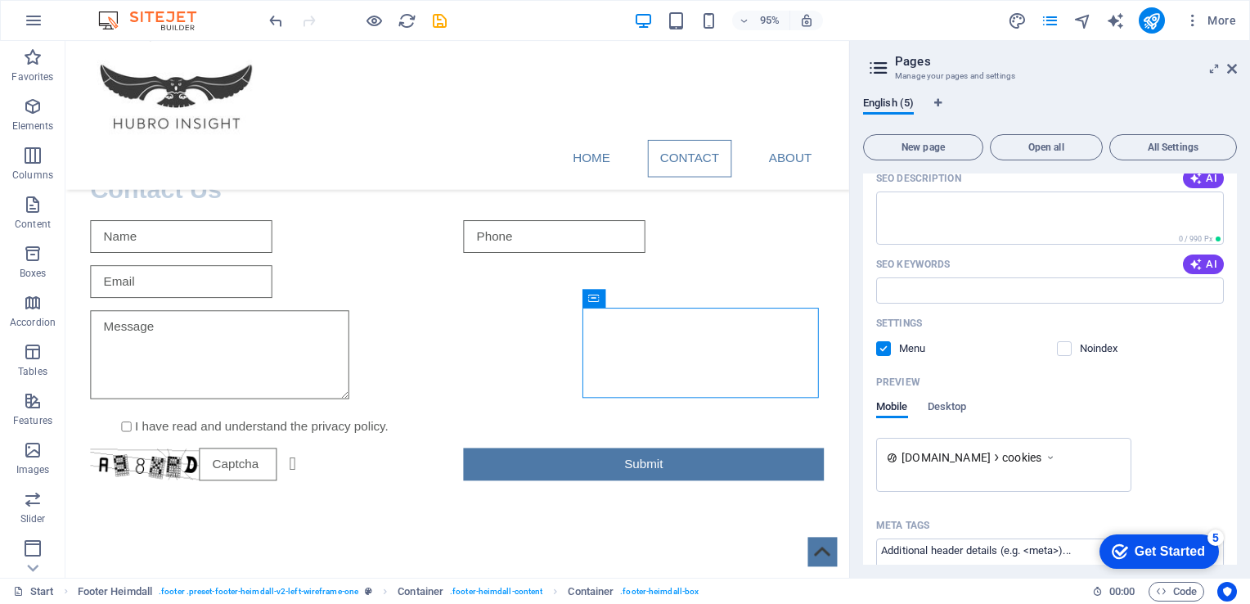
drag, startPoint x: 1230, startPoint y: 398, endPoint x: 1230, endPoint y: 453, distance: 54.8
click at [1230, 453] on div "Name Cookies ​ URL SLUG /cookies ​ SEO Title AI ​ 73 / 580 Px SEO Description A…" at bounding box center [1050, 392] width 374 height 806
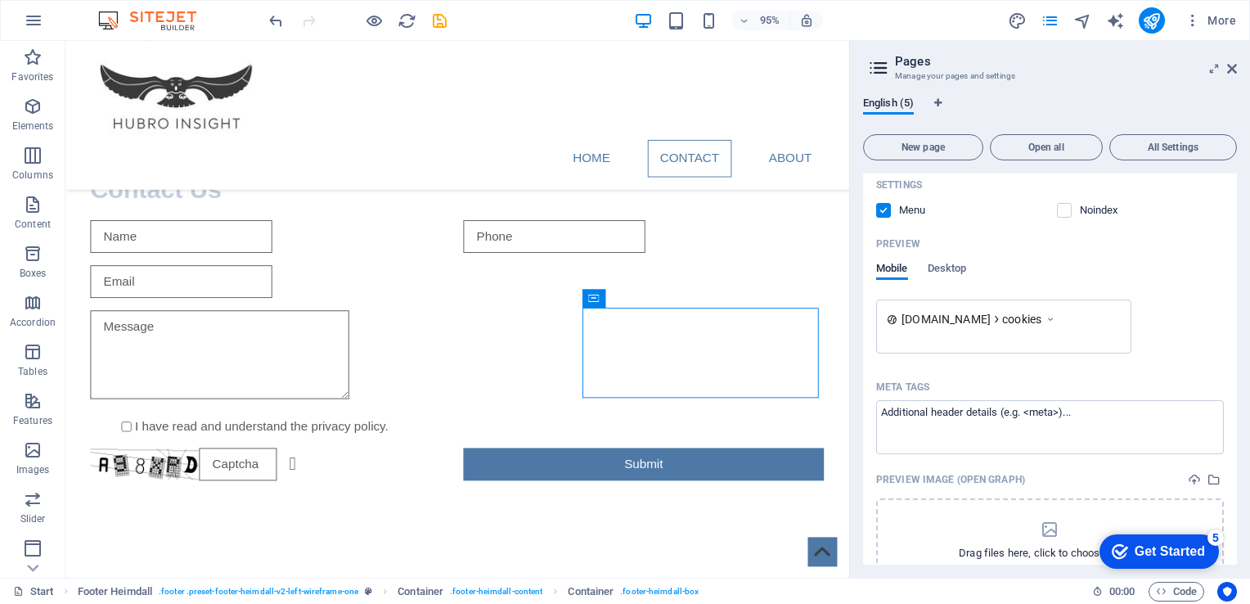
scroll to position [671, 0]
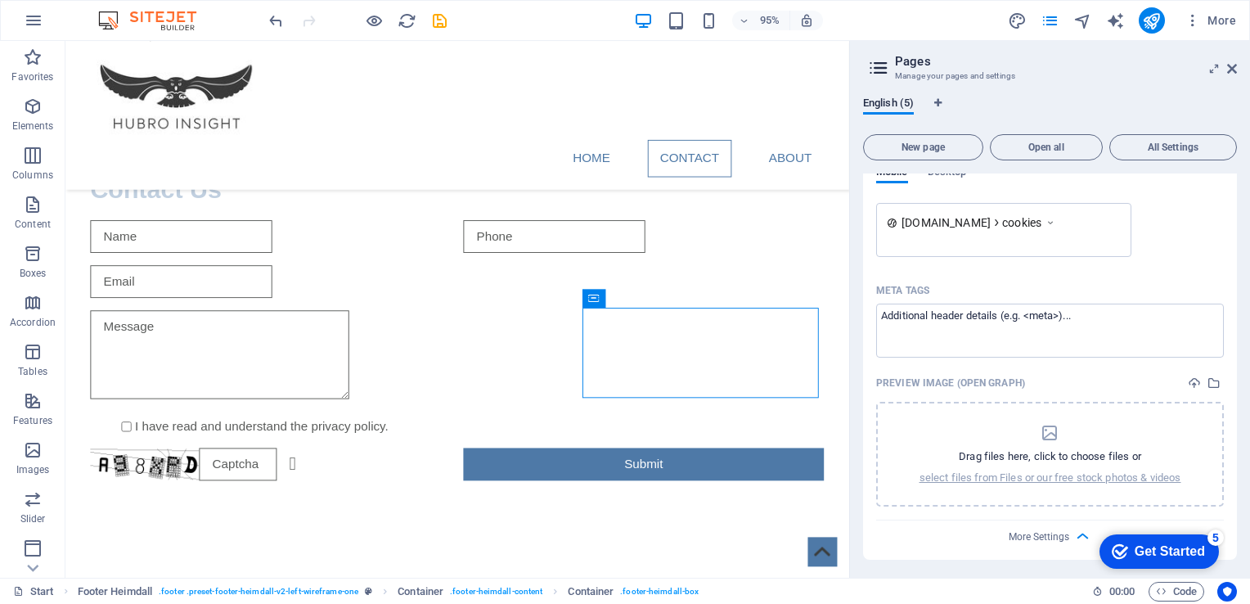
drag, startPoint x: 1234, startPoint y: 452, endPoint x: 137, endPoint y: 17, distance: 1179.1
click at [1135, 551] on div "Get Started" at bounding box center [1170, 551] width 70 height 15
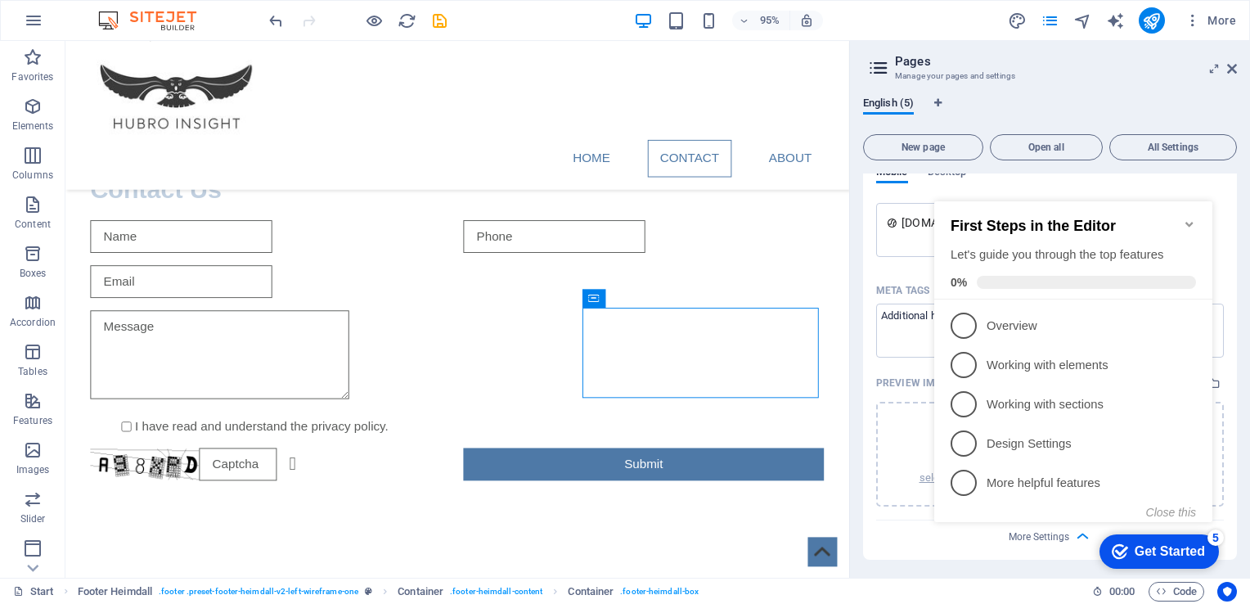
click at [1188, 219] on icon "Minimize checklist" at bounding box center [1189, 224] width 13 height 13
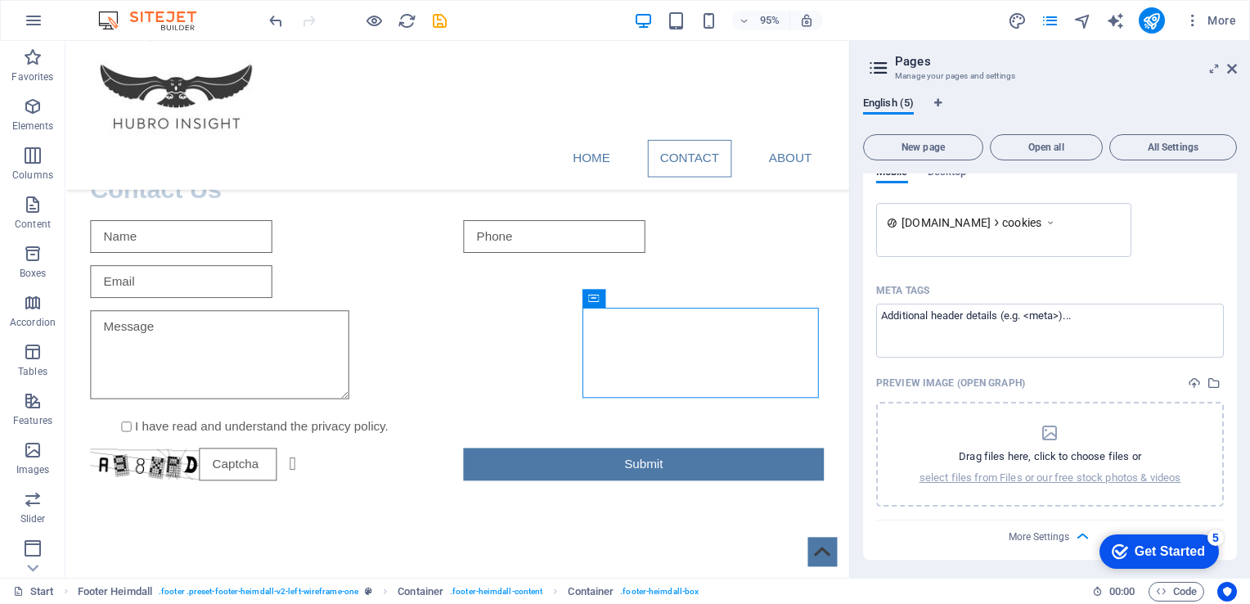
click at [1188, 219] on div "[DOMAIN_NAME] cookies" at bounding box center [1050, 230] width 348 height 54
click at [1148, 547] on div "Get Started" at bounding box center [1170, 551] width 70 height 15
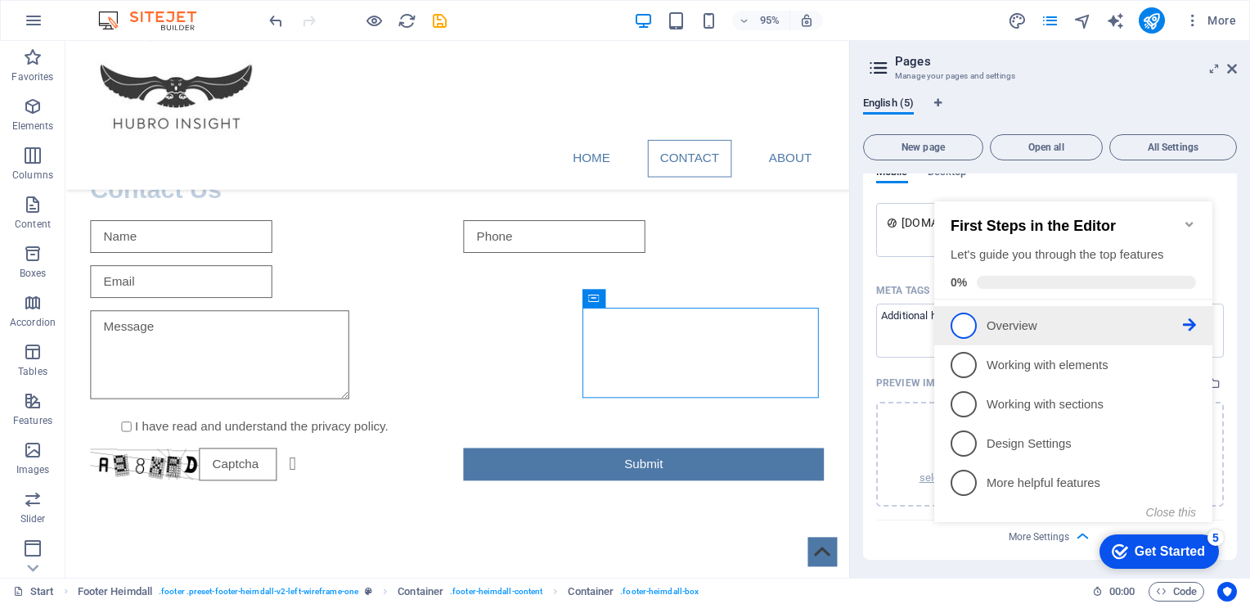
click at [1023, 325] on p "Overview - incomplete" at bounding box center [1085, 325] width 196 height 17
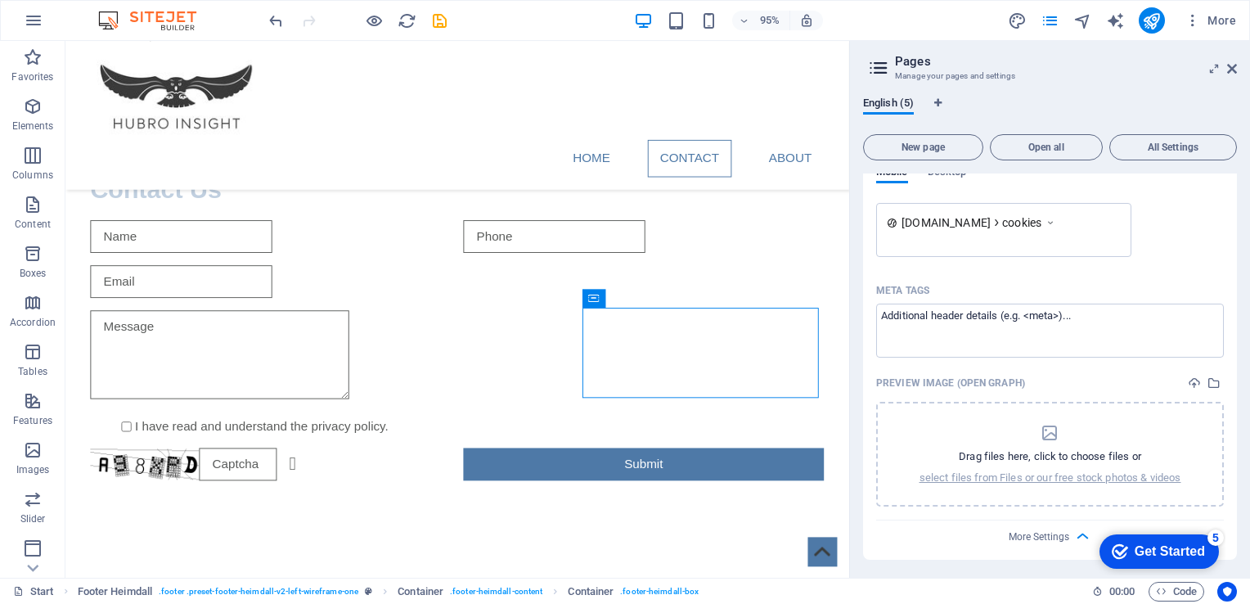
scroll to position [0, 0]
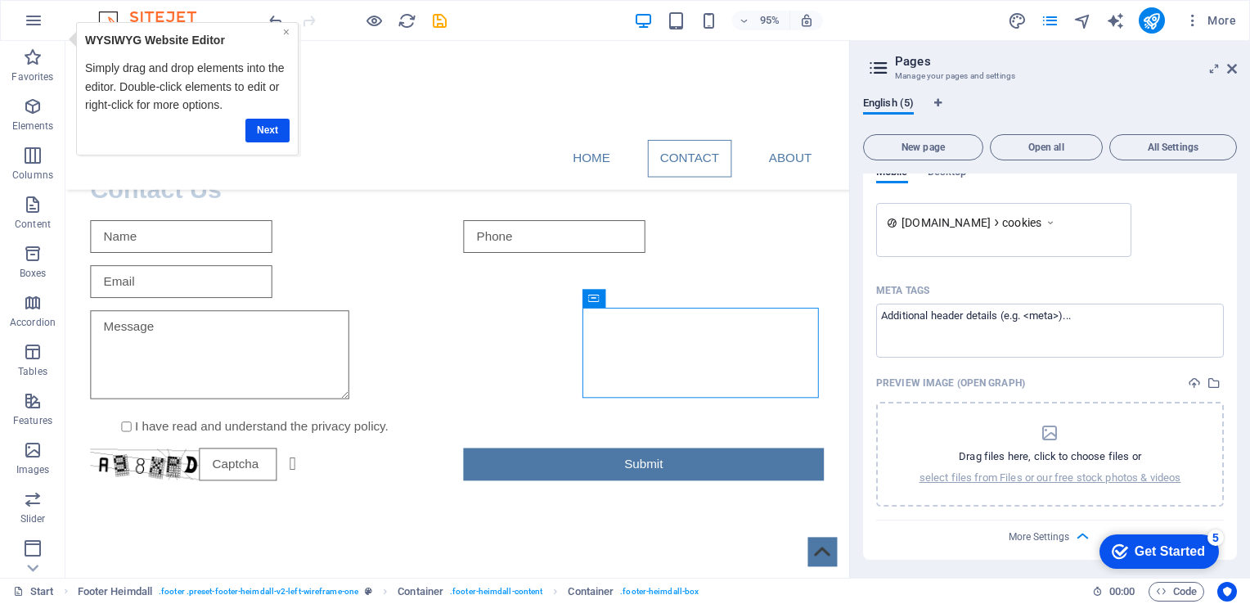
click at [283, 29] on link "×" at bounding box center [286, 31] width 7 height 13
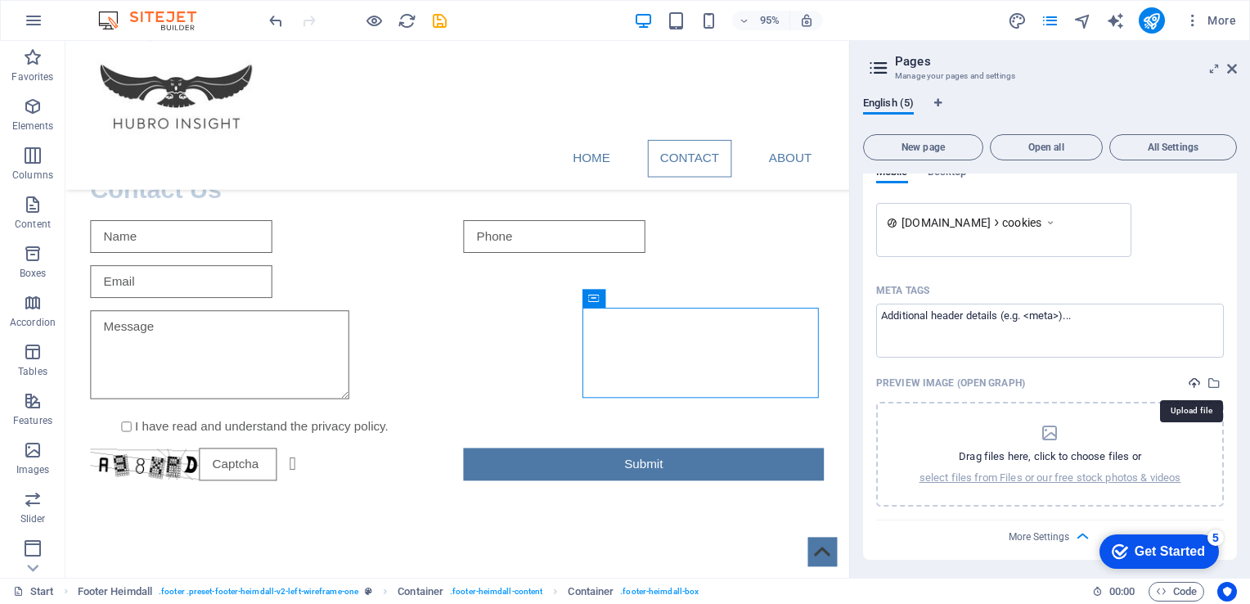
click at [1192, 381] on icon "upload" at bounding box center [1194, 382] width 13 height 13
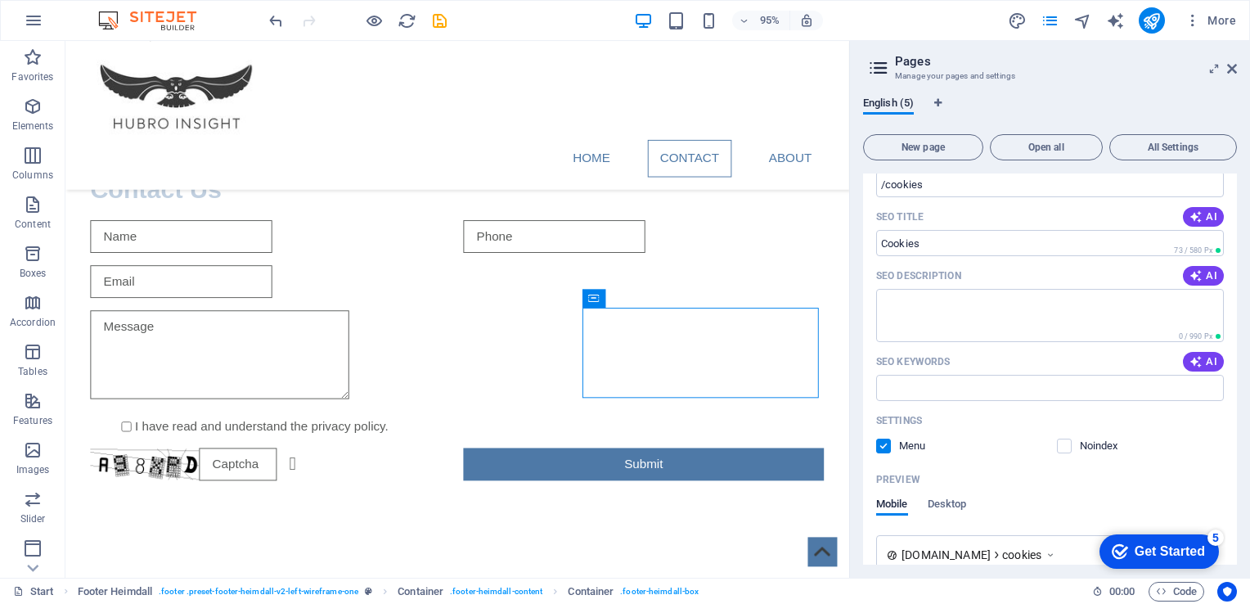
scroll to position [348, 0]
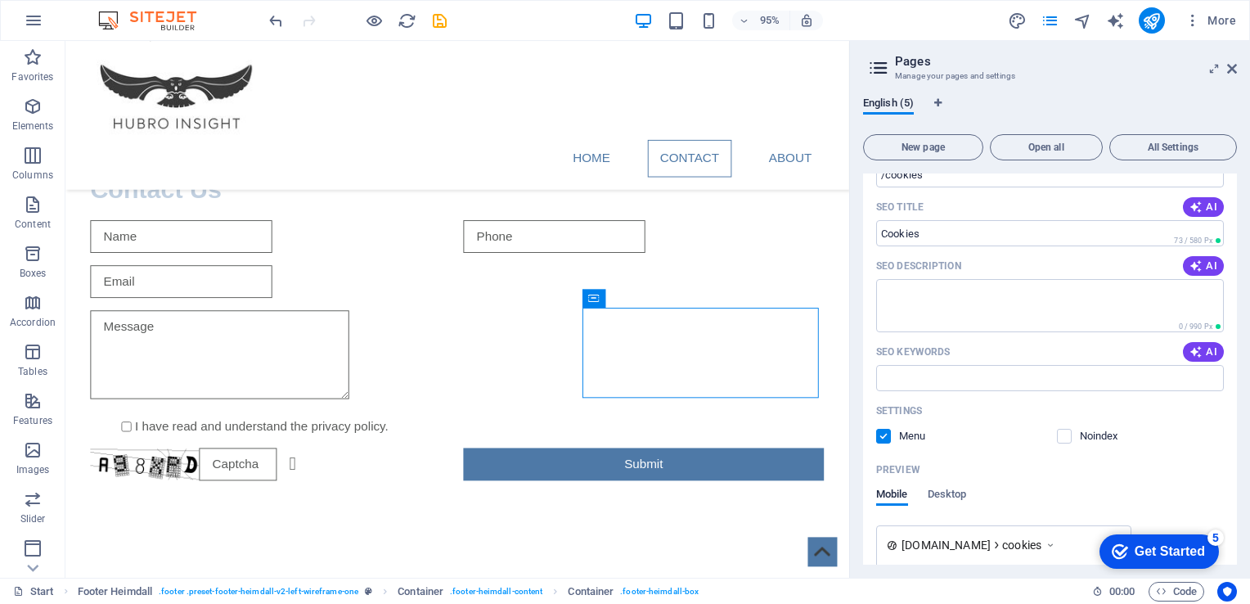
click at [1144, 440] on div "Noindex" at bounding box center [1141, 436] width 168 height 15
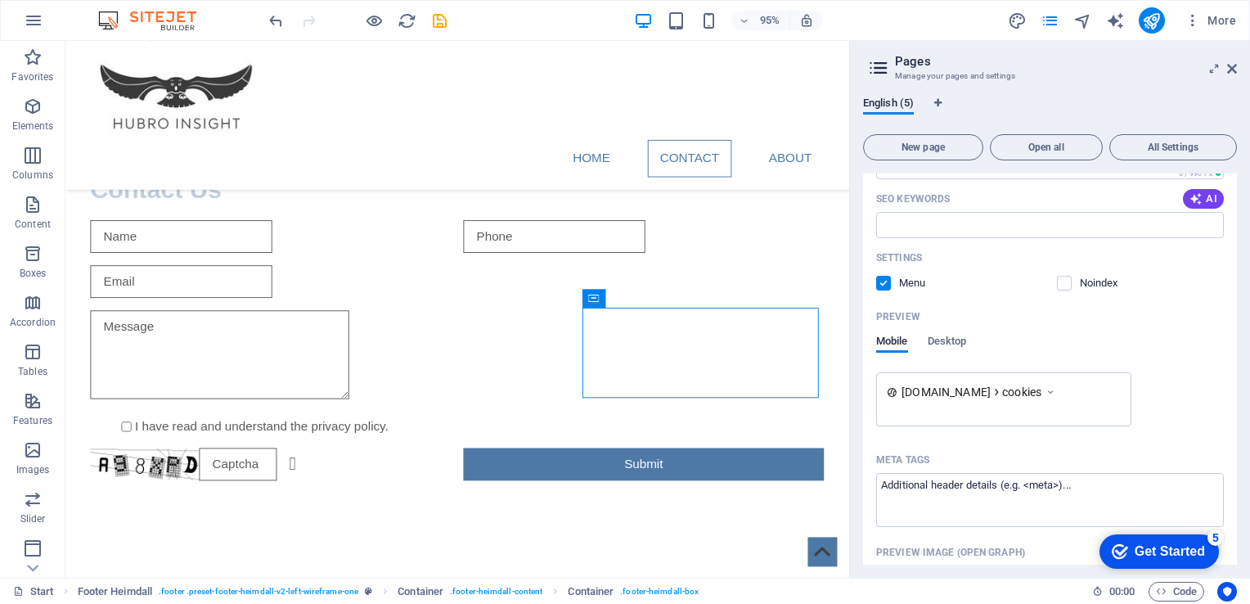
scroll to position [497, 0]
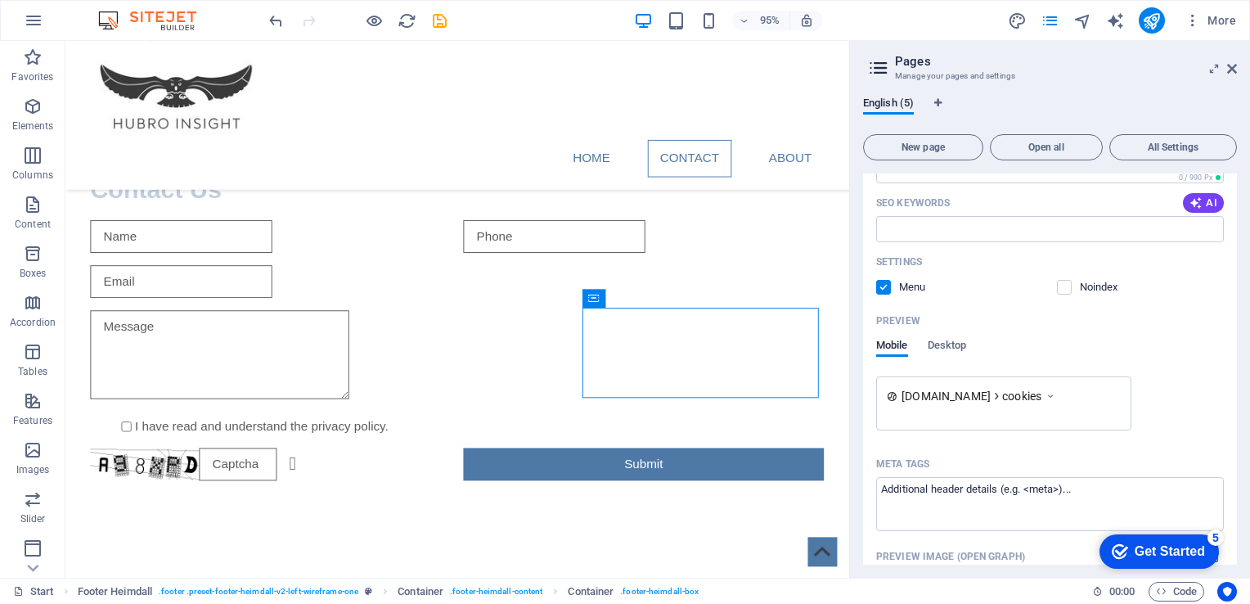
click at [1056, 393] on icon at bounding box center [1050, 396] width 11 height 16
click at [1056, 395] on icon at bounding box center [1050, 396] width 11 height 16
click at [1041, 395] on span "cookies" at bounding box center [1021, 396] width 39 height 16
click at [1056, 393] on icon at bounding box center [1050, 396] width 11 height 16
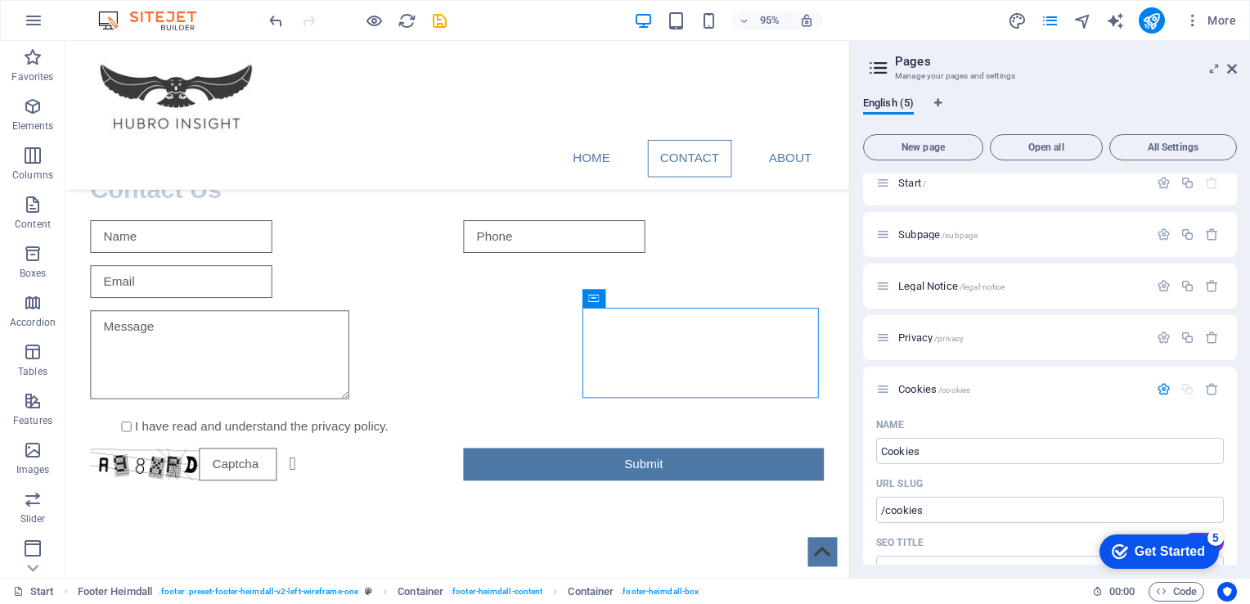
scroll to position [0, 0]
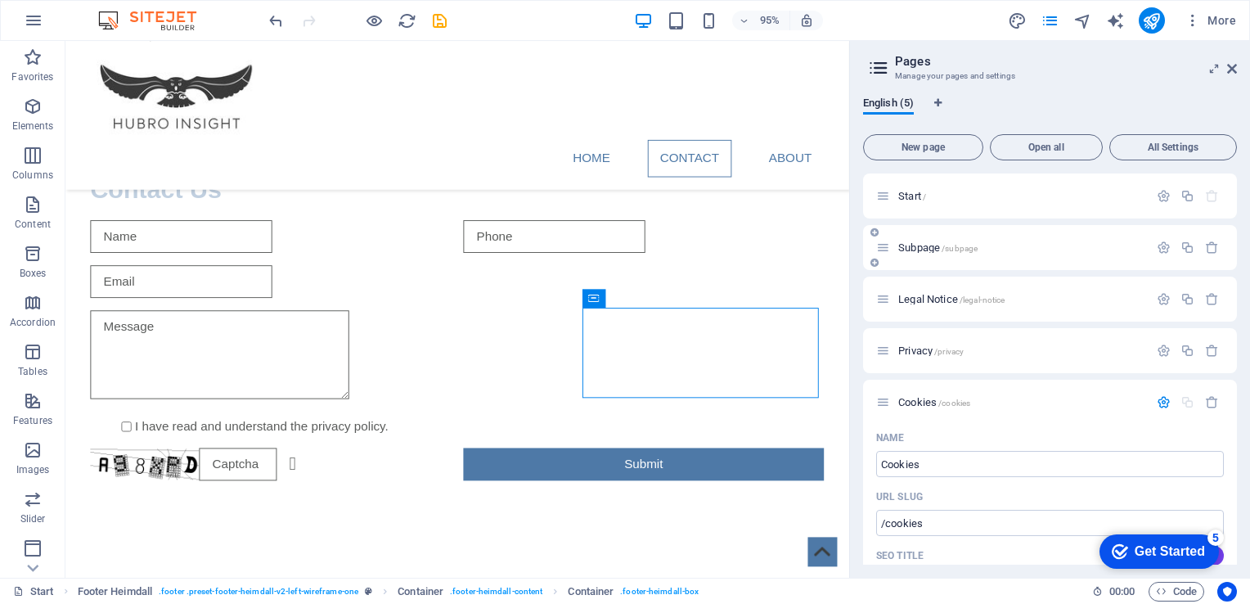
click at [890, 247] on div "Subpage /subpage" at bounding box center [1012, 247] width 272 height 19
click at [915, 248] on span "Subpage /subpage" at bounding box center [937, 247] width 79 height 12
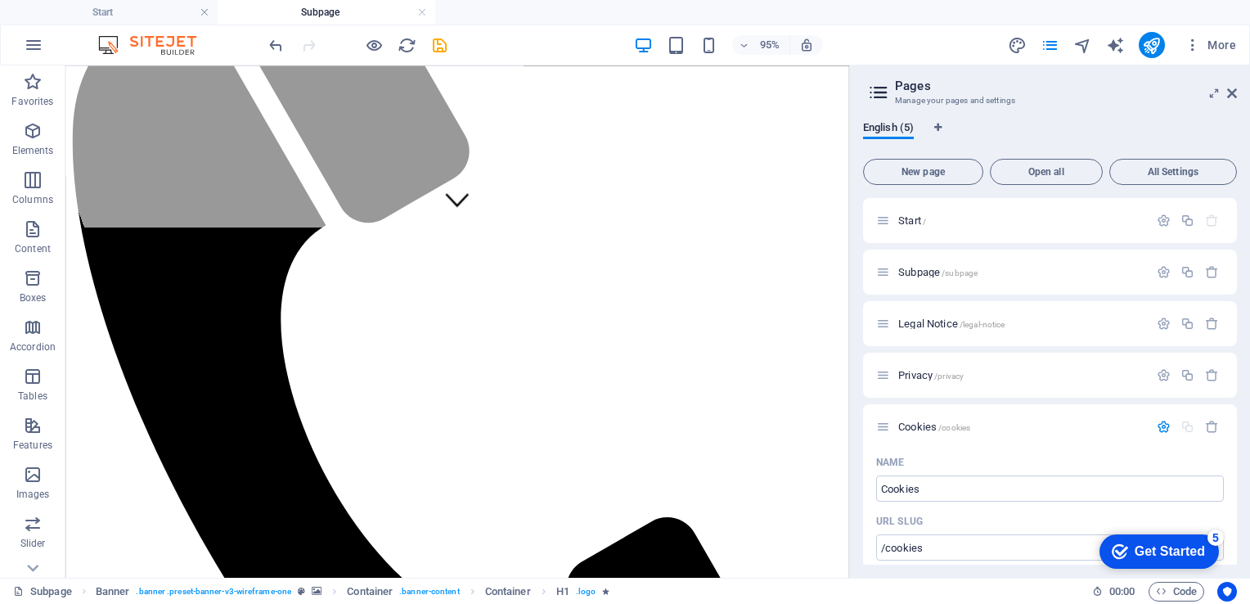
scroll to position [386, 0]
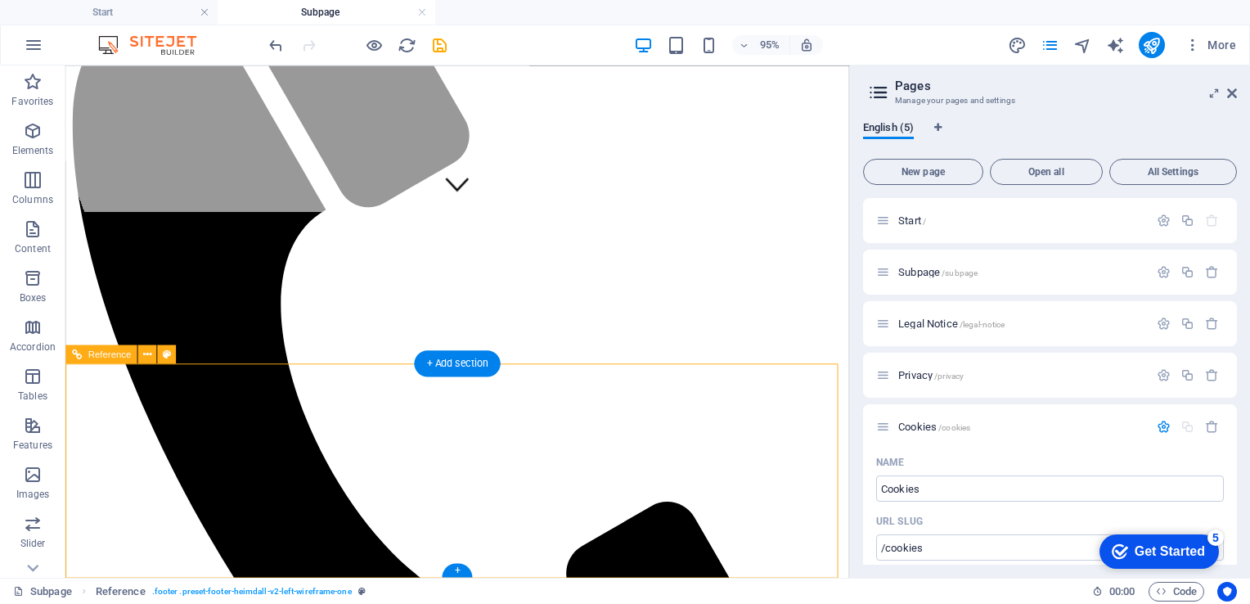
scroll to position [72, 0]
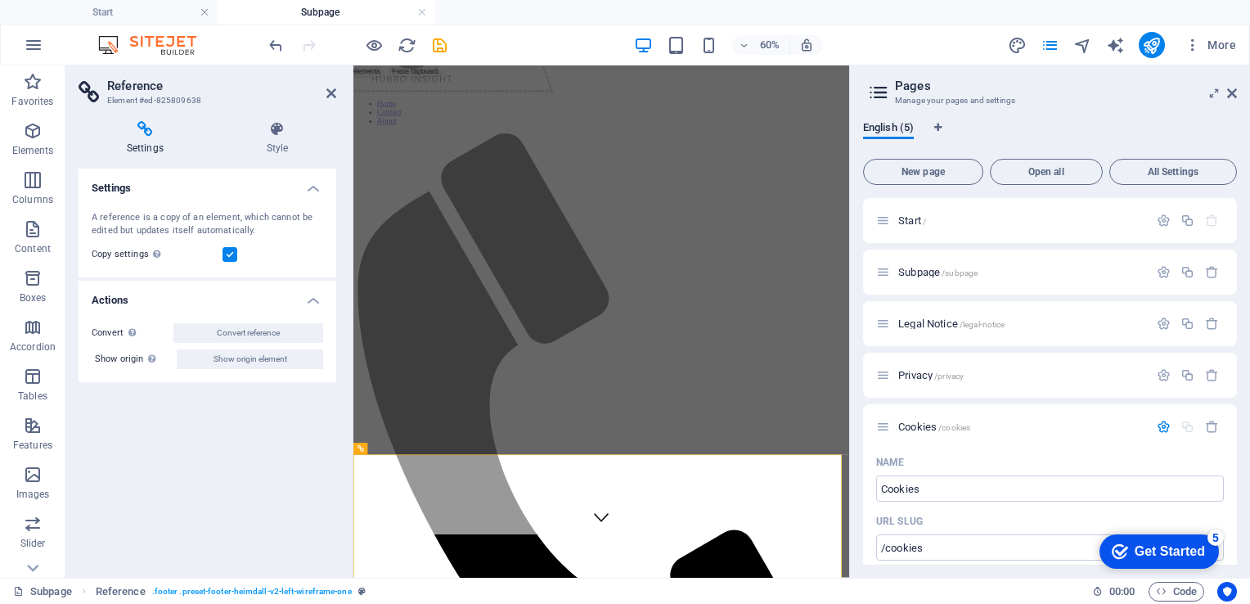
scroll to position [92, 0]
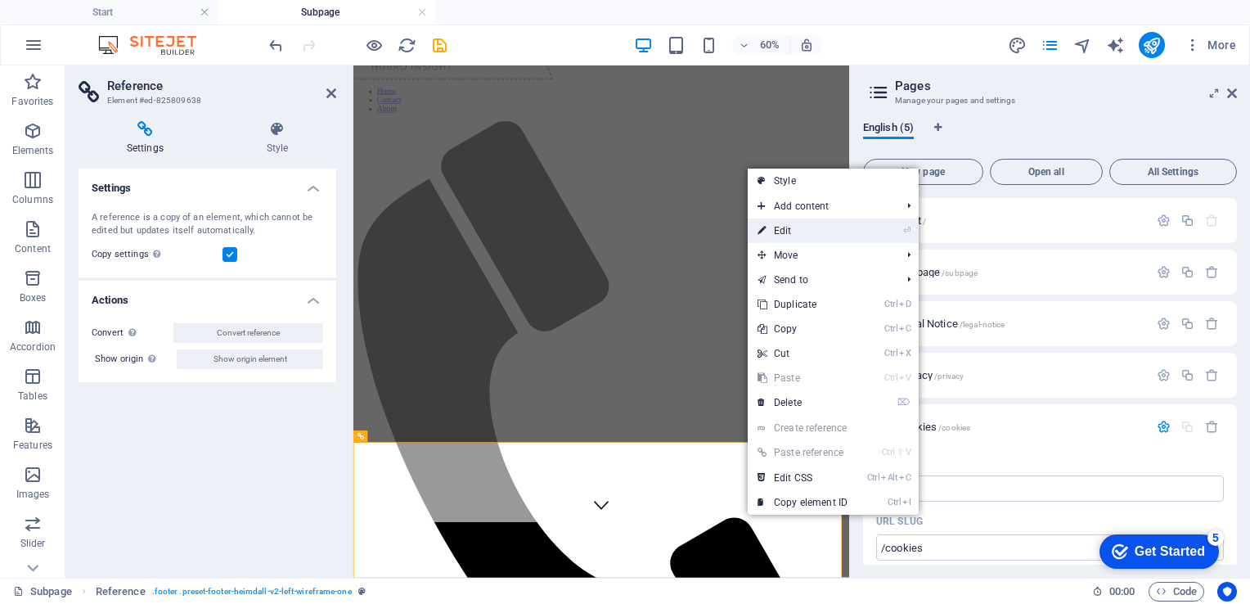
click at [790, 231] on link "⏎ Edit" at bounding box center [803, 230] width 110 height 25
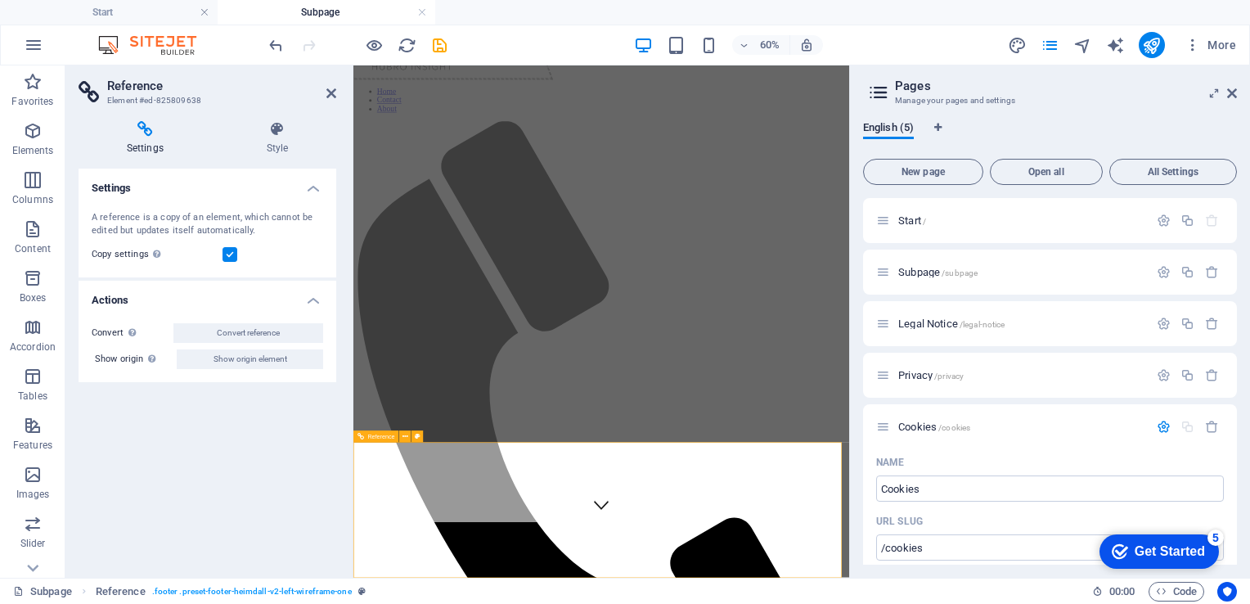
click at [406, 437] on icon at bounding box center [405, 436] width 6 height 11
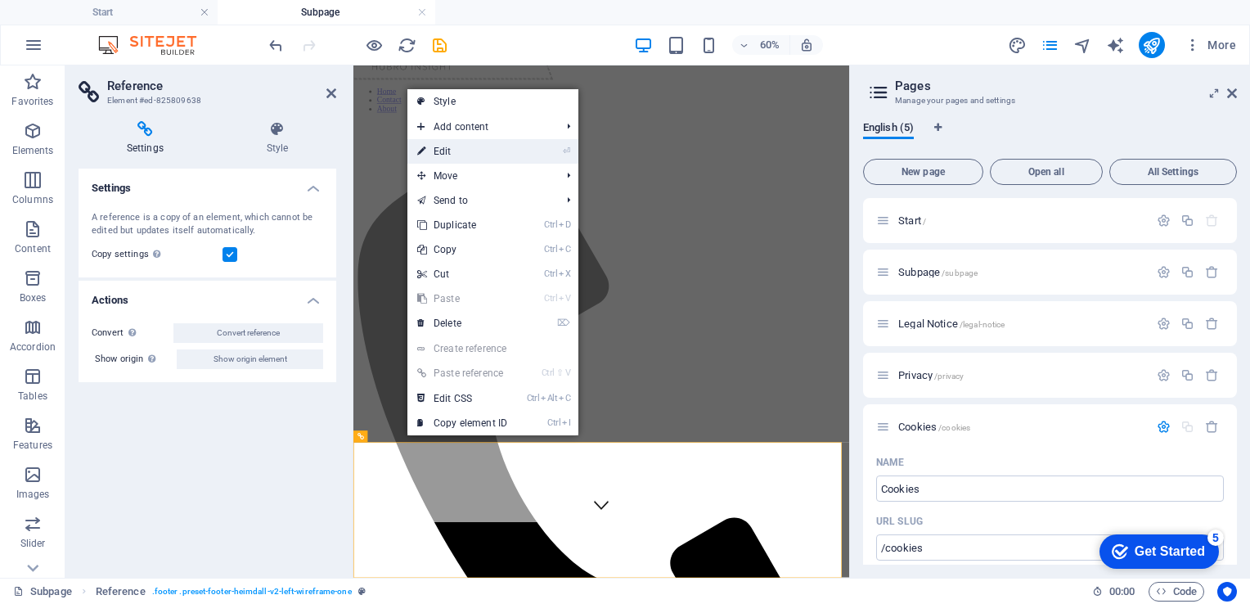
click at [494, 151] on link "⏎ Edit" at bounding box center [462, 151] width 110 height 25
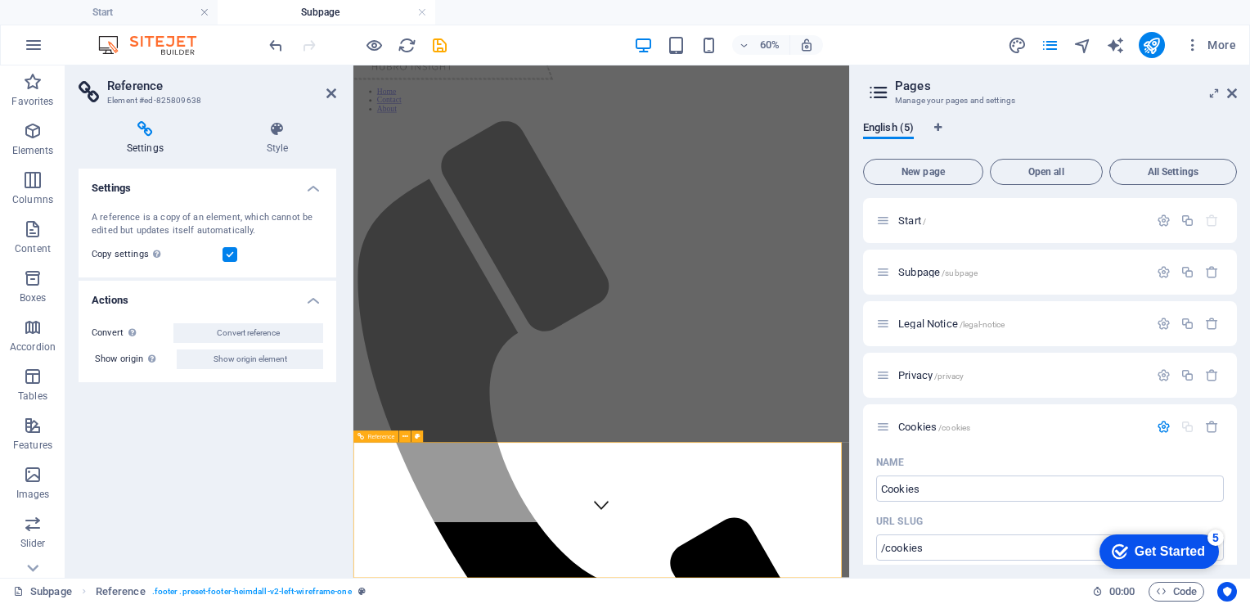
click at [407, 440] on icon at bounding box center [405, 436] width 6 height 11
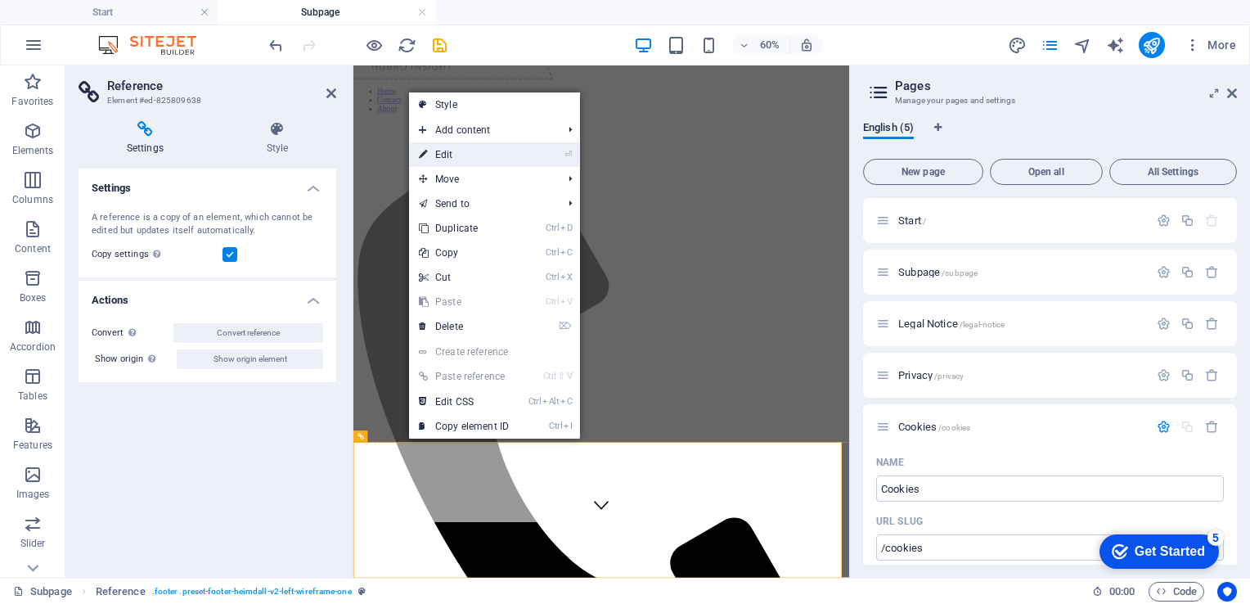
click at [466, 152] on link "⏎ Edit" at bounding box center [464, 154] width 110 height 25
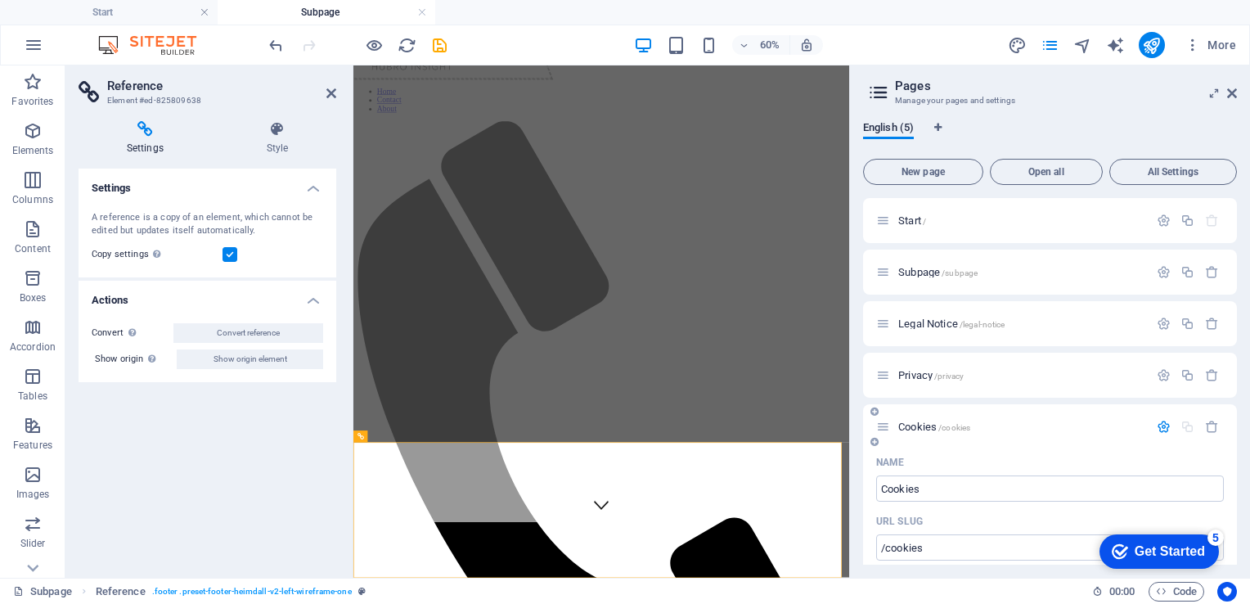
click at [1157, 423] on icon "button" at bounding box center [1164, 427] width 14 height 14
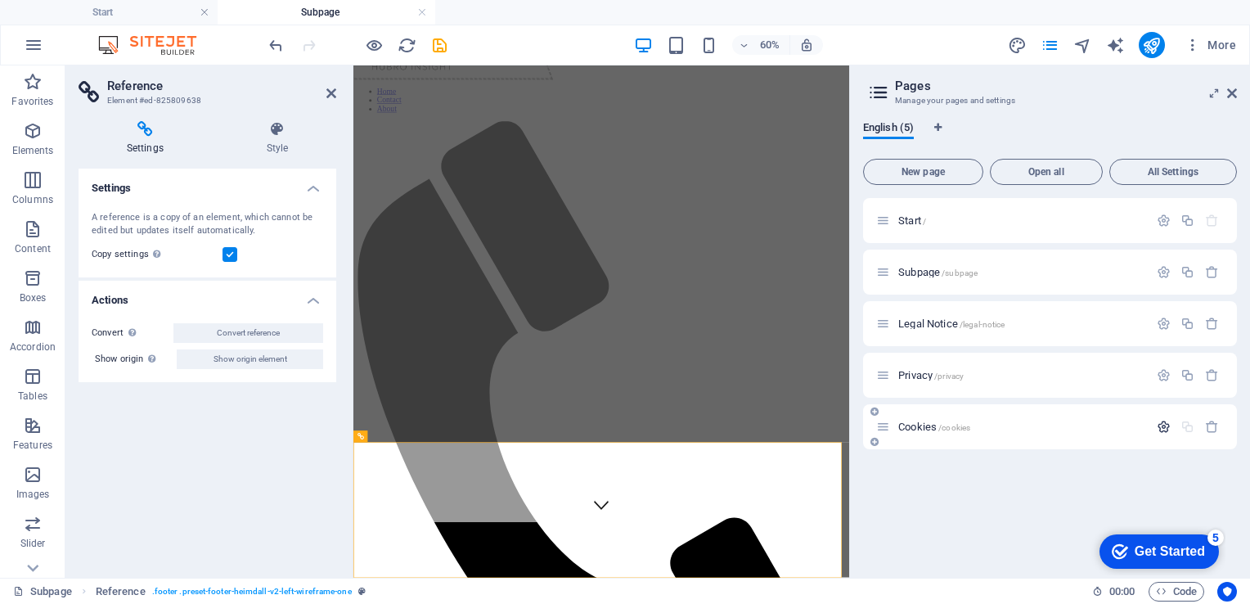
click at [1155, 423] on button "button" at bounding box center [1164, 427] width 24 height 14
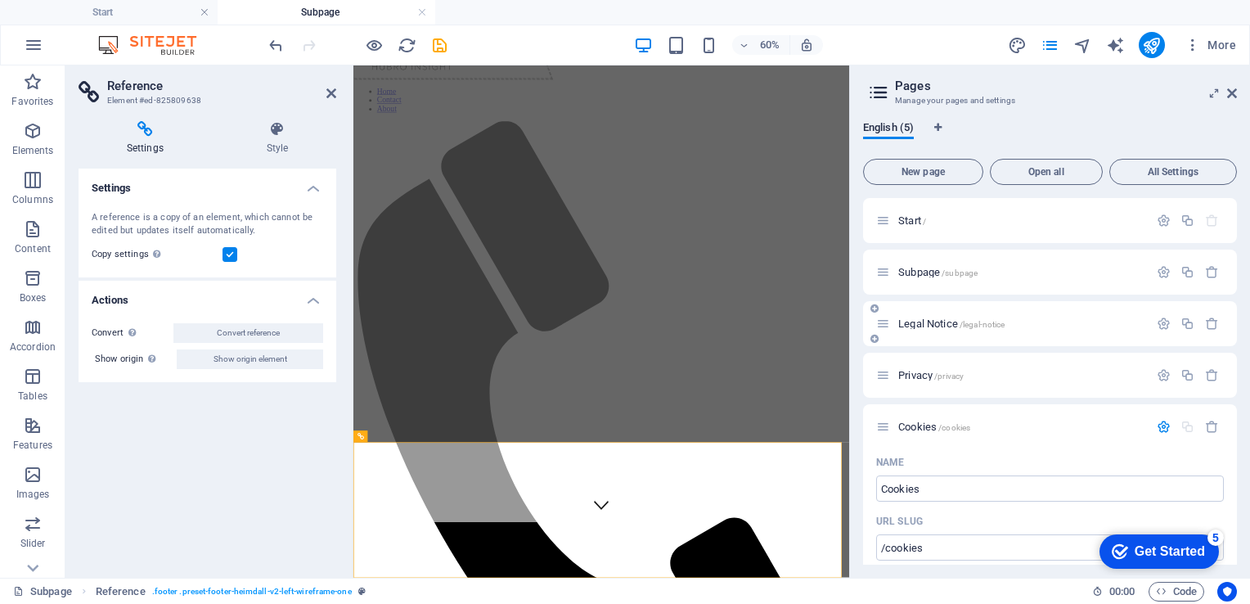
drag, startPoint x: 1238, startPoint y: 248, endPoint x: 1231, endPoint y: 319, distance: 71.5
click at [1231, 319] on div "English (5) New page Open all All Settings Start / Subpage /subpage Legal Notic…" at bounding box center [1050, 343] width 400 height 470
drag, startPoint x: 1236, startPoint y: 316, endPoint x: 1224, endPoint y: 414, distance: 98.9
click at [1224, 414] on div "Start / Subpage /subpage Legal Notice /legal-notice Privacy /privacy Cookies /c…" at bounding box center [1050, 381] width 374 height 366
click at [1238, 556] on div "English (5) New page Open all All Settings Start / Subpage /subpage Legal Notic…" at bounding box center [1050, 343] width 400 height 470
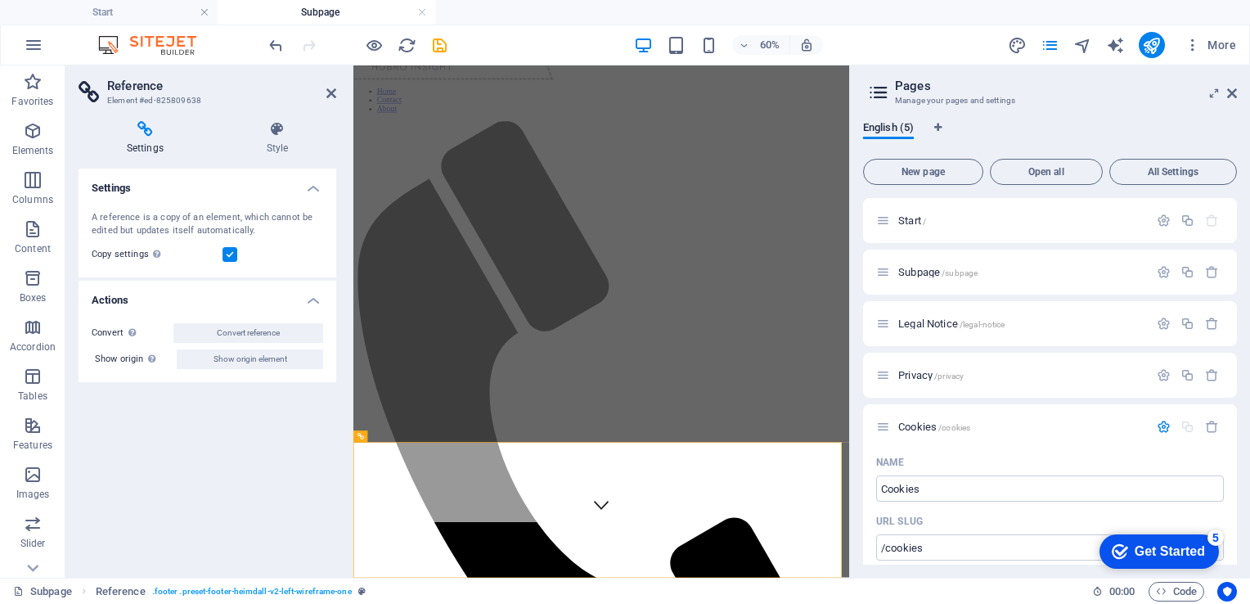
click at [1238, 556] on div "English (5) New page Open all All Settings Start / Subpage /subpage Legal Notic…" at bounding box center [1050, 343] width 400 height 470
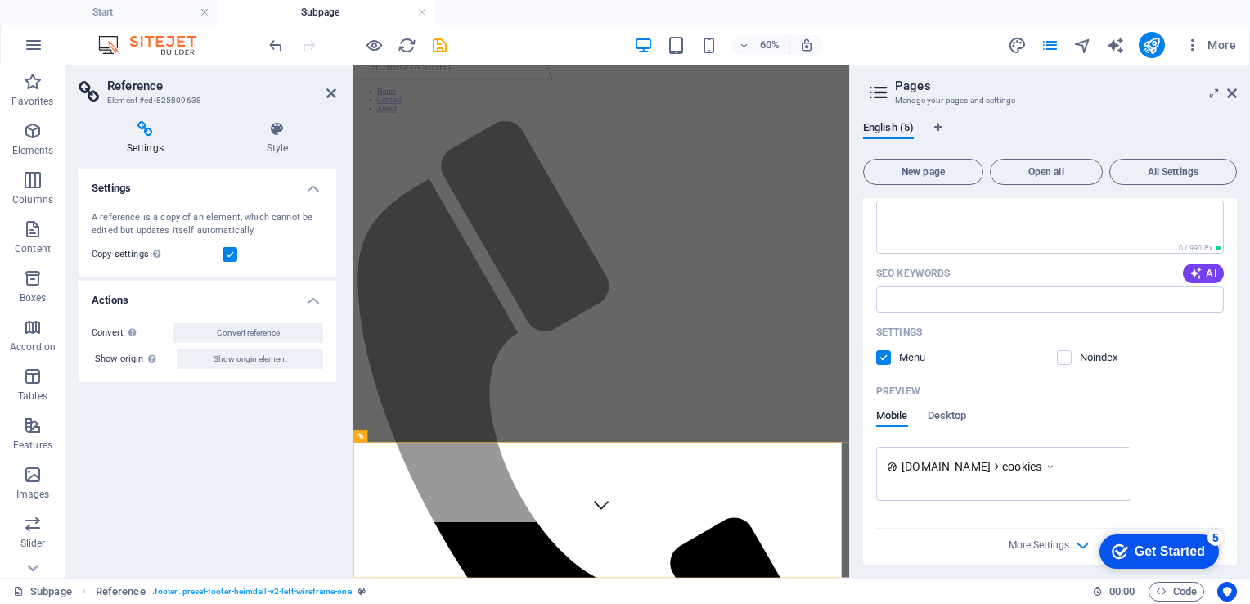
scroll to position [461, 0]
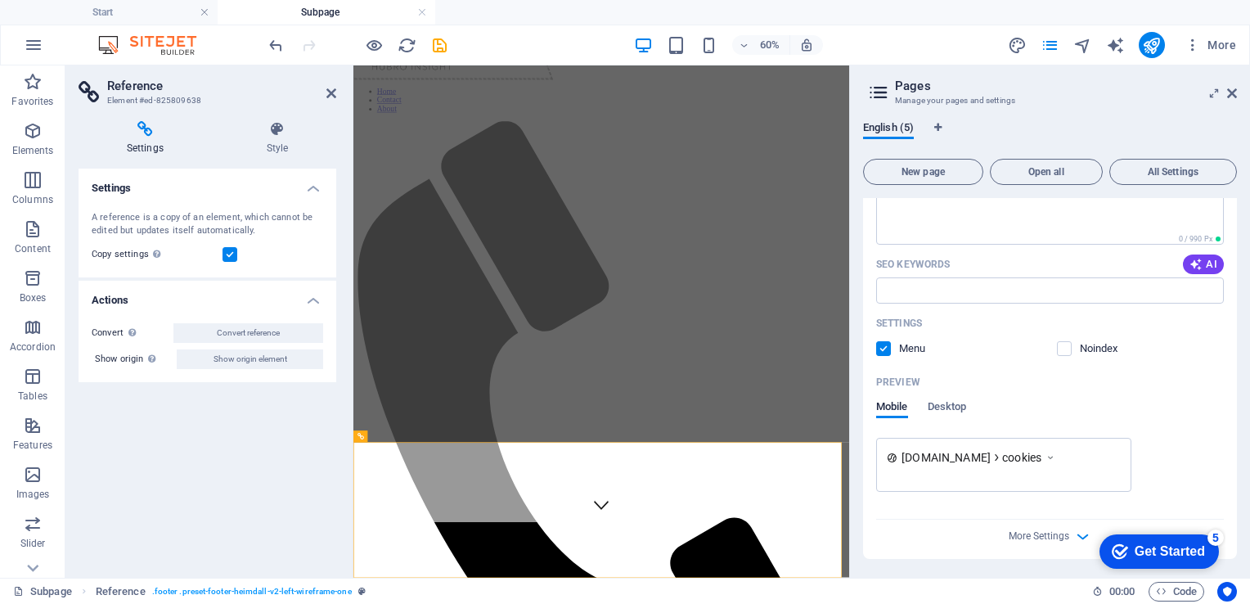
drag, startPoint x: 1071, startPoint y: 458, endPoint x: 919, endPoint y: 474, distance: 152.2
click at [919, 474] on div "[DOMAIN_NAME] cookies" at bounding box center [1003, 465] width 255 height 54
click at [1053, 533] on span "More Settings" at bounding box center [1039, 535] width 61 height 11
drag, startPoint x: 1237, startPoint y: 370, endPoint x: 1231, endPoint y: 431, distance: 61.6
click at [1231, 431] on div "English (5) New page Open all All Settings Start / Subpage /subpage Legal Notic…" at bounding box center [1050, 343] width 400 height 470
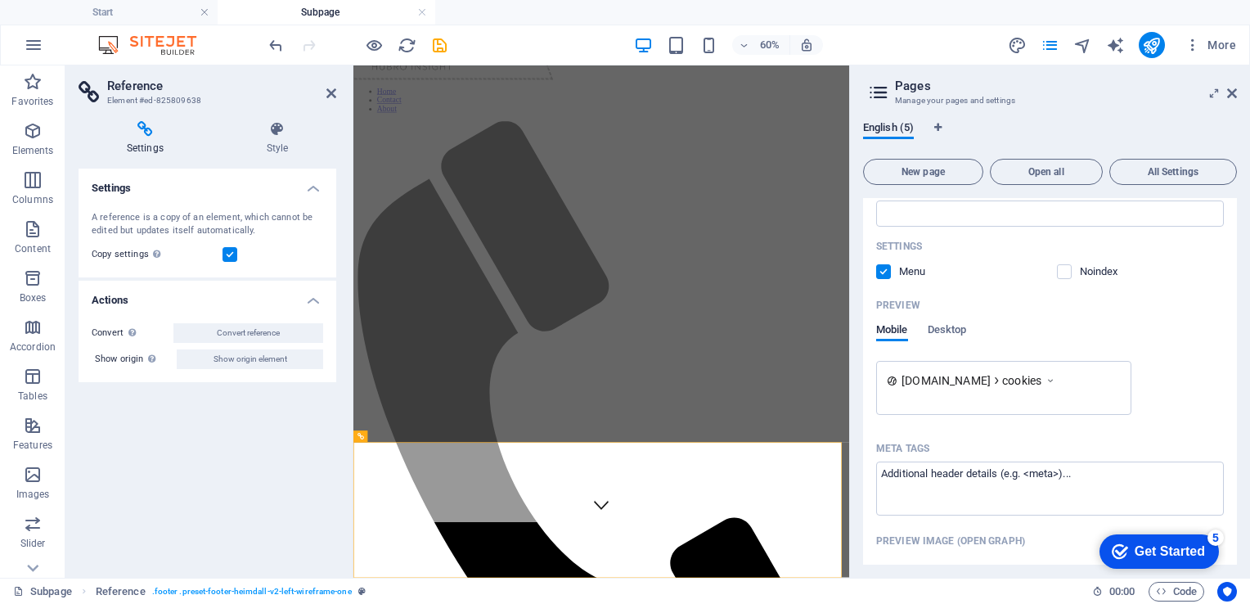
scroll to position [518, 0]
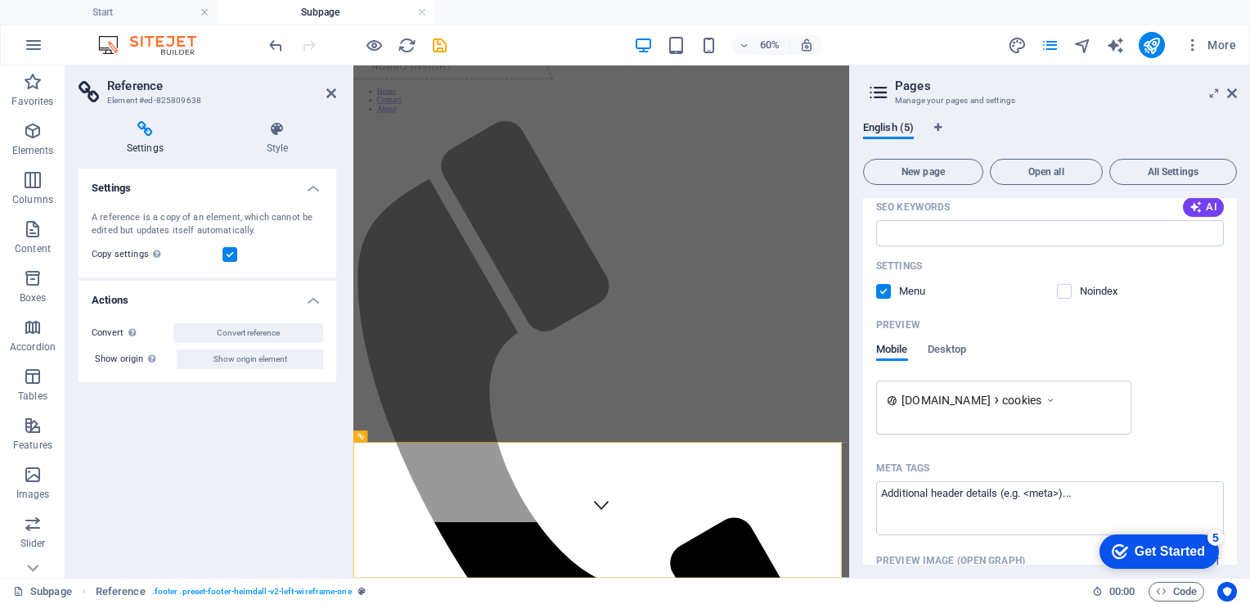
click at [1056, 400] on icon at bounding box center [1050, 400] width 11 height 16
drag, startPoint x: 1077, startPoint y: 400, endPoint x: 964, endPoint y: 383, distance: 113.4
click at [964, 383] on div "[DOMAIN_NAME] cookies" at bounding box center [1003, 407] width 255 height 54
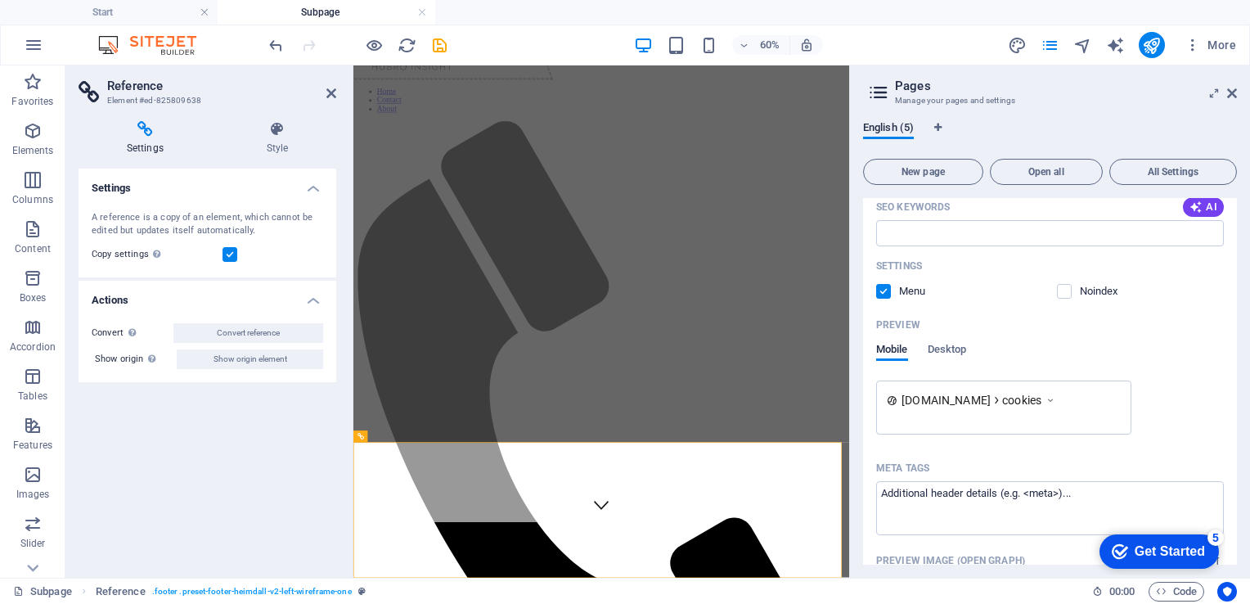
drag, startPoint x: 887, startPoint y: 401, endPoint x: 953, endPoint y: 401, distance: 66.3
click at [953, 401] on div "[DOMAIN_NAME] cookies" at bounding box center [1004, 399] width 234 height 17
click at [939, 351] on span "Desktop" at bounding box center [947, 350] width 39 height 23
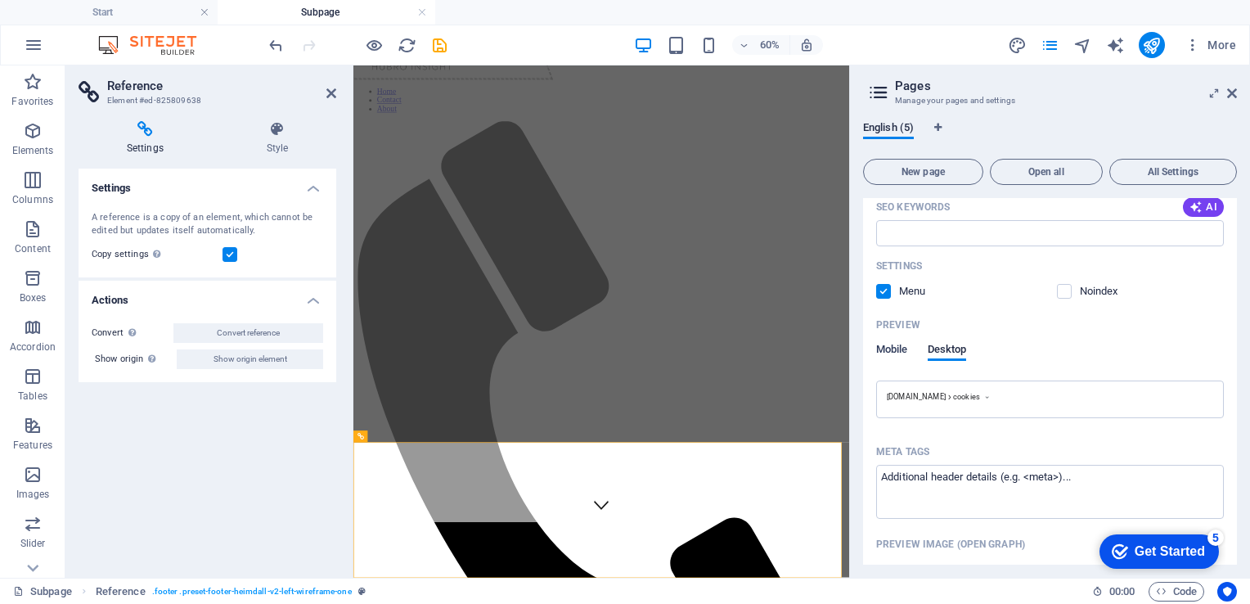
click at [897, 354] on span "Mobile" at bounding box center [892, 350] width 32 height 23
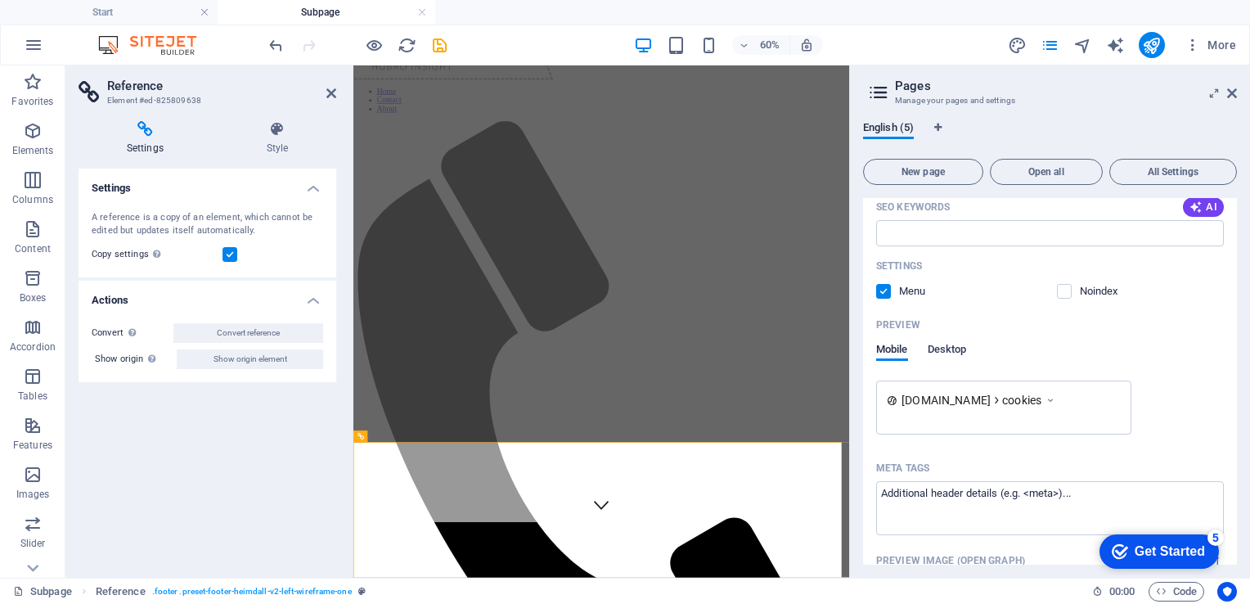
click at [940, 348] on span "Desktop" at bounding box center [947, 350] width 39 height 23
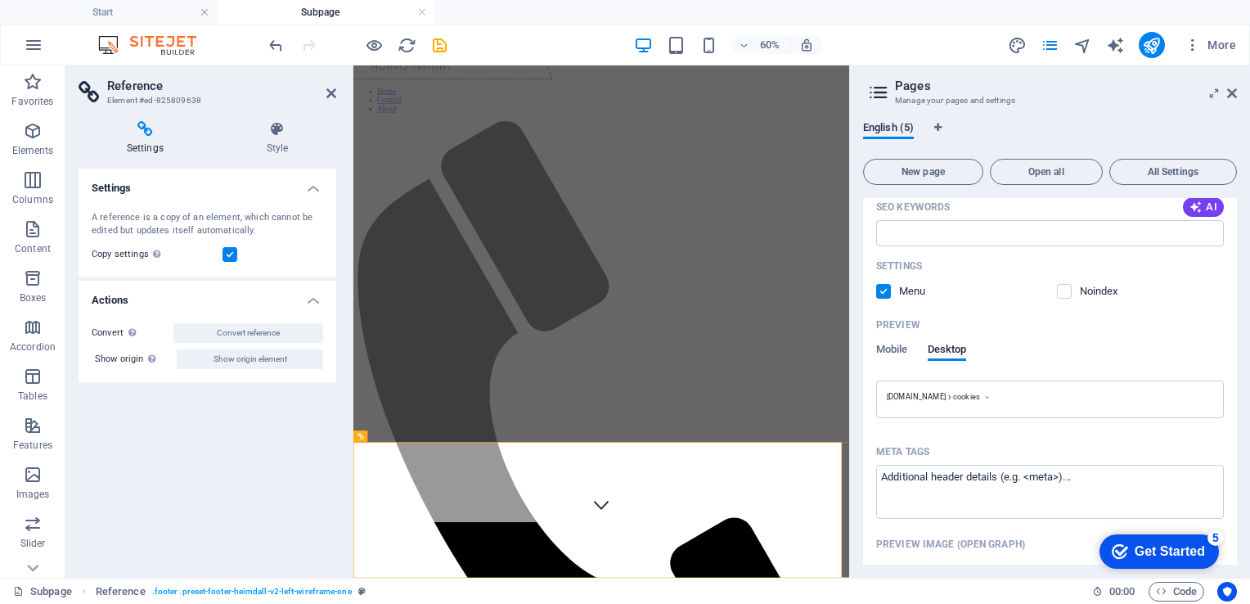
drag, startPoint x: 1005, startPoint y: 394, endPoint x: 923, endPoint y: 388, distance: 82.1
click at [923, 388] on div "[DOMAIN_NAME] cookies" at bounding box center [1050, 399] width 348 height 38
click at [892, 351] on span "Mobile" at bounding box center [892, 350] width 32 height 23
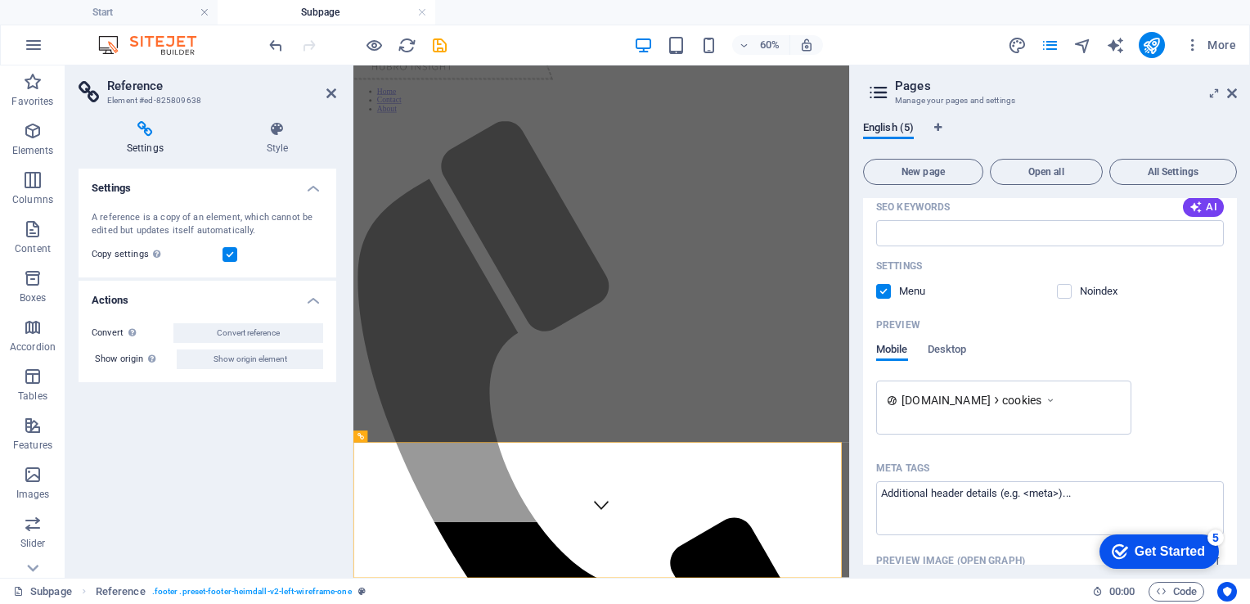
click at [892, 351] on span "Mobile" at bounding box center [892, 350] width 32 height 23
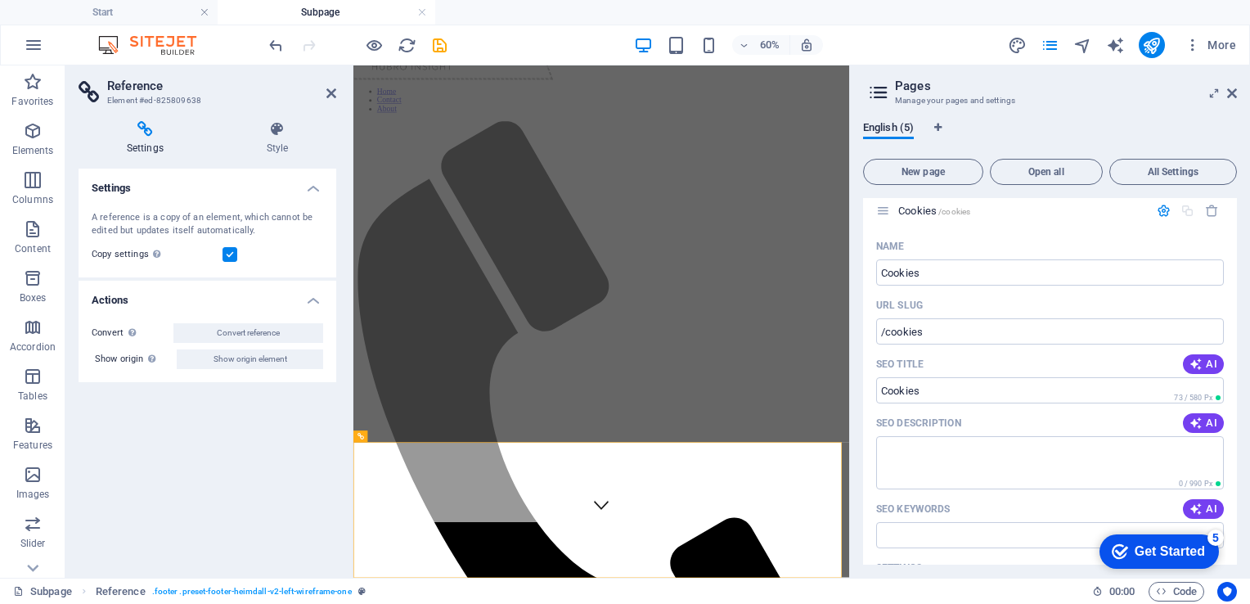
scroll to position [218, 0]
click at [893, 440] on textarea "SEO Description" at bounding box center [1050, 460] width 348 height 53
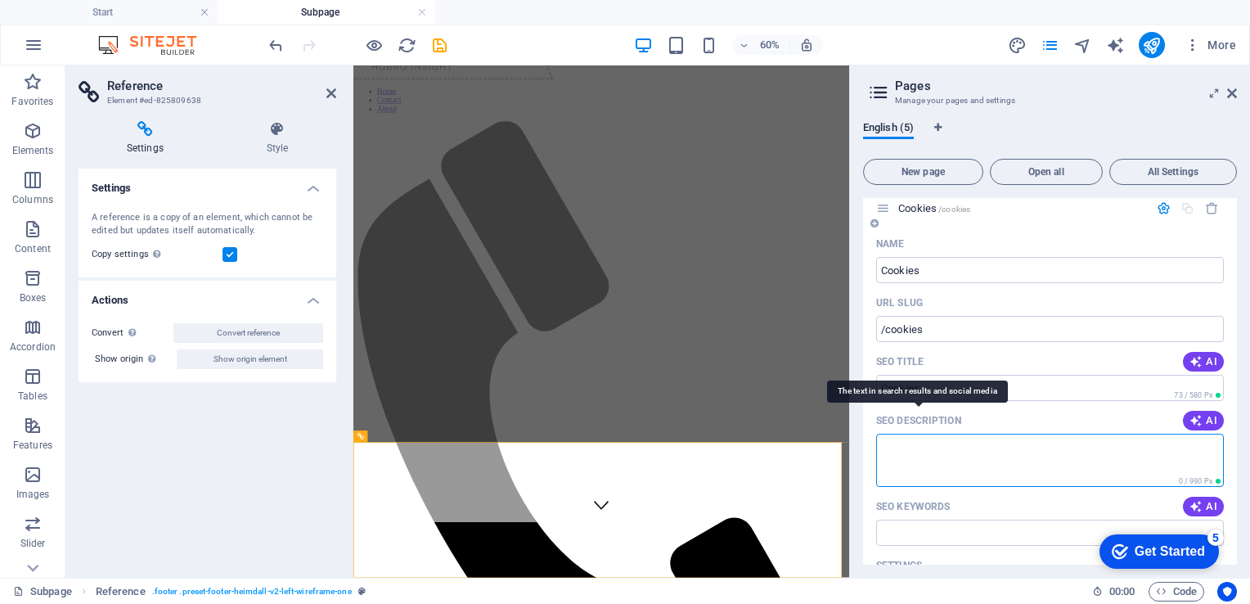
paste textarea "Loremipsum, Dolor. Sita'c a elitseddoeiusm tempor **Incidi Utlabo** etd Magna A…"
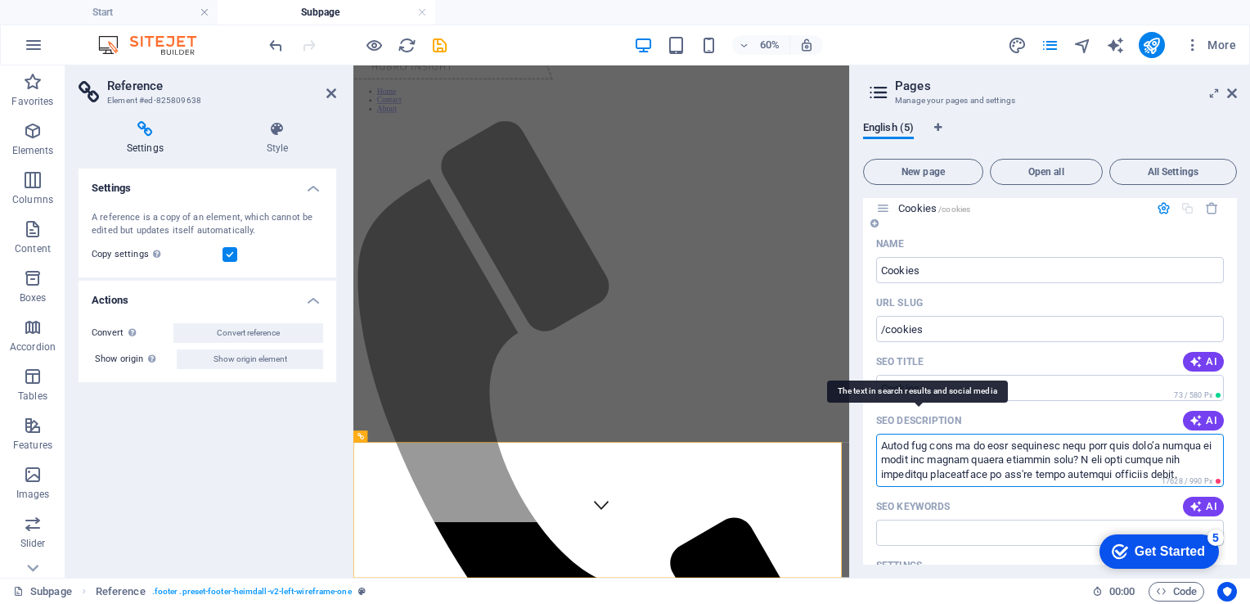
scroll to position [0, 0]
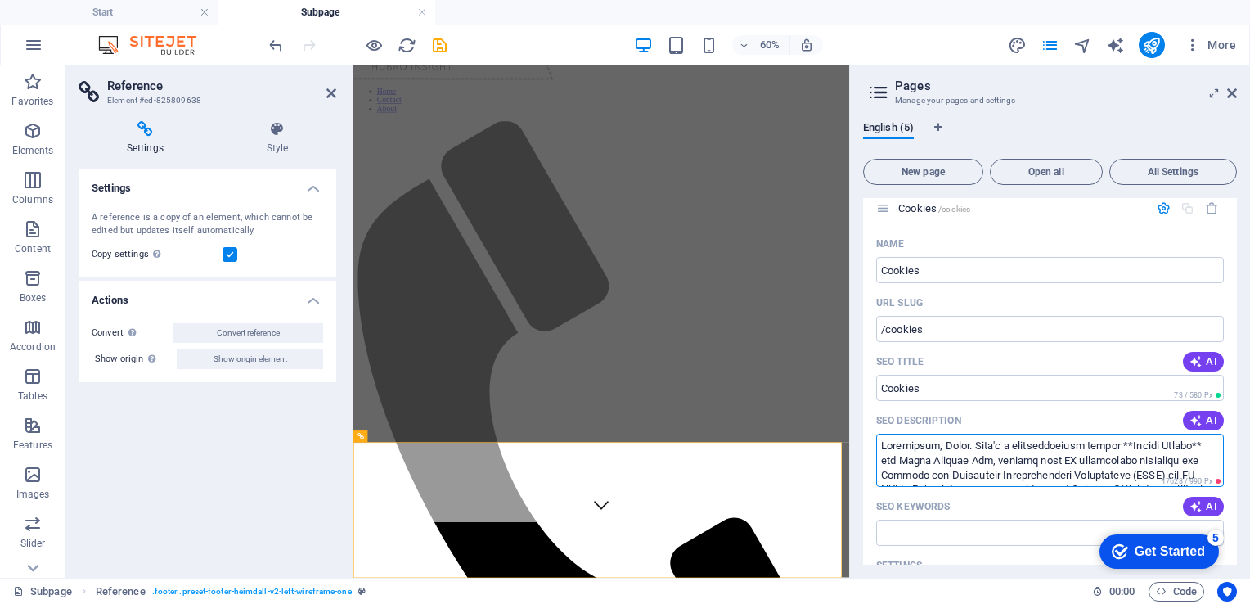
type textarea "Loremipsum, Dolor. Sita'c a elitseddoeiusm tempor **Incidi Utlabo** etd Magna A…"
click at [1148, 551] on div "Get Started" at bounding box center [1170, 551] width 70 height 15
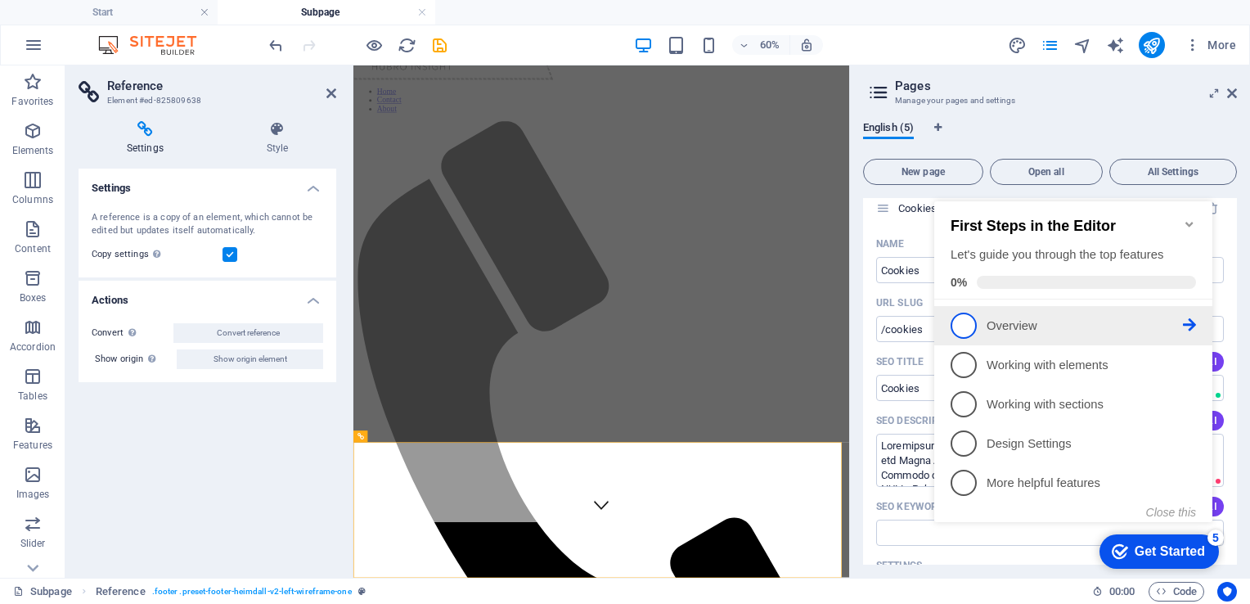
click at [961, 332] on span "1" at bounding box center [964, 325] width 26 height 26
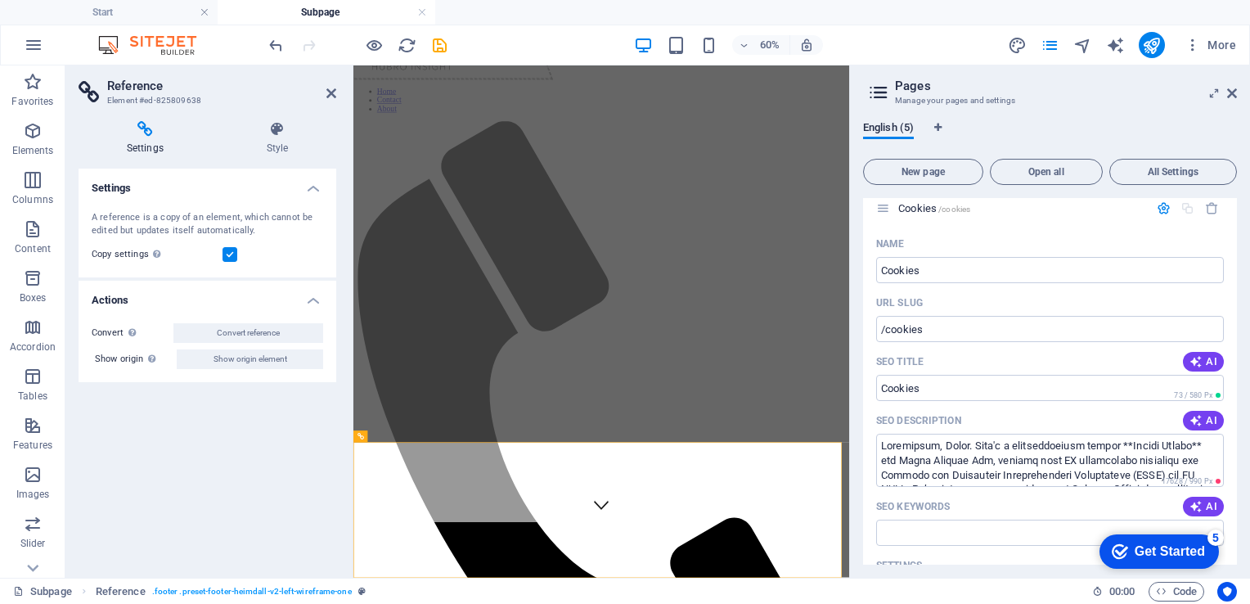
click at [1154, 544] on div "Get Started" at bounding box center [1170, 551] width 70 height 15
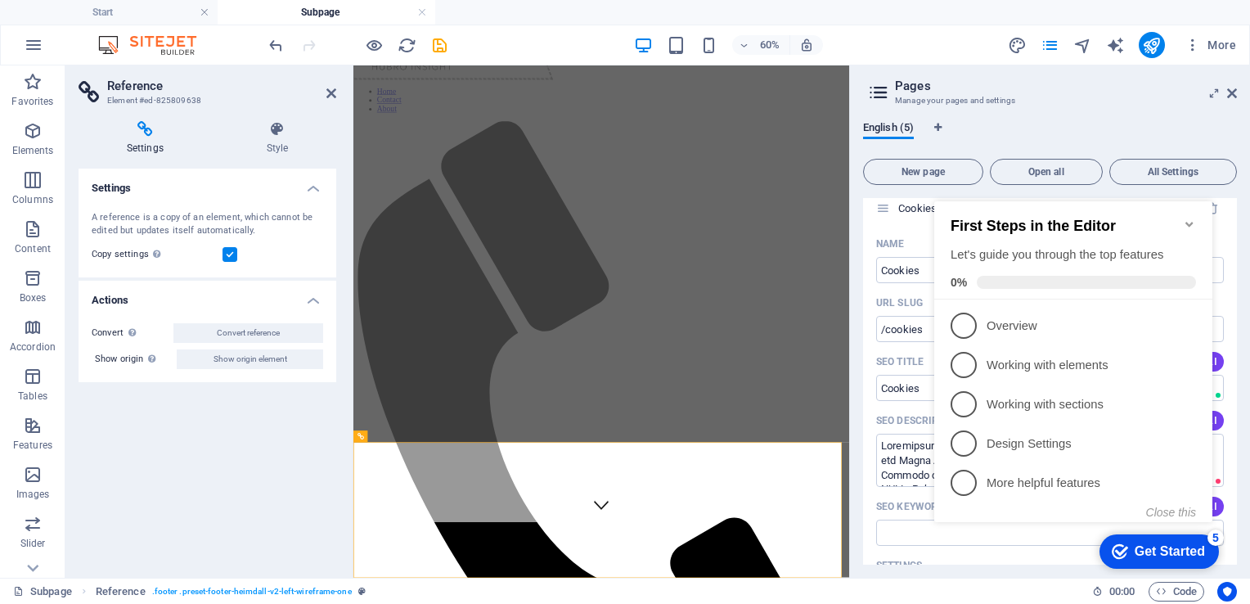
click at [1185, 208] on div "First Steps in the Editor Let's guide you through the top features 0%" at bounding box center [1073, 250] width 278 height 98
click at [1189, 222] on icon "Minimize checklist" at bounding box center [1188, 224] width 7 height 5
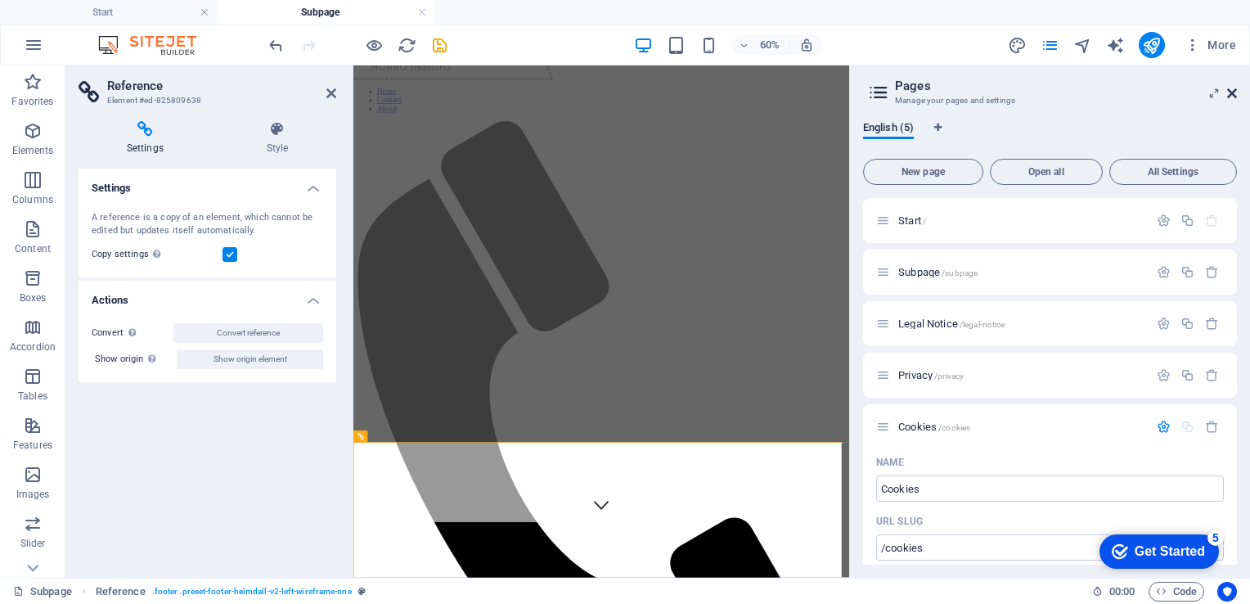
click at [1229, 93] on icon at bounding box center [1232, 93] width 10 height 13
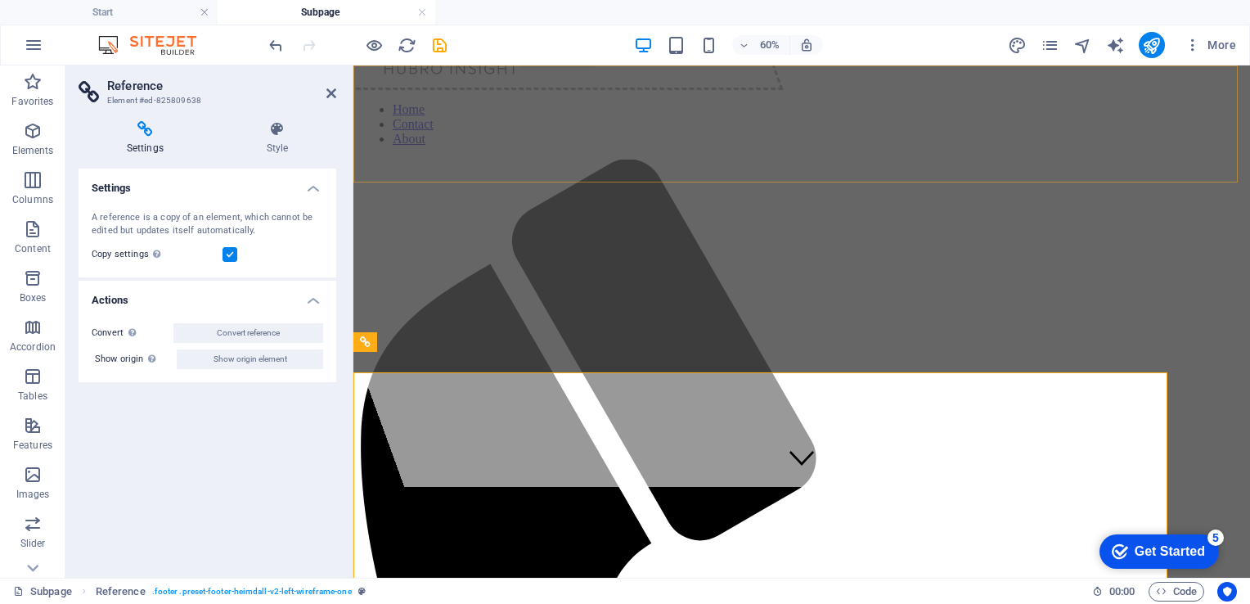
scroll to position [413, 0]
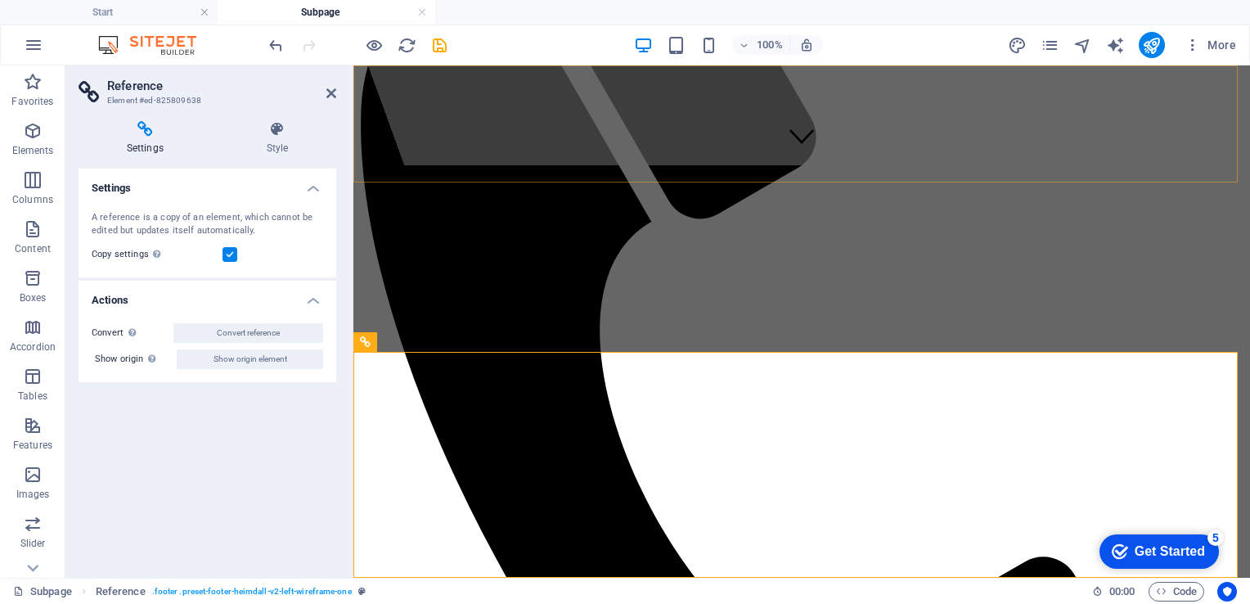
click at [1229, 93] on div "Home Contact About" at bounding box center [801, 343] width 883 height 1338
